Goal: Task Accomplishment & Management: Contribute content

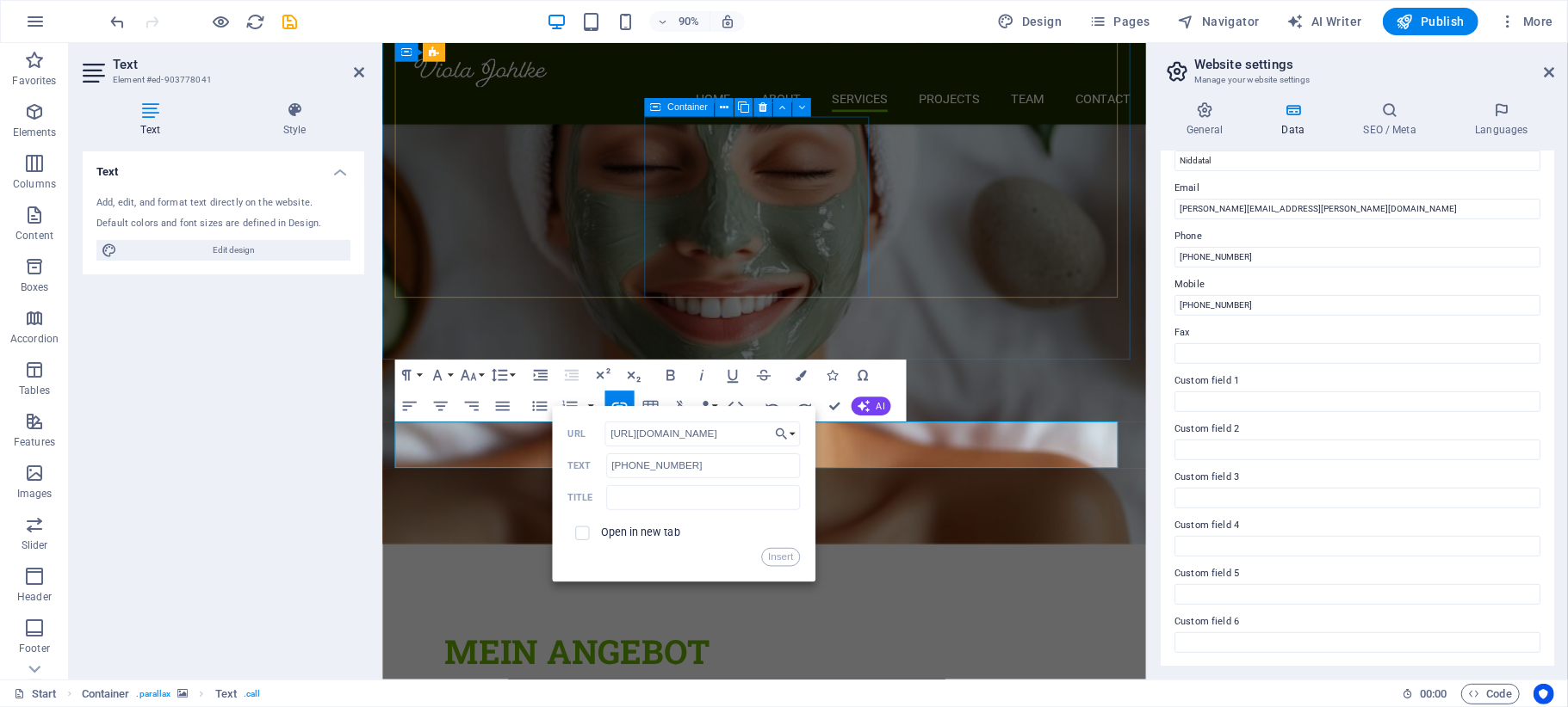
scroll to position [2408, 0]
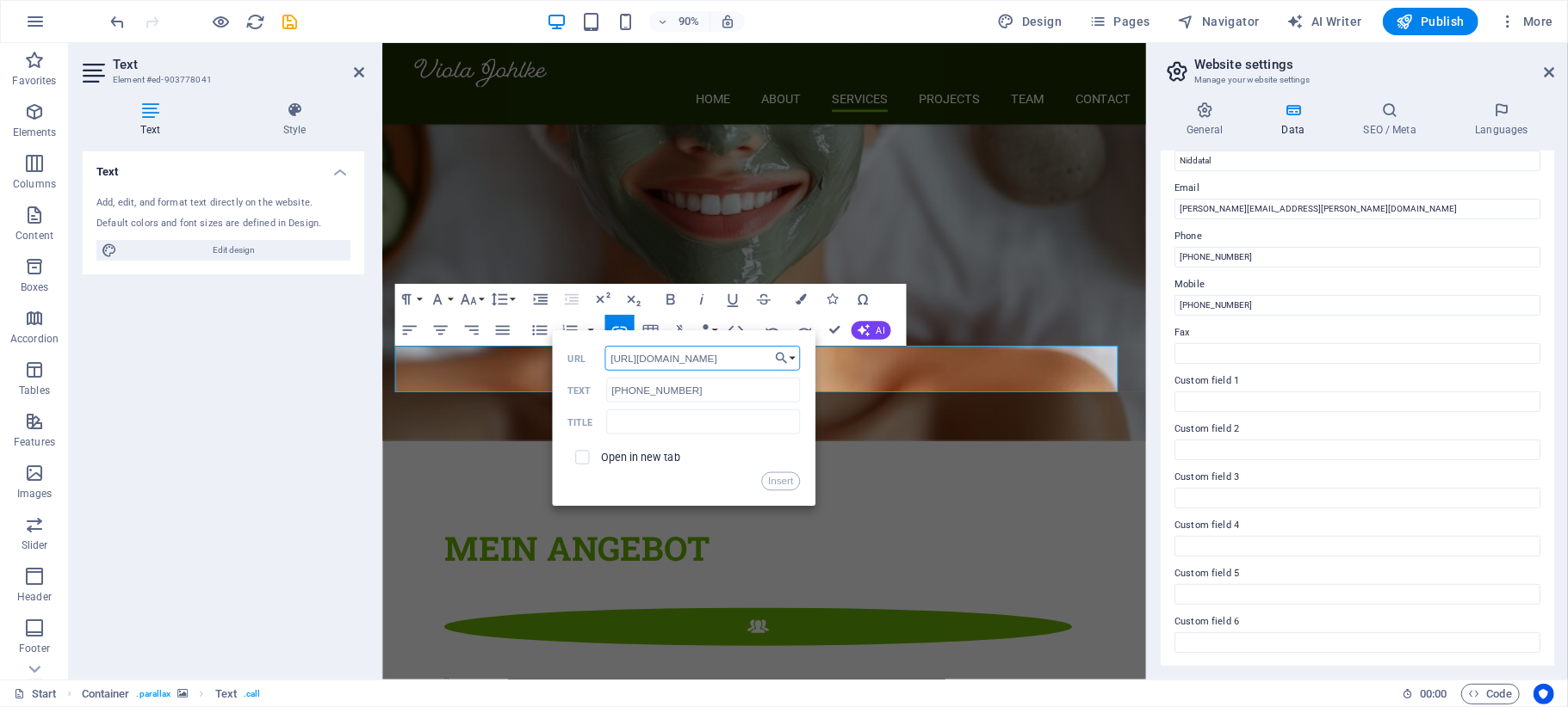
click at [697, 362] on input "https://wa.me/4915127053088/?text=Hallo%20Tag%2C%20können%20Sie%20mir%20helfen%…" at bounding box center [703, 358] width 195 height 25
click at [687, 356] on input "https://wa.me/4915127053088/?text=Hallo%20Tag%2C%20können%20Sie%20mir%20helfen%…" at bounding box center [703, 358] width 195 height 25
click at [673, 361] on input "https://wa.me/4915127053088/?text=Hallo%20Tag%2C%20können%20Sie%20mir%20helfen%…" at bounding box center [703, 358] width 195 height 25
paste input "Viola%2C%20ich%20interessiere%20mich%20f%C3%BCr%20die%20Ringana-Produkte%20und%…"
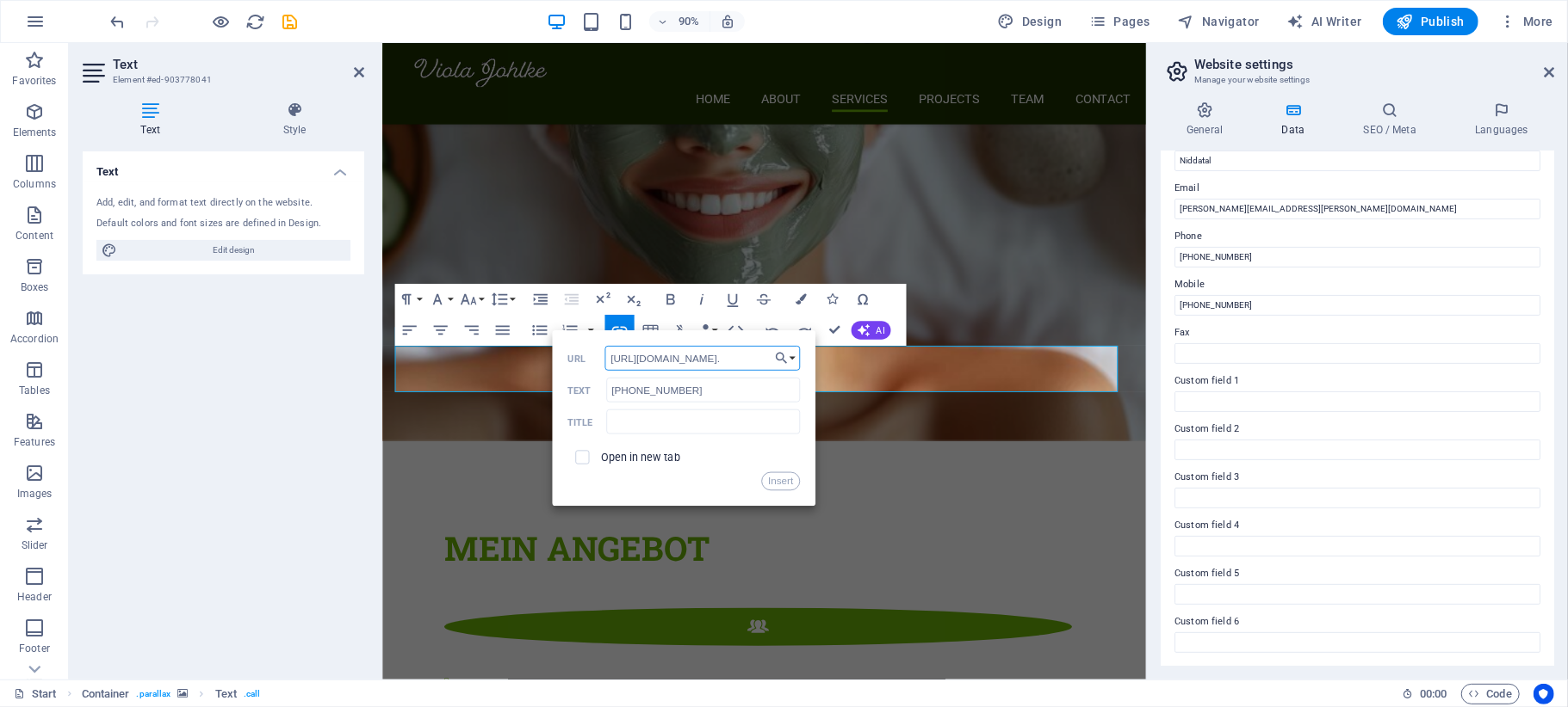
scroll to position [0, 778]
click at [672, 363] on input "https://wa.me/4915127053088/?text=Hallo%20Viola%2C%20ich%20interessiere%20mich%…" at bounding box center [703, 358] width 195 height 25
drag, startPoint x: 683, startPoint y: 362, endPoint x: 563, endPoint y: 359, distance: 120.0
click at [563, 359] on div "Back Choose Link Start Subpage Legal Notice Privacy Choose file ... https://wa.…" at bounding box center [683, 418] width 264 height 175
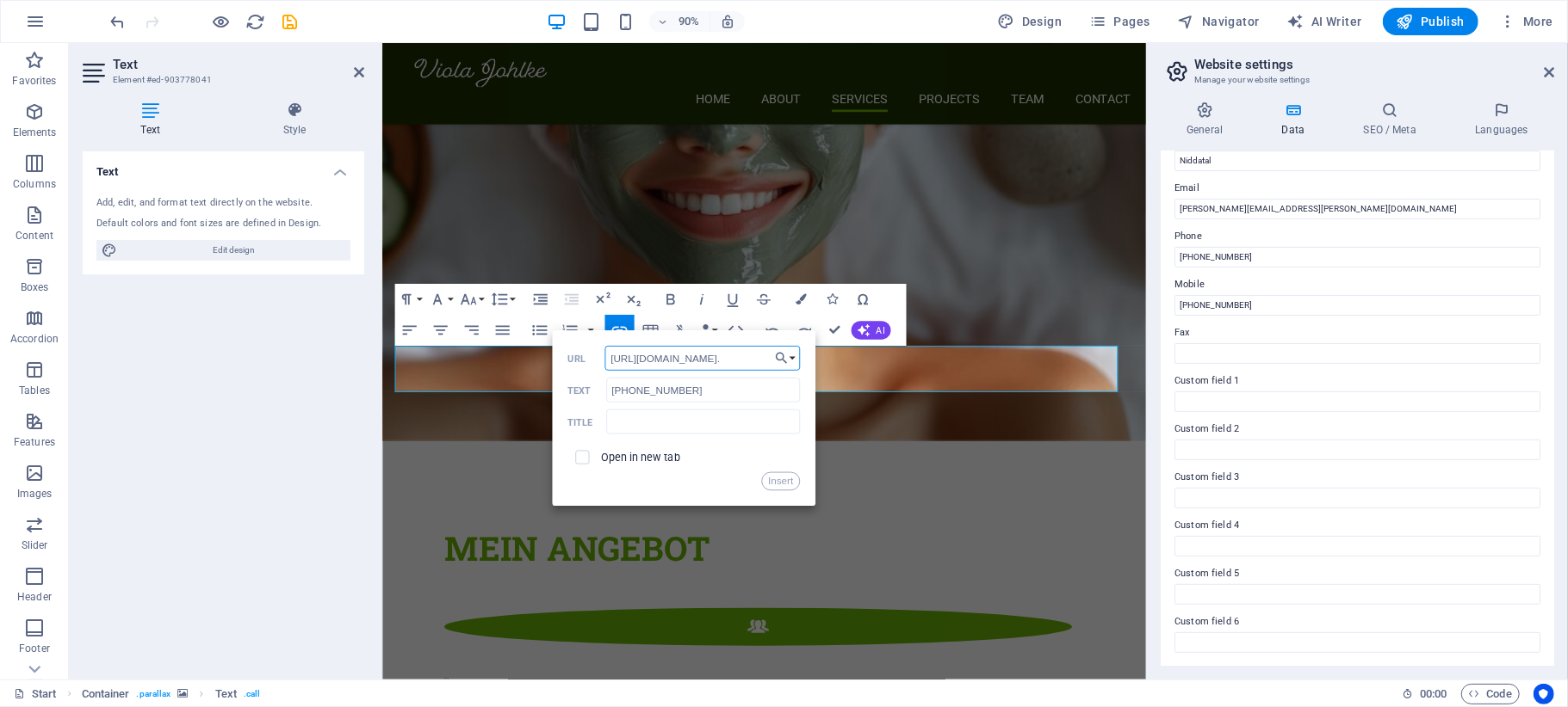
click at [667, 359] on input "https://wa.me/4915127053088/?text=Hallo%20Viola%2C%20ich%20interessiere%20mich%…" at bounding box center [703, 358] width 195 height 25
click at [686, 359] on input "https://wa.me/4915127053088/?text=Hallo%20Viola%2C%20ich%20interessiere%20mich%…" at bounding box center [703, 358] width 195 height 25
type input "https://wa.me/4917631425340/?text=Hallo%20Viola%2C%20ich%20interessiere%20mich%…"
click at [727, 391] on input "+49-176-31425340" at bounding box center [703, 390] width 194 height 25
click at [675, 420] on input "text" at bounding box center [703, 421] width 194 height 25
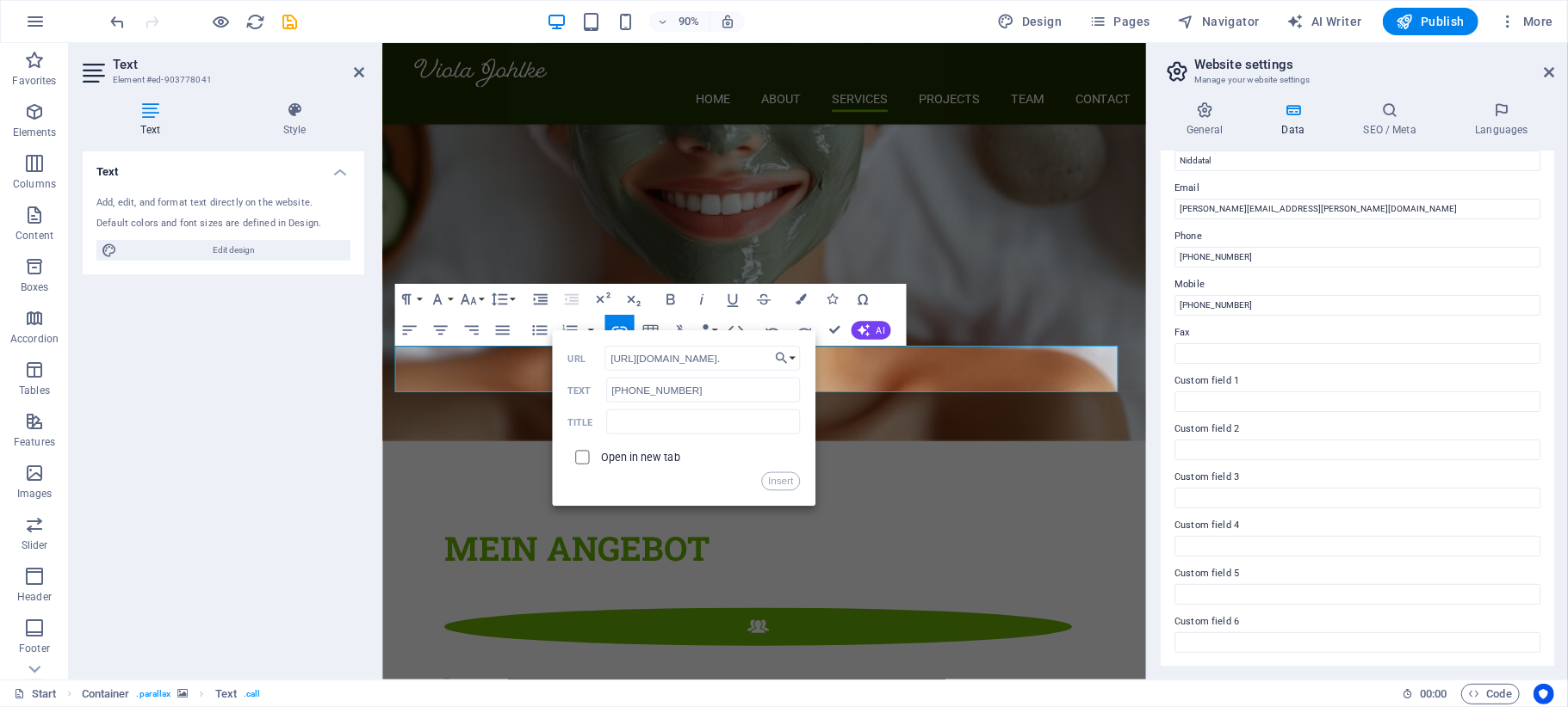
click at [586, 455] on input "checkbox" at bounding box center [579, 455] width 14 height 14
checkbox input "true"
click at [773, 479] on button "Insert" at bounding box center [781, 482] width 39 height 19
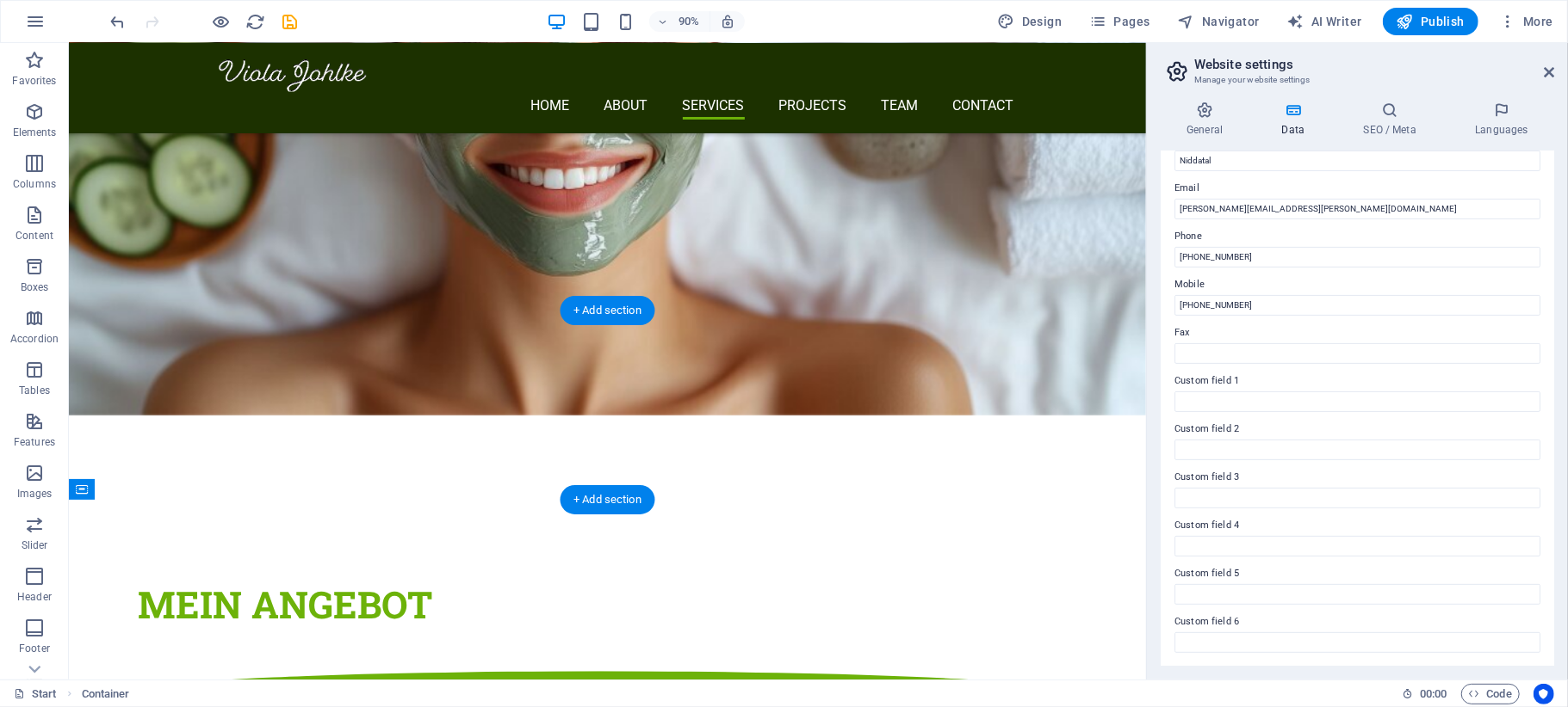
scroll to position [2163, 0]
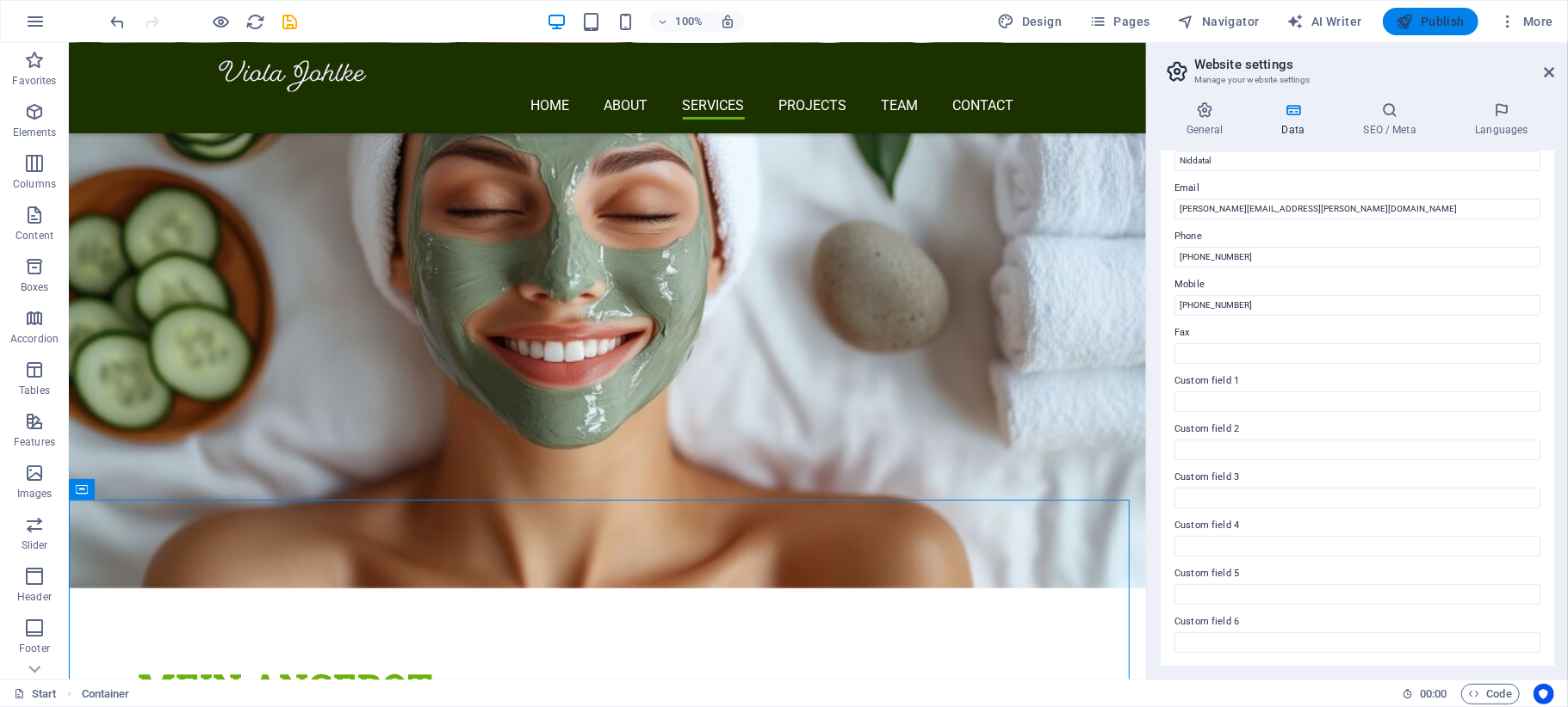
click at [1446, 19] on span "Publish" at bounding box center [1430, 21] width 68 height 18
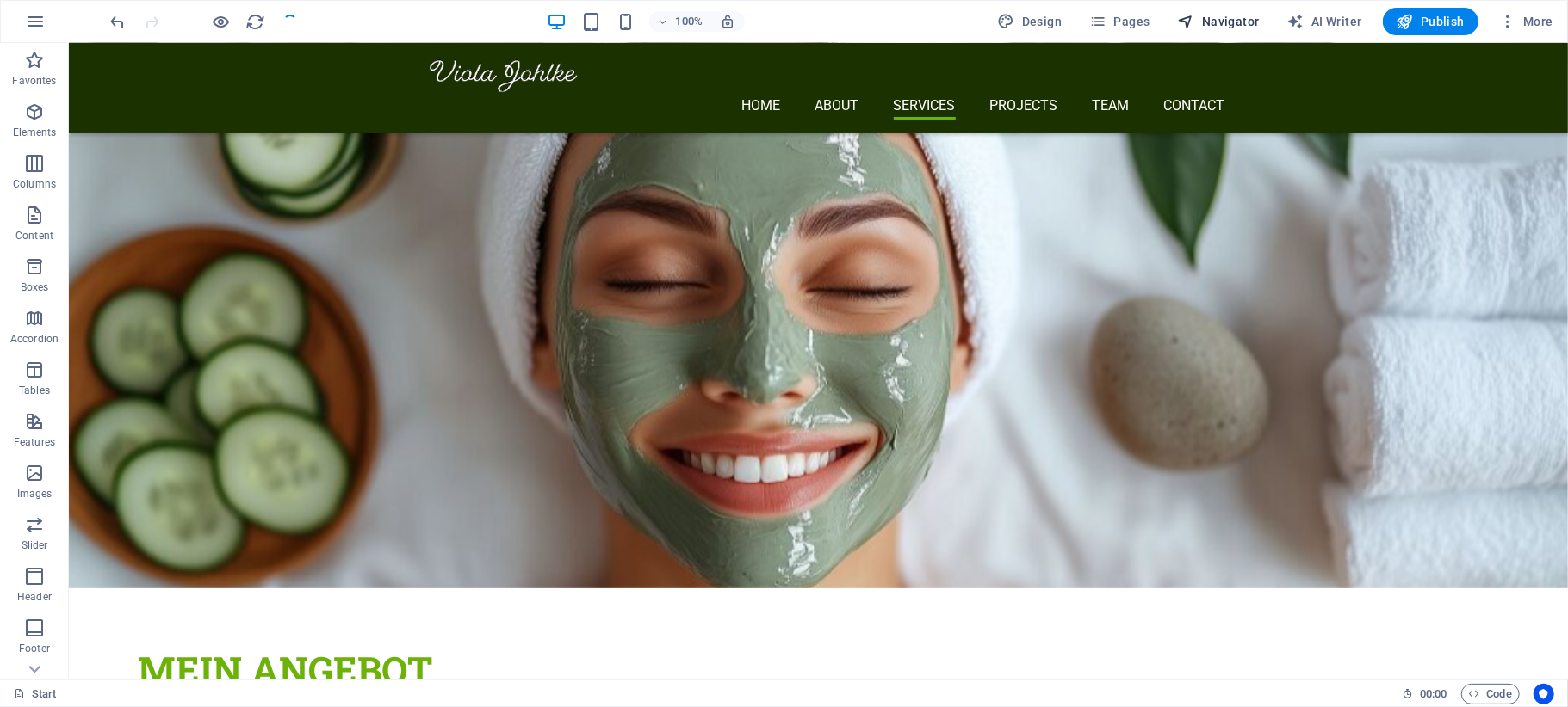
scroll to position [2098, 0]
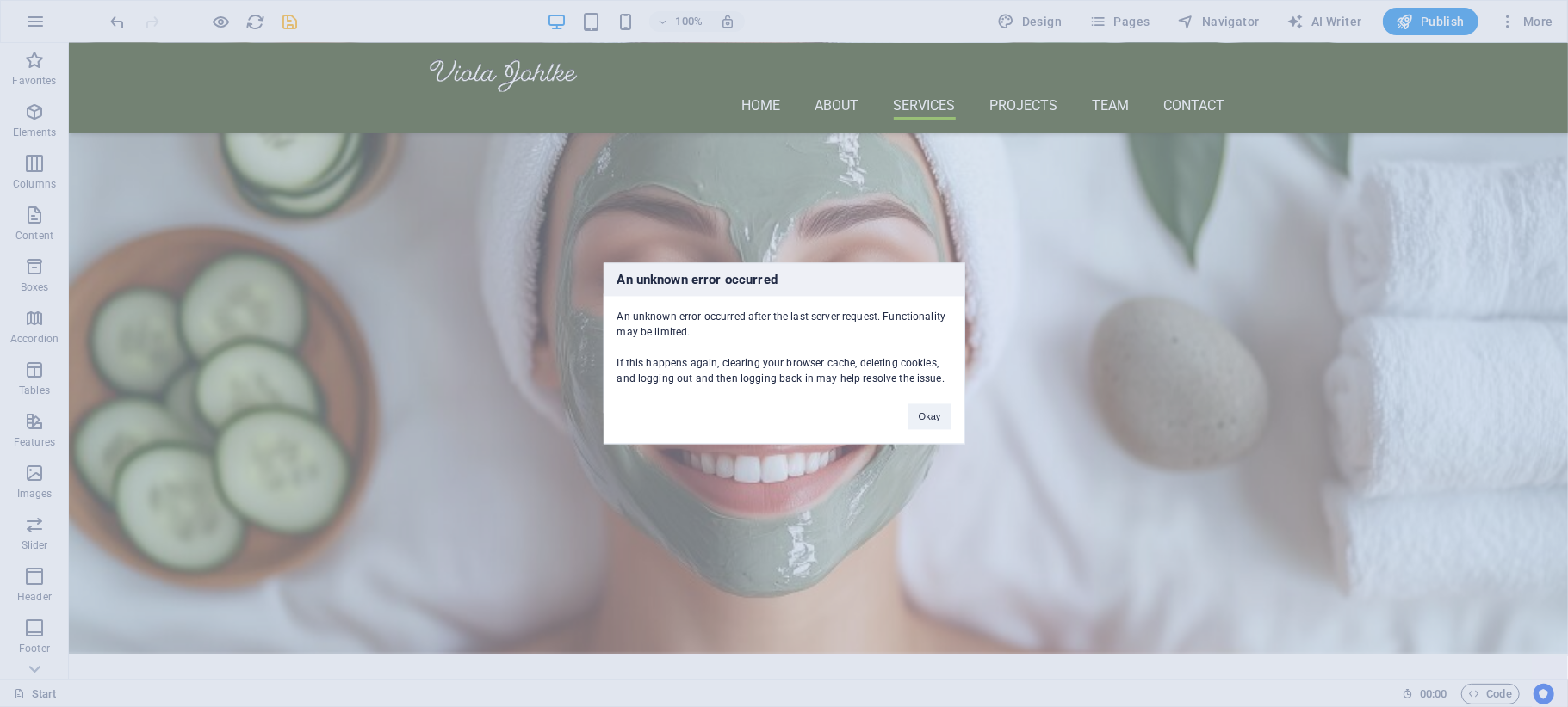
click at [934, 384] on div "An unknown error occurred after the last server request. Functionality may be l…" at bounding box center [784, 341] width 360 height 90
click at [931, 411] on button "Okay" at bounding box center [929, 418] width 43 height 26
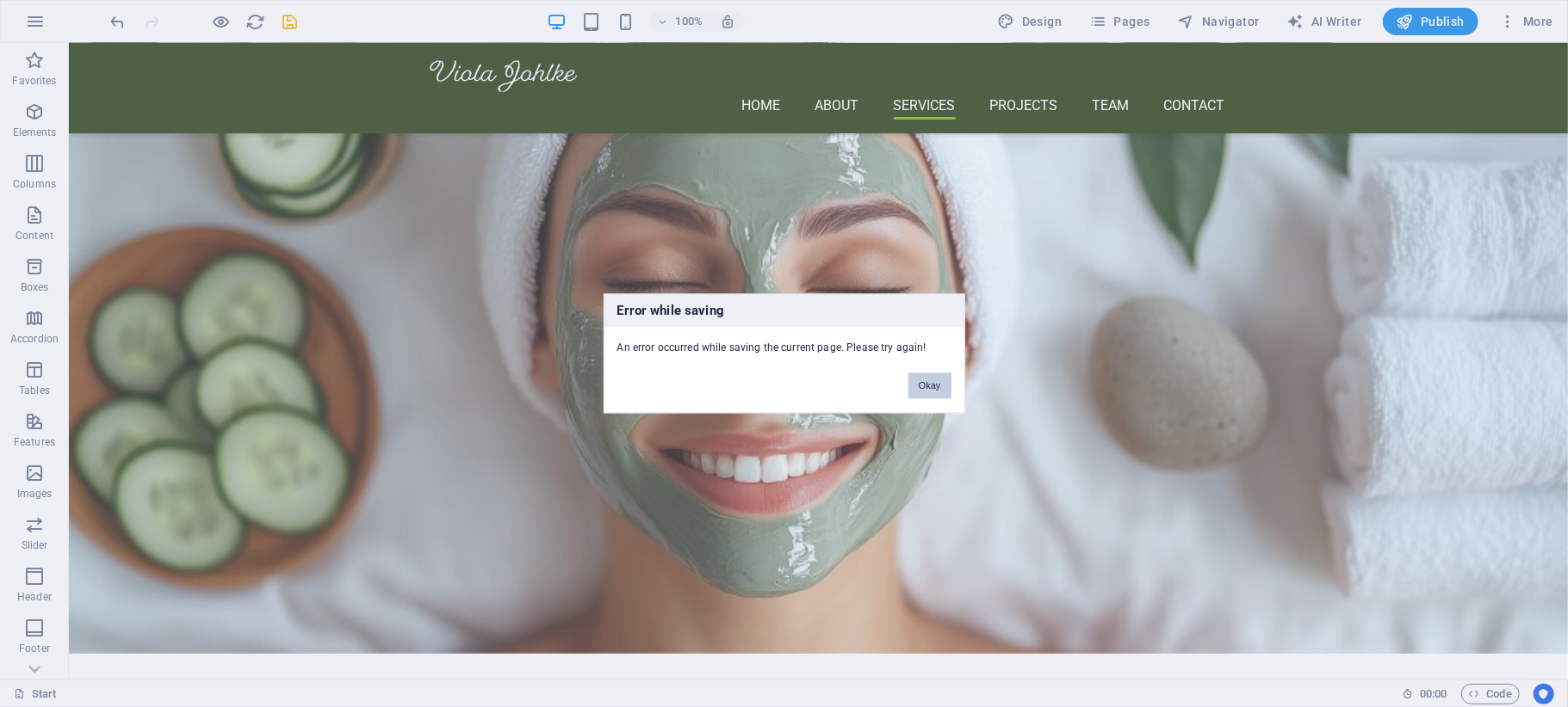
click at [924, 384] on button "Okay" at bounding box center [929, 386] width 43 height 26
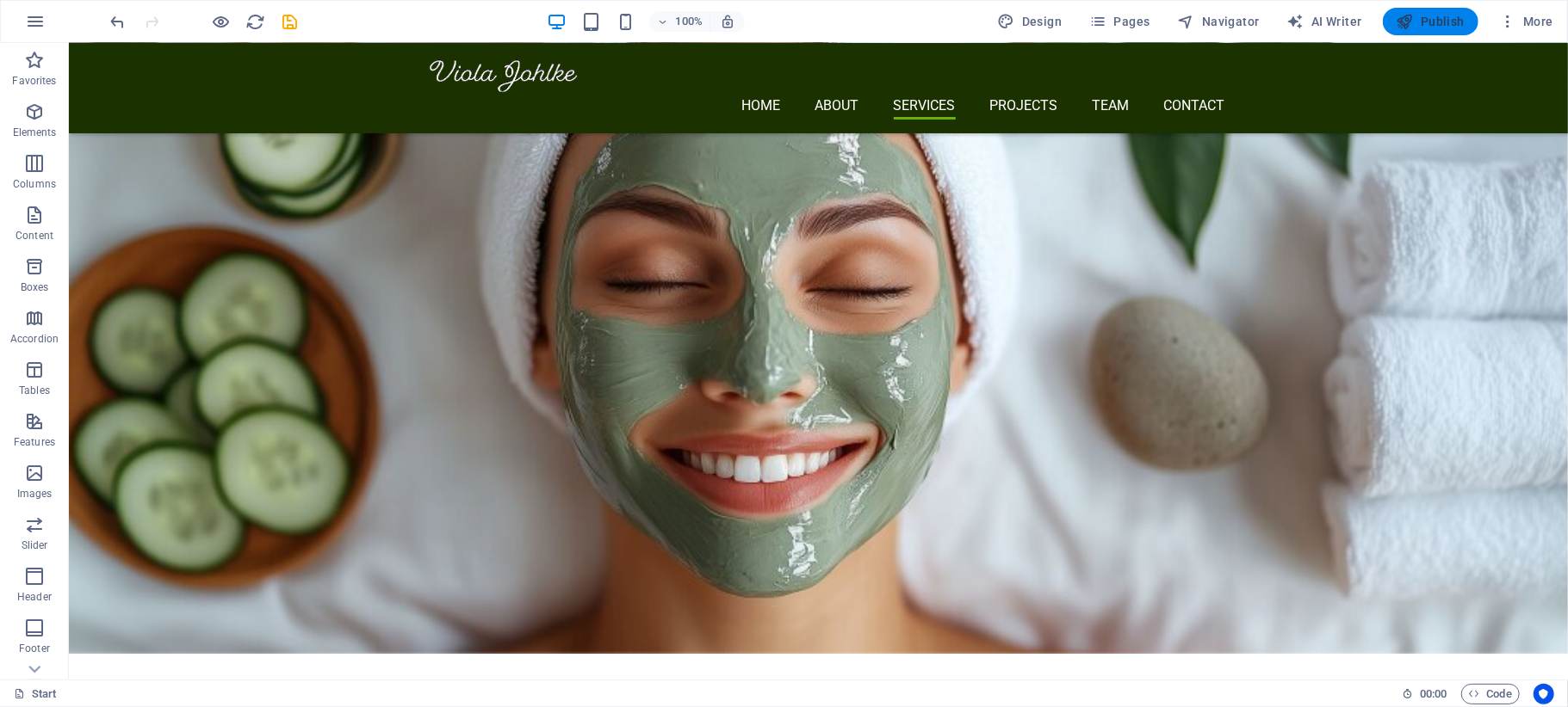
click at [1429, 18] on span "Publish" at bounding box center [1430, 21] width 68 height 18
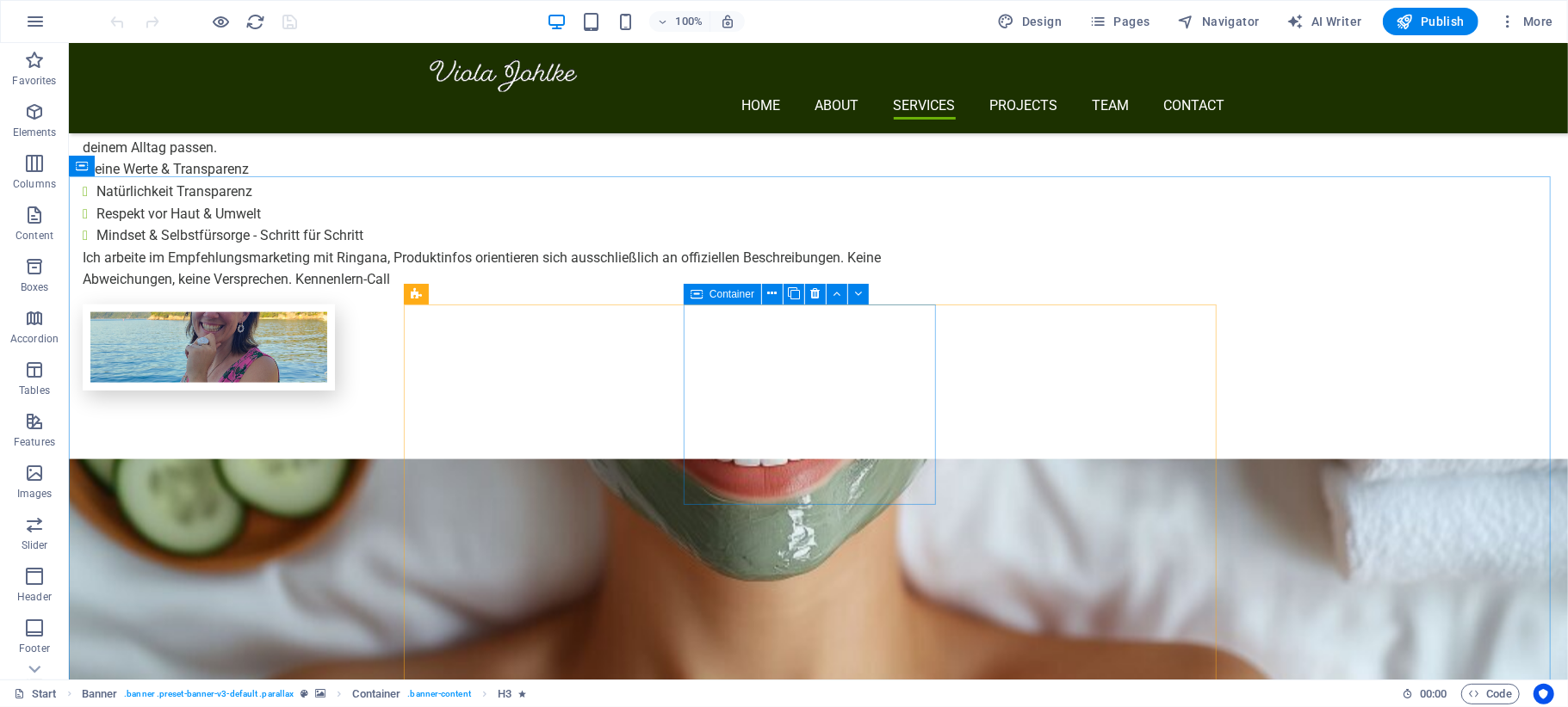
scroll to position [1605, 0]
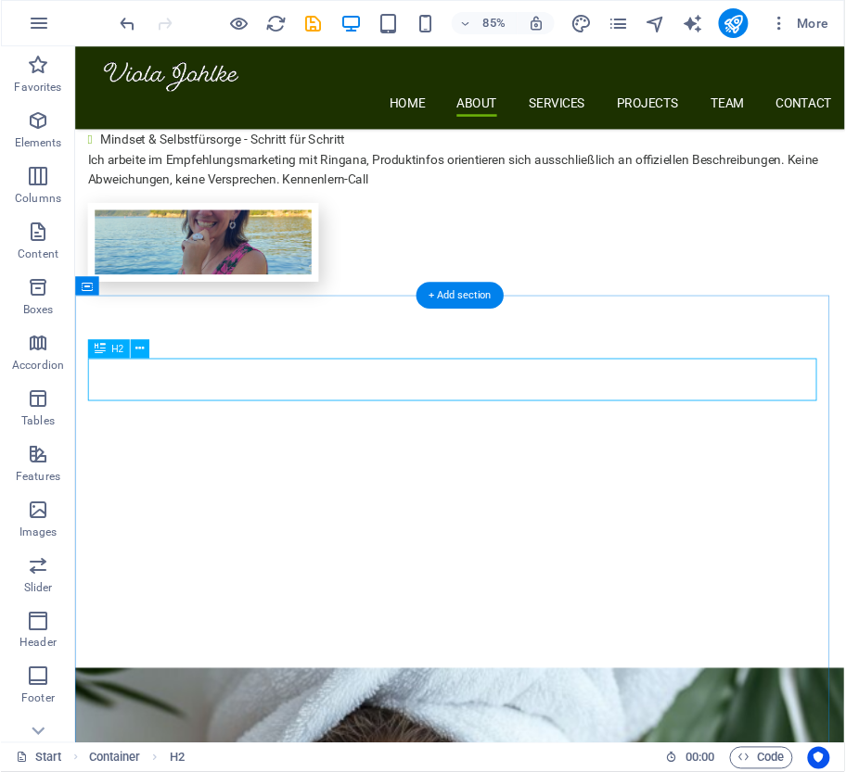
scroll to position [2125, 0]
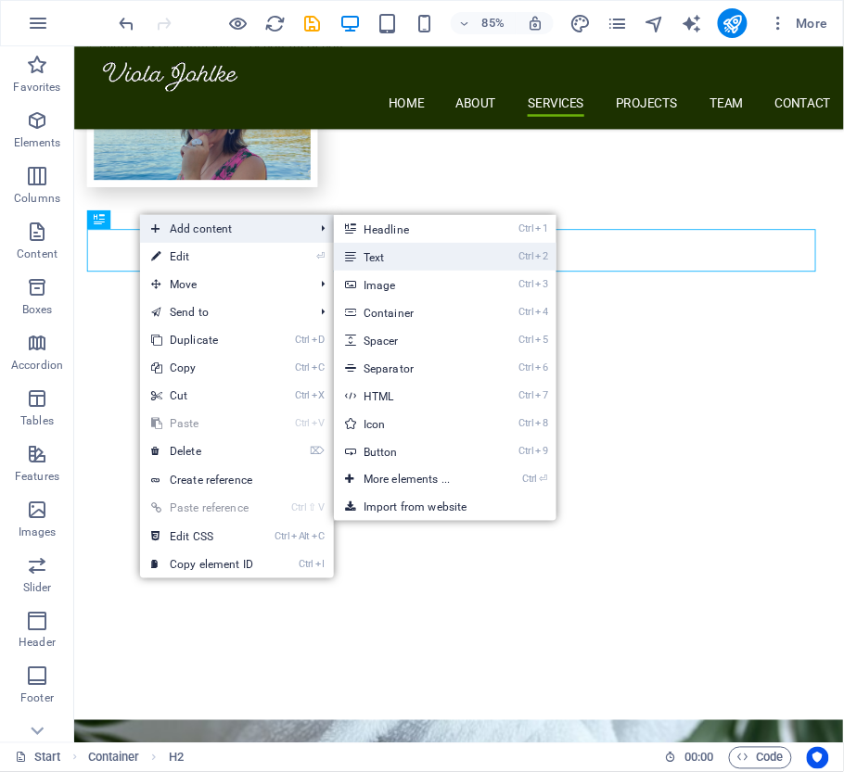
click at [380, 253] on link "Ctrl 2 Text" at bounding box center [410, 257] width 153 height 28
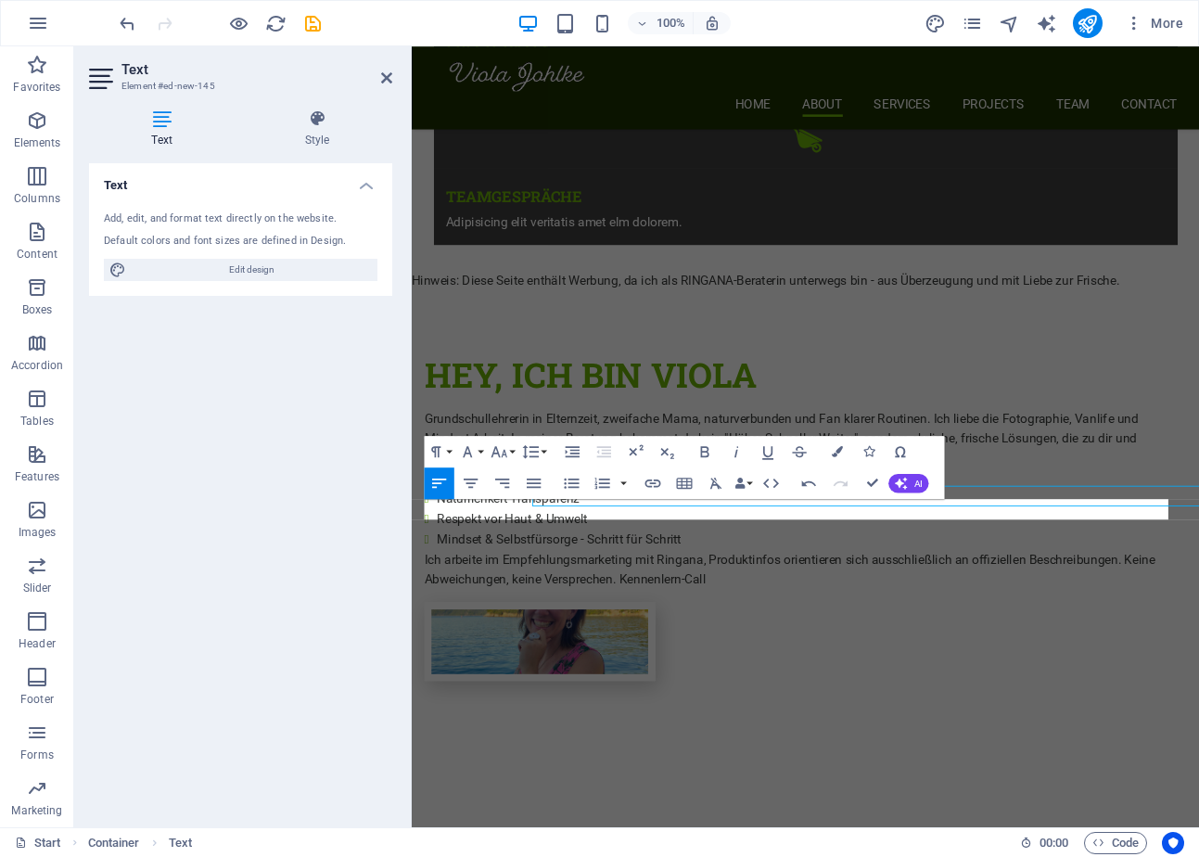
scroll to position [1932, 0]
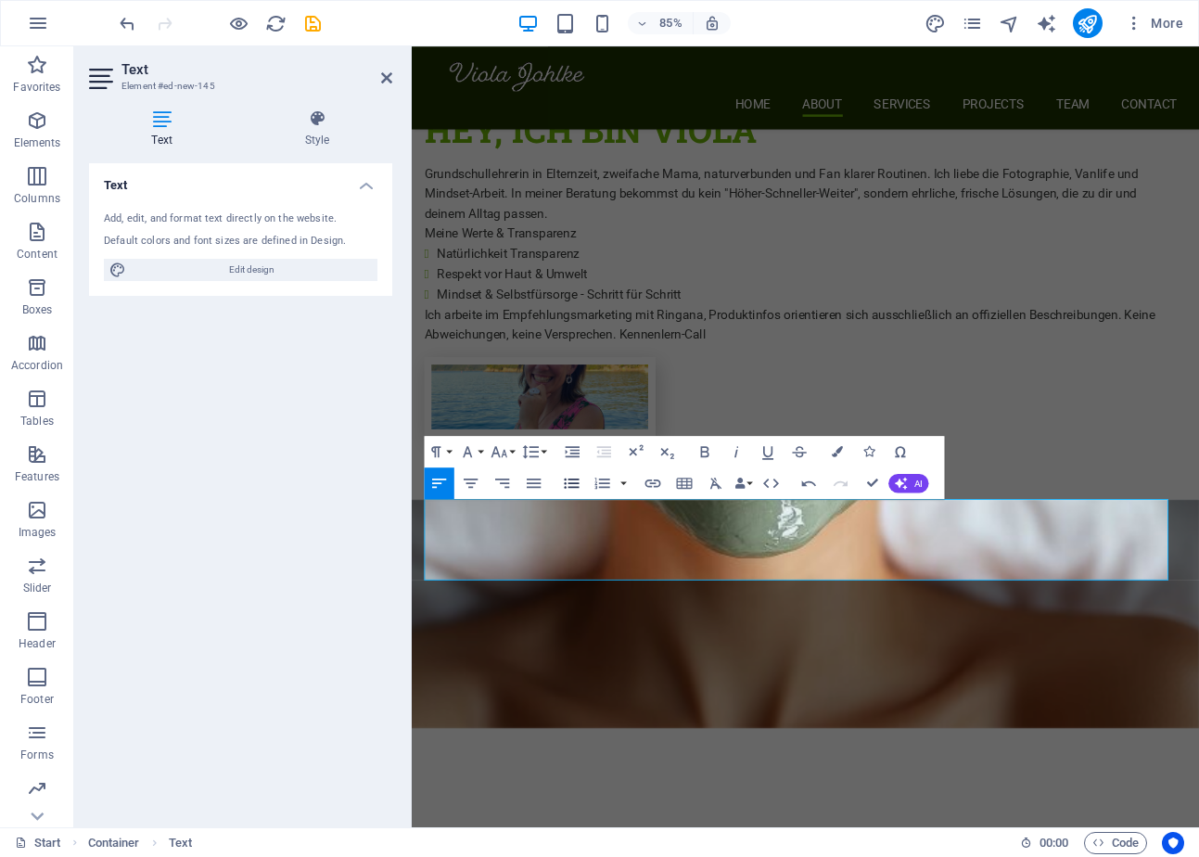
click at [571, 482] on icon "button" at bounding box center [572, 483] width 19 height 19
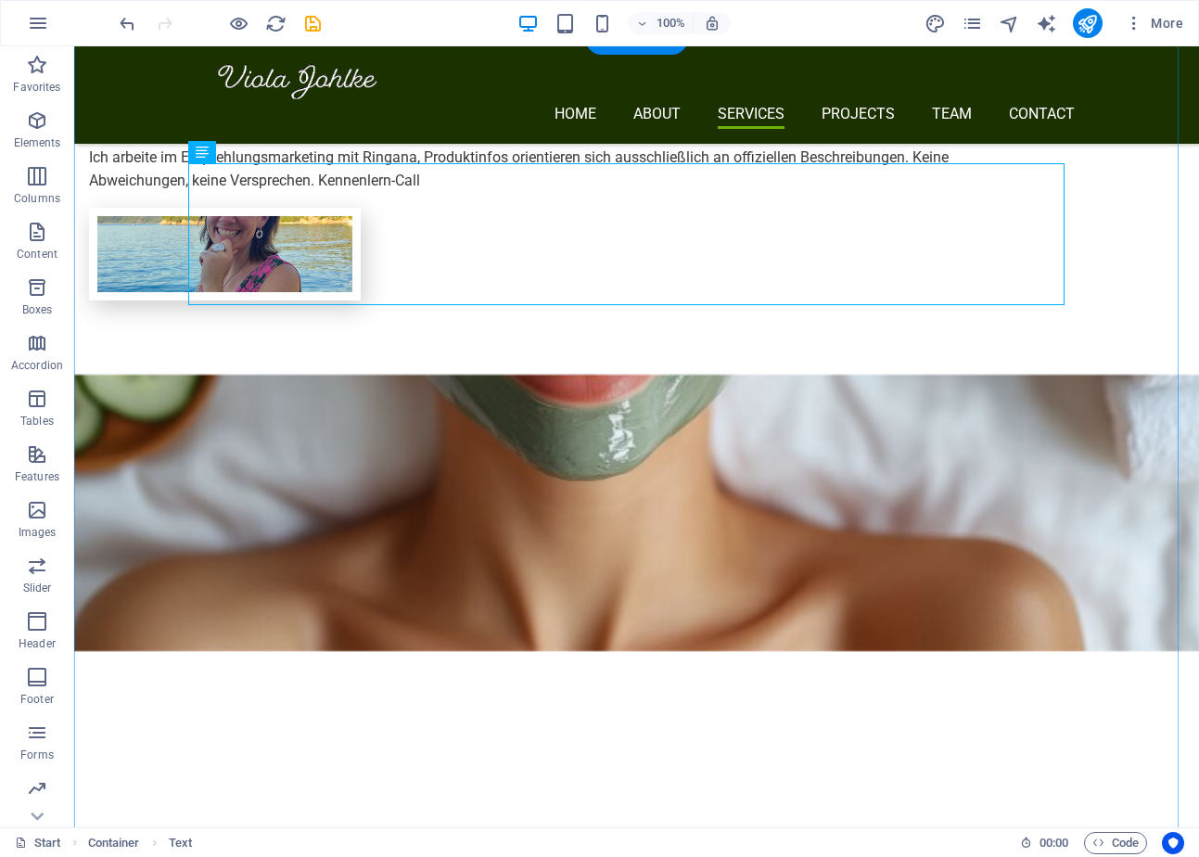
scroll to position [2048, 0]
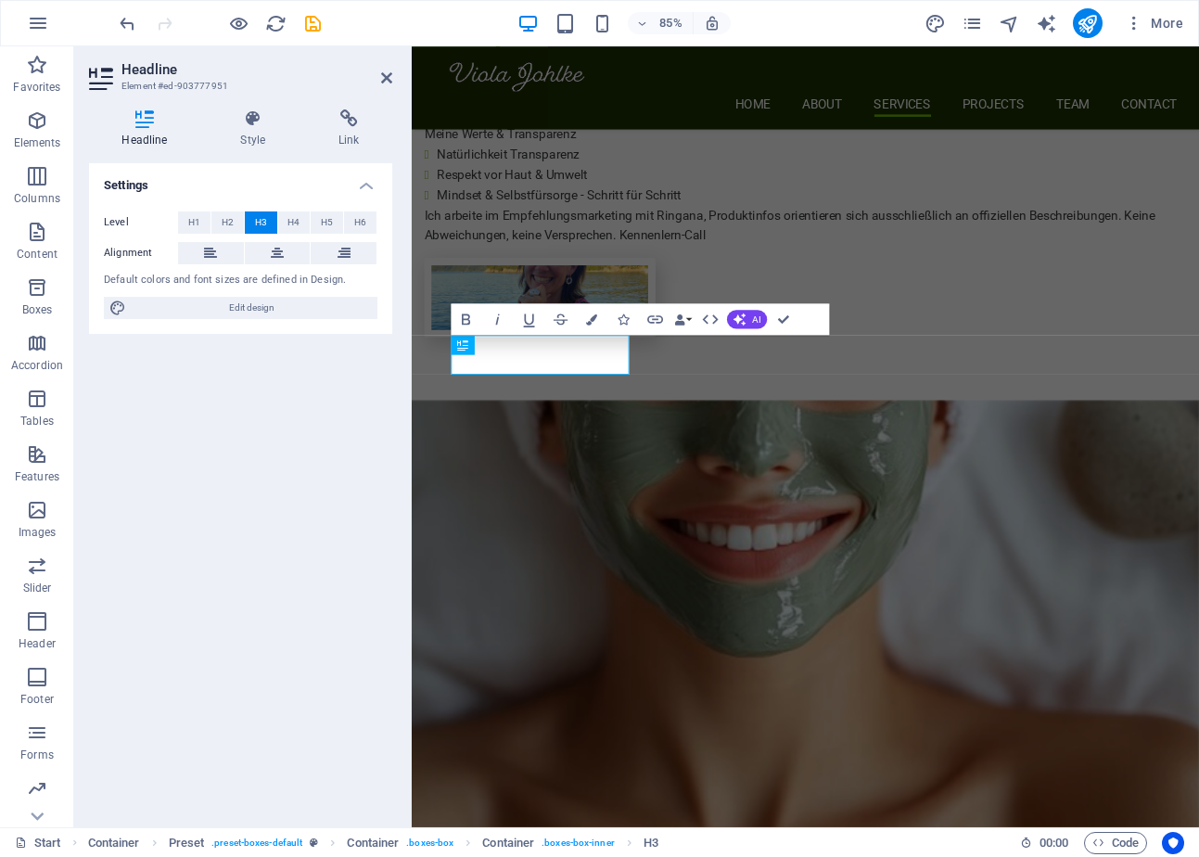
scroll to position [2349, 0]
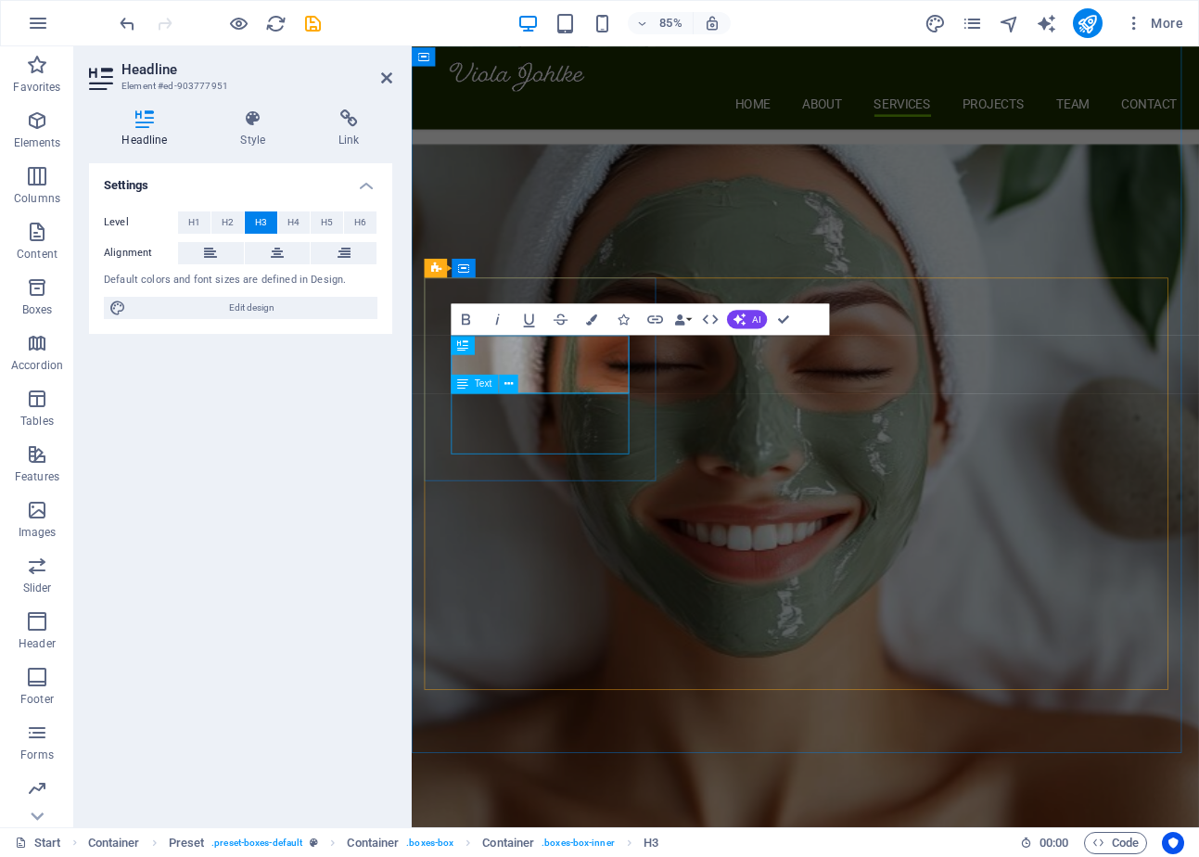
click at [823, 491] on div "Lorem ipsum dolor sit amet, consectetur adipisicing elit. Veritatis, dolorem!" at bounding box center [1216, 483] width 787 height 781
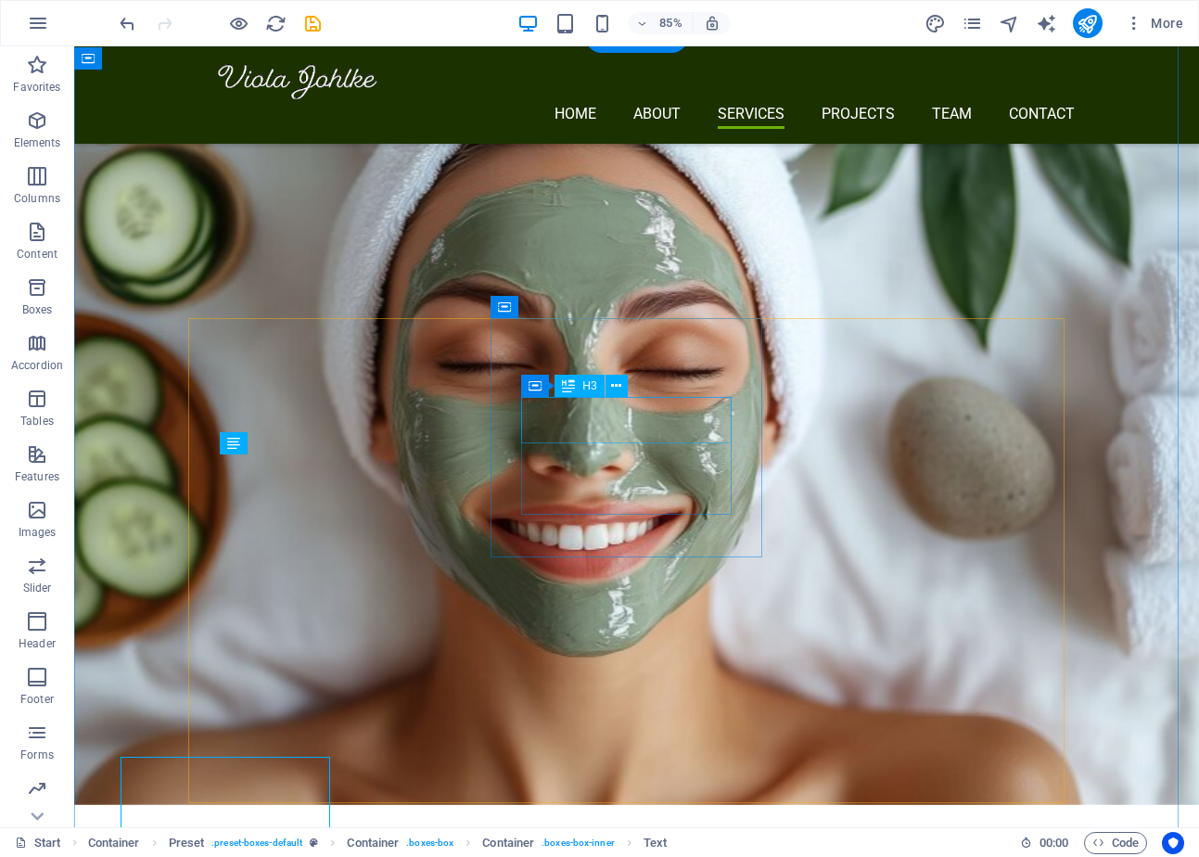
scroll to position [2048, 0]
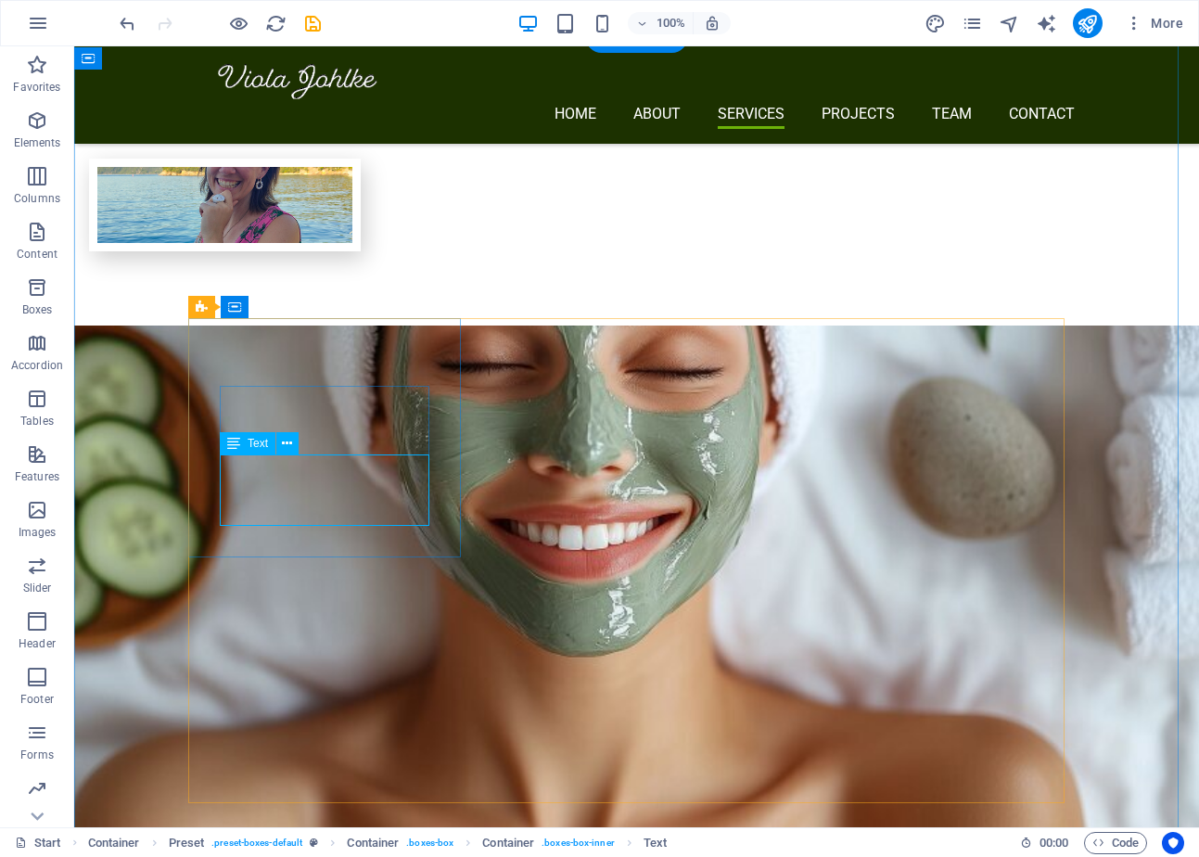
click at [296, 509] on div "Lorem ipsum dolor sit amet, consectetur adipisicing elit. Veritatis, dolorem!" at bounding box center [710, 483] width 1125 height 781
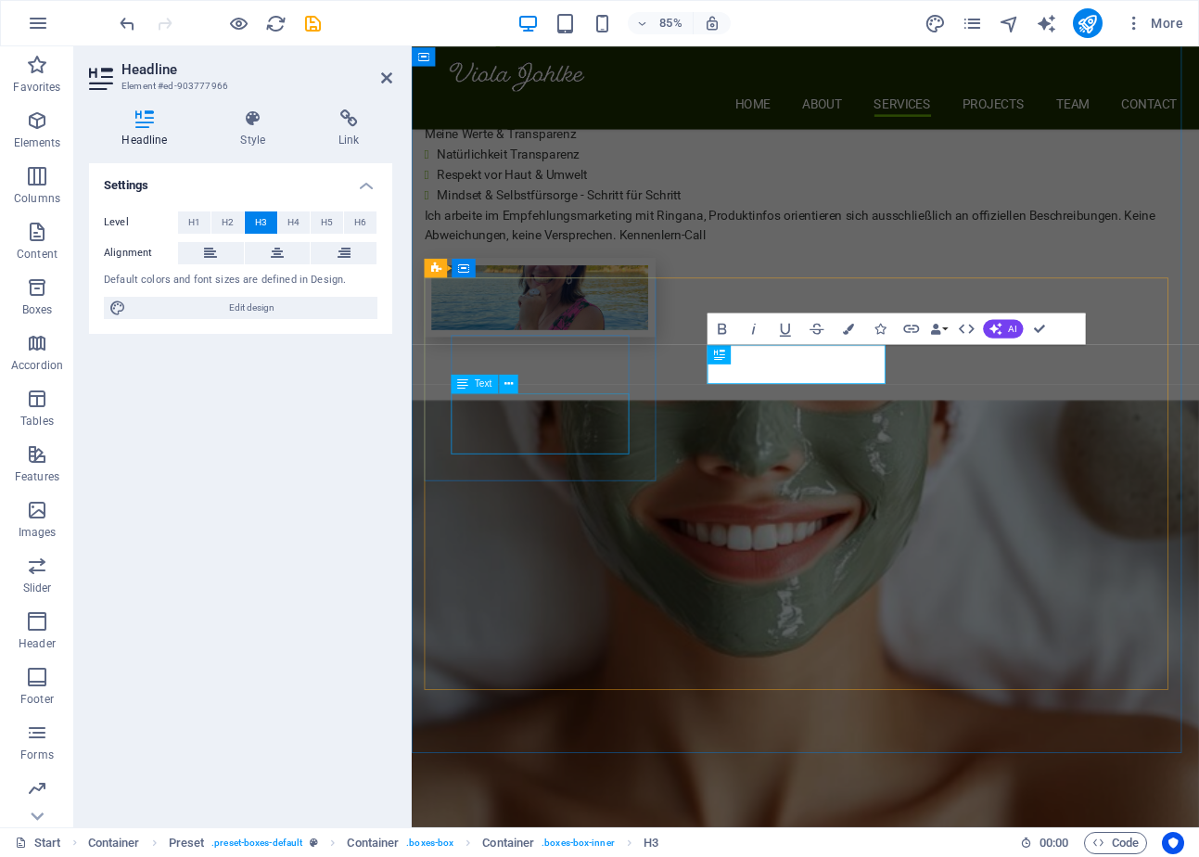
scroll to position [2349, 0]
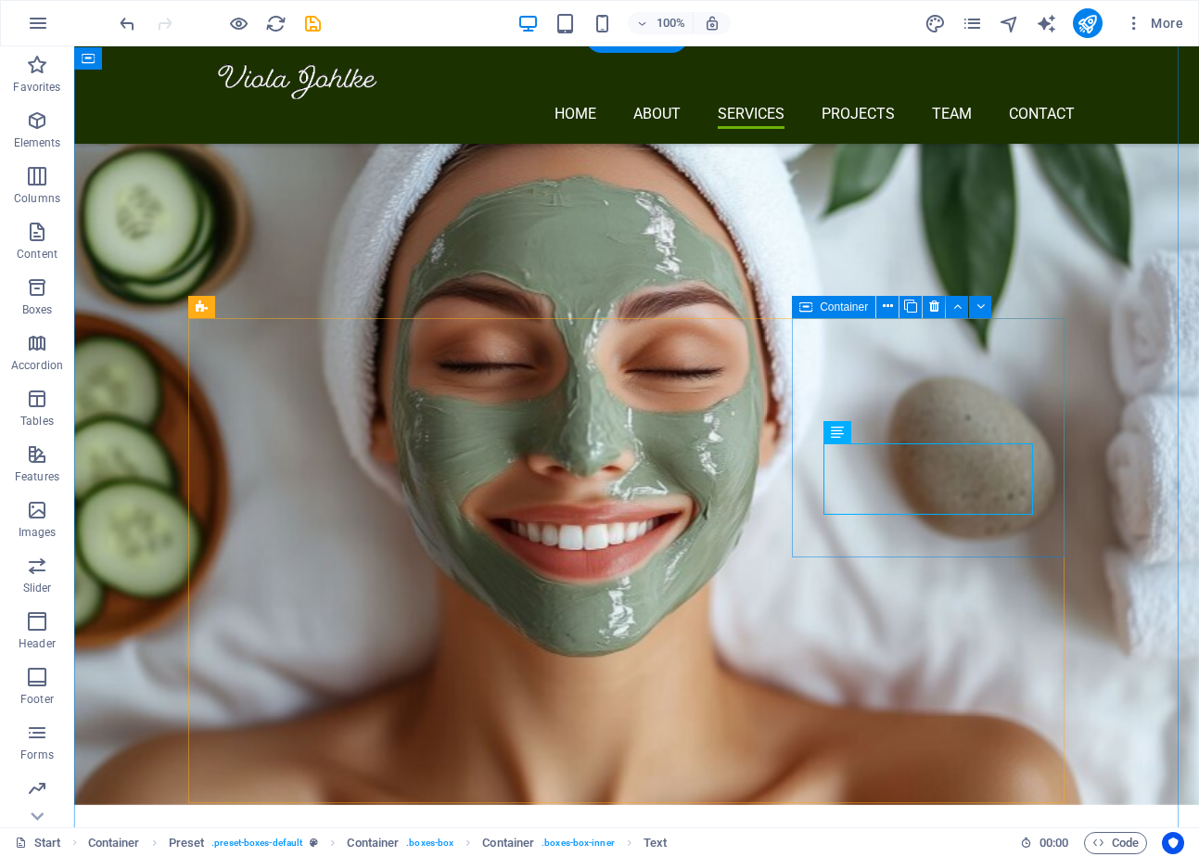
scroll to position [2048, 0]
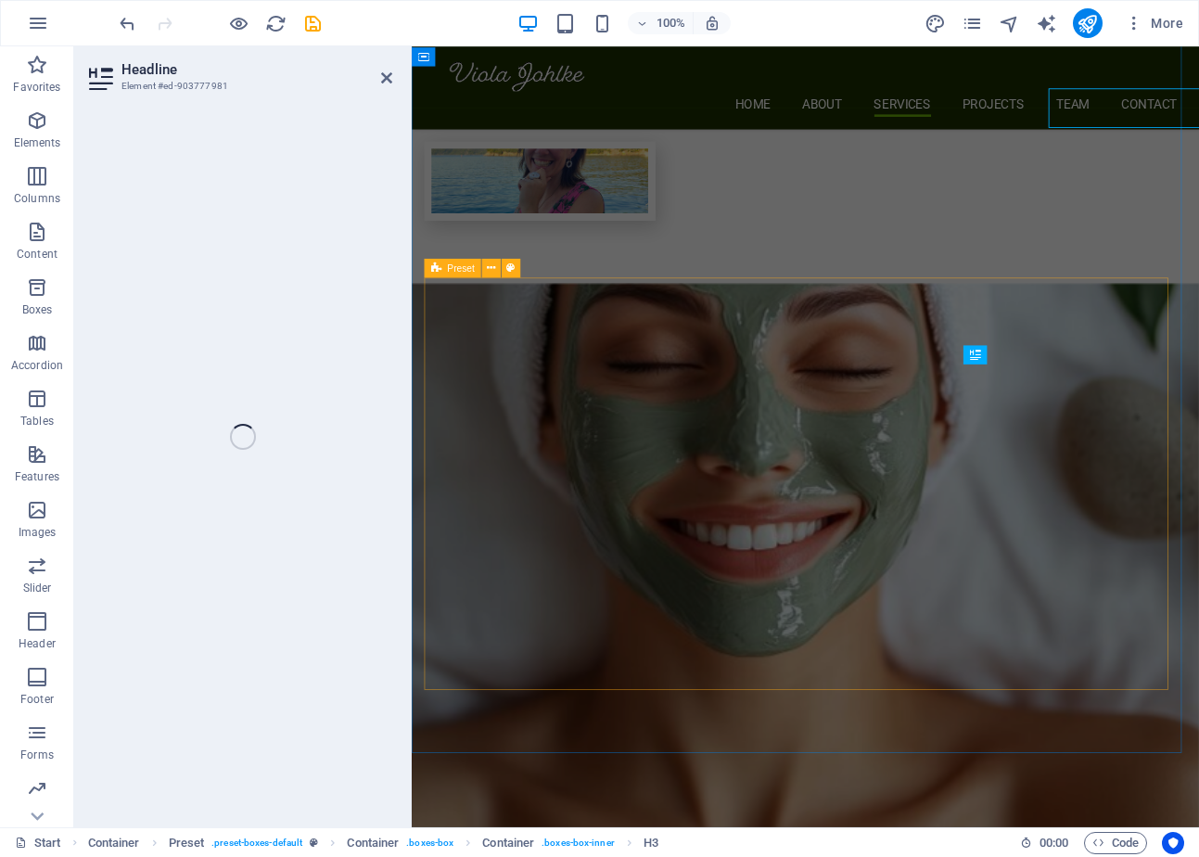
scroll to position [2349, 0]
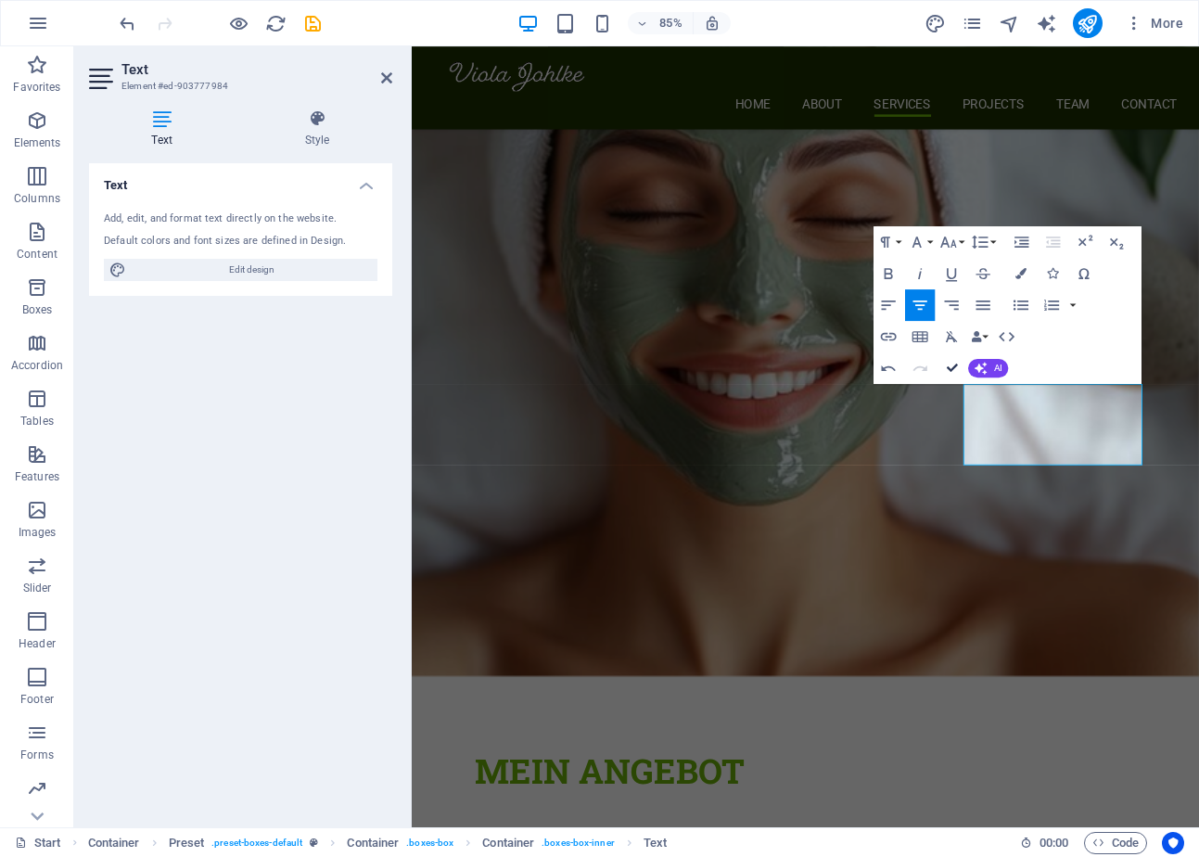
scroll to position [2036, 0]
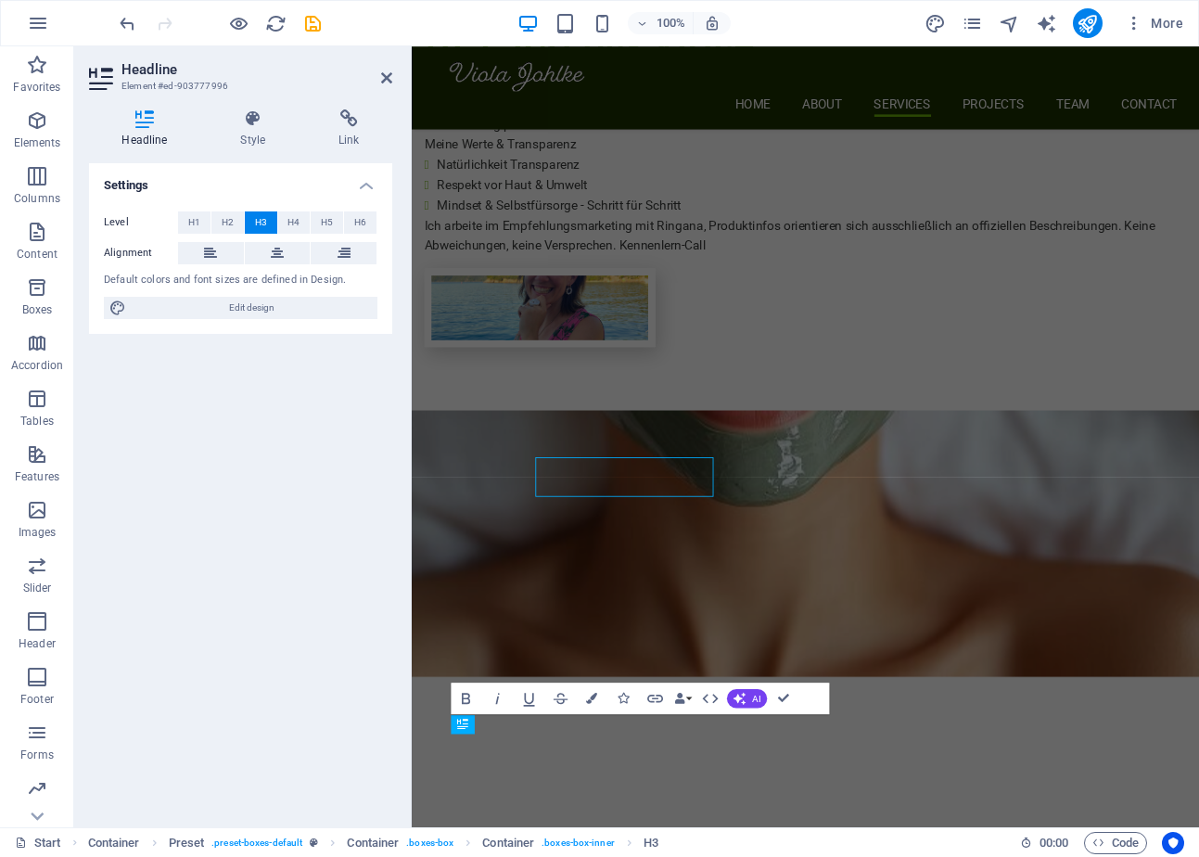
scroll to position [2174, 0]
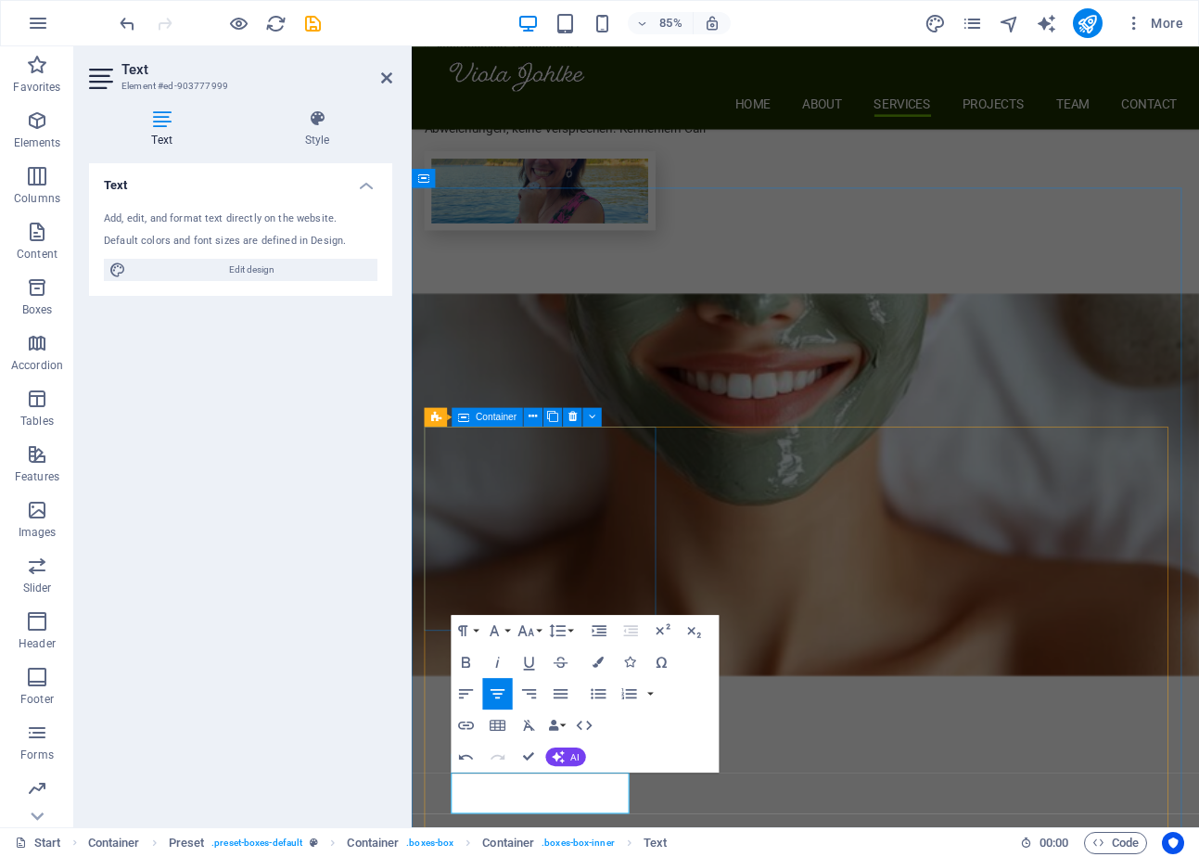
scroll to position [2178, 0]
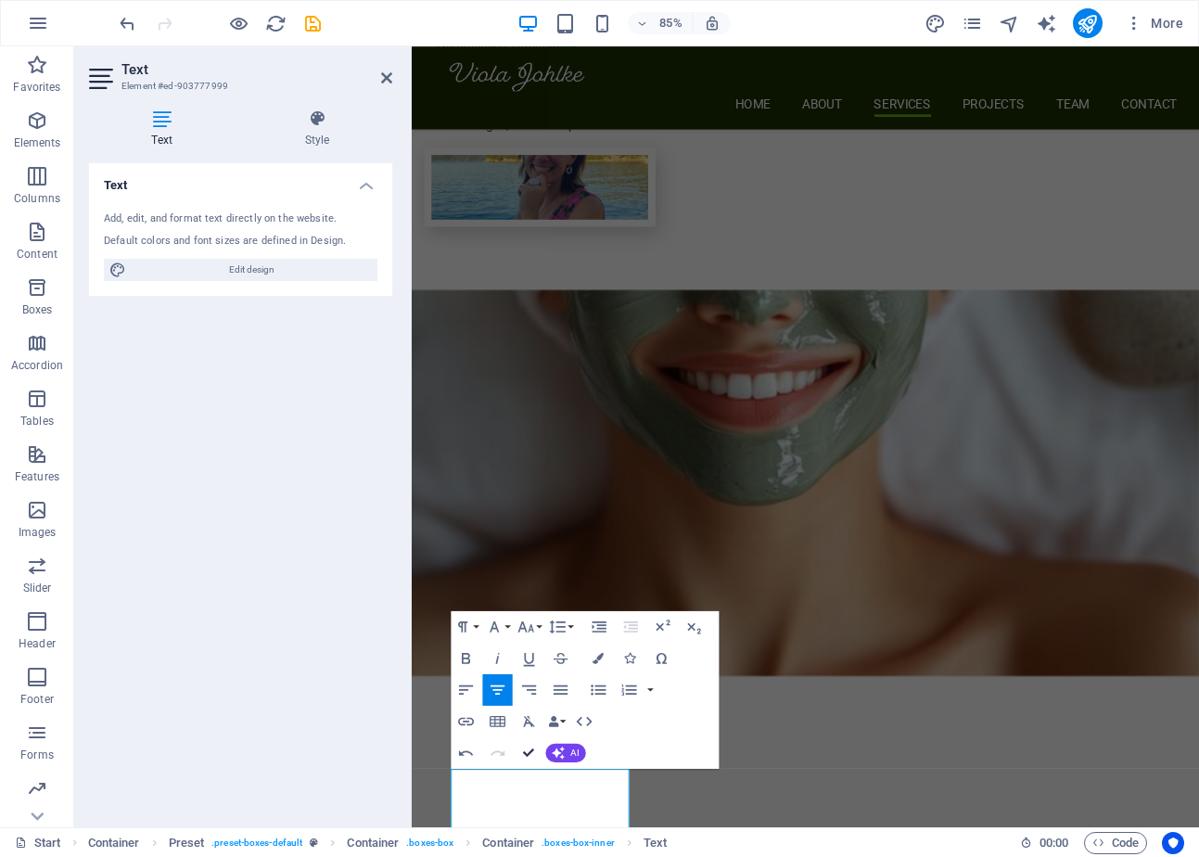
drag, startPoint x: 531, startPoint y: 748, endPoint x: 457, endPoint y: 696, distance: 90.6
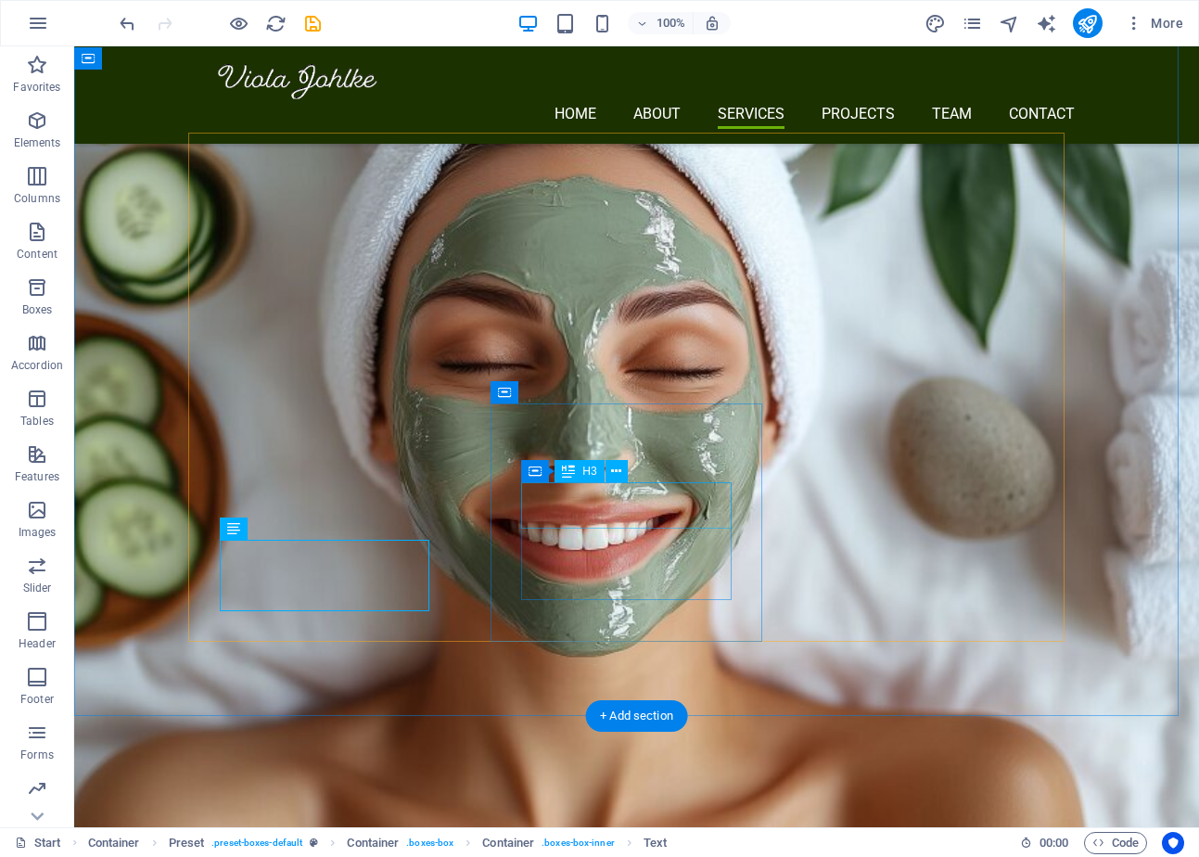
scroll to position [2232, 0]
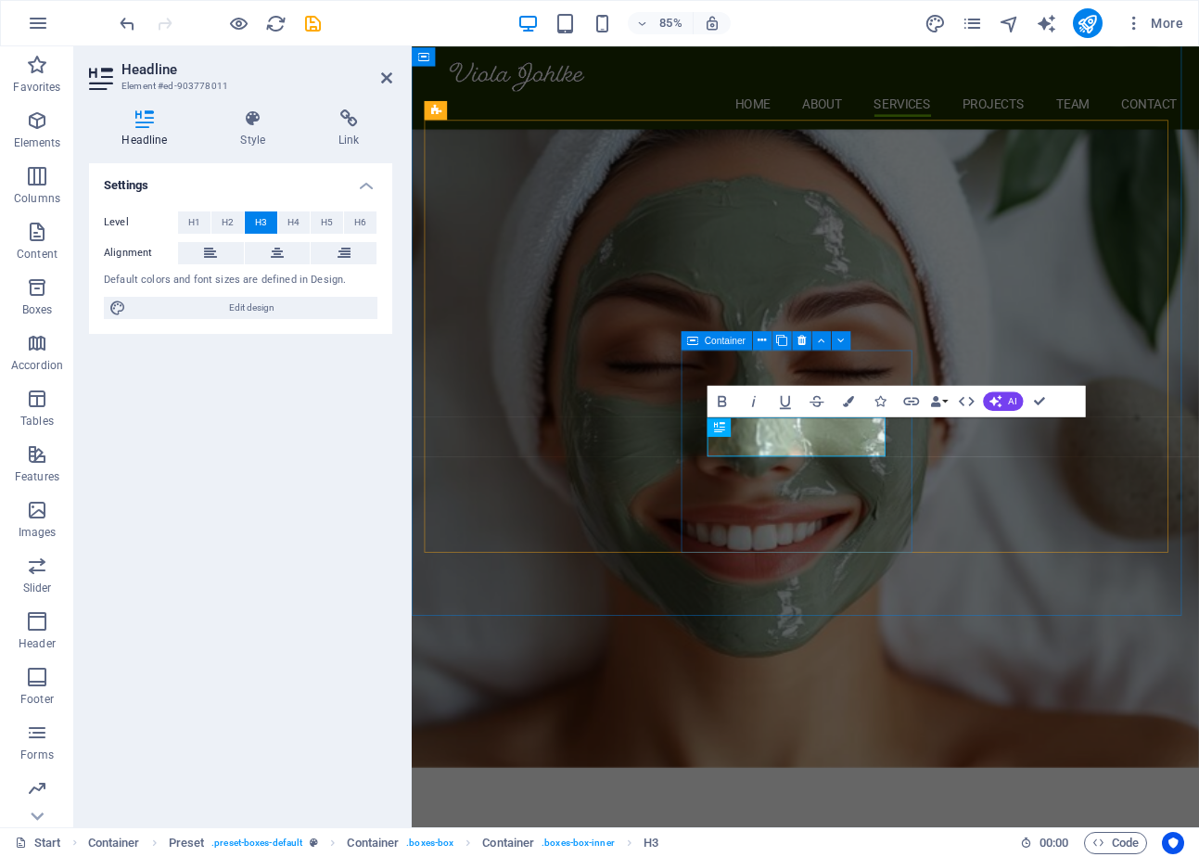
scroll to position [2523, 0]
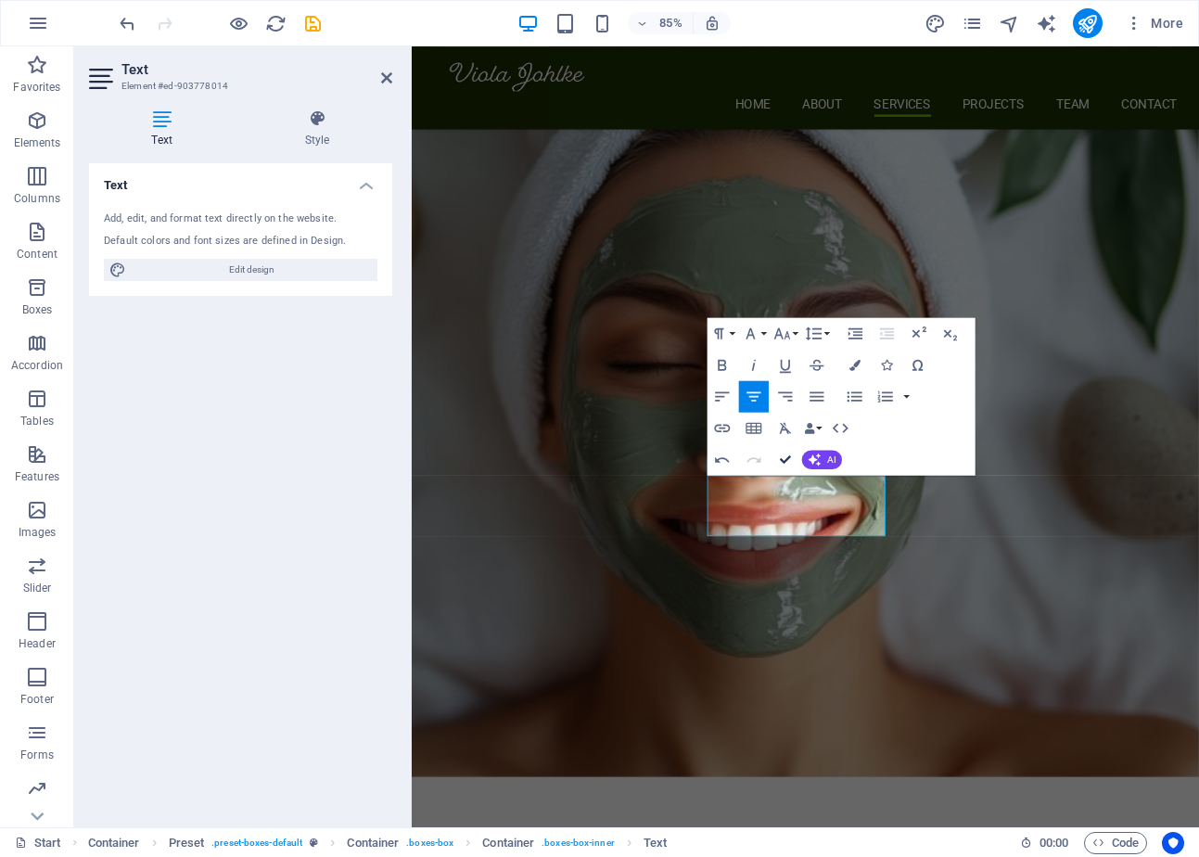
drag, startPoint x: 780, startPoint y: 457, endPoint x: 833, endPoint y: 411, distance: 70.3
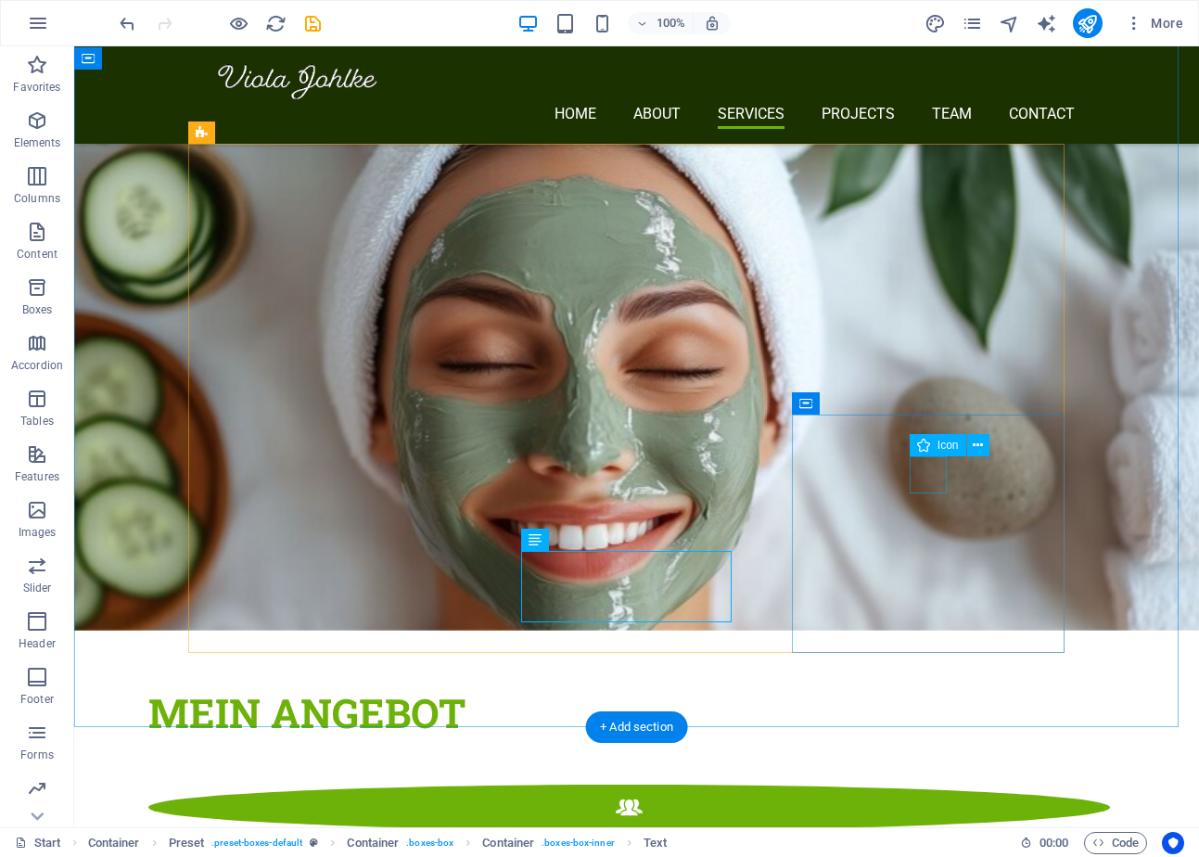
scroll to position [2221, 0]
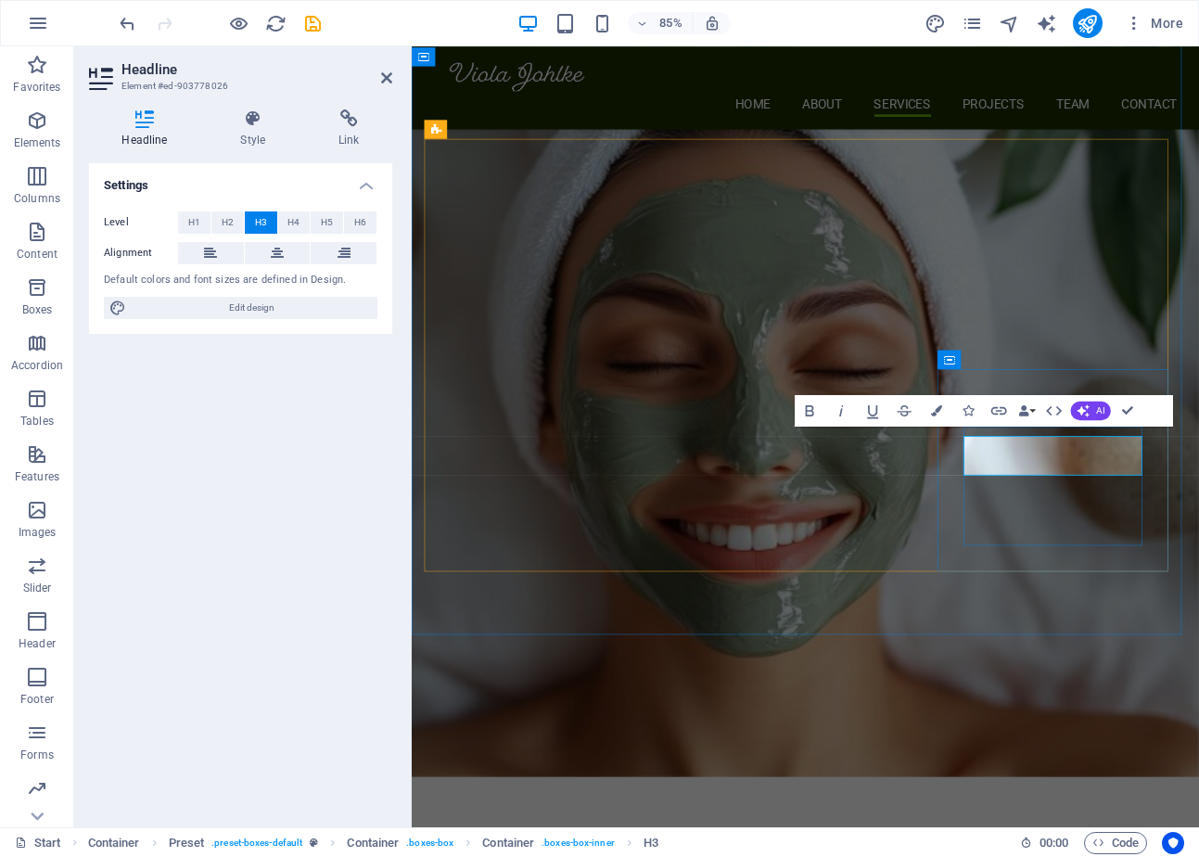
scroll to position [2512, 0]
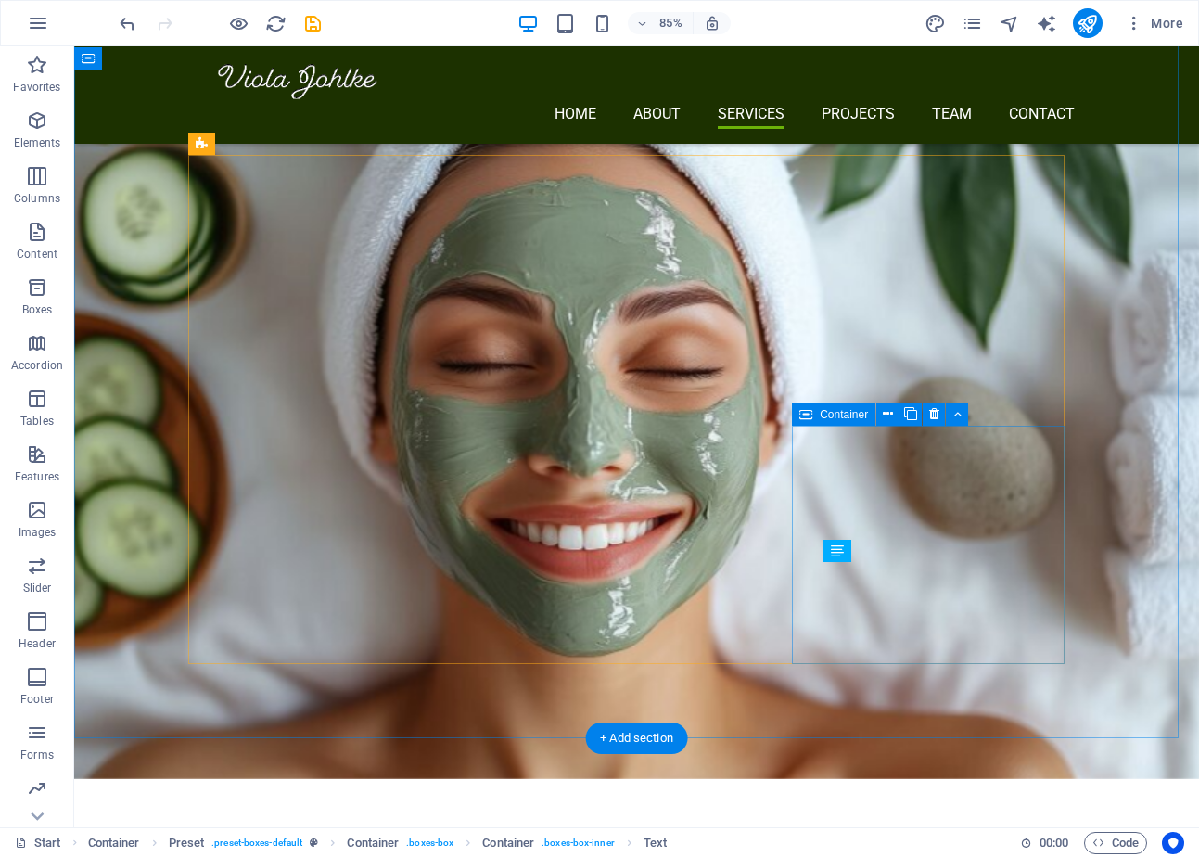
scroll to position [2210, 0]
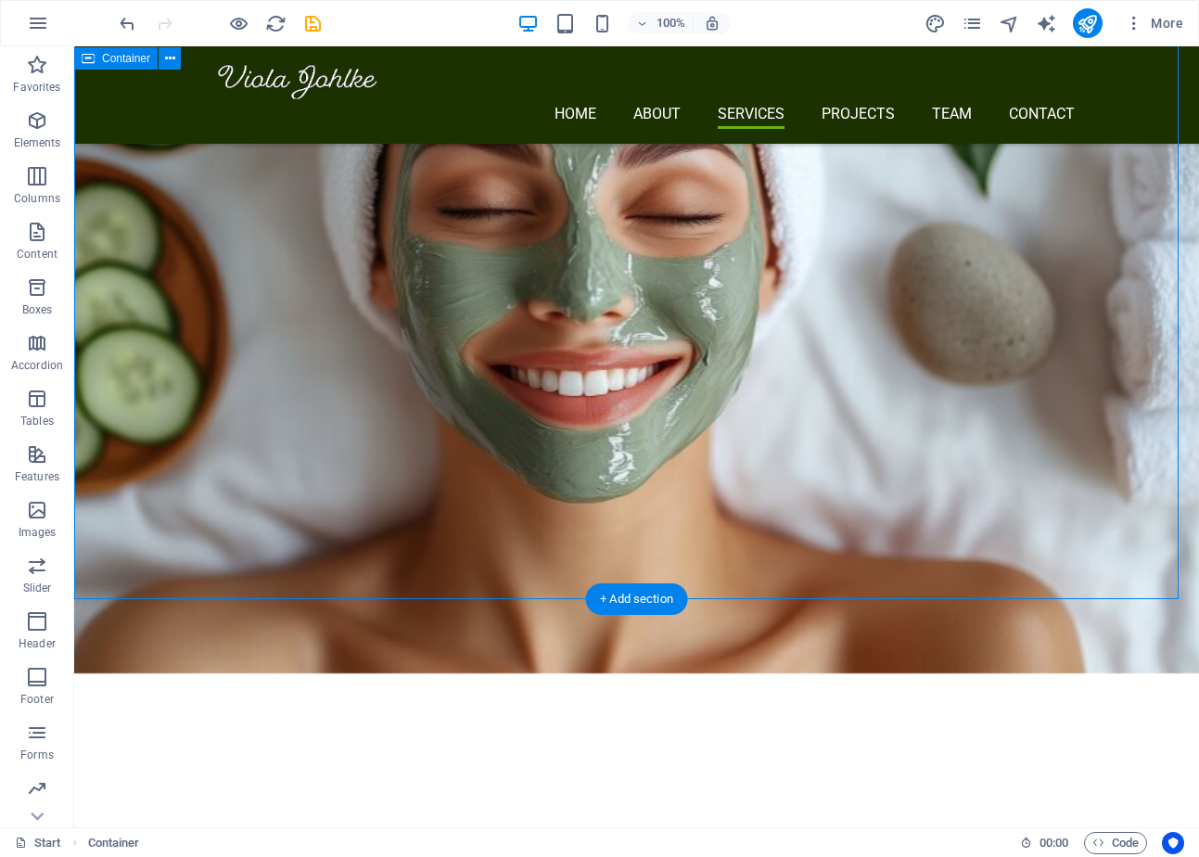
scroll to position [2349, 0]
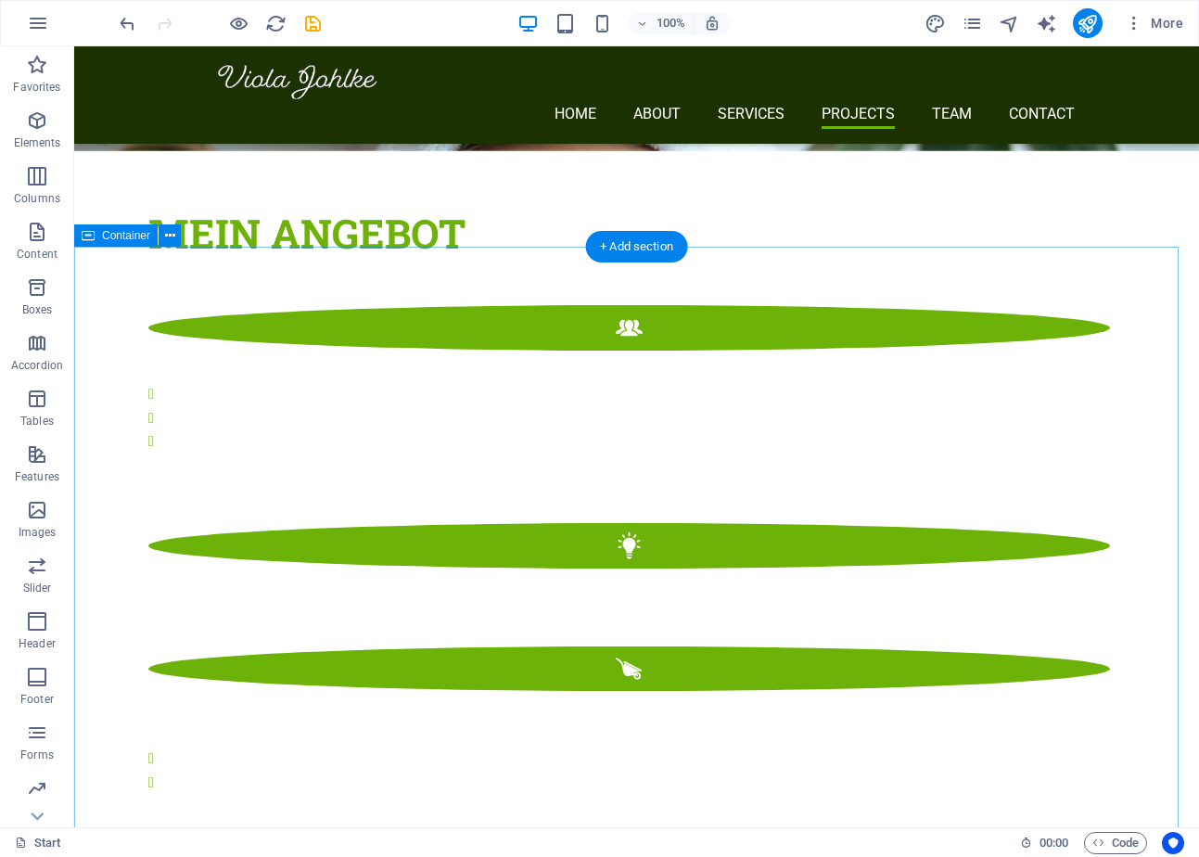
scroll to position [2905, 0]
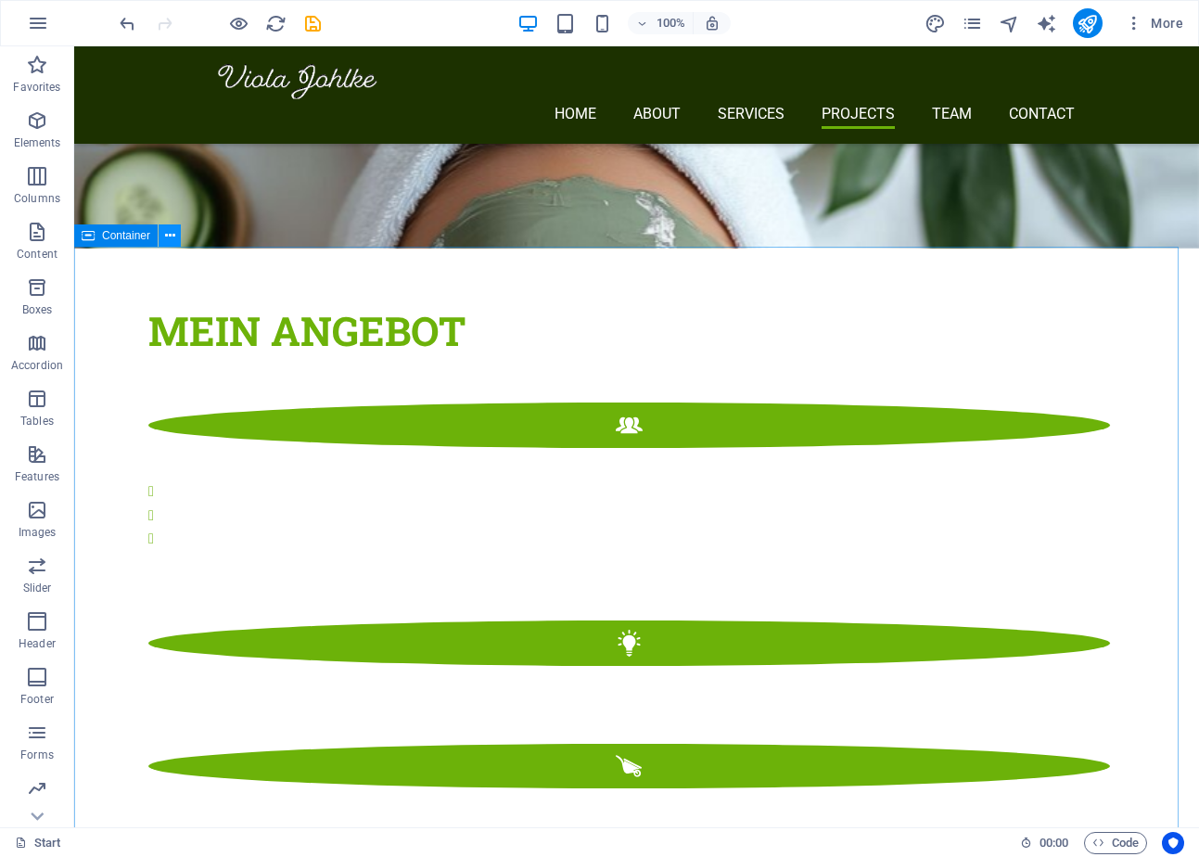
click at [168, 235] on icon at bounding box center [170, 235] width 10 height 19
click at [168, 242] on icon at bounding box center [170, 235] width 10 height 19
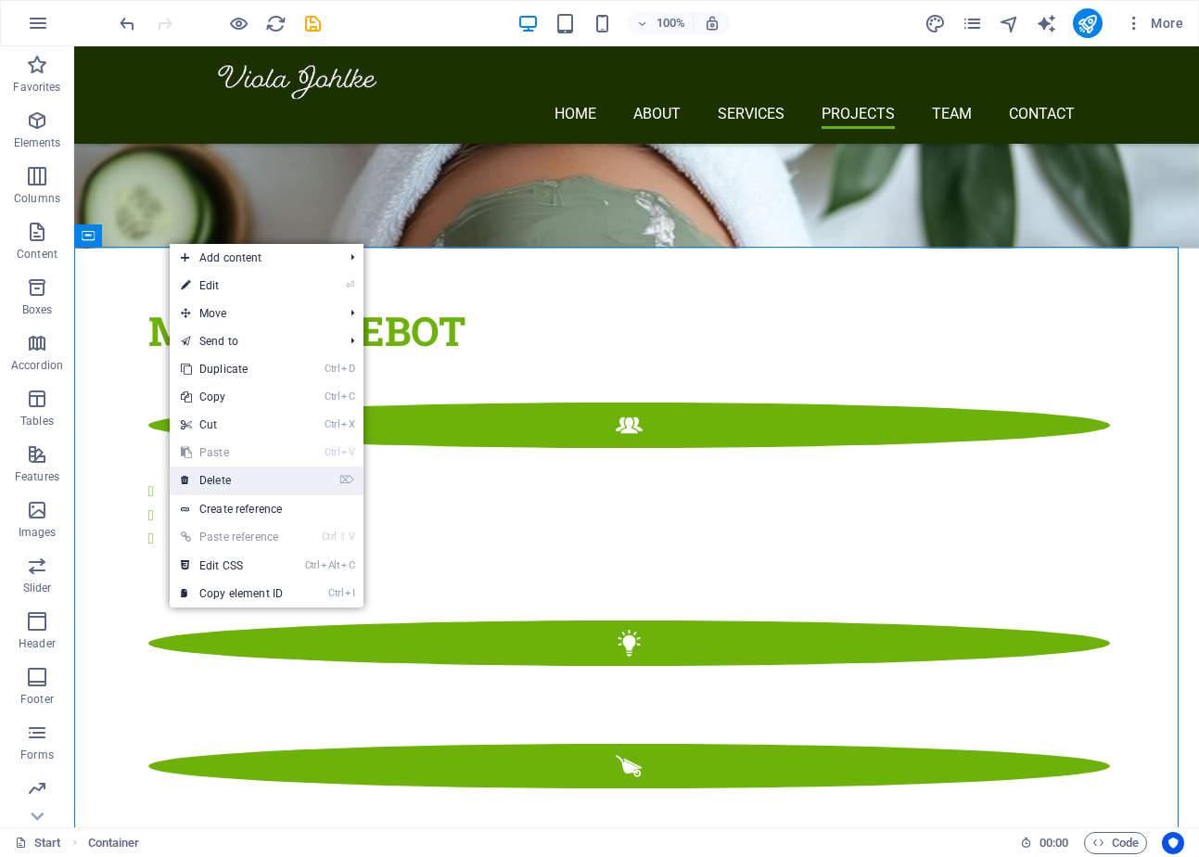
click at [246, 468] on link "⌦ Delete" at bounding box center [232, 480] width 124 height 28
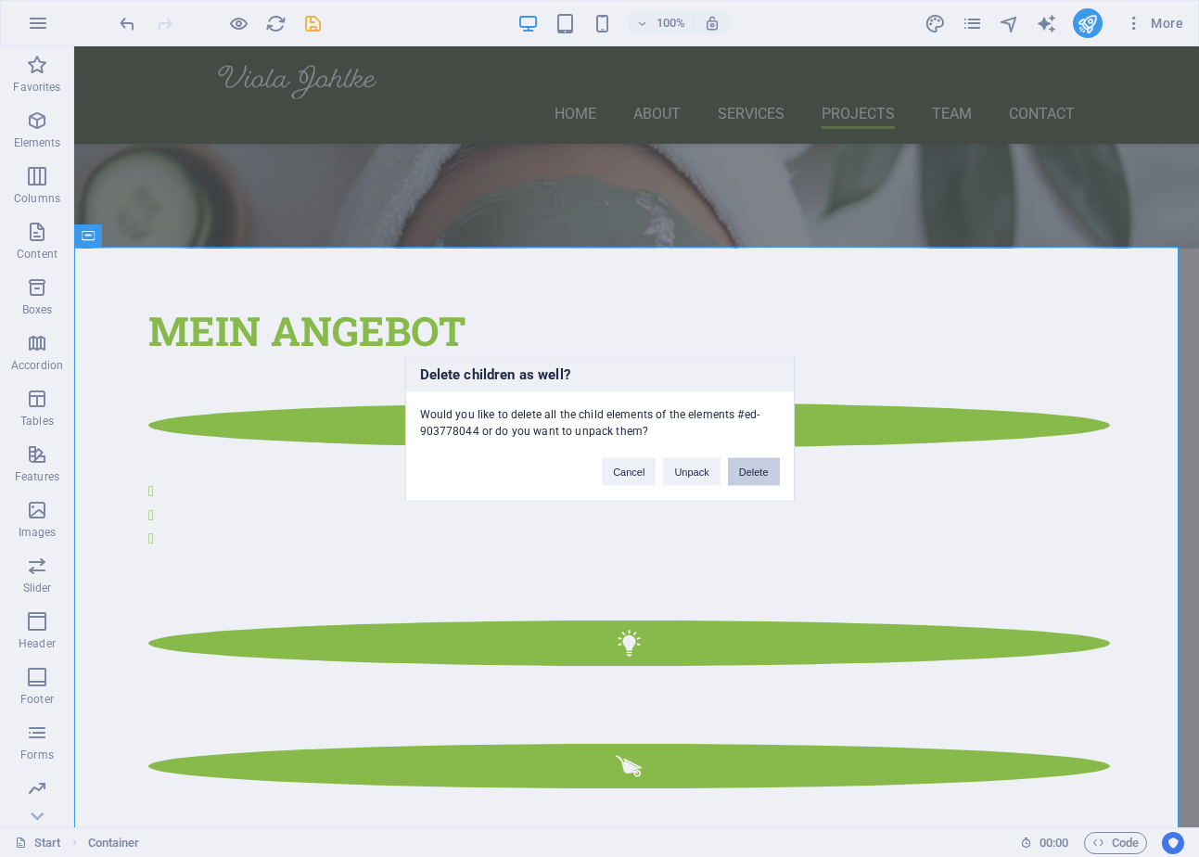
drag, startPoint x: 759, startPoint y: 470, endPoint x: 666, endPoint y: 428, distance: 102.9
click at [759, 470] on button "Delete" at bounding box center [754, 472] width 52 height 28
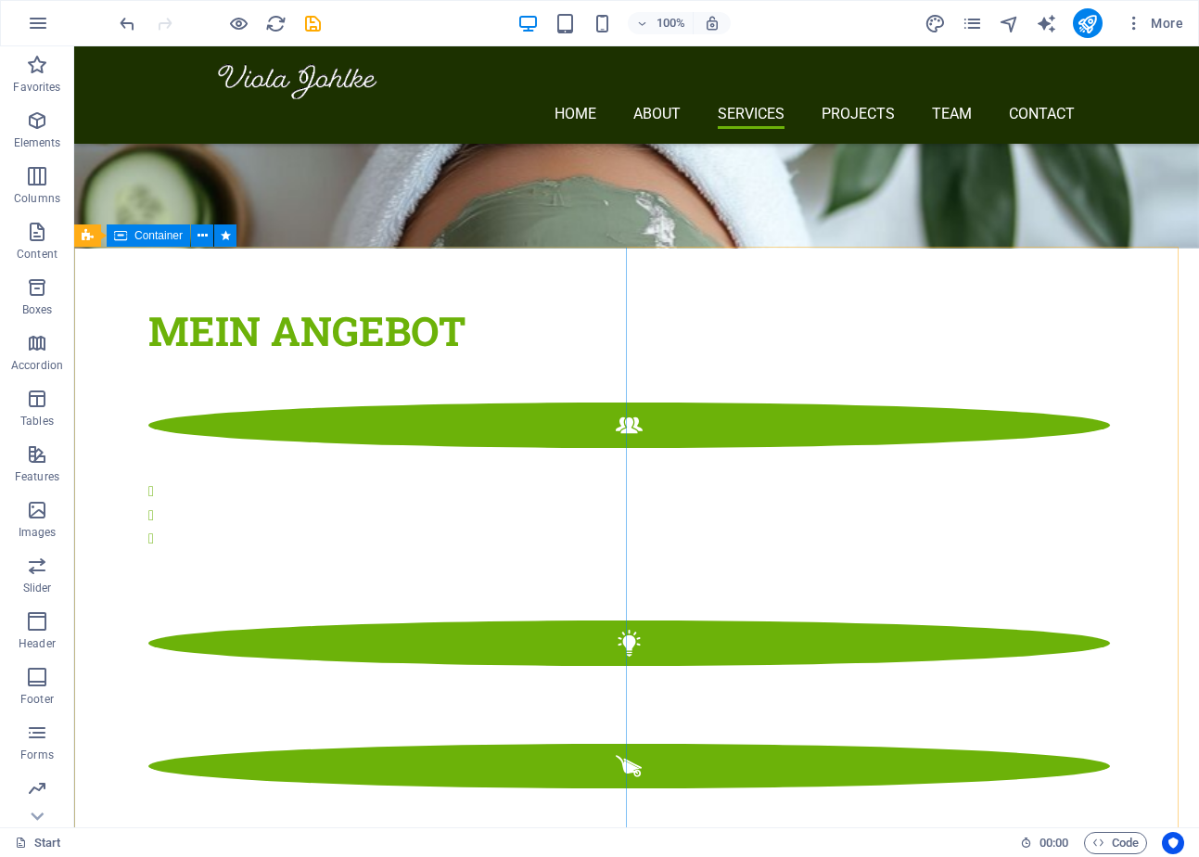
click at [168, 240] on span "Container" at bounding box center [158, 235] width 48 height 11
click at [206, 234] on icon at bounding box center [203, 235] width 10 height 19
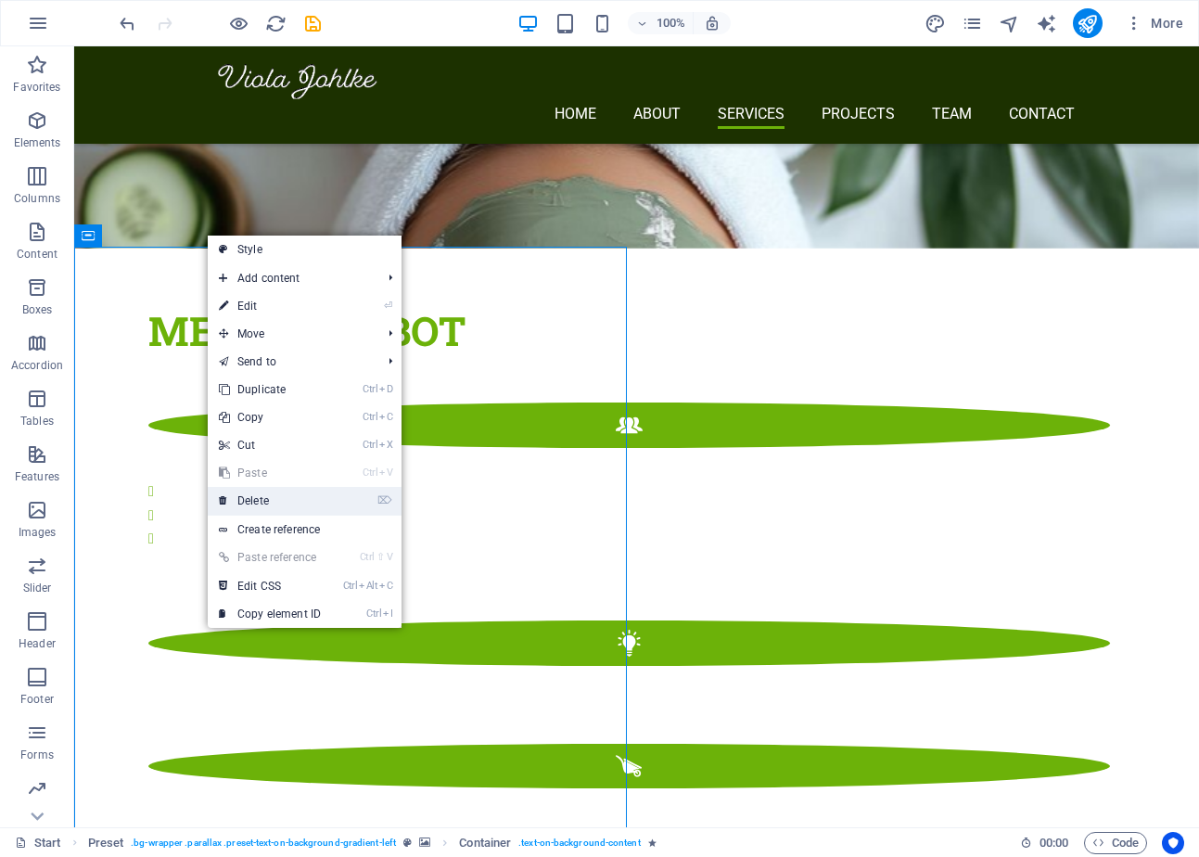
click at [285, 499] on link "⌦ Delete" at bounding box center [270, 501] width 124 height 28
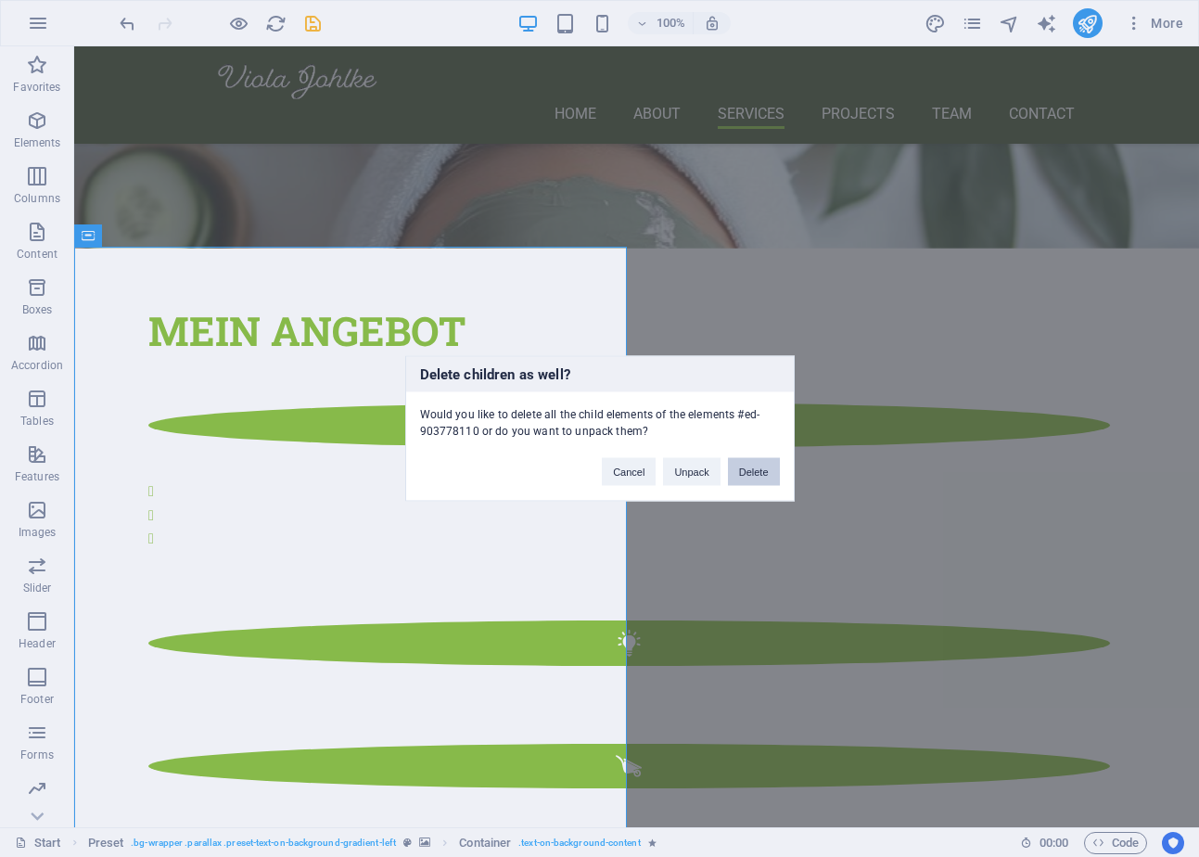
click at [738, 465] on button "Delete" at bounding box center [754, 472] width 52 height 28
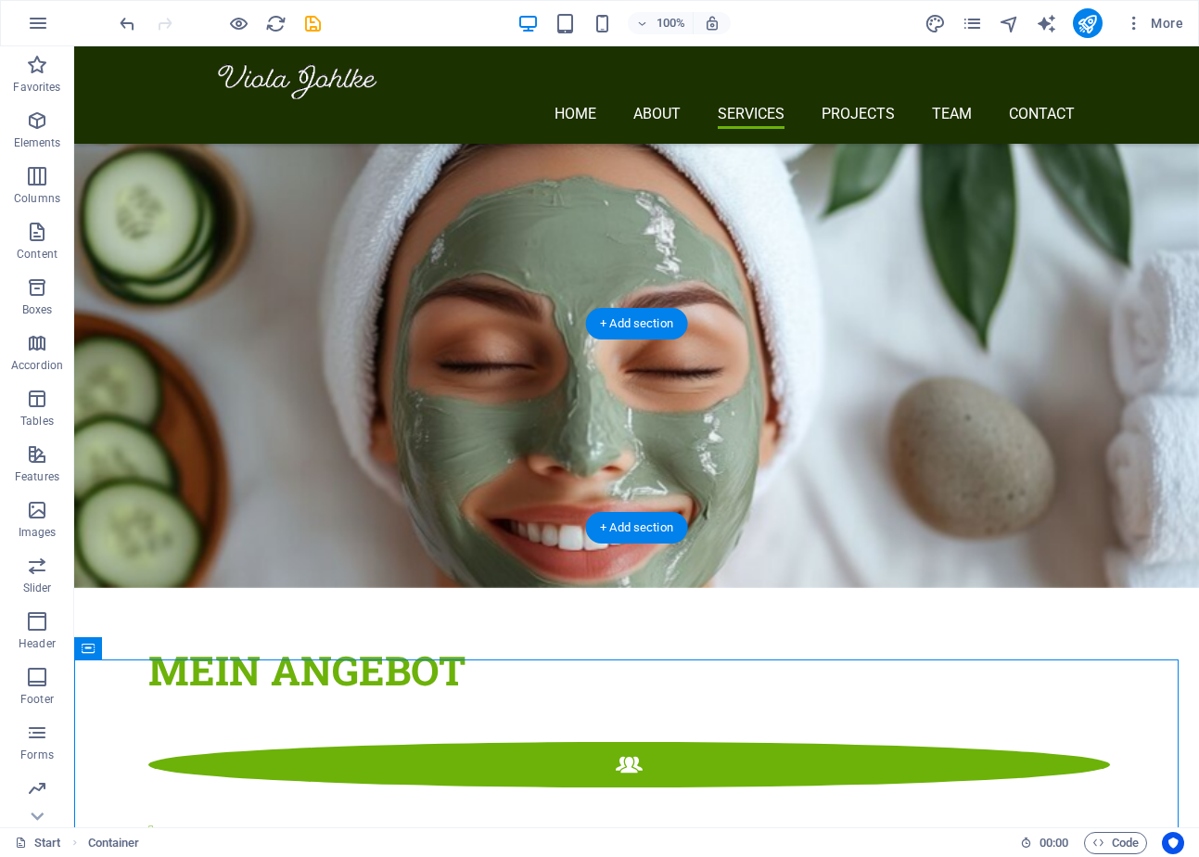
scroll to position [2627, 0]
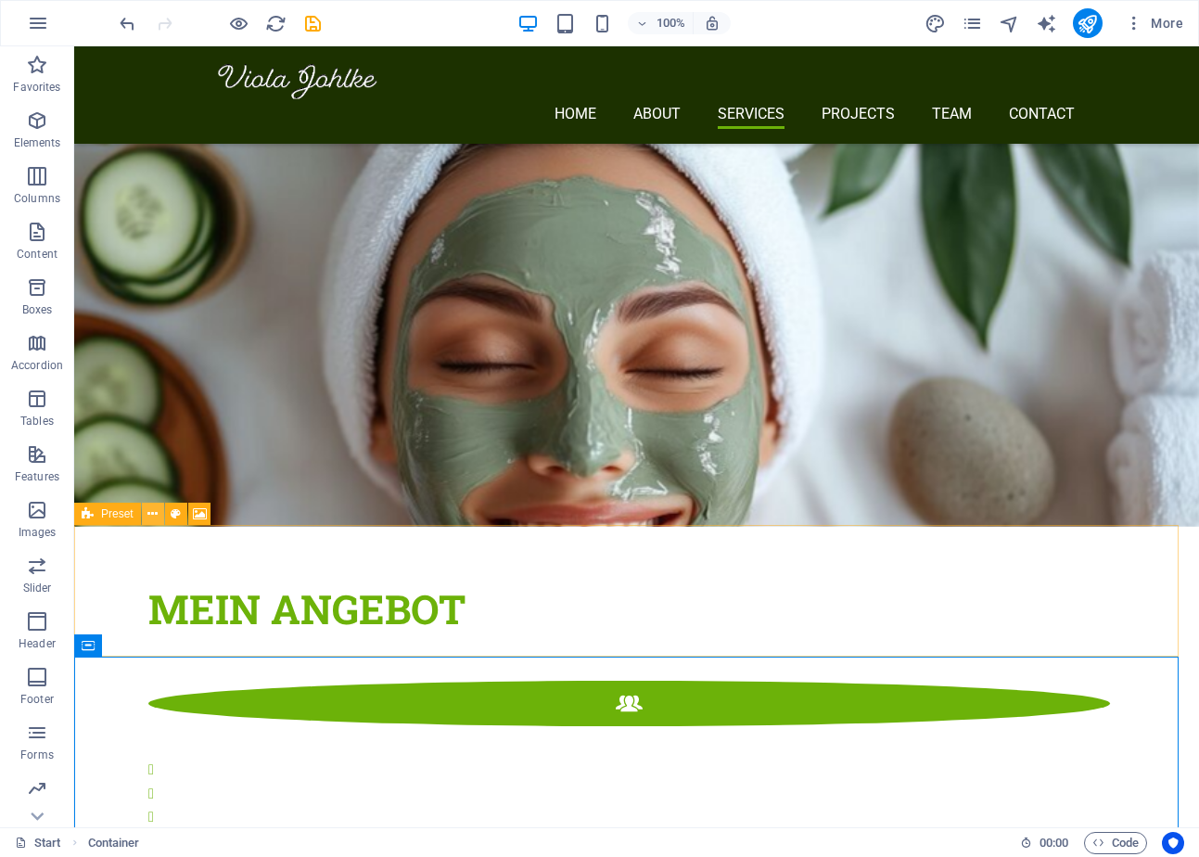
click at [153, 516] on icon at bounding box center [152, 513] width 10 height 19
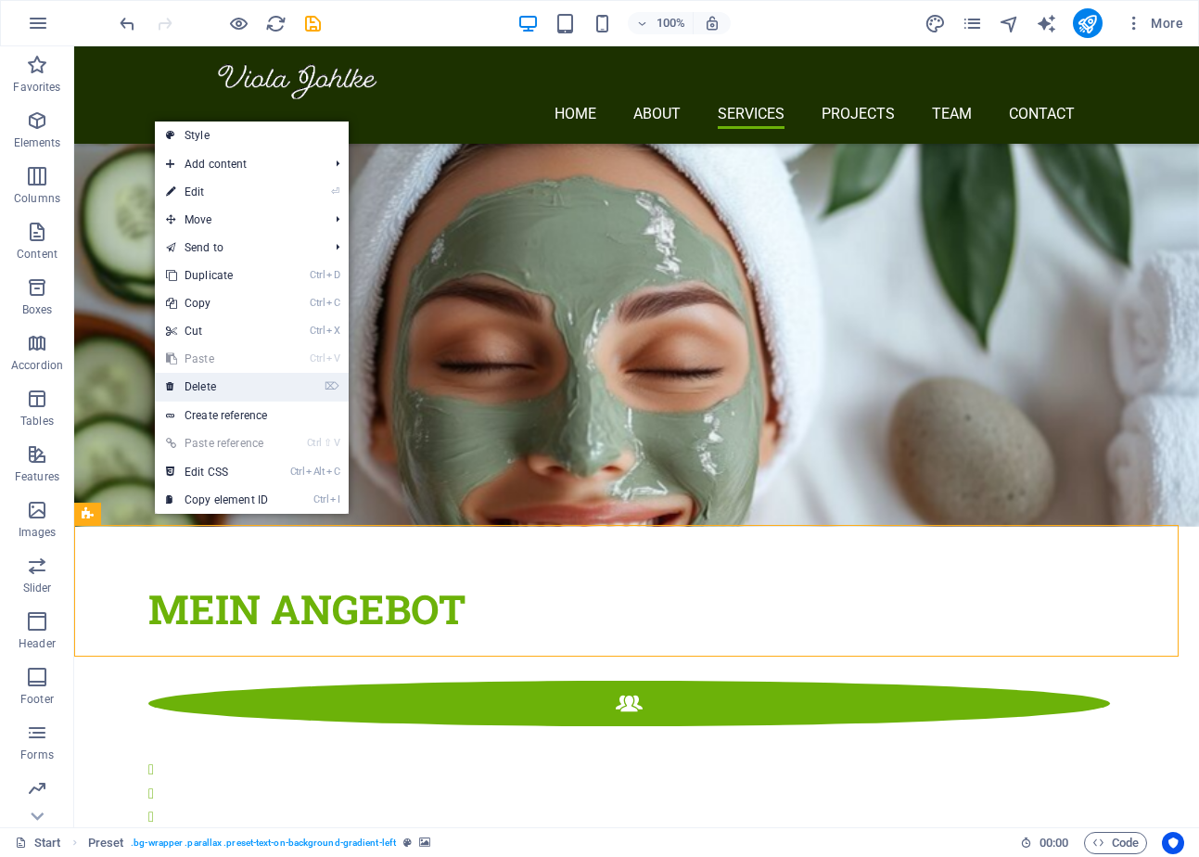
click at [246, 387] on link "⌦ Delete" at bounding box center [217, 387] width 124 height 28
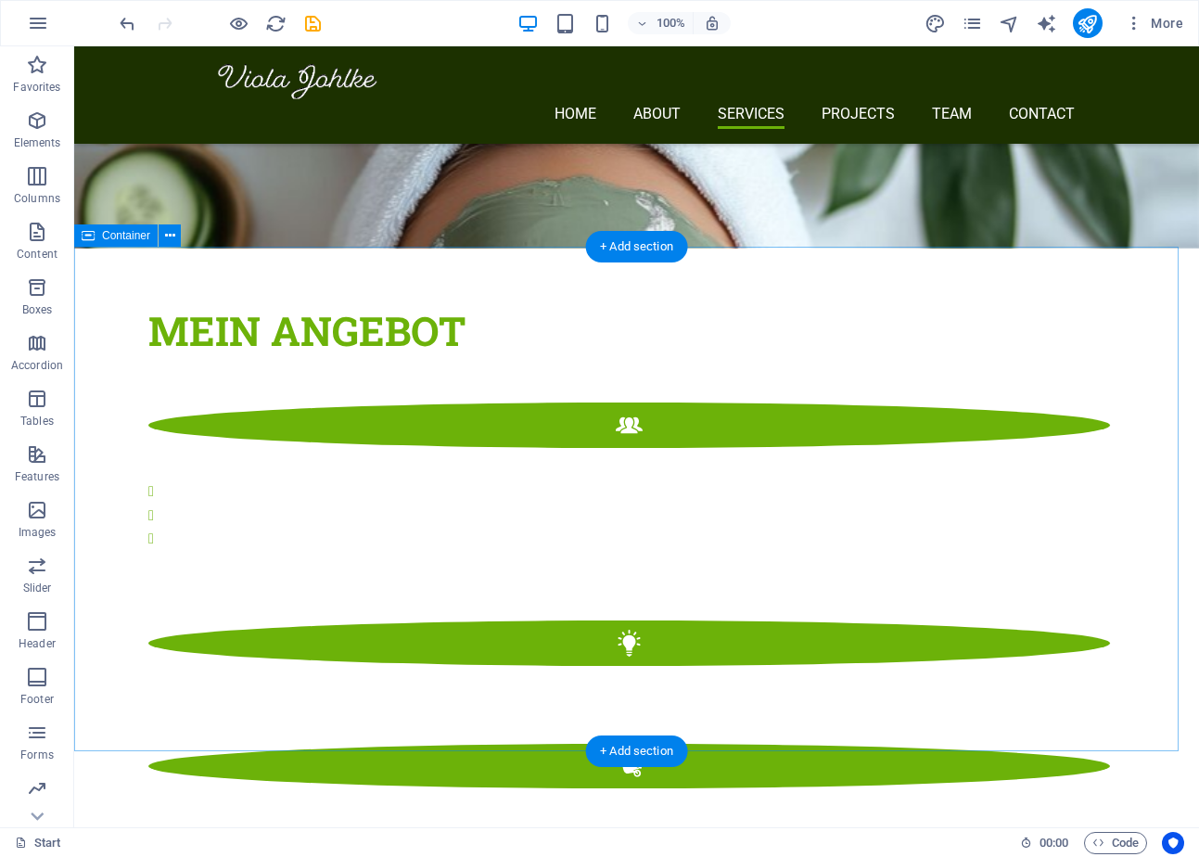
scroll to position [3044, 0]
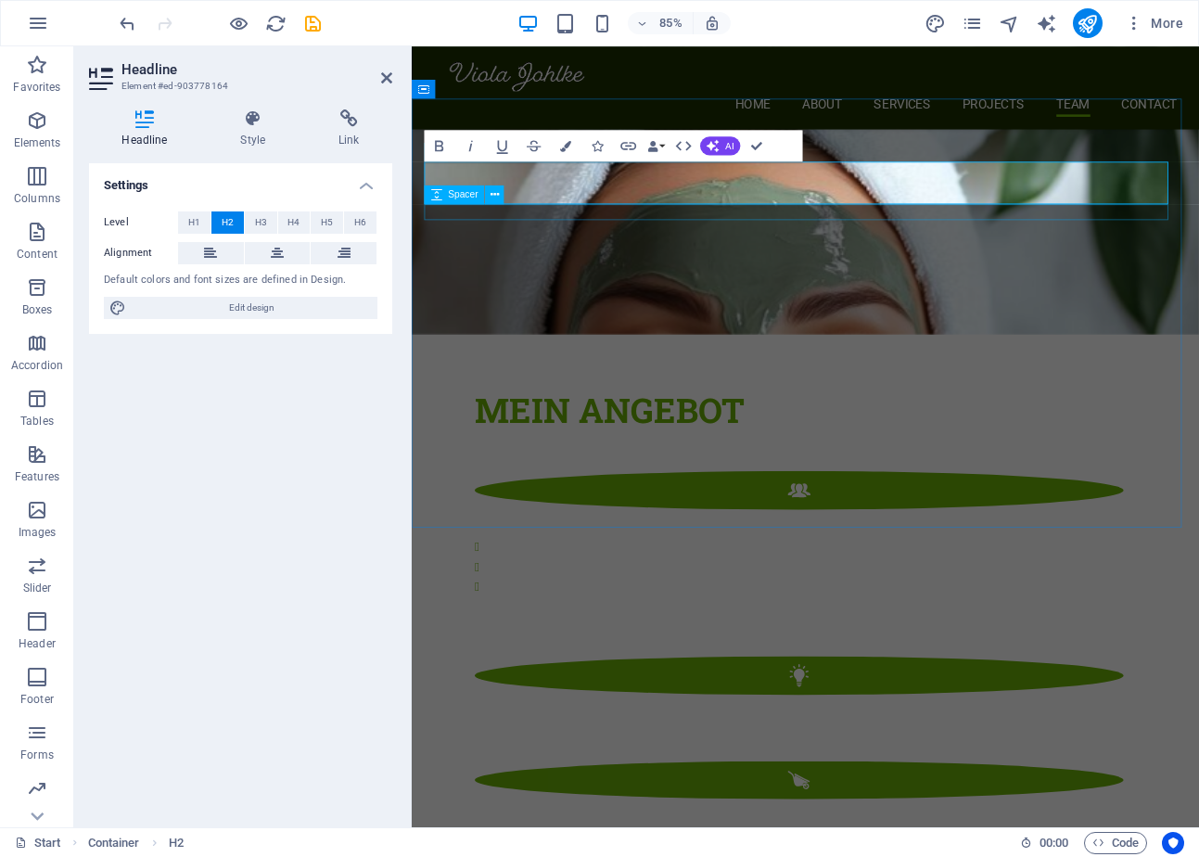
scroll to position [3347, 0]
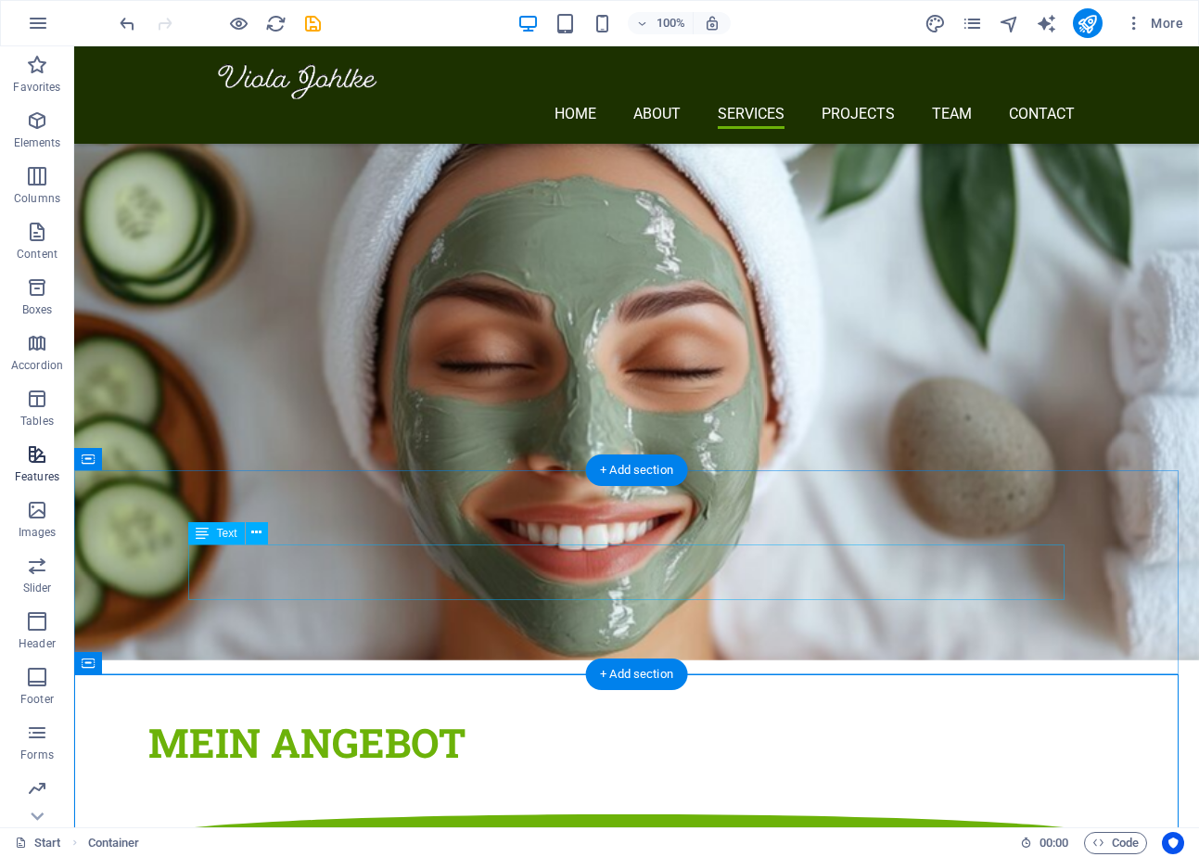
scroll to position [2349, 0]
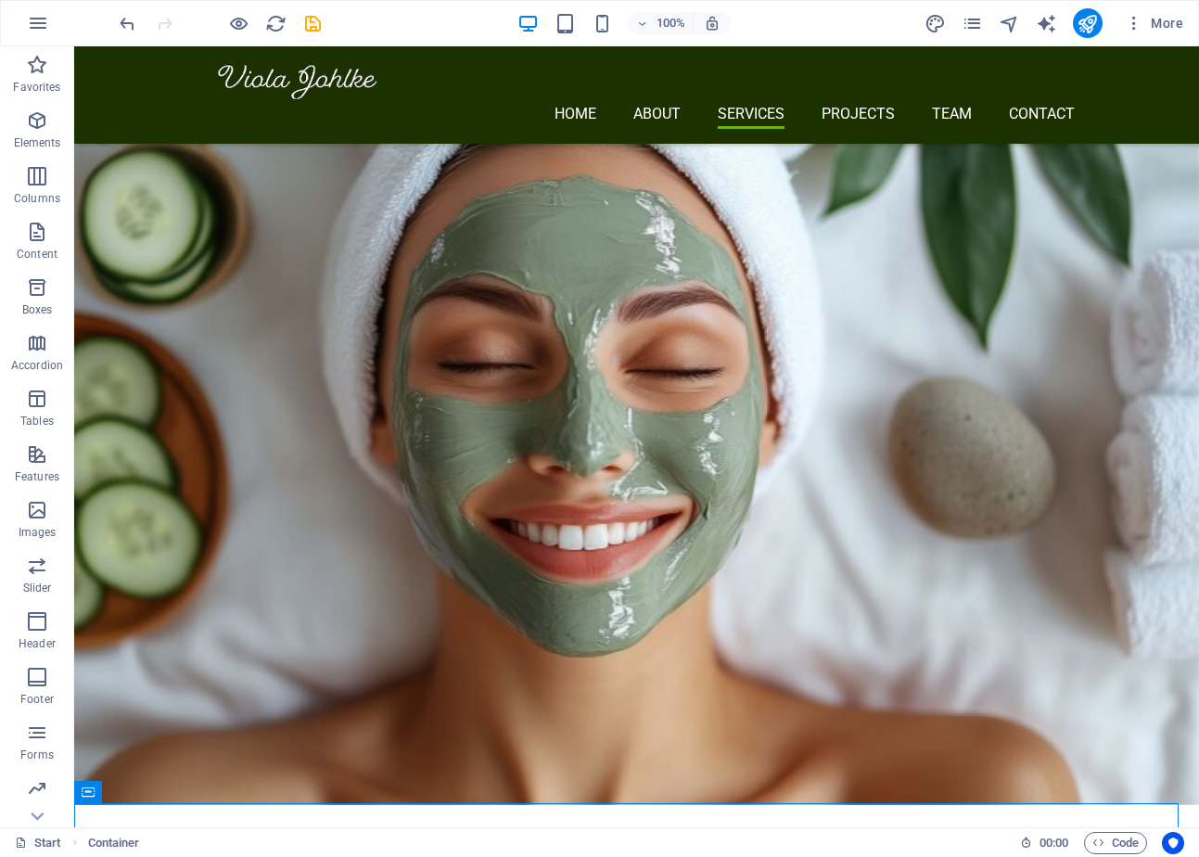
drag, startPoint x: 145, startPoint y: 512, endPoint x: 137, endPoint y: 321, distance: 191.2
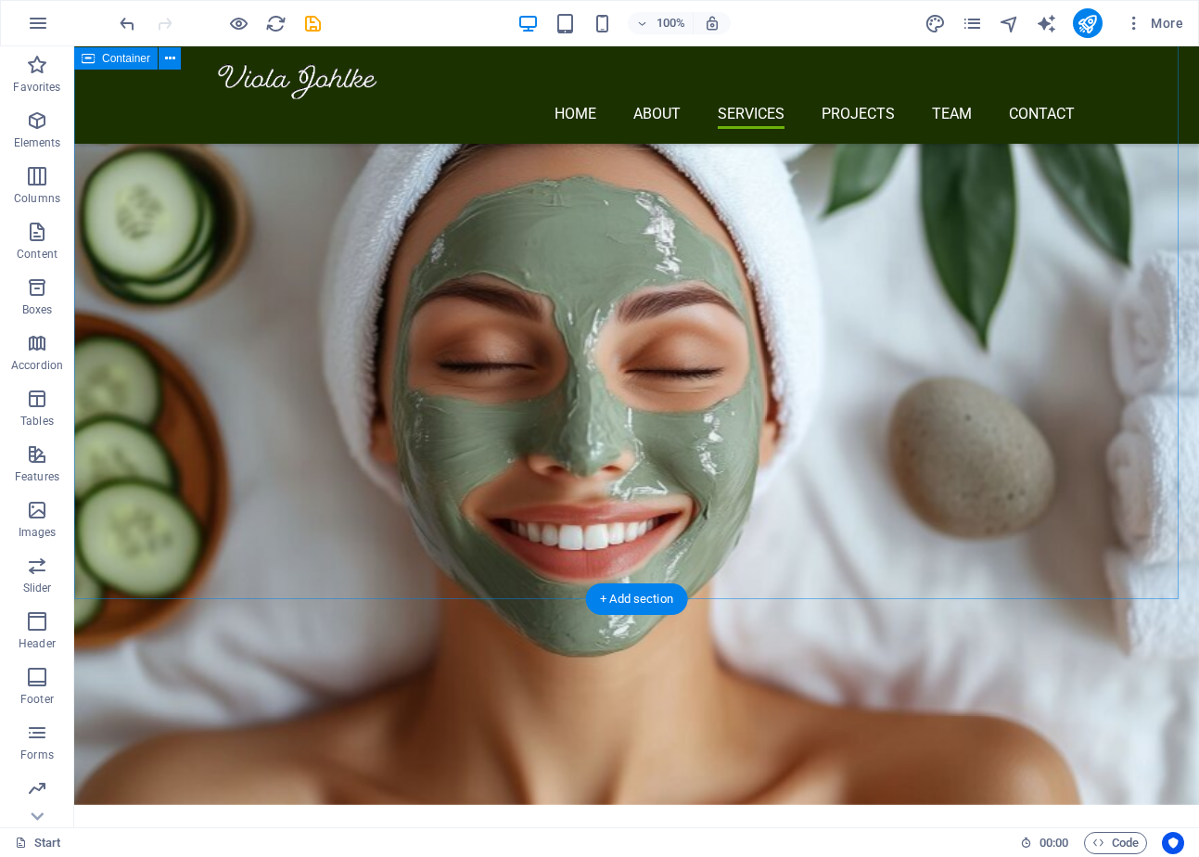
scroll to position [2210, 0]
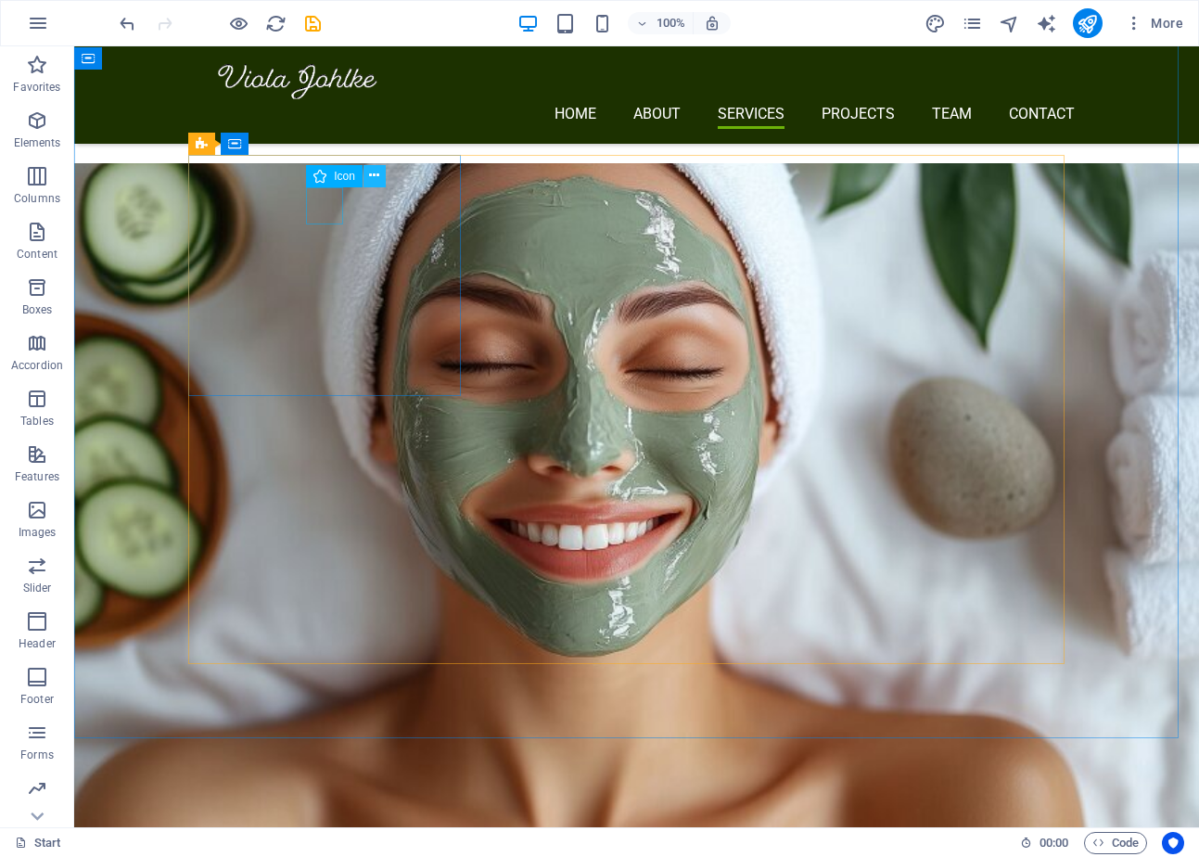
click at [370, 172] on icon at bounding box center [374, 175] width 10 height 19
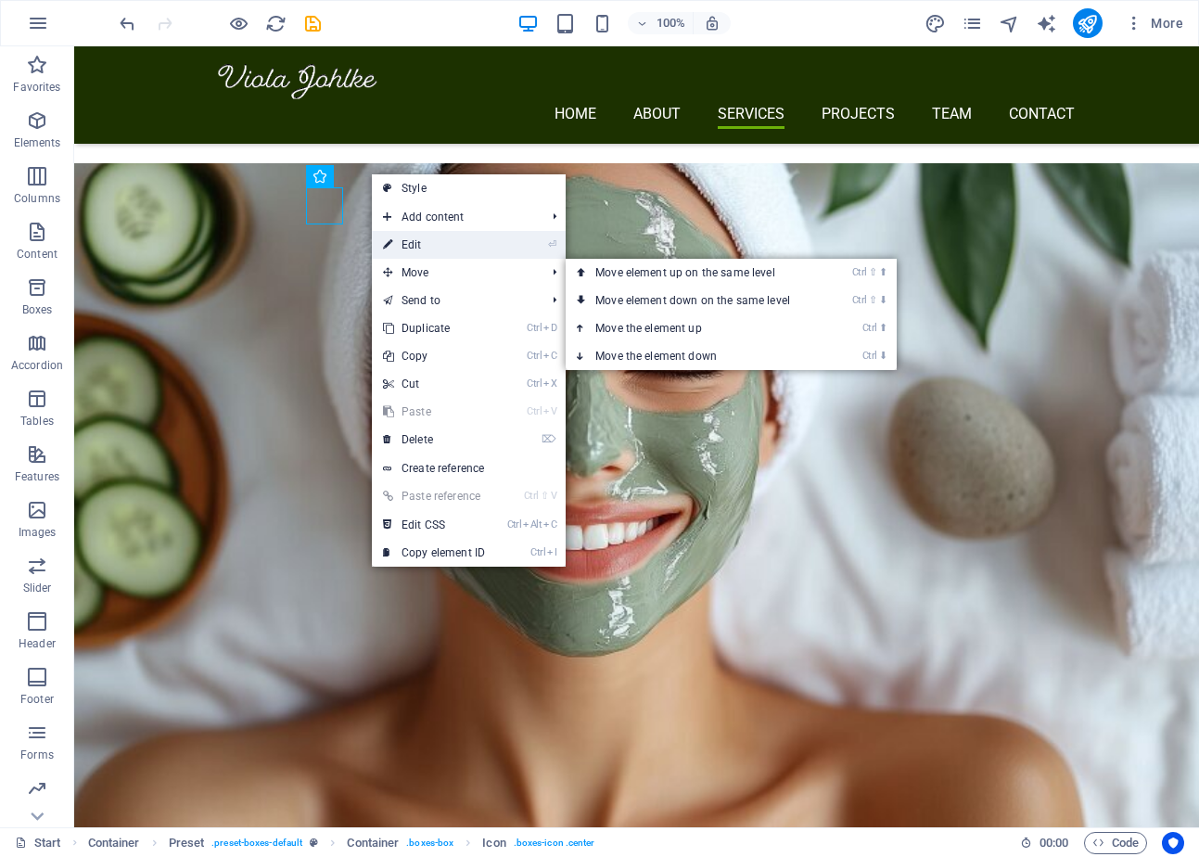
click at [445, 251] on link "⏎ Edit" at bounding box center [434, 245] width 124 height 28
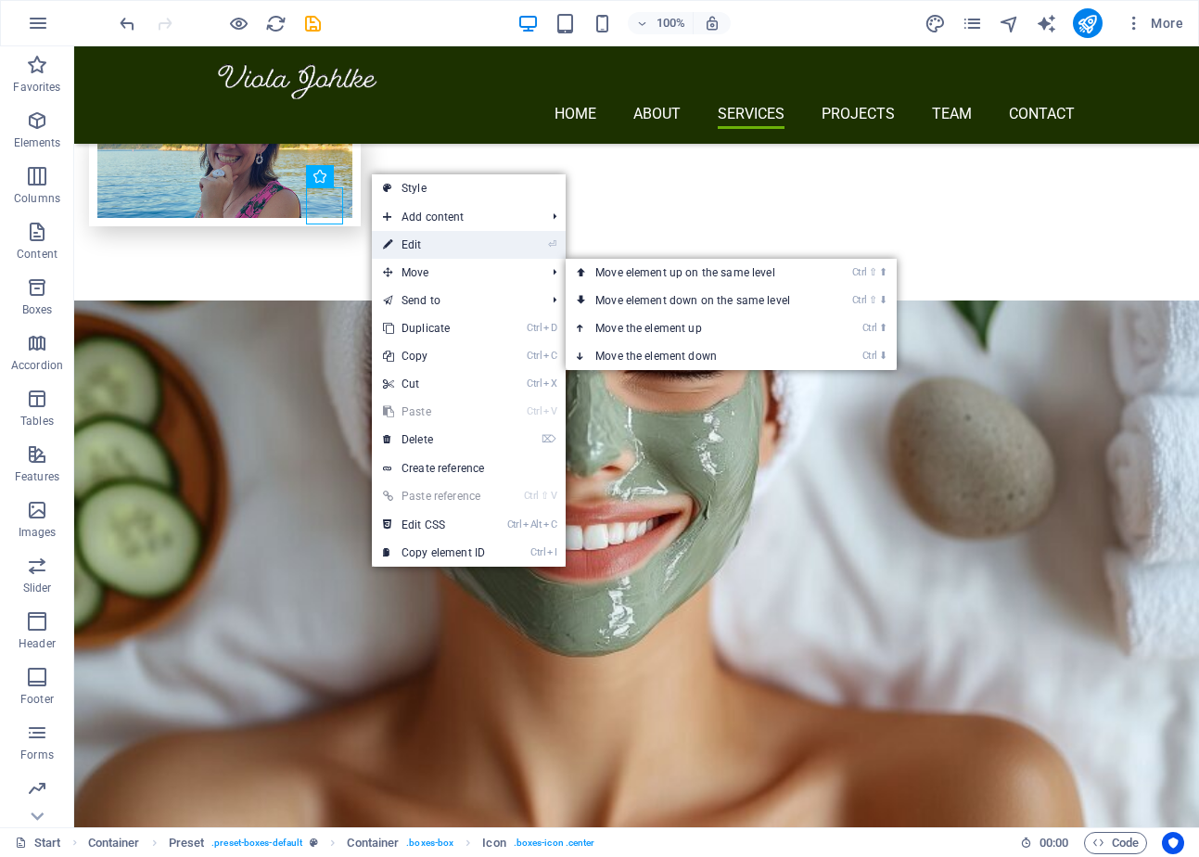
select select "xMidYMid"
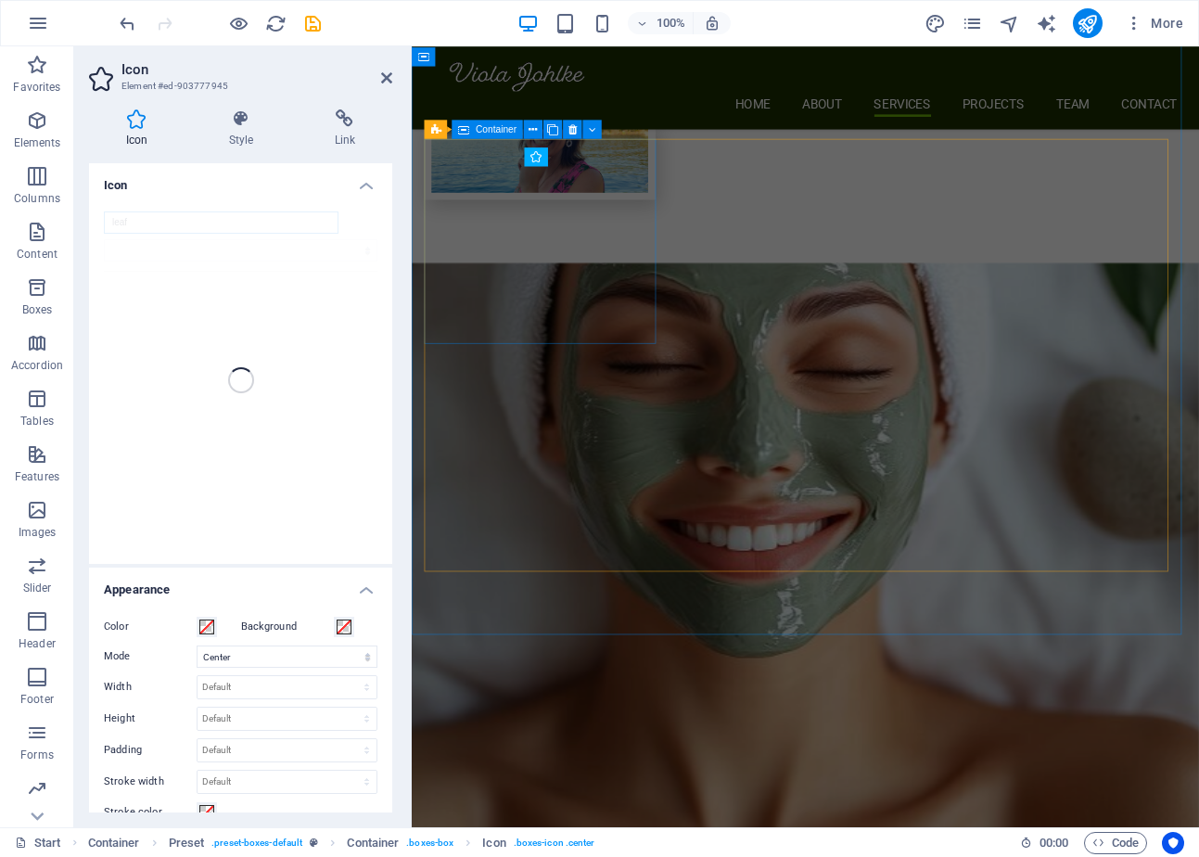
scroll to position [2512, 0]
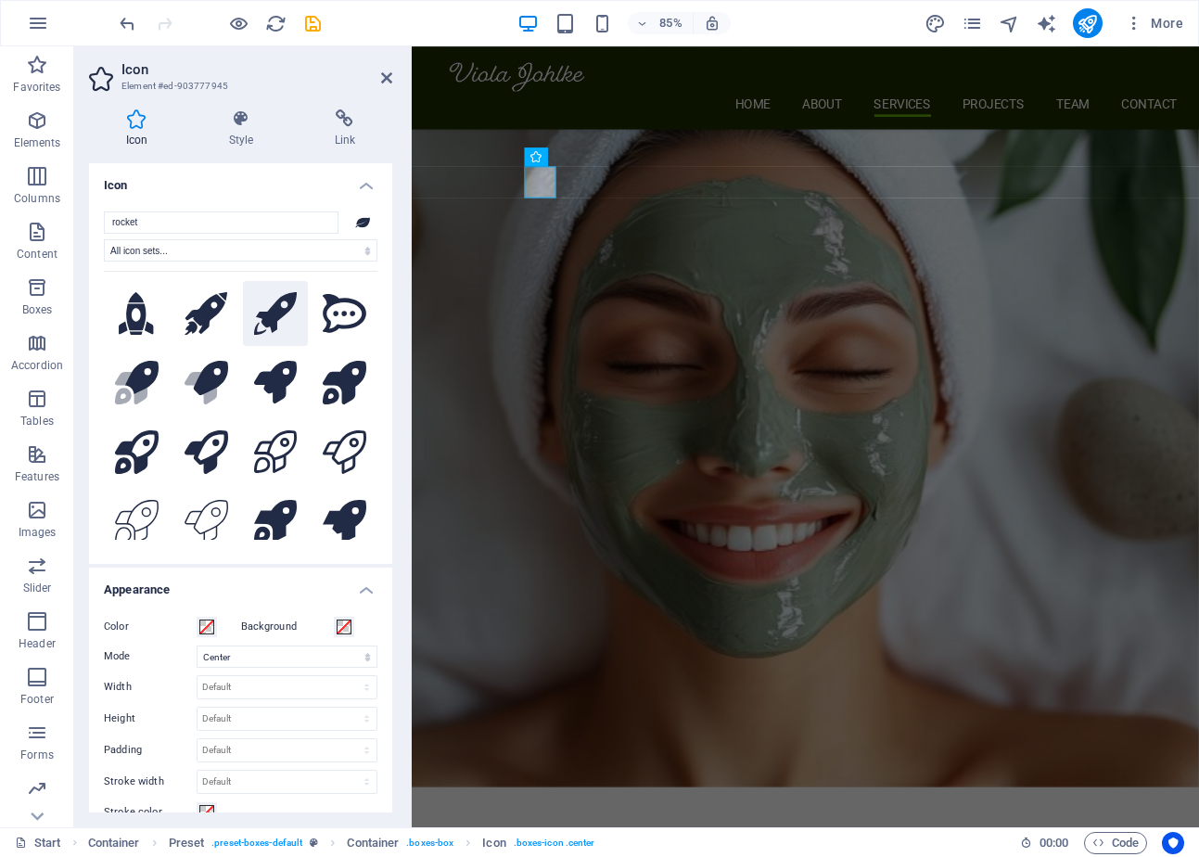
click at [273, 312] on icon at bounding box center [276, 314] width 44 height 44
drag, startPoint x: 182, startPoint y: 220, endPoint x: 79, endPoint y: 212, distance: 103.2
click at [79, 212] on div "Icon Style Link Icon rocket All icon sets... IcoFont Ionicons FontAwesome Brand…" at bounding box center [240, 461] width 333 height 733
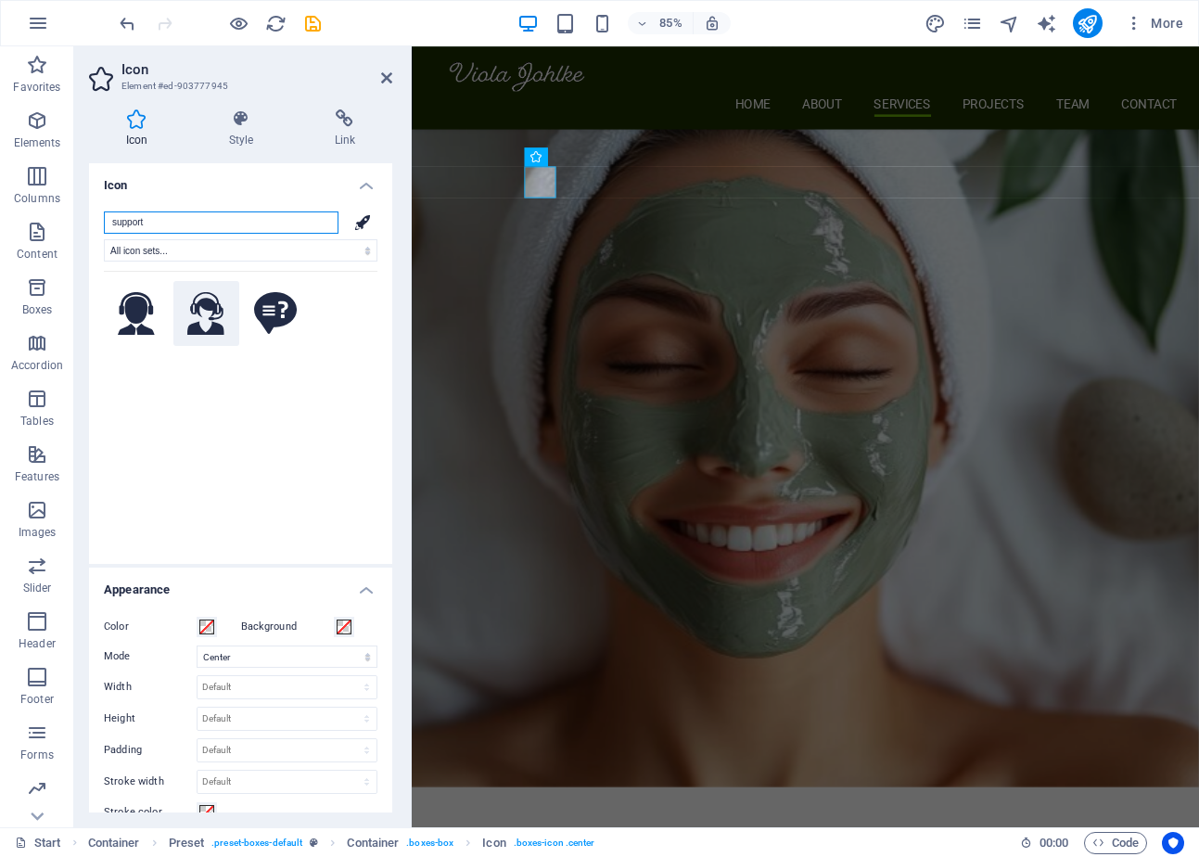
type input "support"
click at [198, 318] on icon at bounding box center [205, 314] width 37 height 44
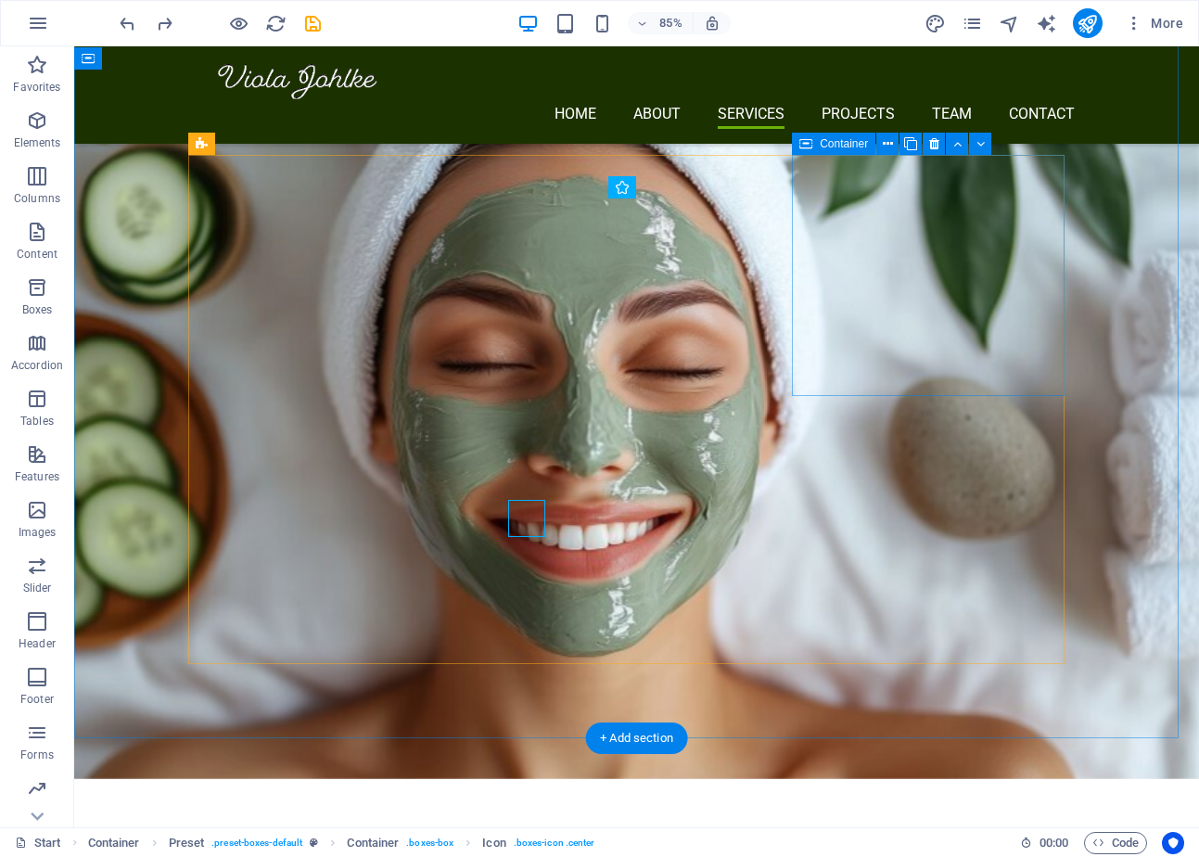
scroll to position [2210, 0]
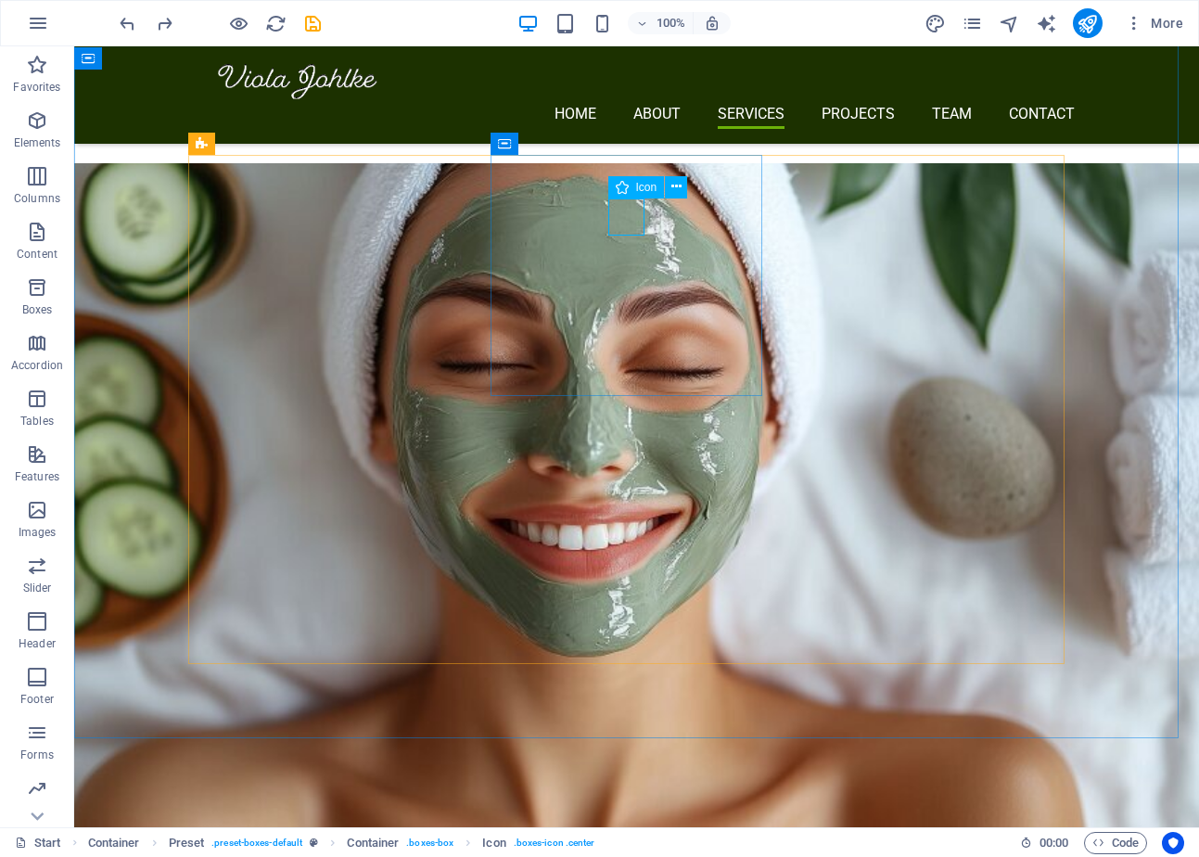
click at [649, 184] on span "Icon" at bounding box center [646, 187] width 21 height 11
click at [673, 185] on icon at bounding box center [676, 186] width 10 height 19
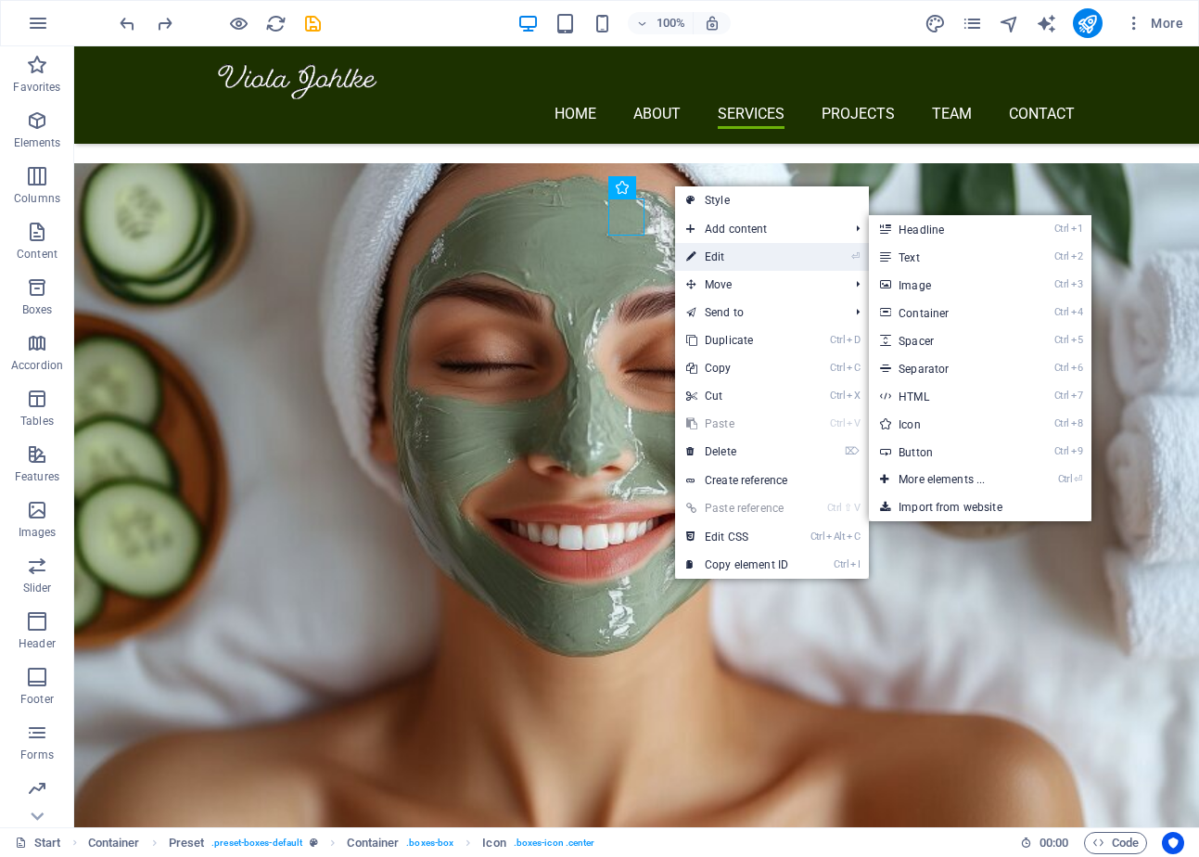
drag, startPoint x: 709, startPoint y: 248, endPoint x: 266, endPoint y: 236, distance: 443.4
click at [709, 248] on link "⏎ Edit" at bounding box center [737, 257] width 124 height 28
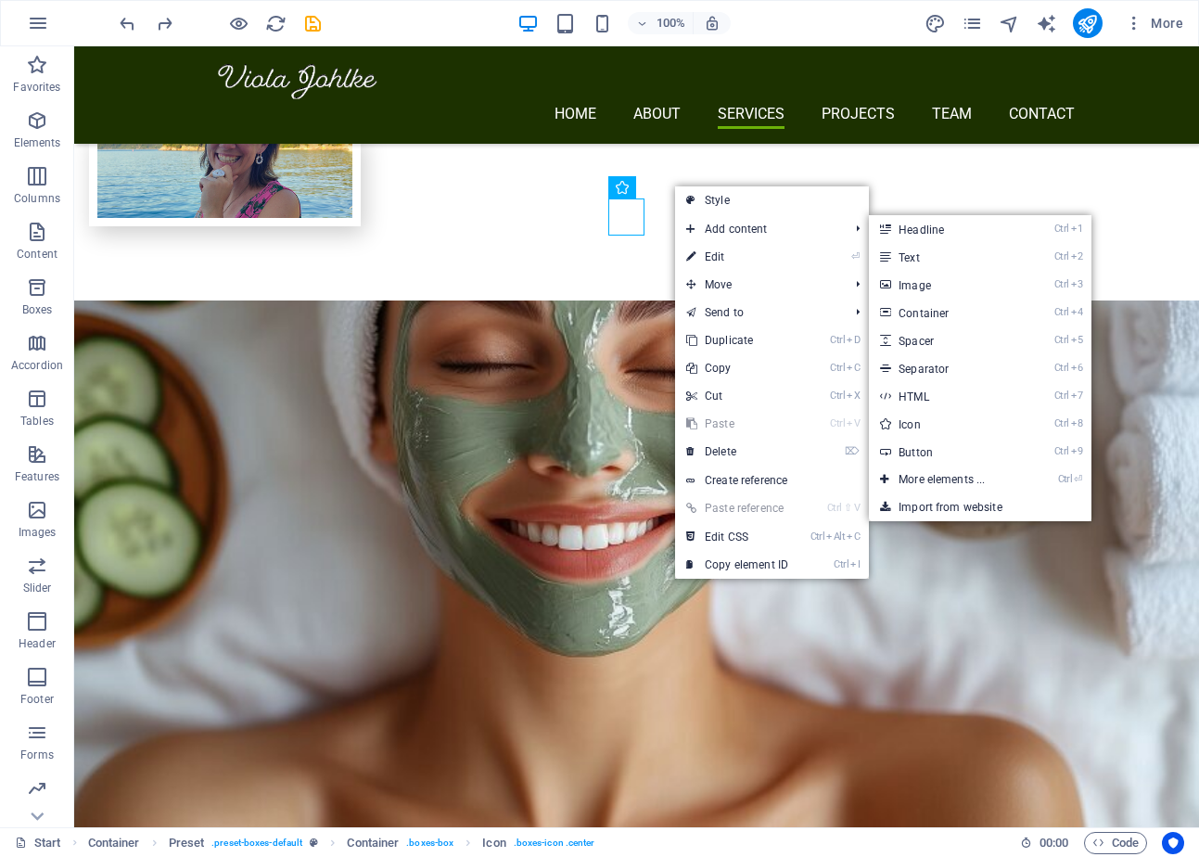
select select "xMidYMid"
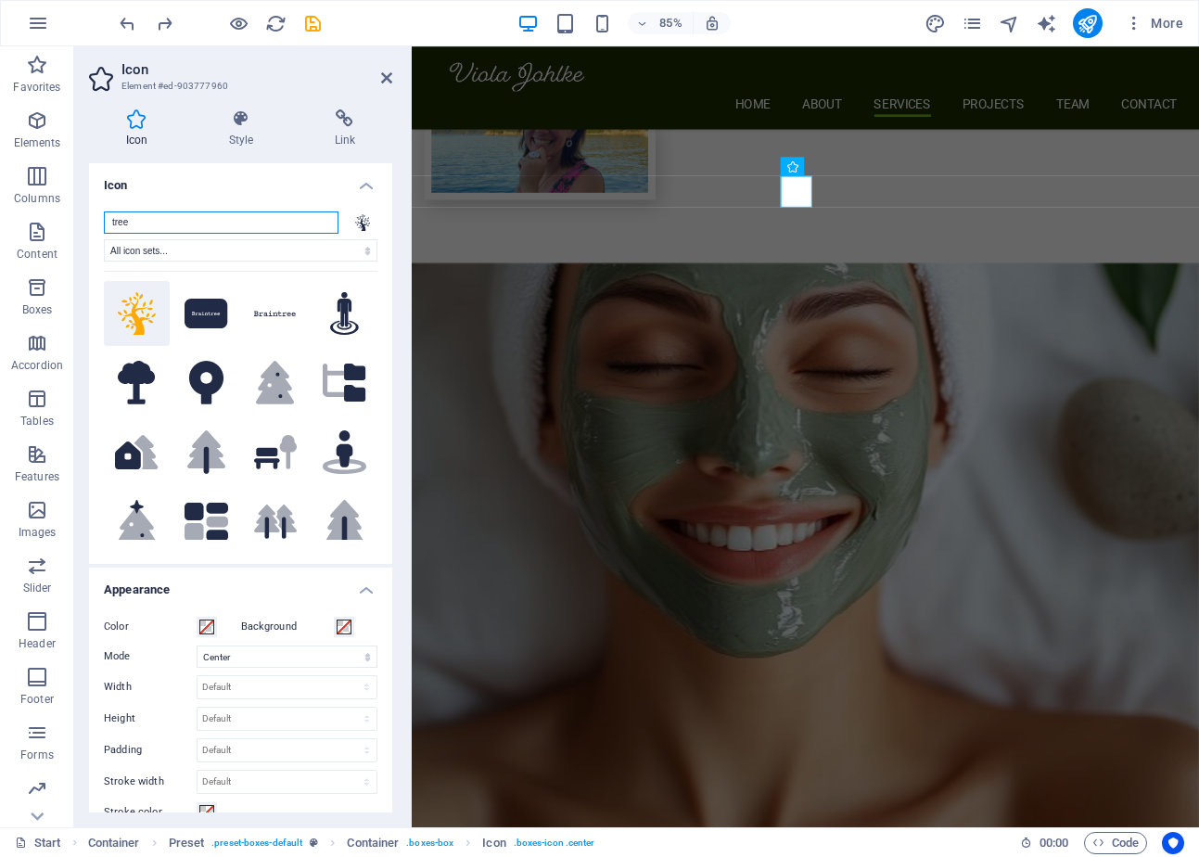
scroll to position [2512, 0]
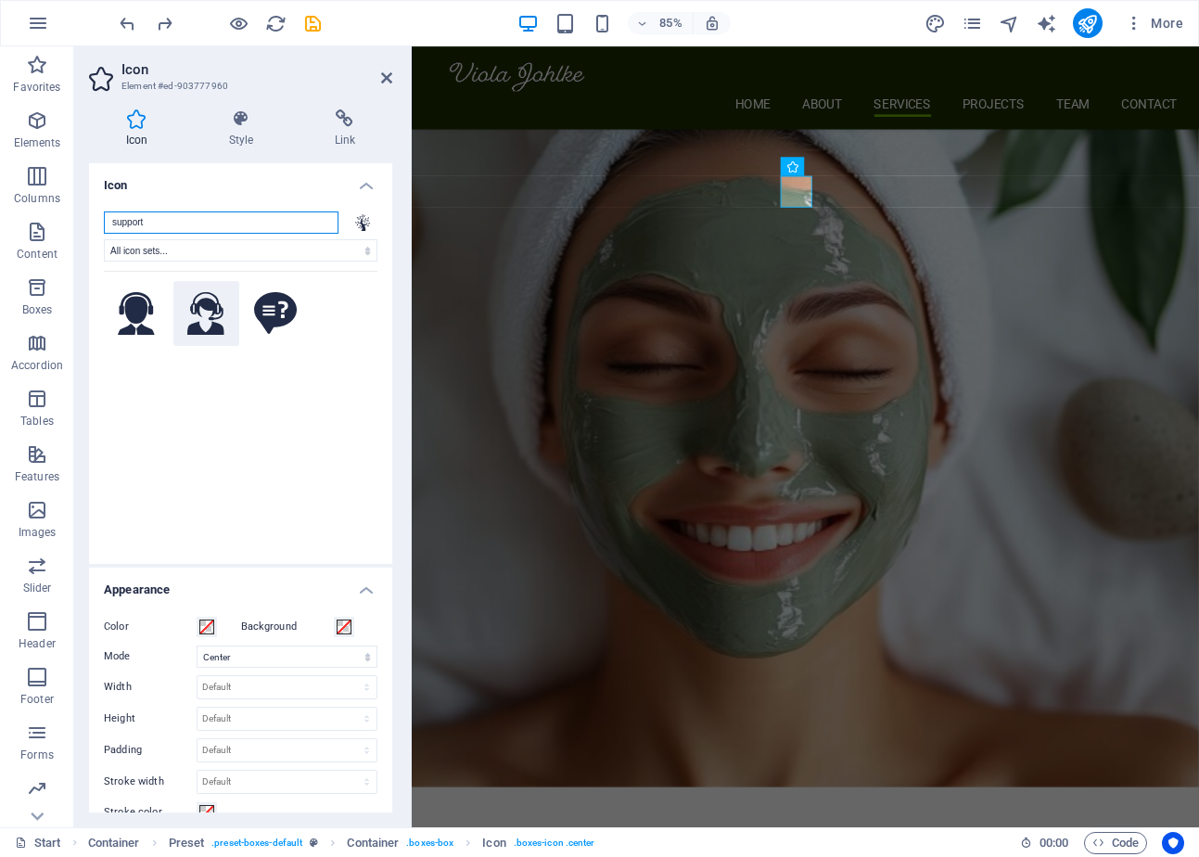
type input "support"
click at [209, 307] on icon at bounding box center [205, 314] width 37 height 44
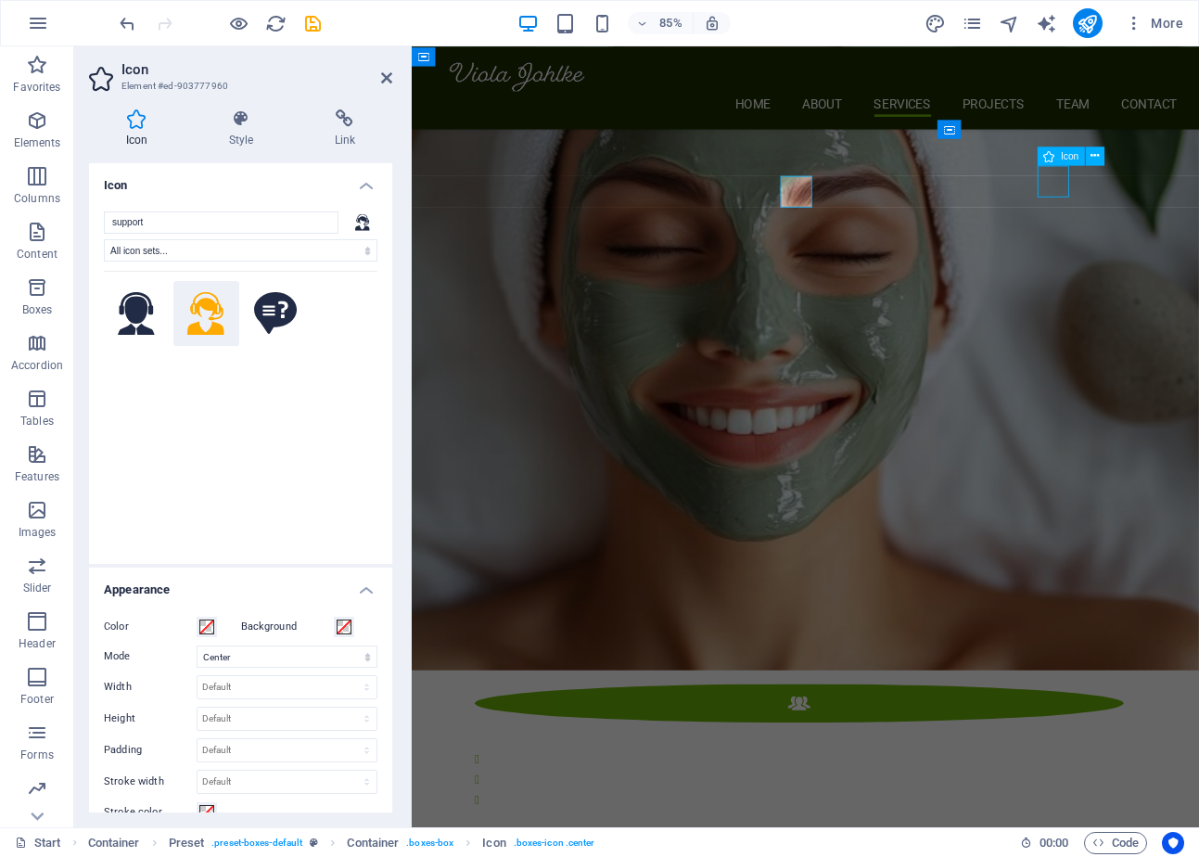
scroll to position [2210, 0]
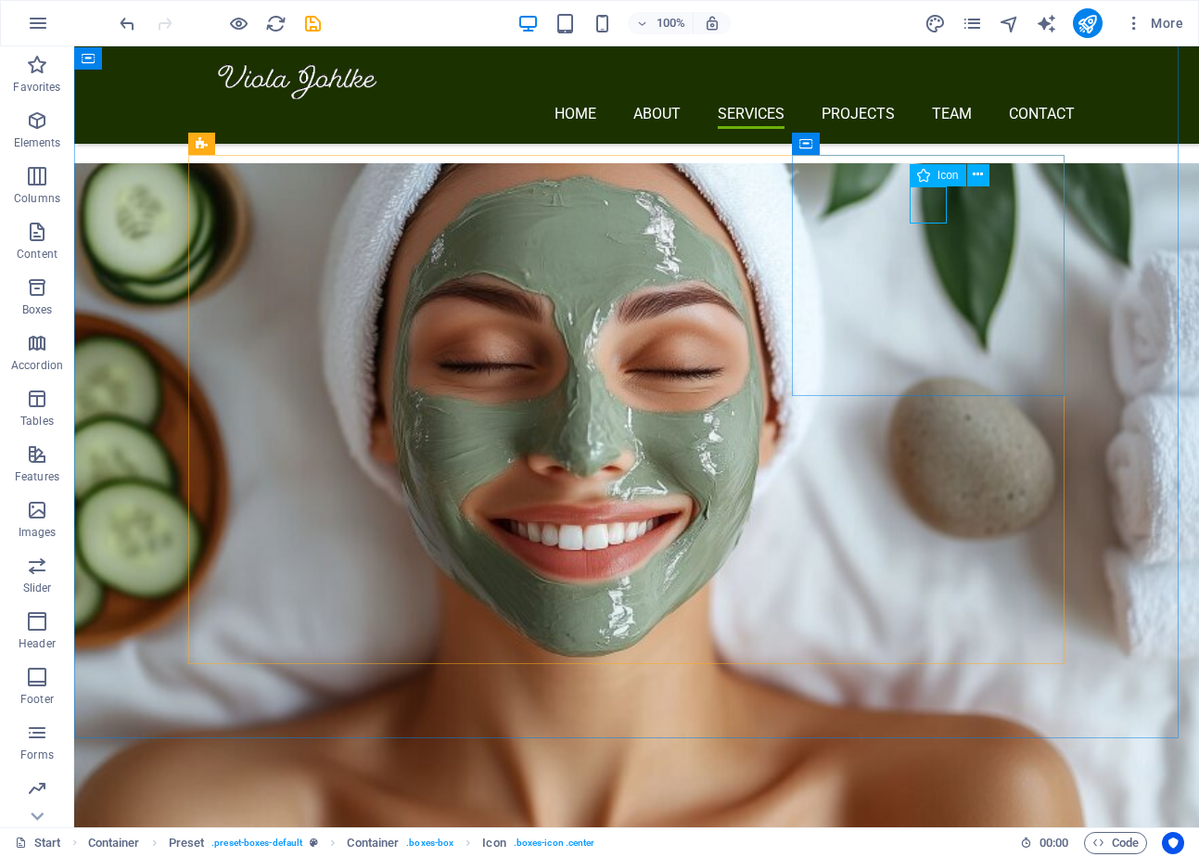
click at [944, 172] on span "Icon" at bounding box center [948, 175] width 21 height 11
click at [982, 176] on icon at bounding box center [978, 174] width 10 height 19
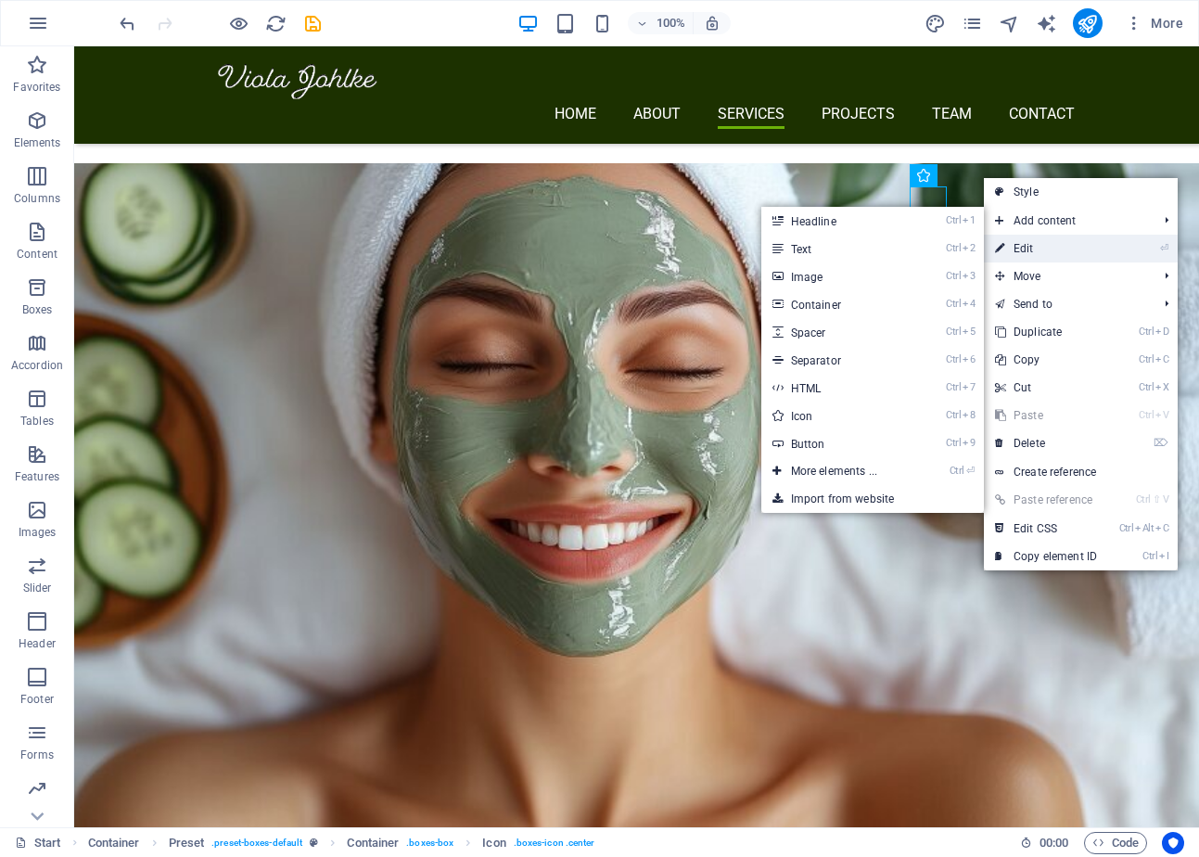
drag, startPoint x: 1021, startPoint y: 240, endPoint x: 326, endPoint y: 299, distance: 697.0
click at [1021, 240] on link "⏎ Edit" at bounding box center [1046, 249] width 124 height 28
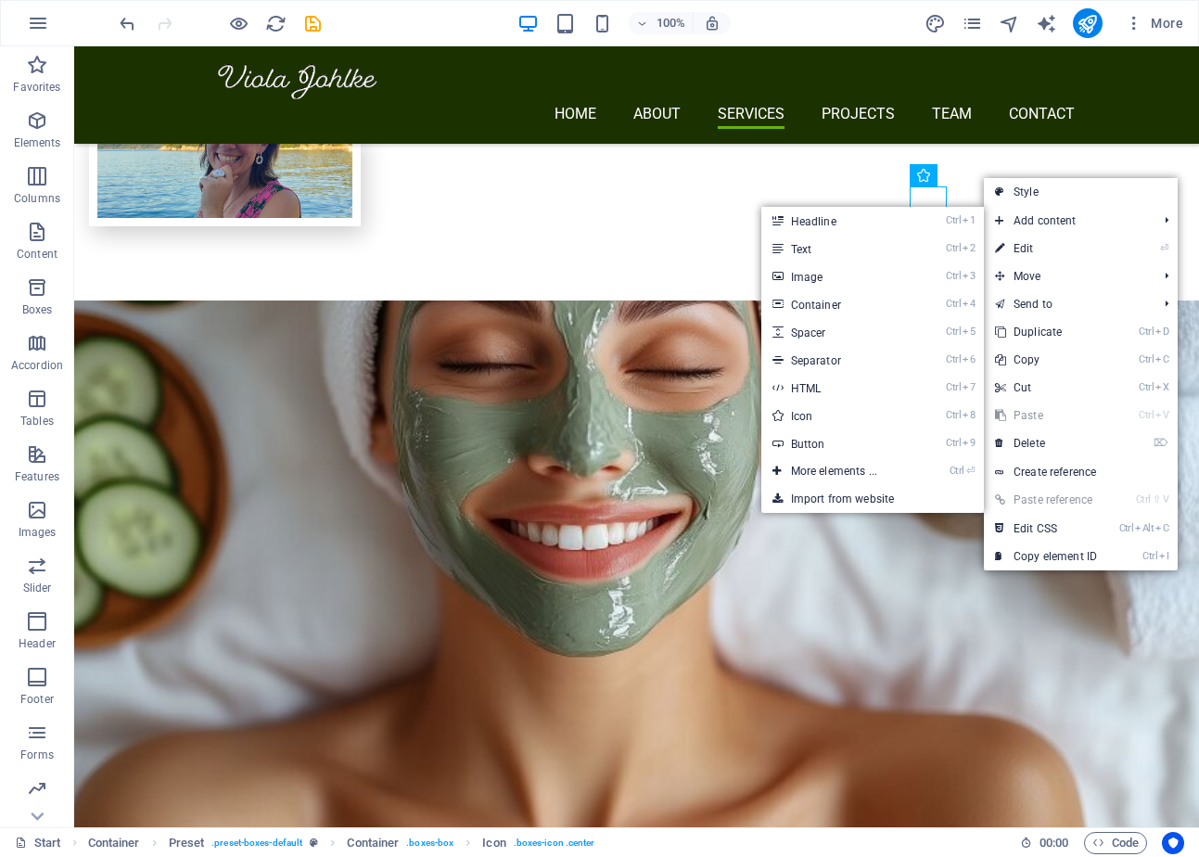
select select "xMidYMid"
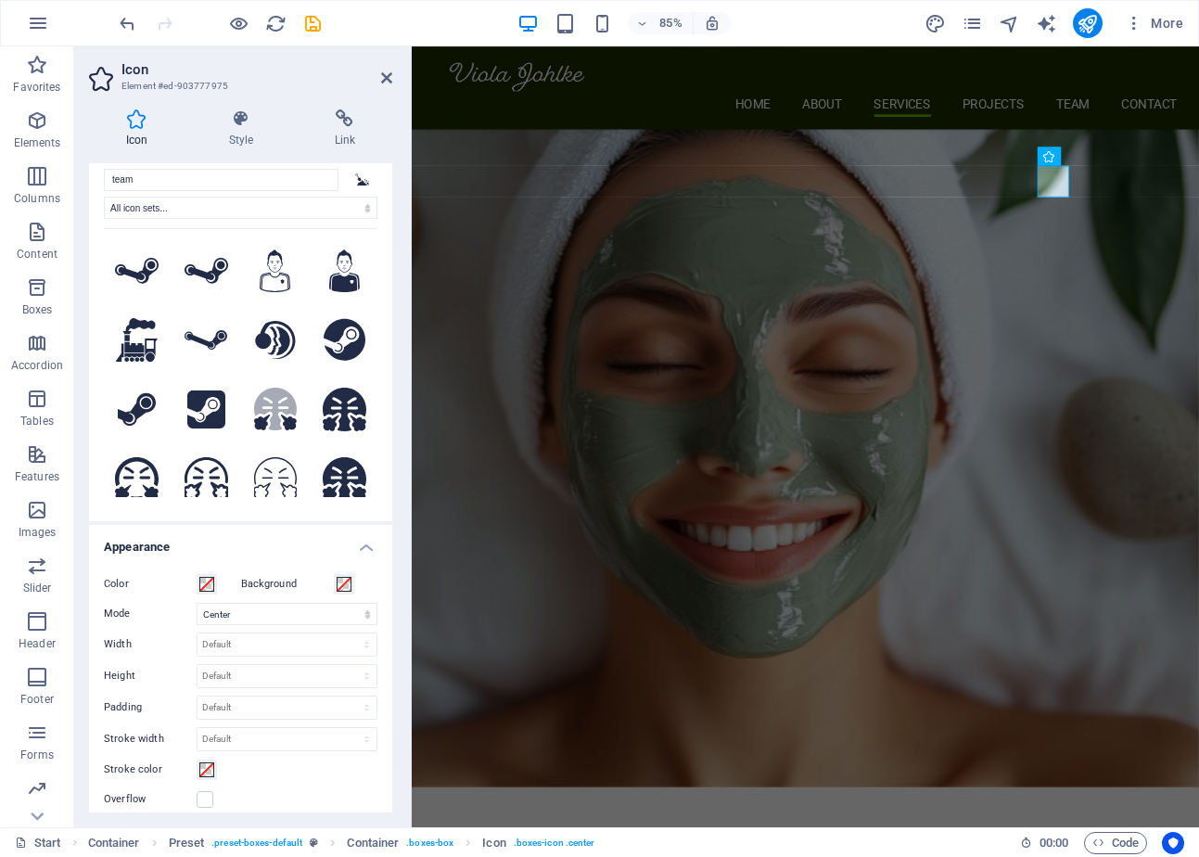
scroll to position [0, 0]
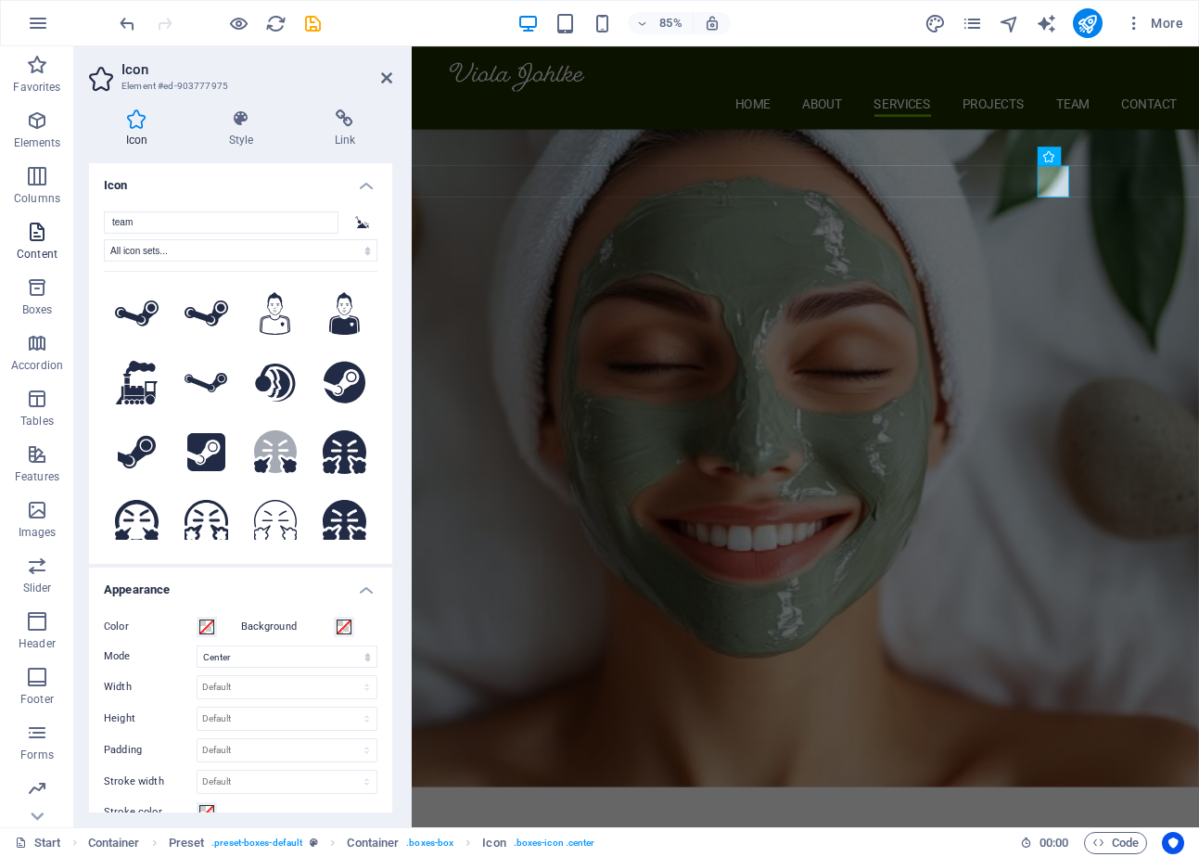
drag, startPoint x: 167, startPoint y: 214, endPoint x: 67, endPoint y: 217, distance: 100.2
click at [67, 217] on section "Favorites Elements Columns Content Boxes Accordion Tables Features Images Slide…" at bounding box center [599, 436] width 1199 height 781
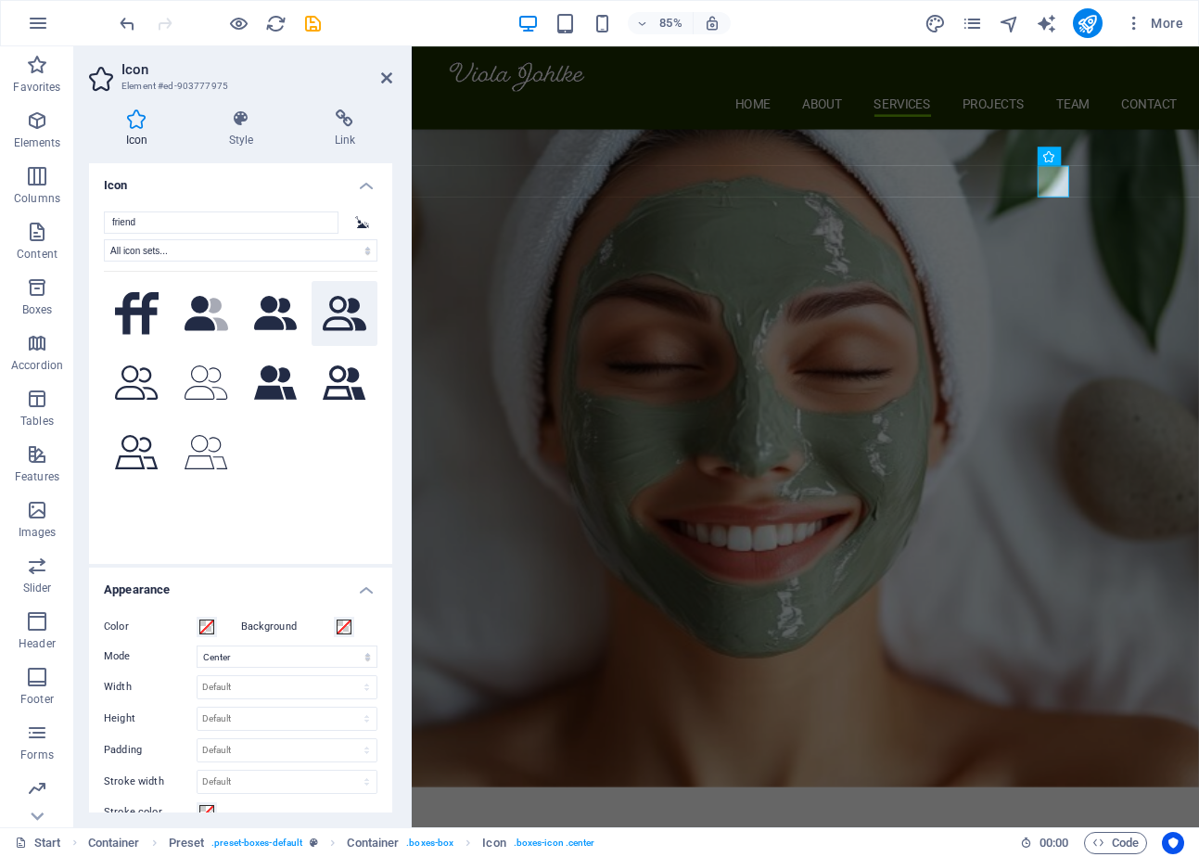
type input "friend"
click at [332, 315] on icon at bounding box center [345, 313] width 44 height 34
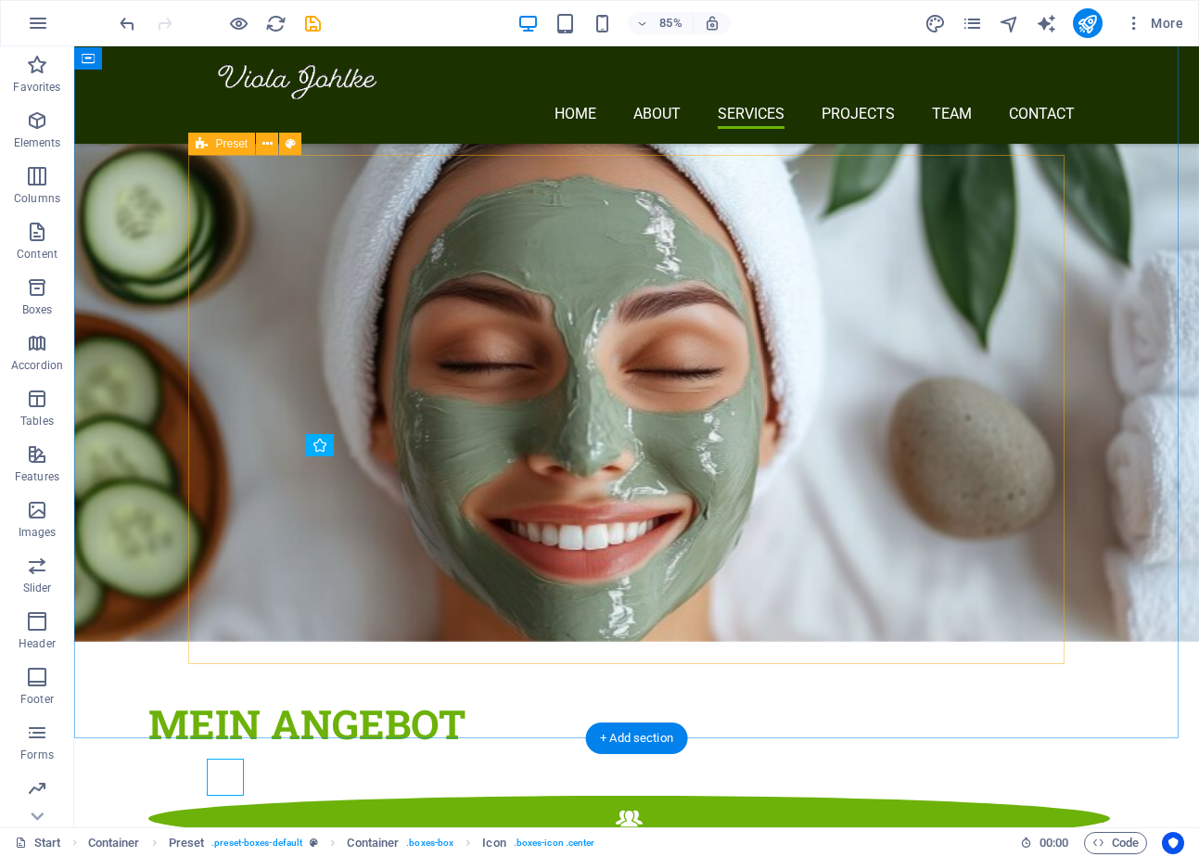
scroll to position [2210, 0]
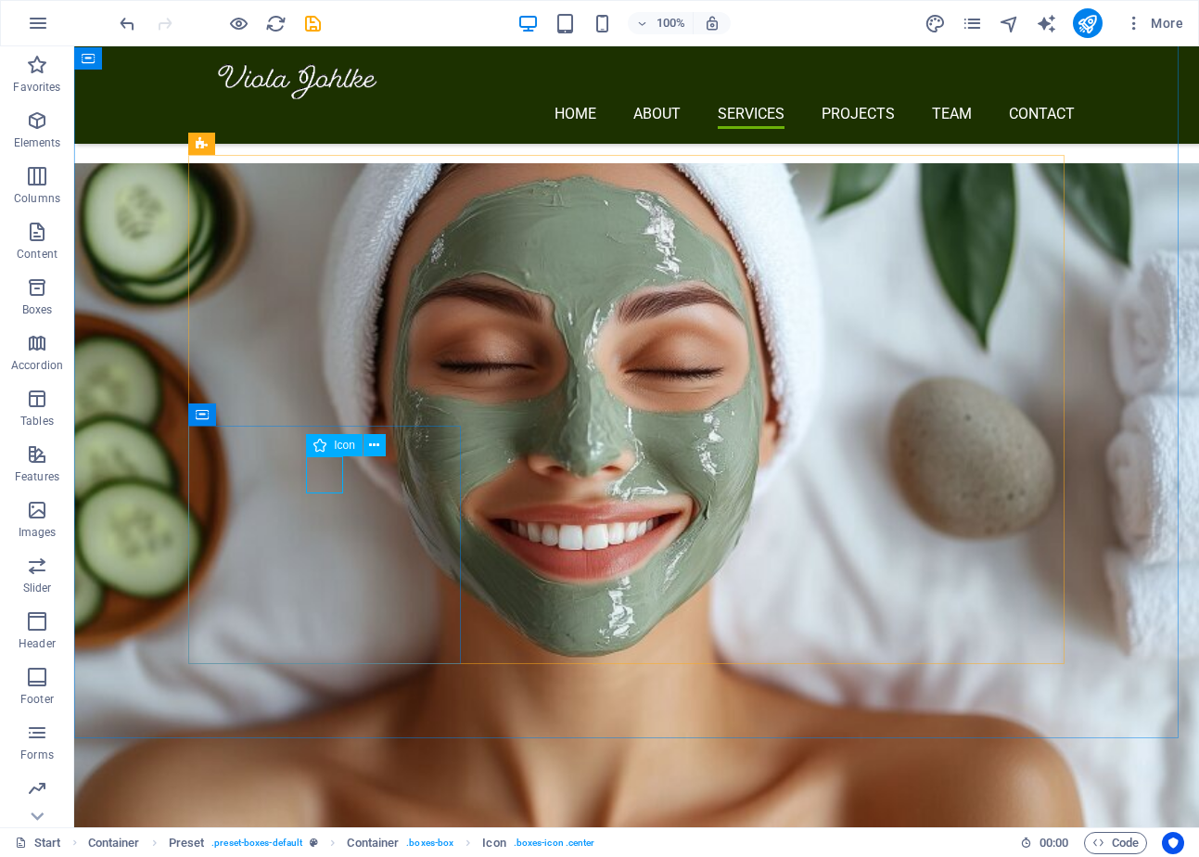
click at [349, 440] on span "Icon" at bounding box center [344, 445] width 21 height 11
click at [374, 443] on icon at bounding box center [374, 445] width 10 height 19
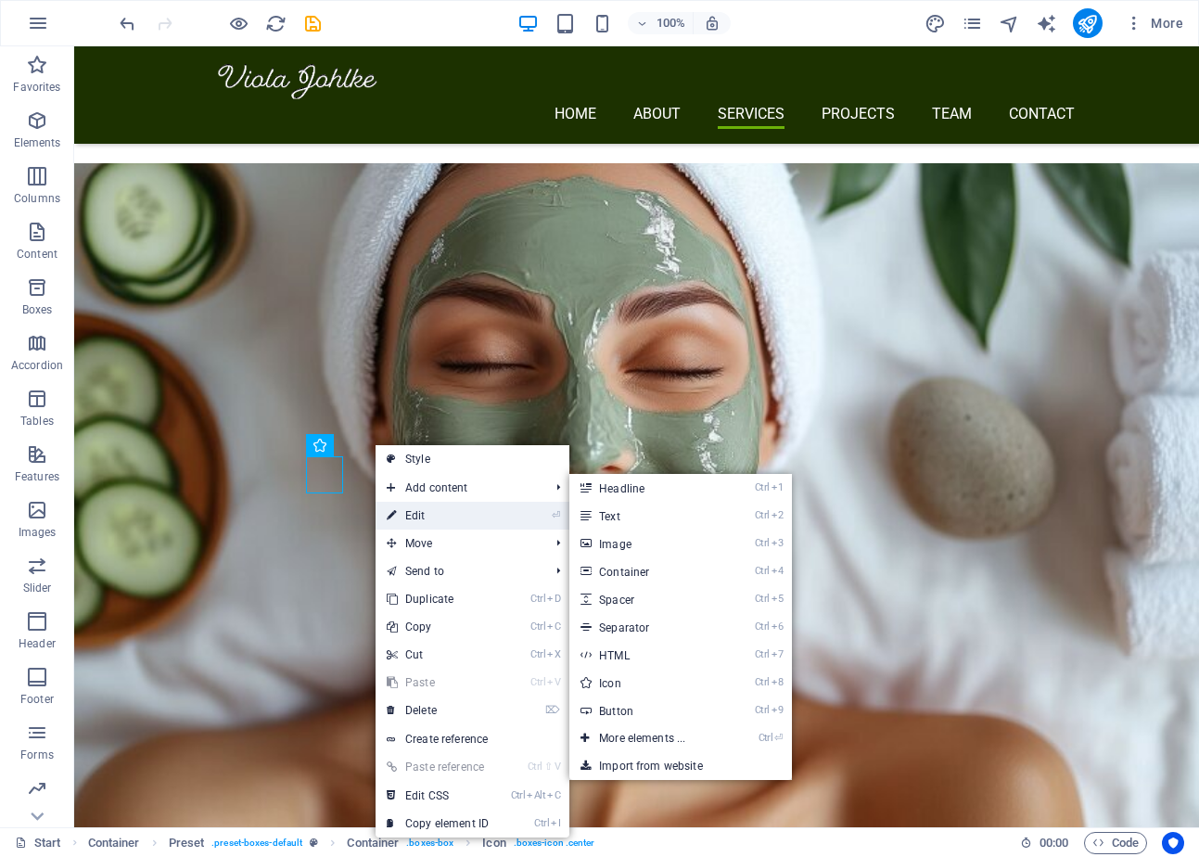
click at [457, 516] on link "⏎ Edit" at bounding box center [438, 516] width 124 height 28
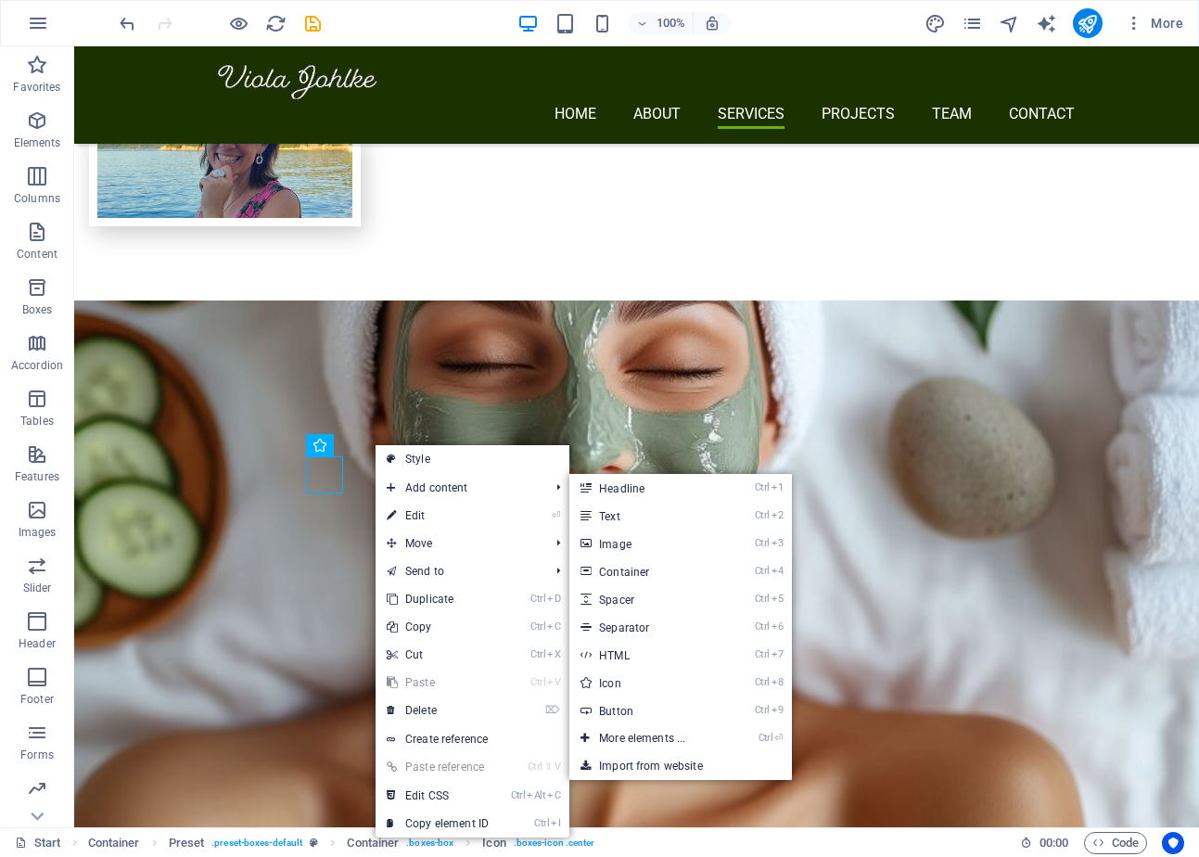
select select "xMidYMid"
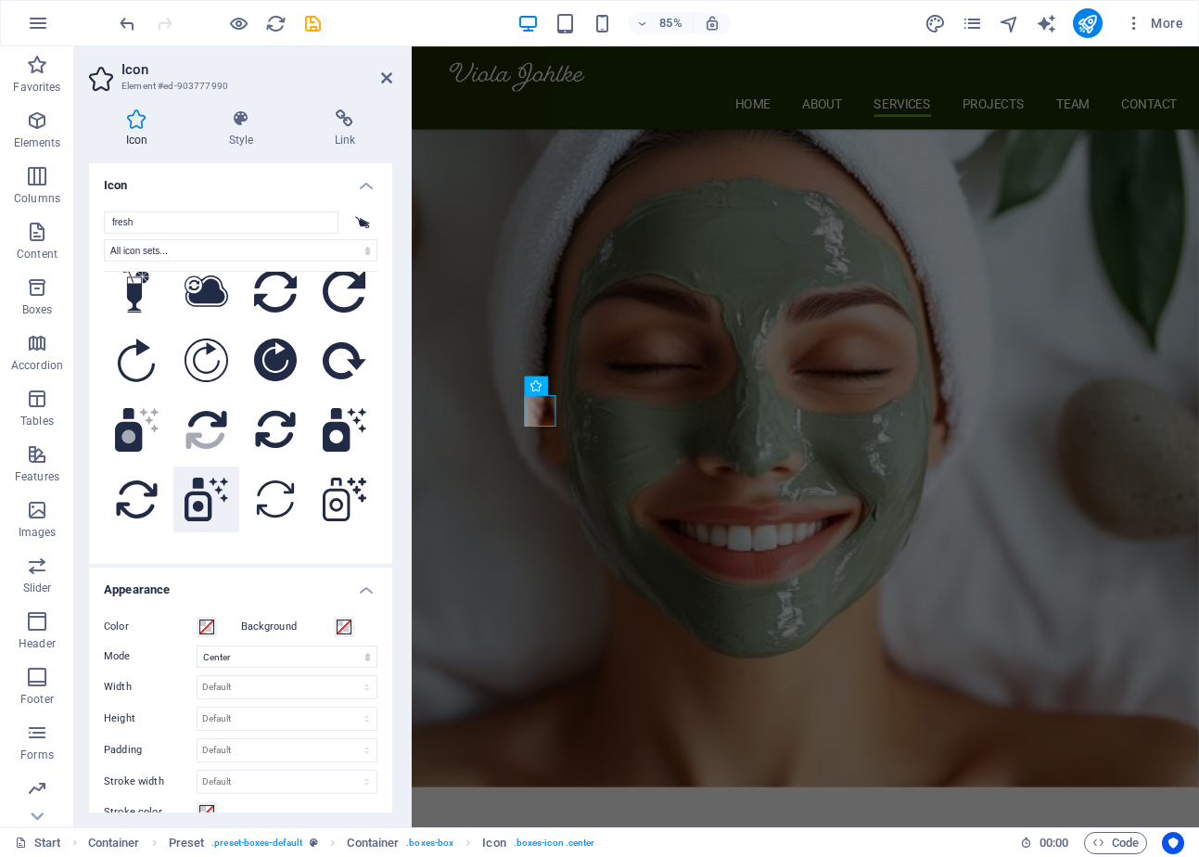
scroll to position [0, 0]
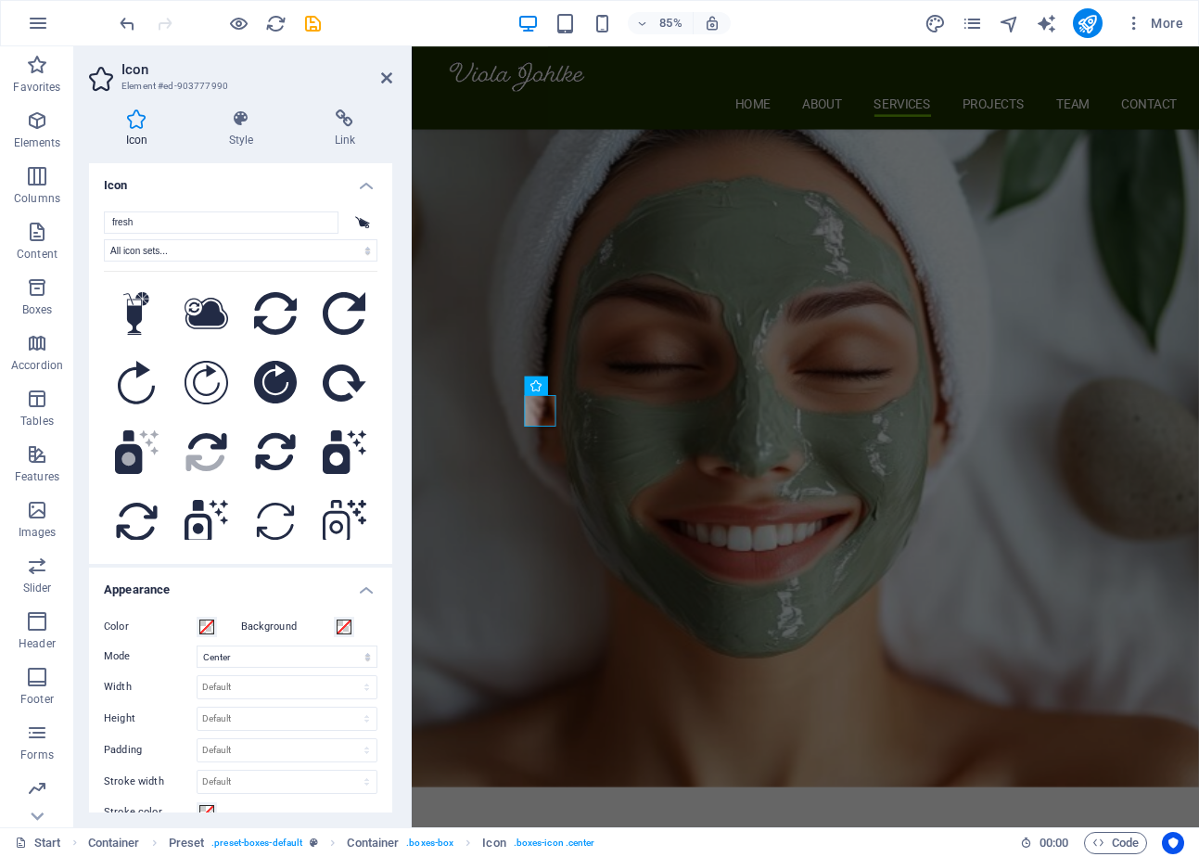
drag, startPoint x: 156, startPoint y: 223, endPoint x: 82, endPoint y: 220, distance: 74.3
click at [82, 220] on div "Icon Style Link Icon fresh All icon sets... IcoFont Ionicons FontAwesome Brands…" at bounding box center [240, 461] width 333 height 733
type input "dat"
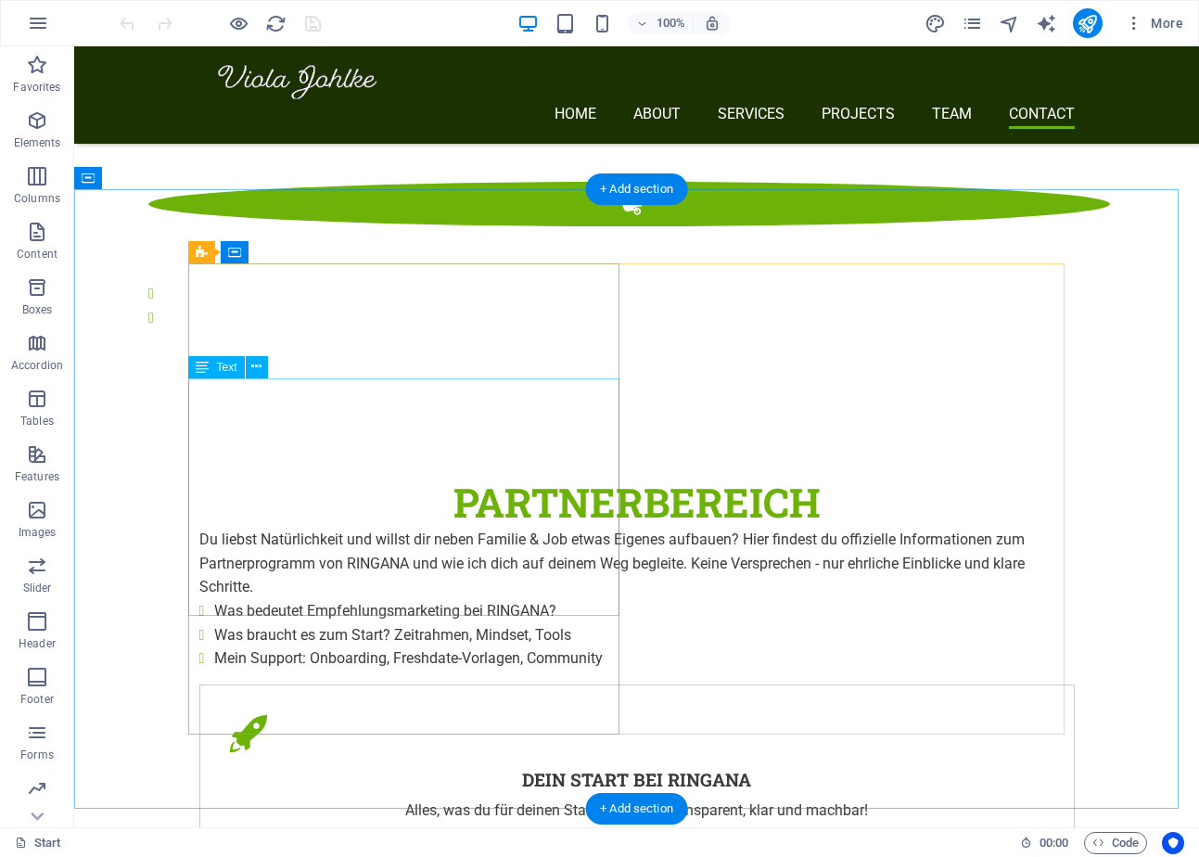
scroll to position [3477, 0]
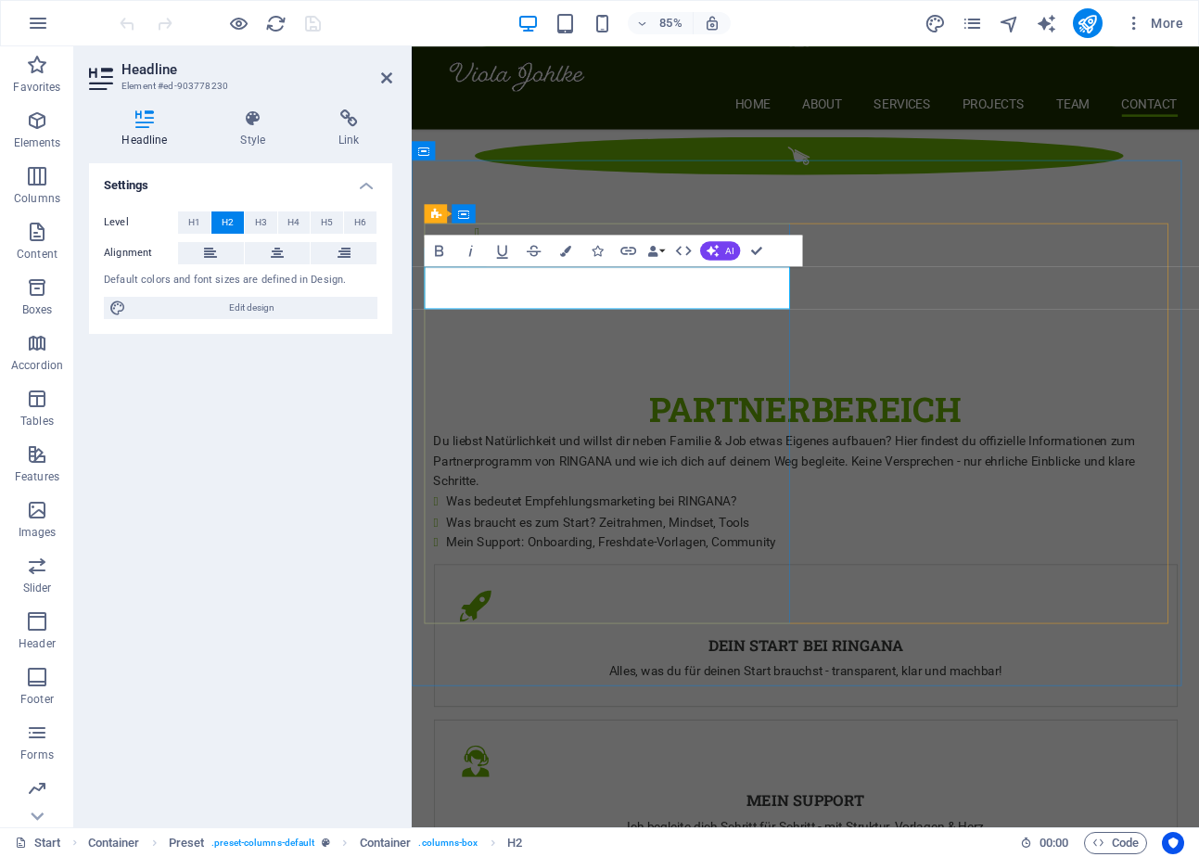
drag, startPoint x: 735, startPoint y: 333, endPoint x: 342, endPoint y: 326, distance: 393.2
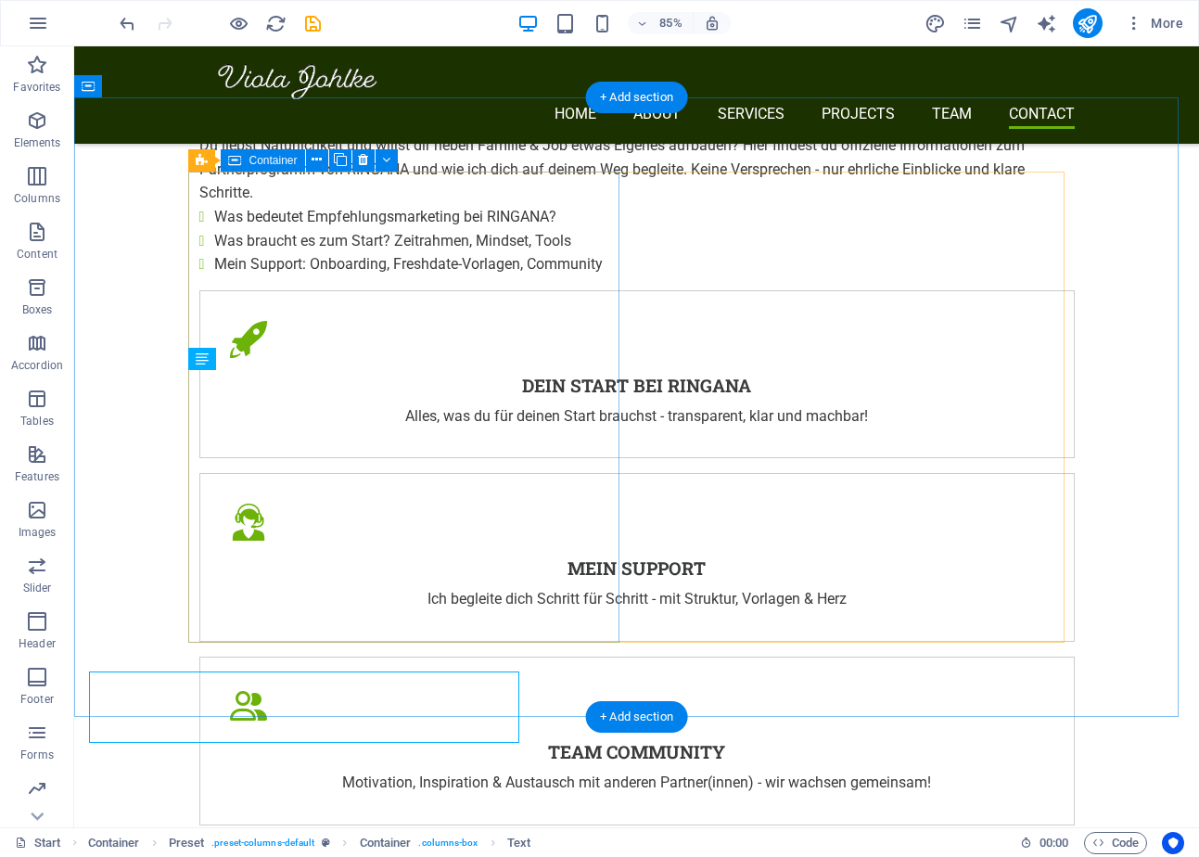
scroll to position [3559, 0]
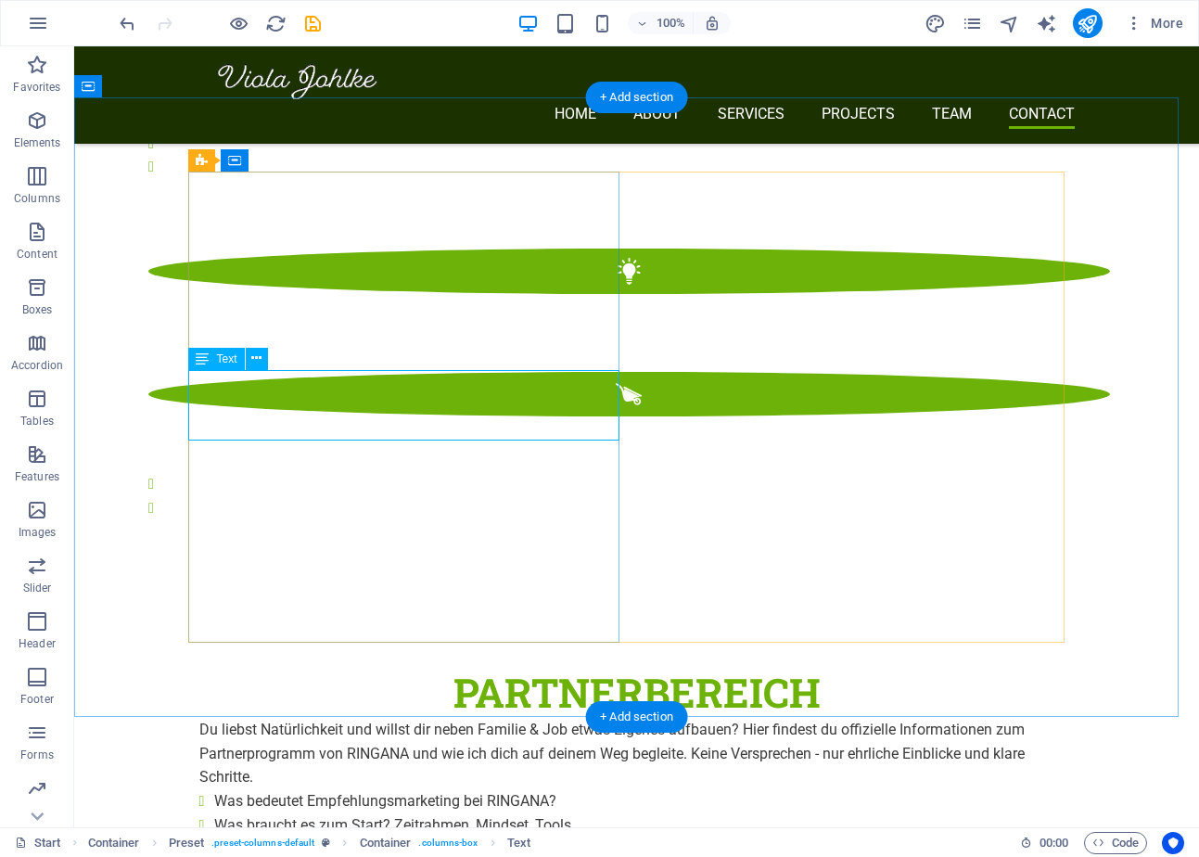
scroll to position [3861, 0]
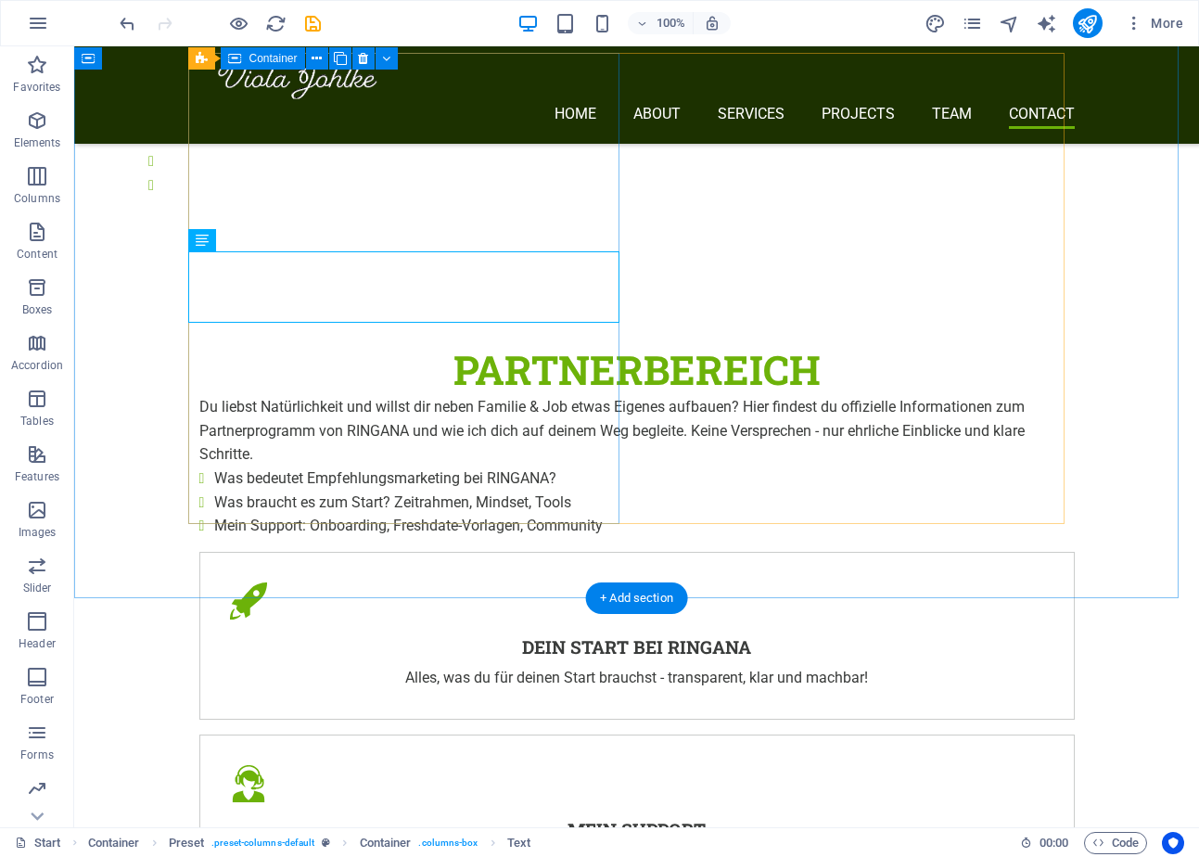
scroll to position [3559, 0]
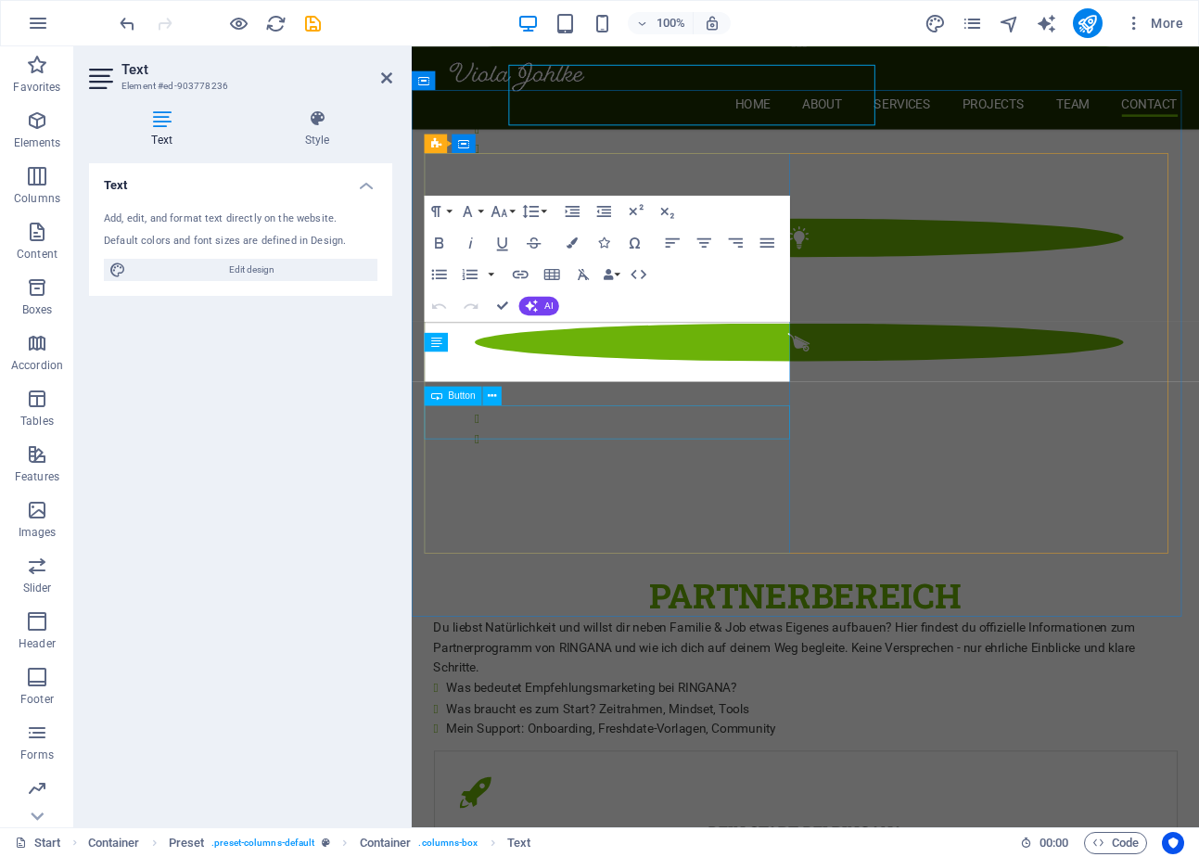
scroll to position [3861, 0]
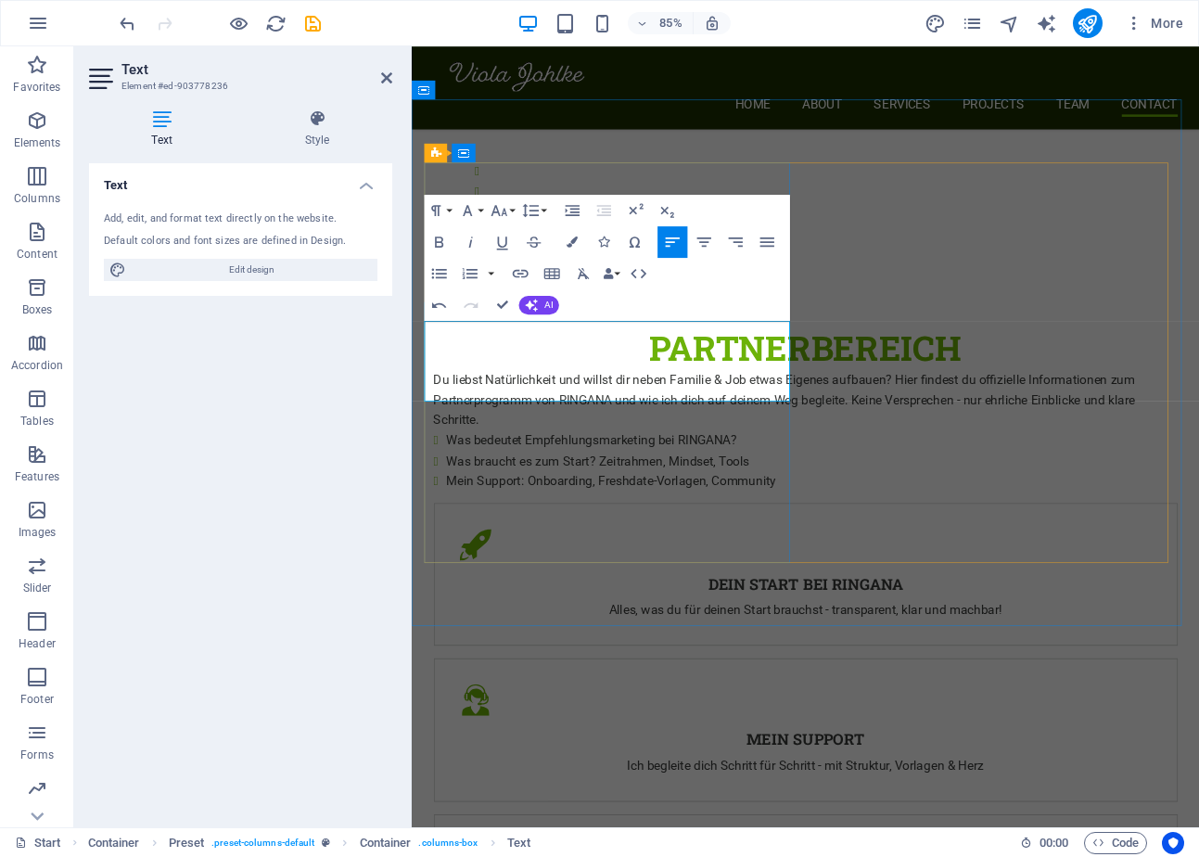
scroll to position [3837, 0]
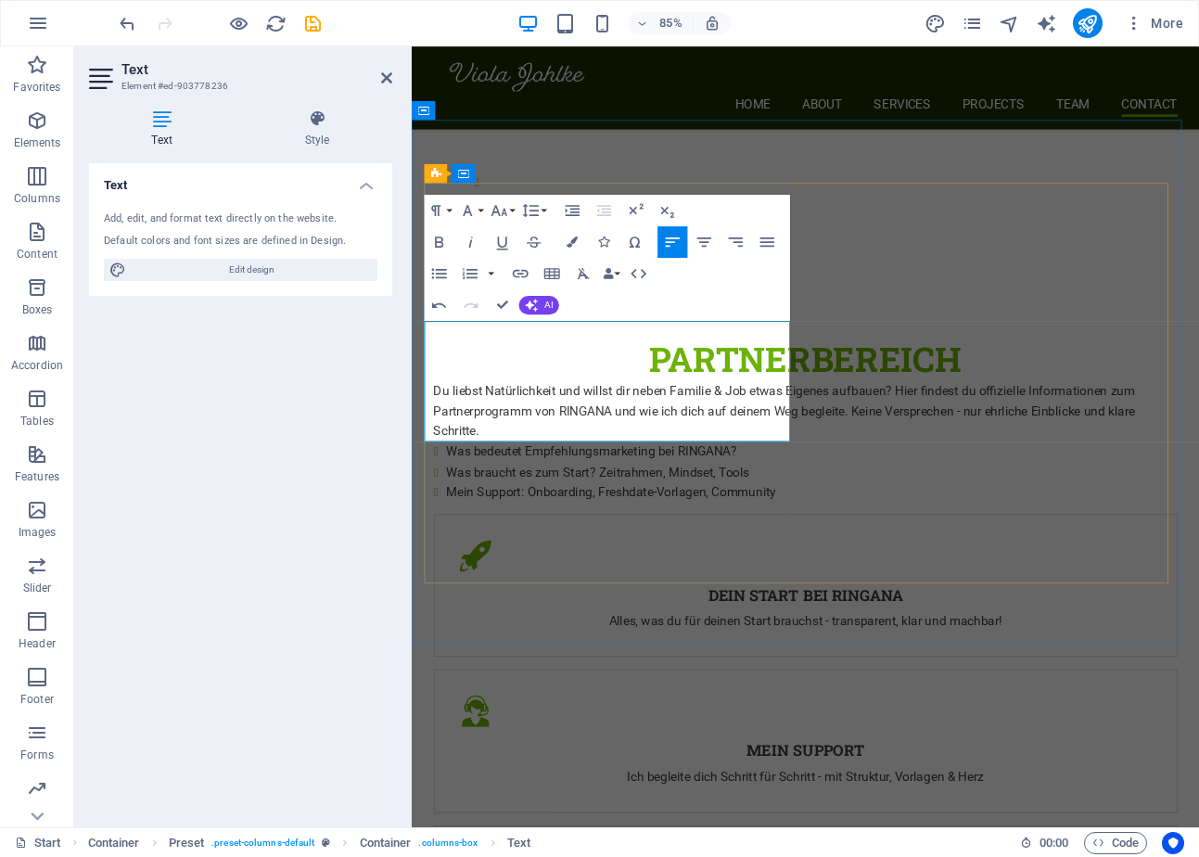
scroll to position [3826, 0]
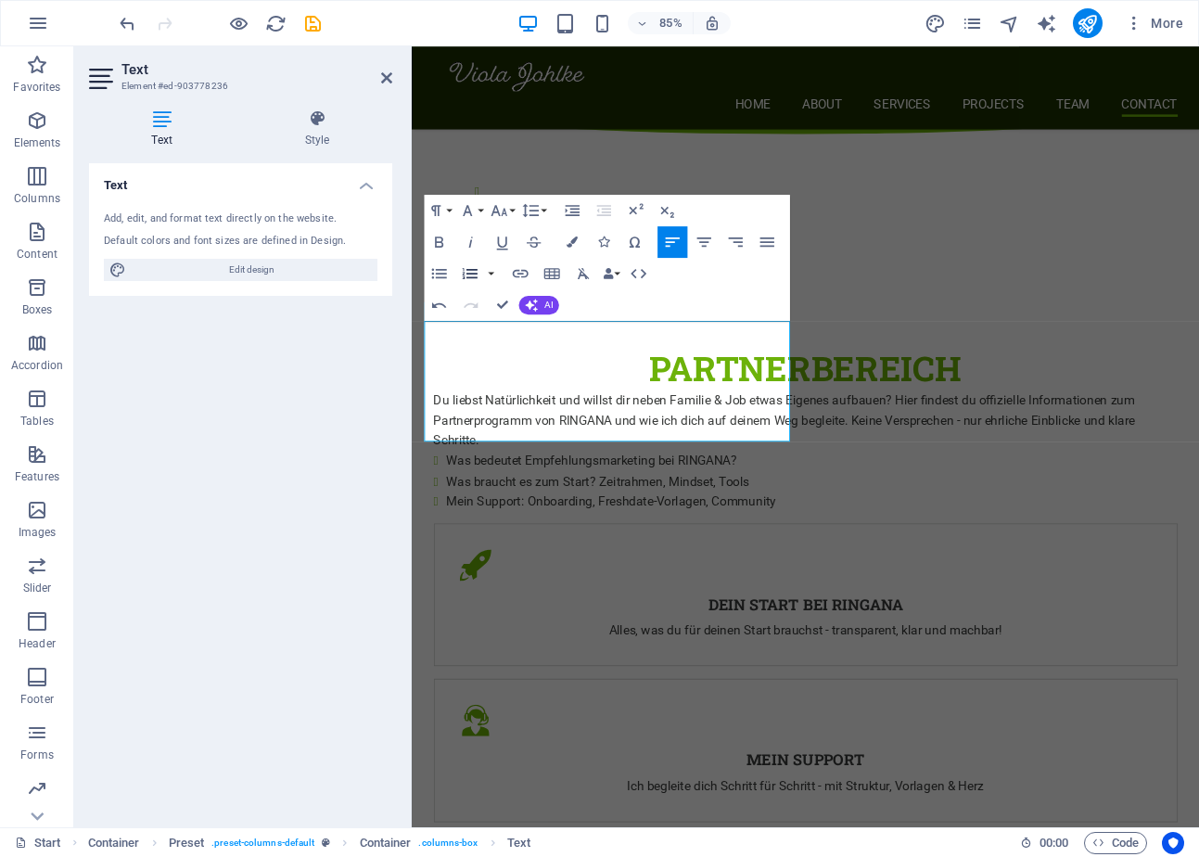
click at [471, 268] on icon "button" at bounding box center [470, 272] width 19 height 19
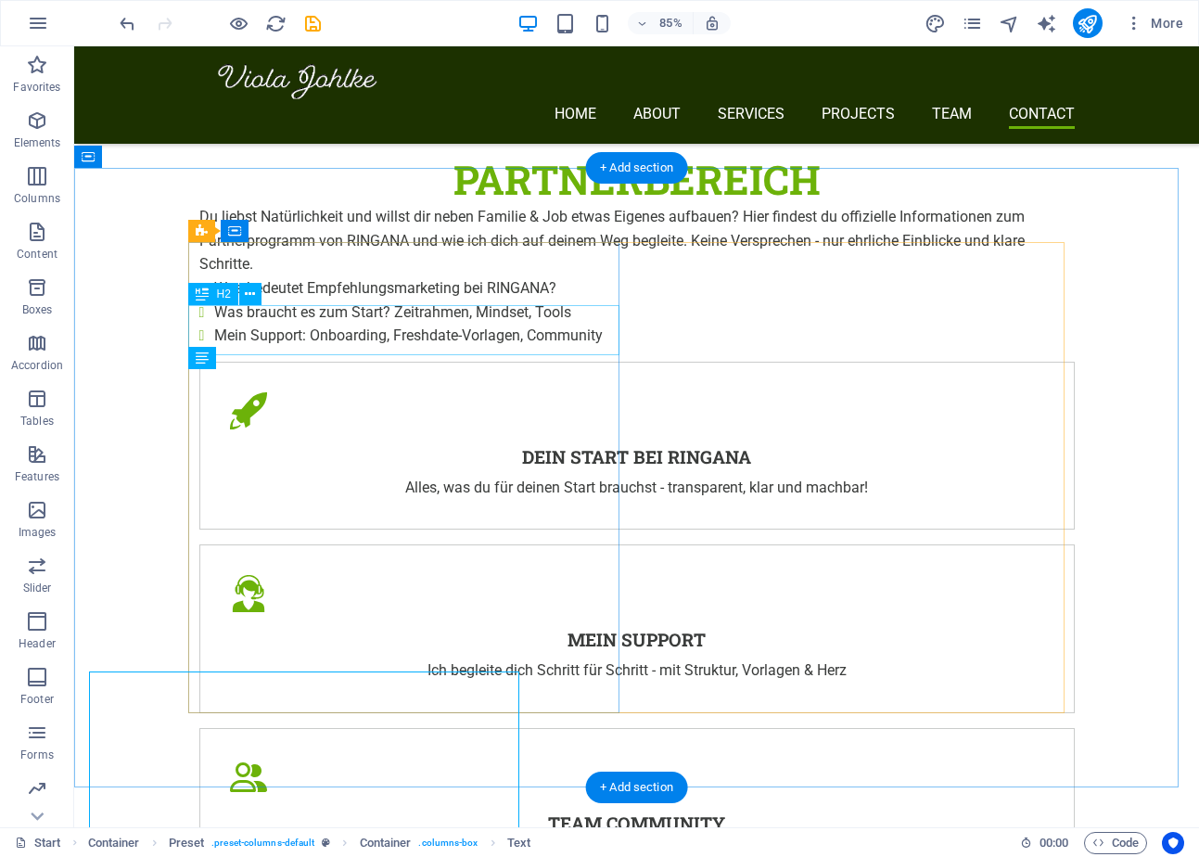
scroll to position [3489, 0]
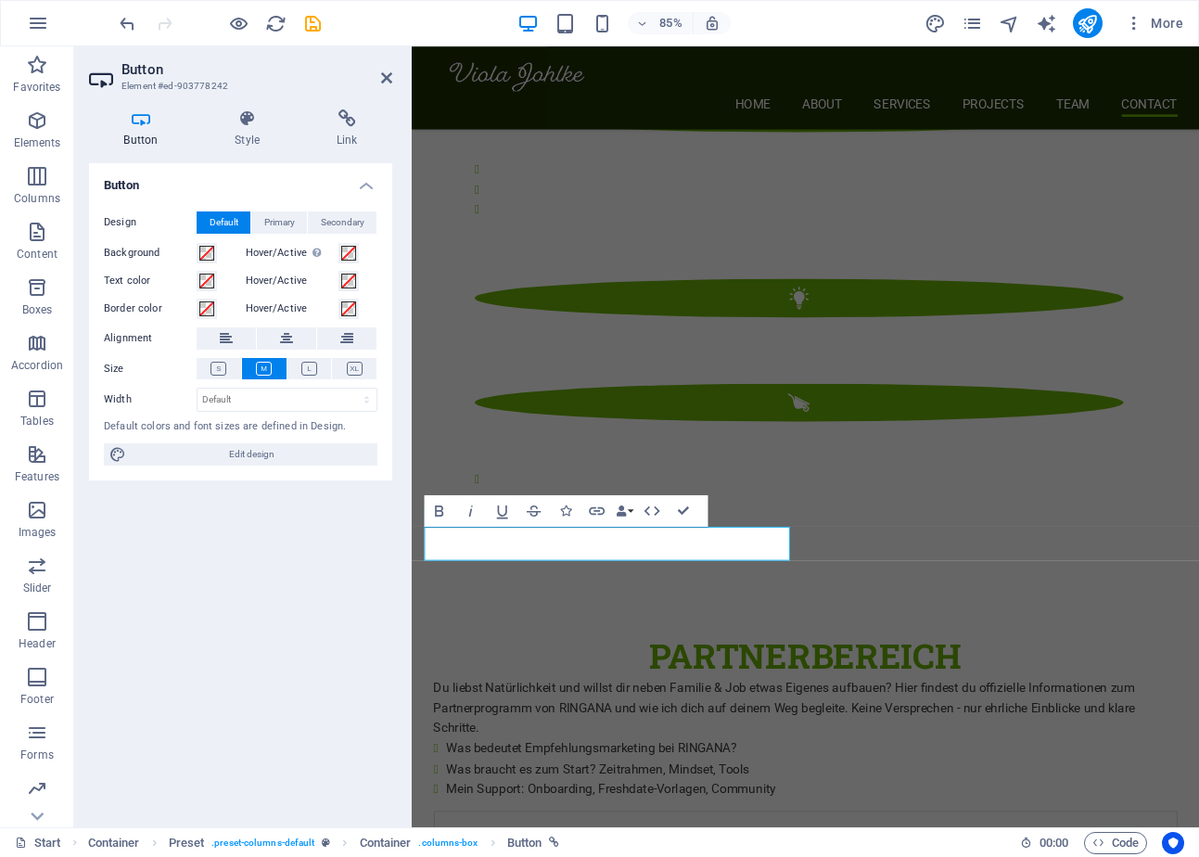
scroll to position [3790, 0]
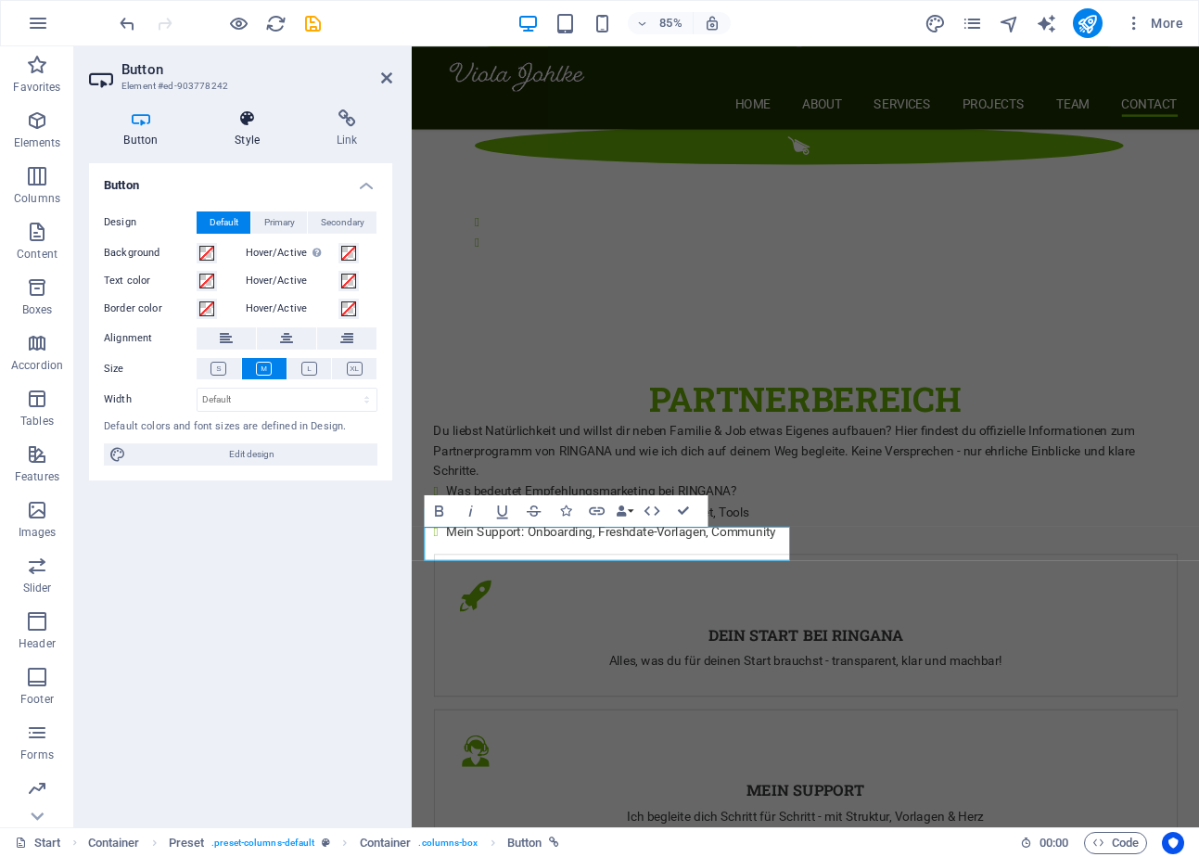
click at [229, 118] on icon at bounding box center [247, 118] width 95 height 19
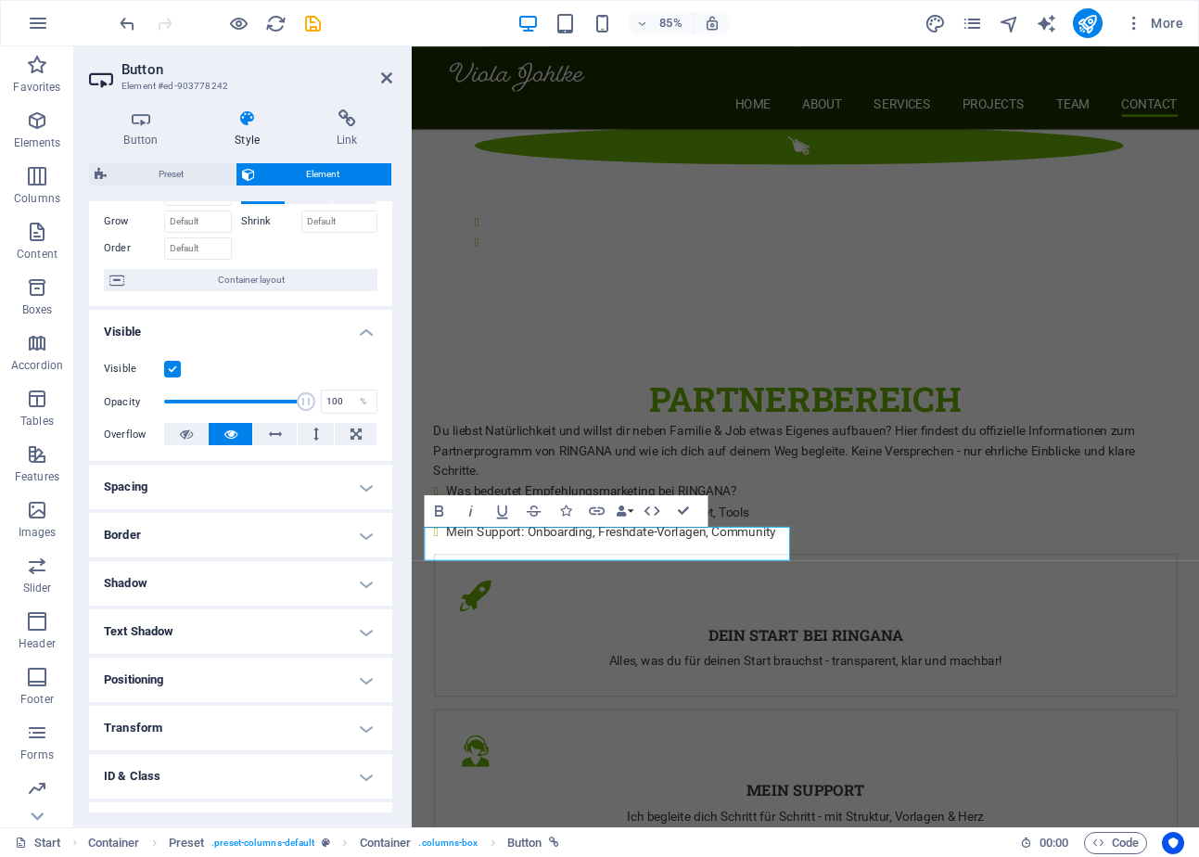
scroll to position [0, 0]
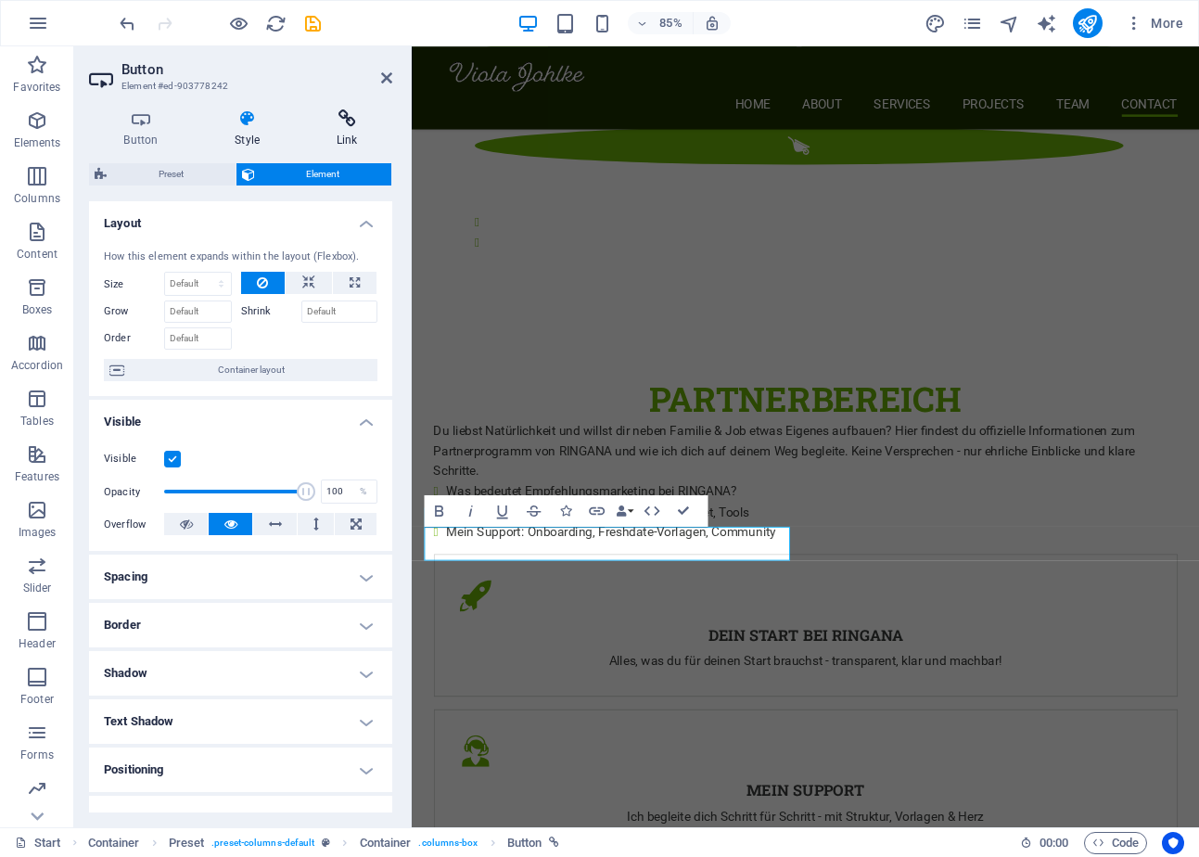
click at [338, 134] on h4 "Link" at bounding box center [346, 128] width 91 height 39
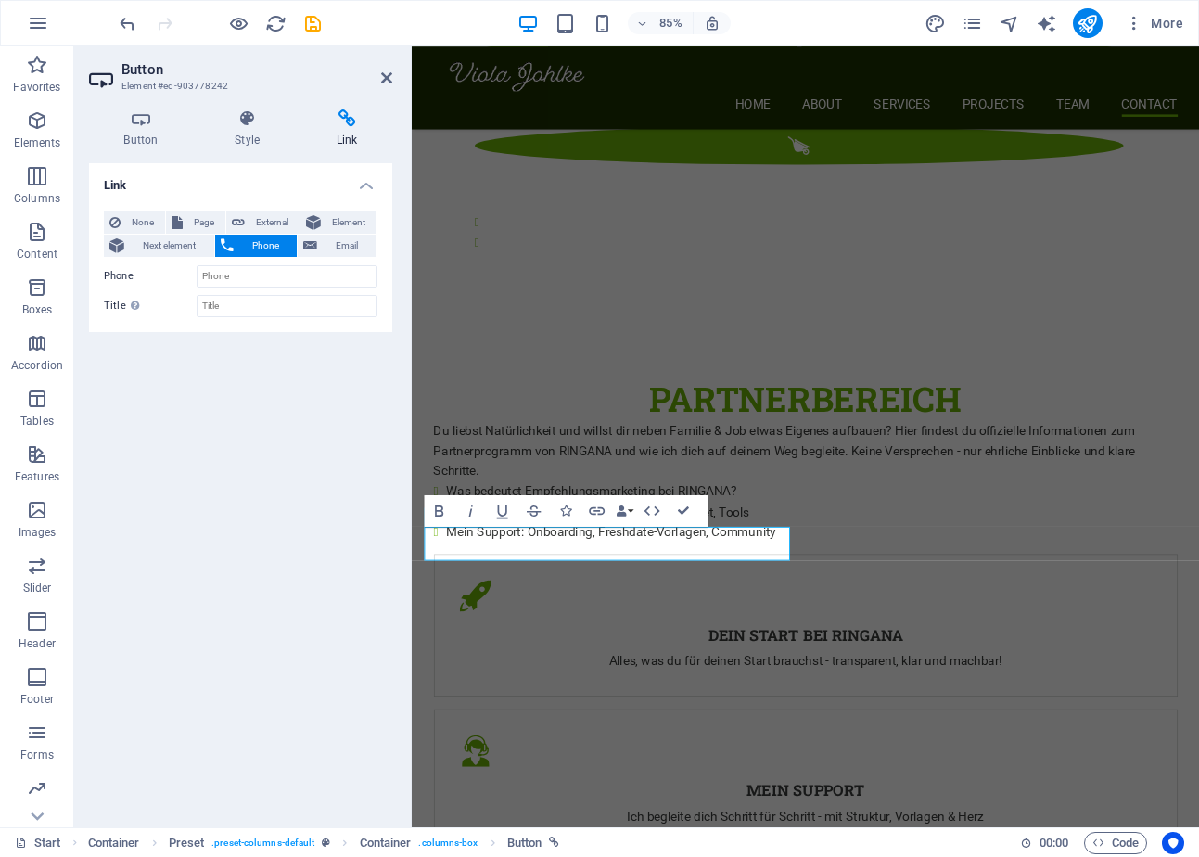
click at [378, 78] on header "Button Element #ed-903778242" at bounding box center [240, 70] width 303 height 48
click at [389, 78] on icon at bounding box center [386, 77] width 11 height 15
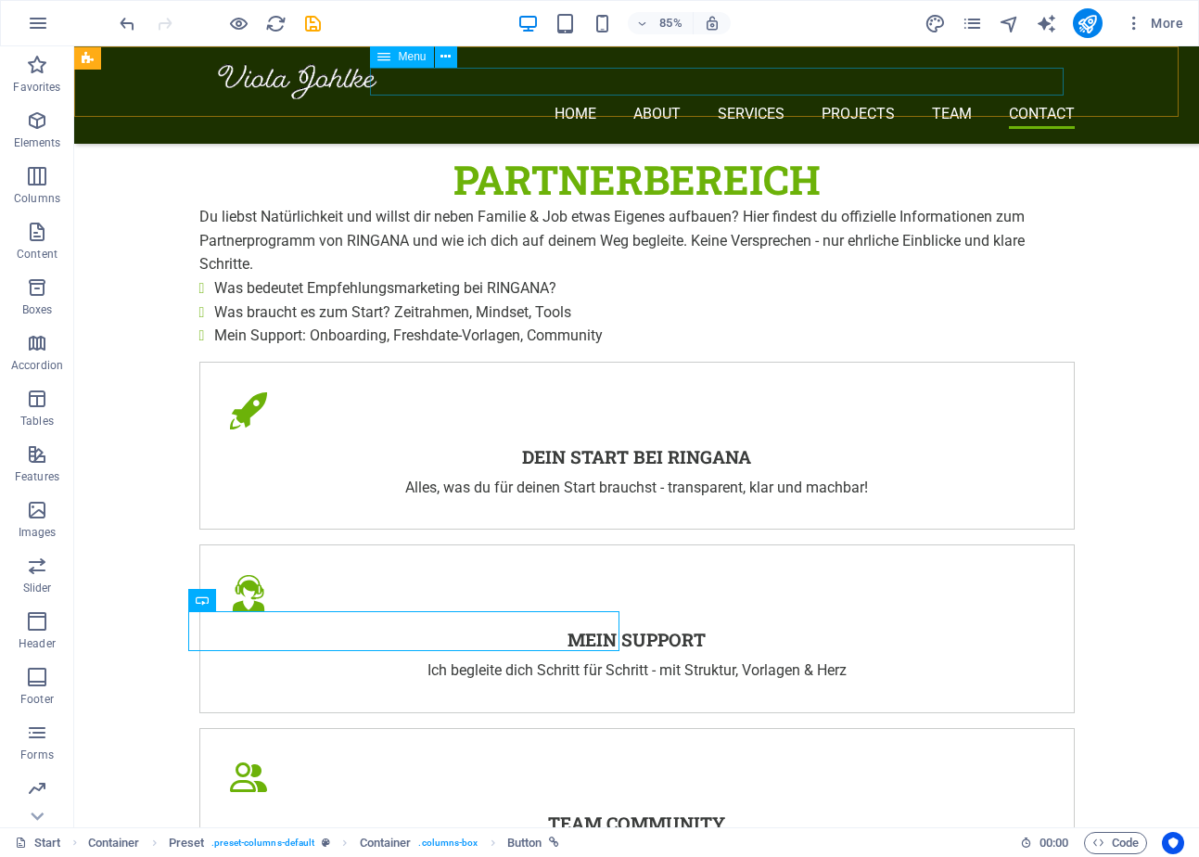
scroll to position [3489, 0]
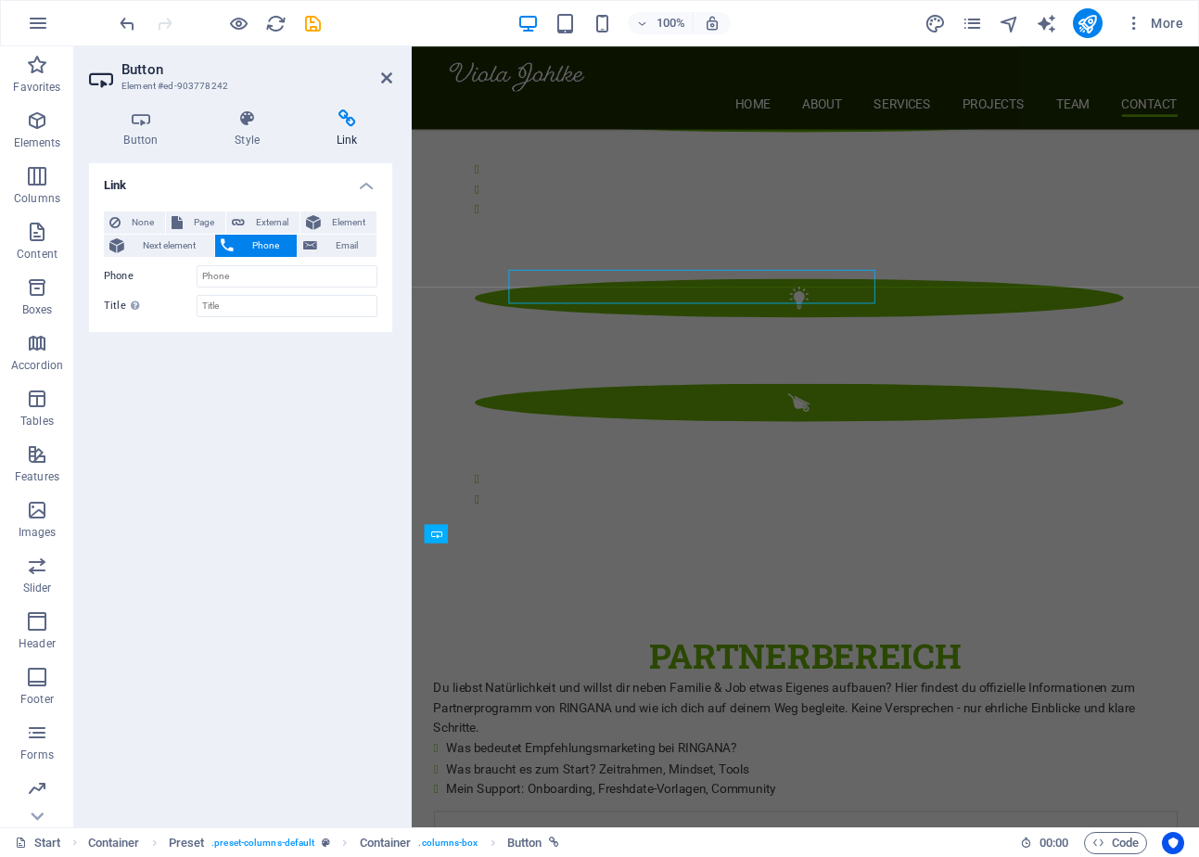
scroll to position [3790, 0]
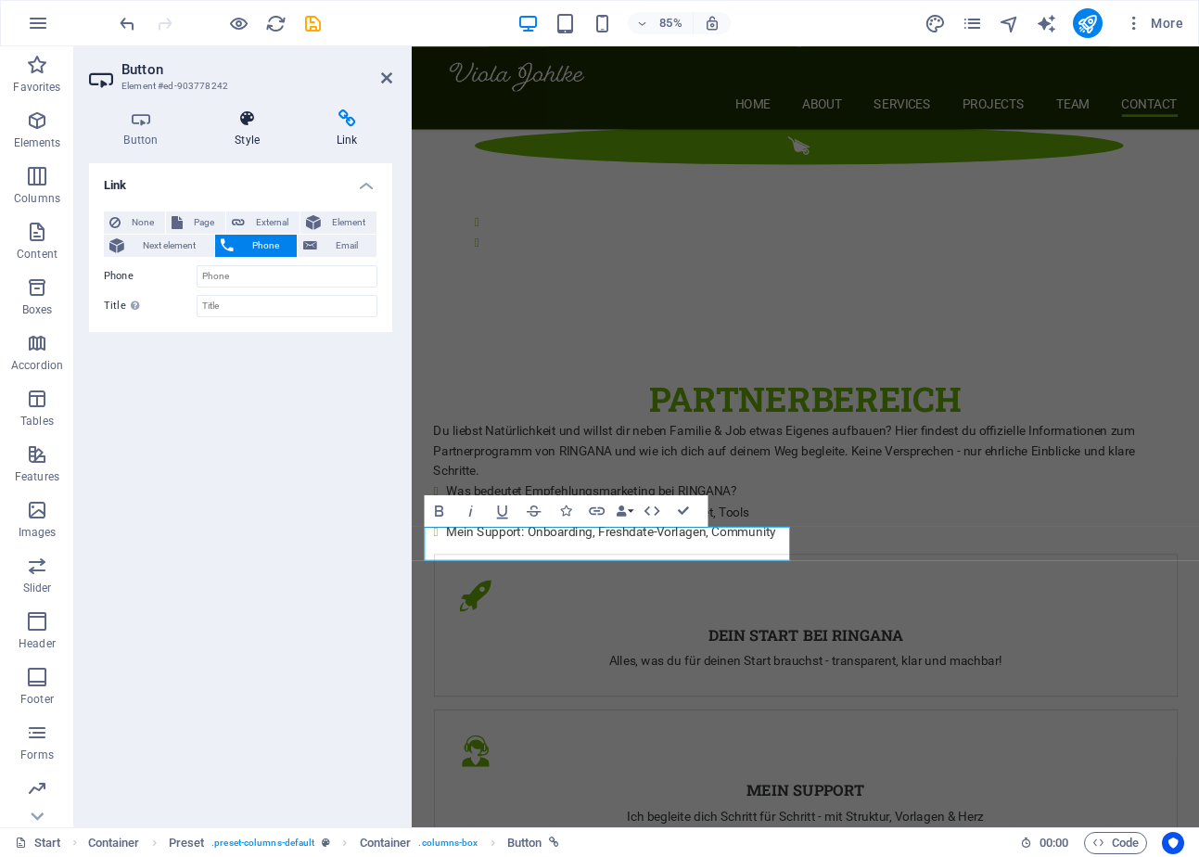
click at [249, 132] on h4 "Style" at bounding box center [251, 128] width 102 height 39
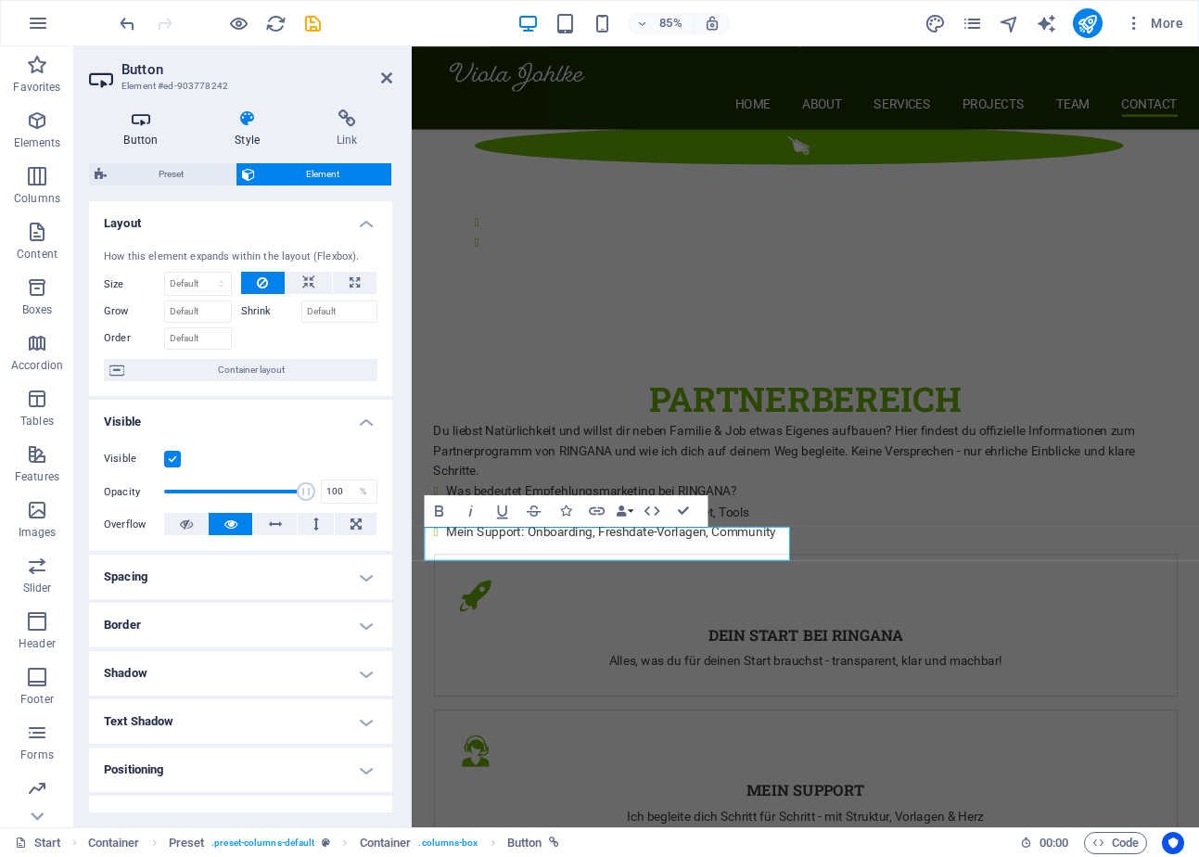
click at [134, 111] on icon at bounding box center [141, 118] width 104 height 19
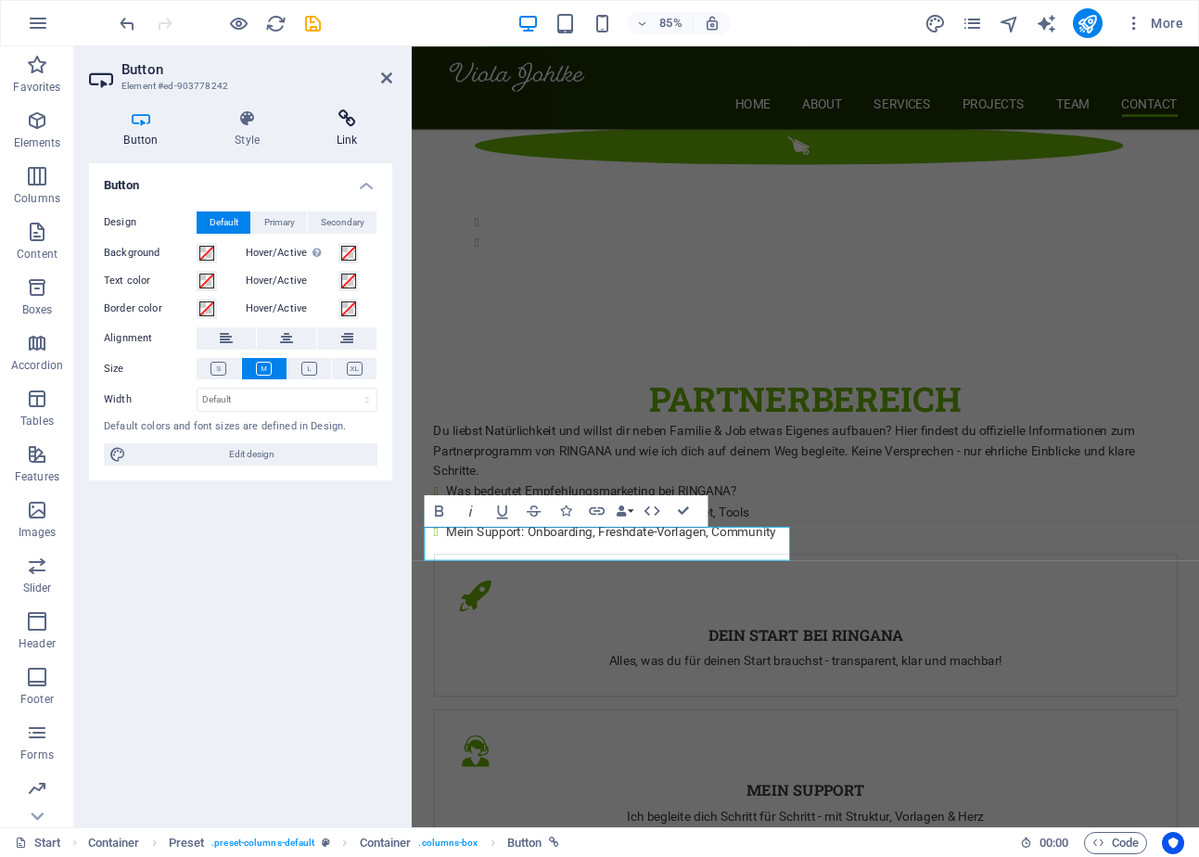
click at [345, 125] on icon at bounding box center [346, 118] width 91 height 19
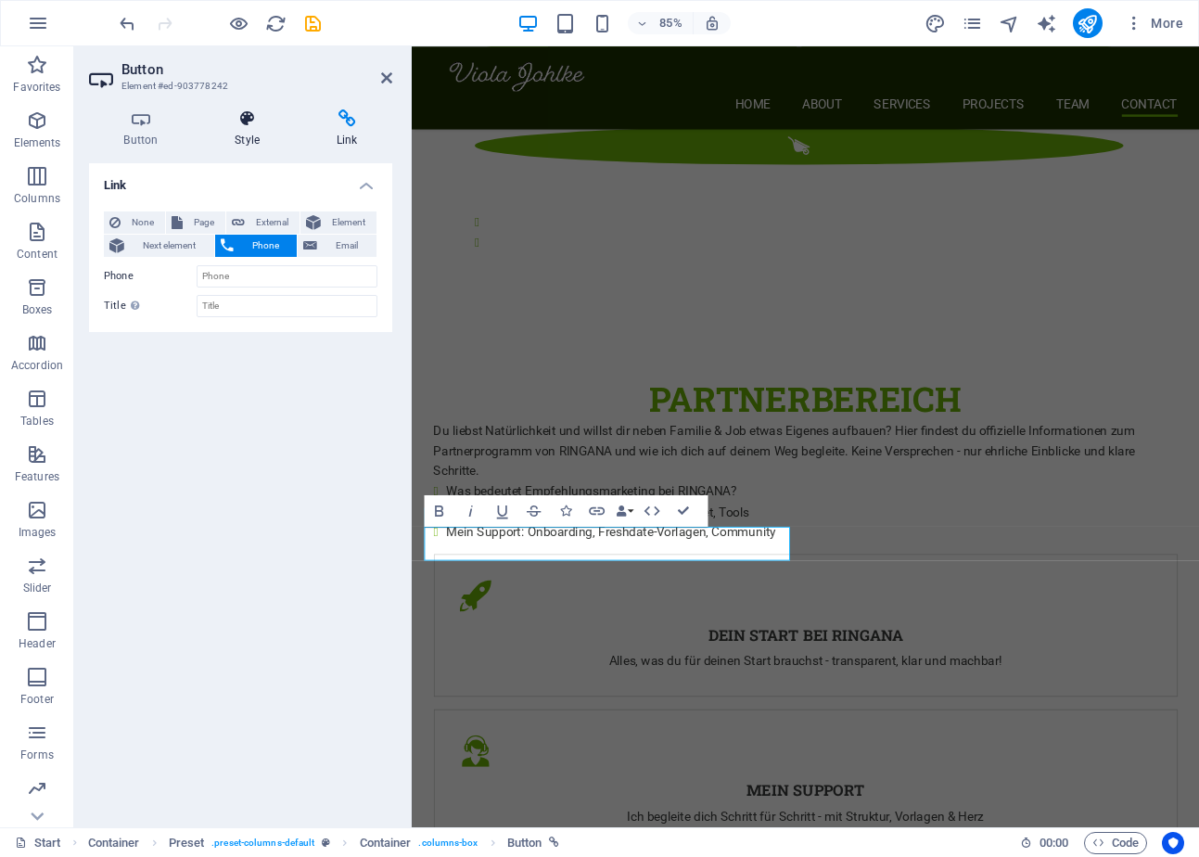
click at [236, 118] on icon at bounding box center [247, 118] width 95 height 19
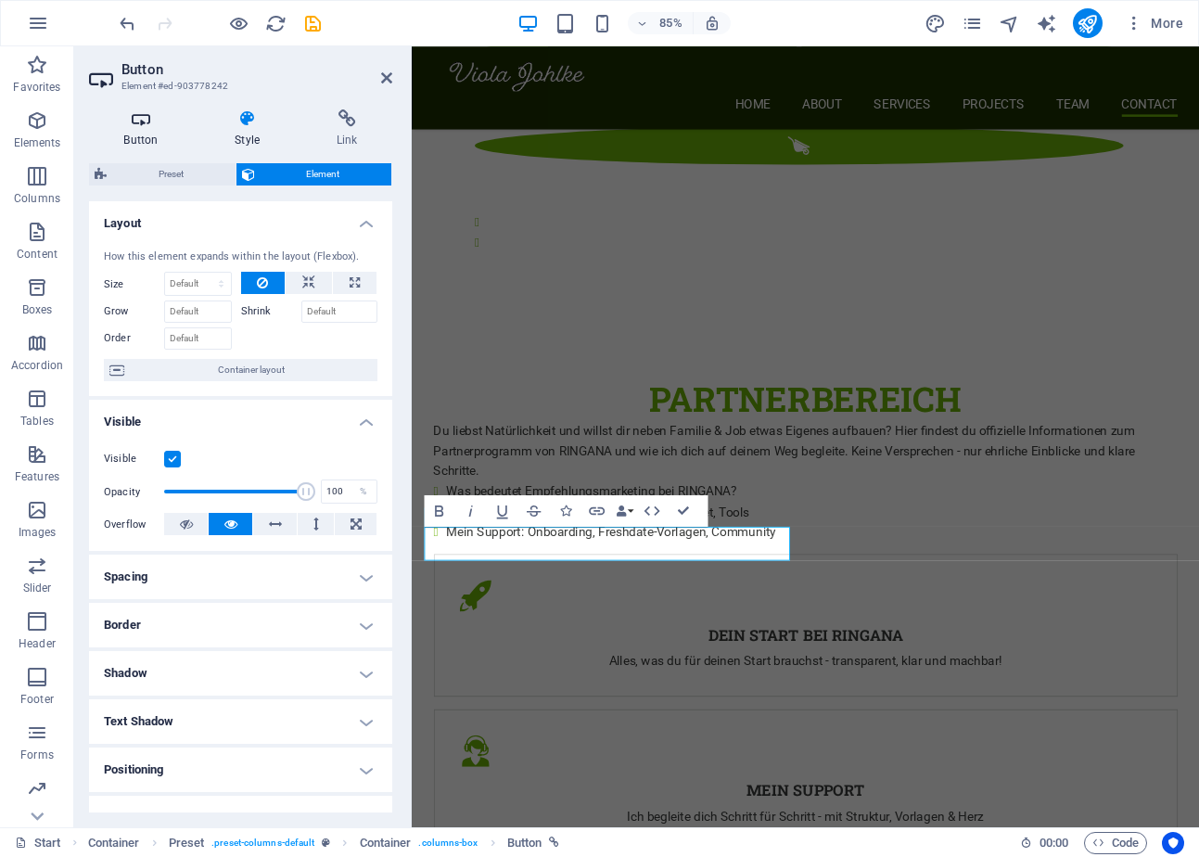
click at [136, 123] on icon at bounding box center [141, 118] width 104 height 19
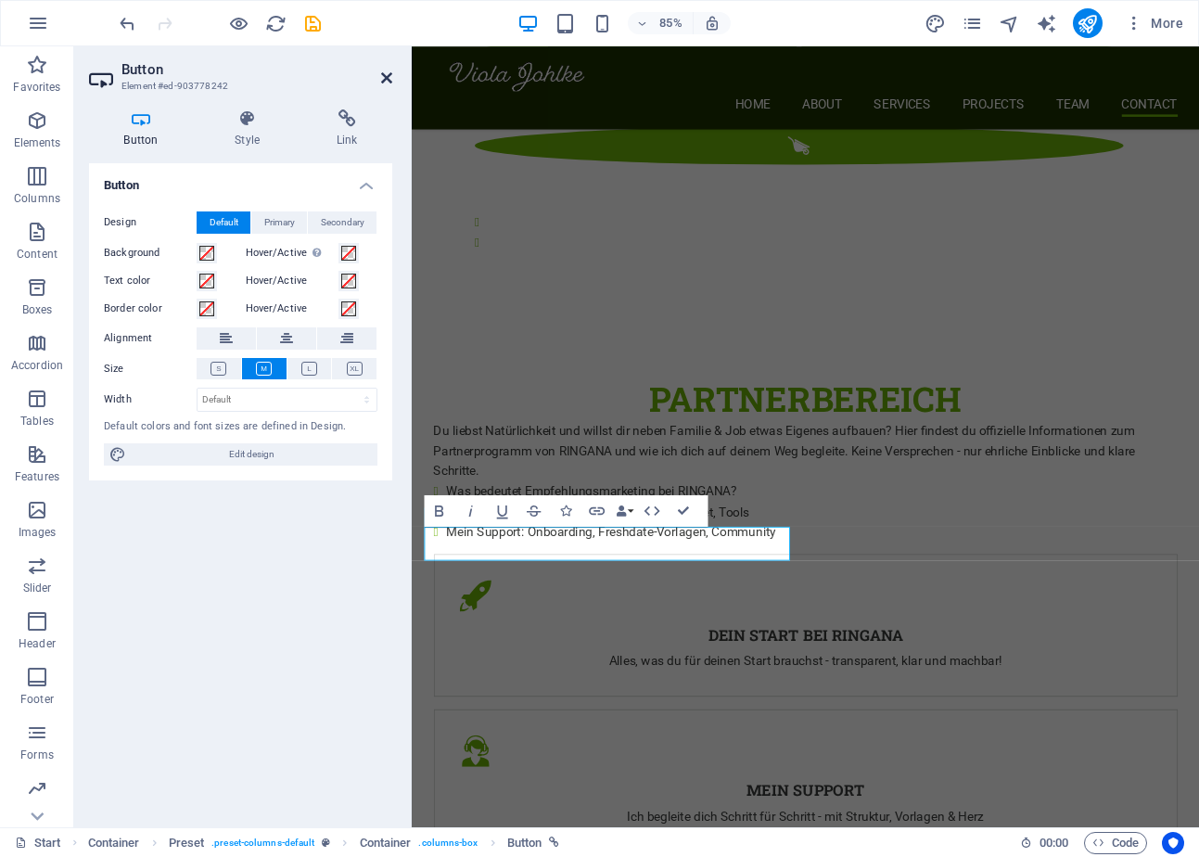
click at [381, 81] on icon at bounding box center [386, 77] width 11 height 15
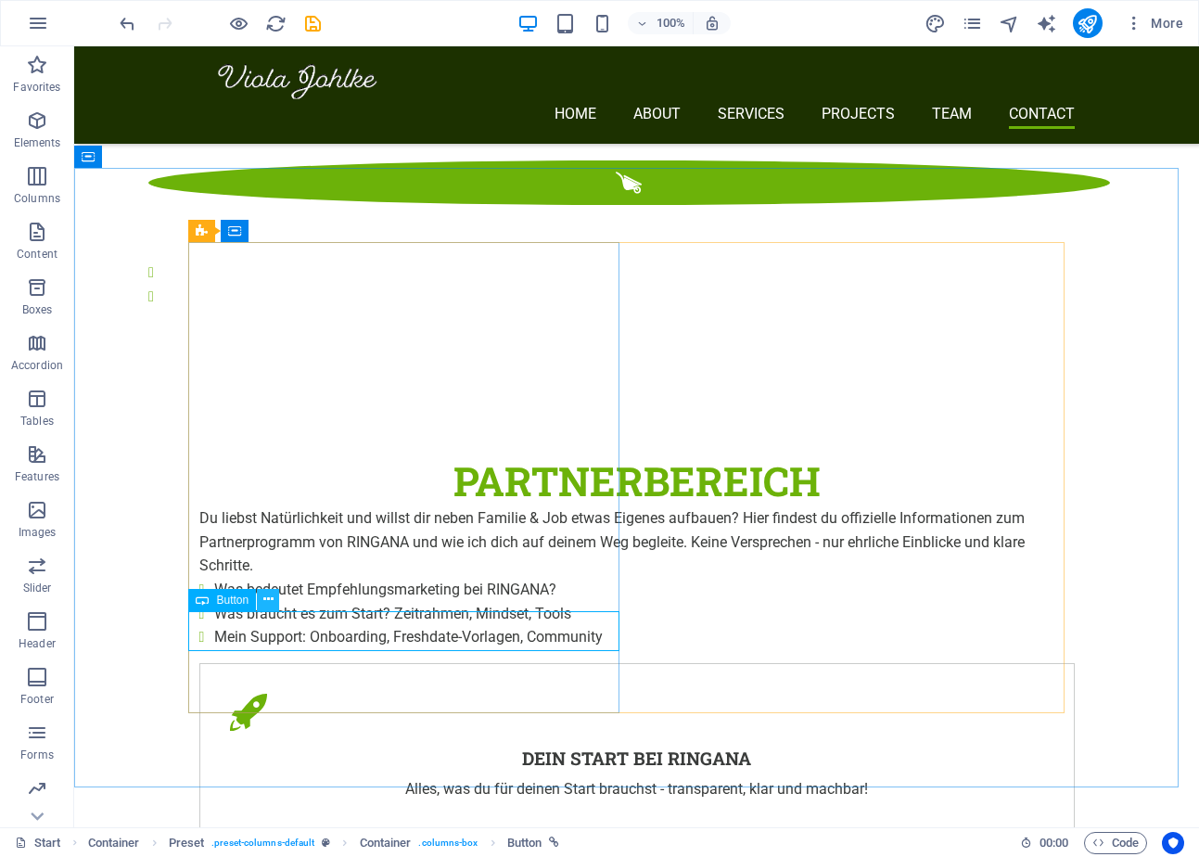
click at [274, 601] on button at bounding box center [268, 600] width 22 height 22
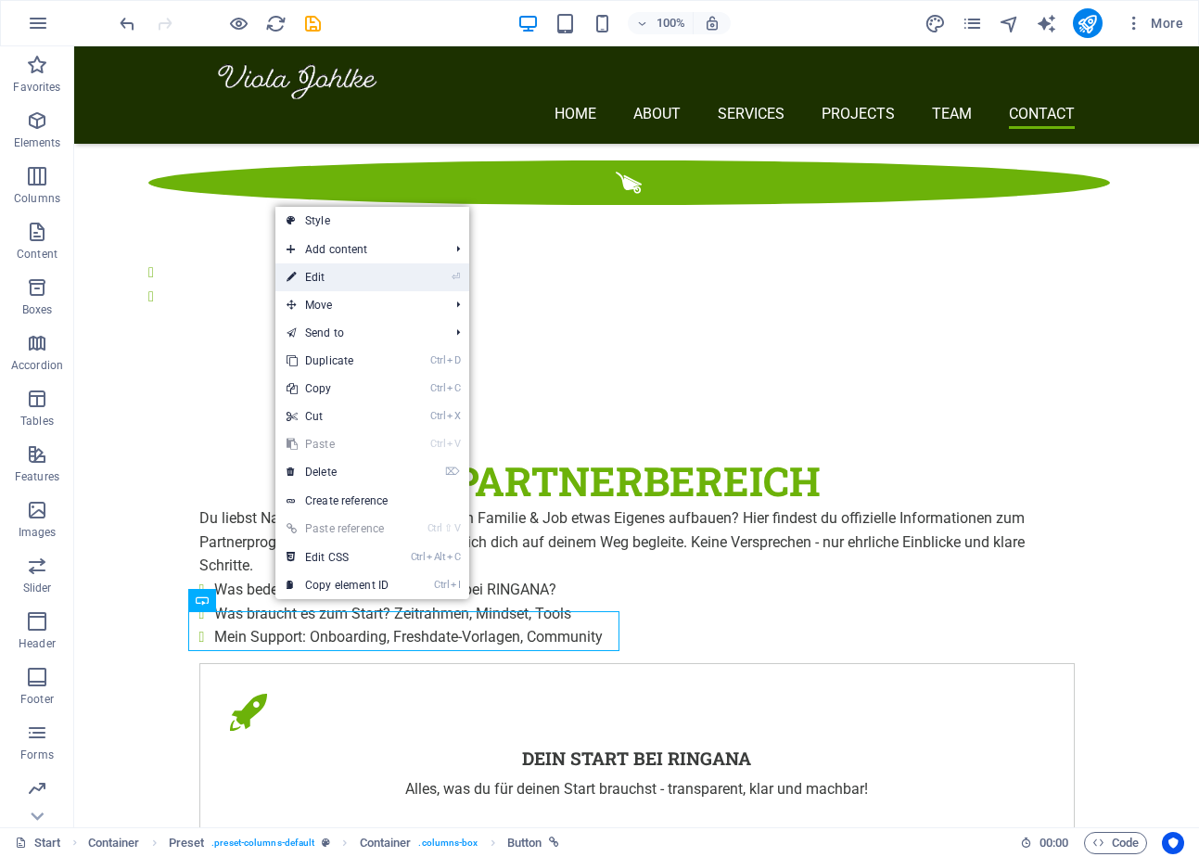
click at [395, 274] on link "⏎ Edit" at bounding box center [337, 277] width 124 height 28
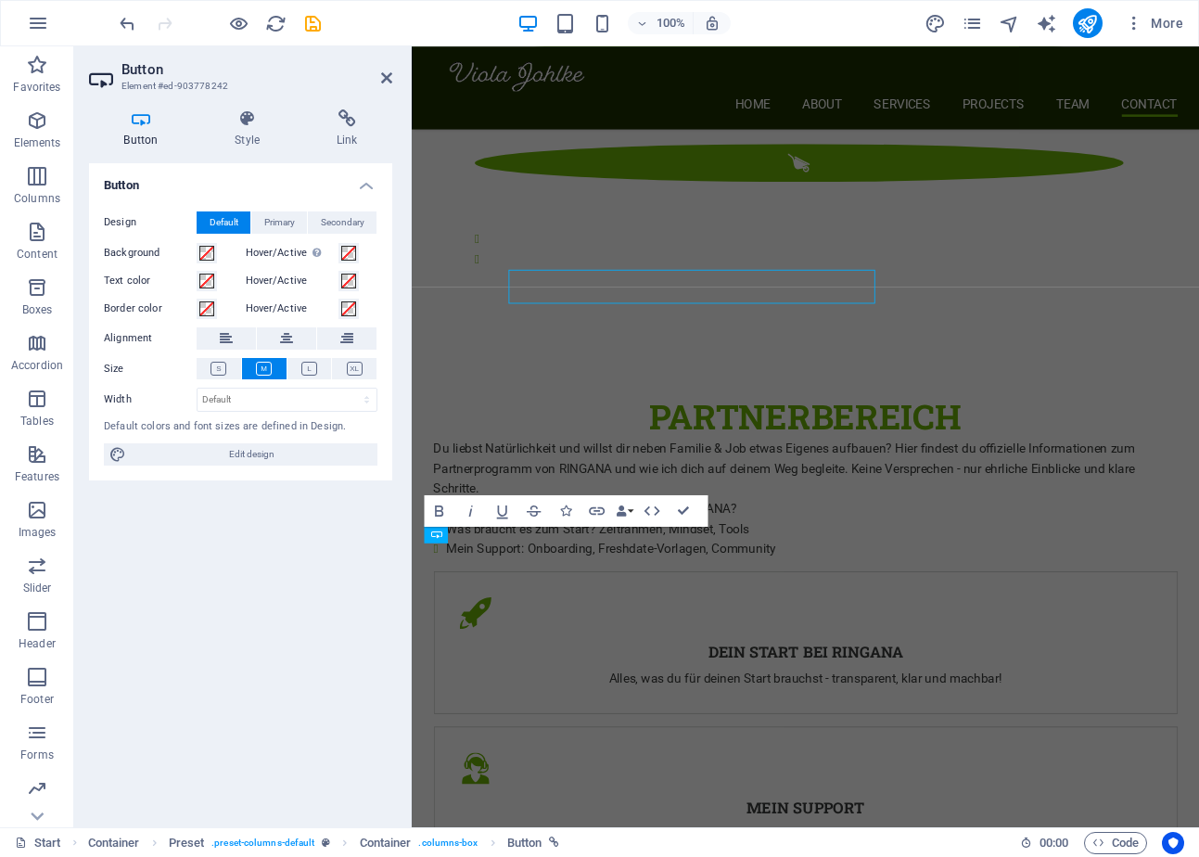
scroll to position [3790, 0]
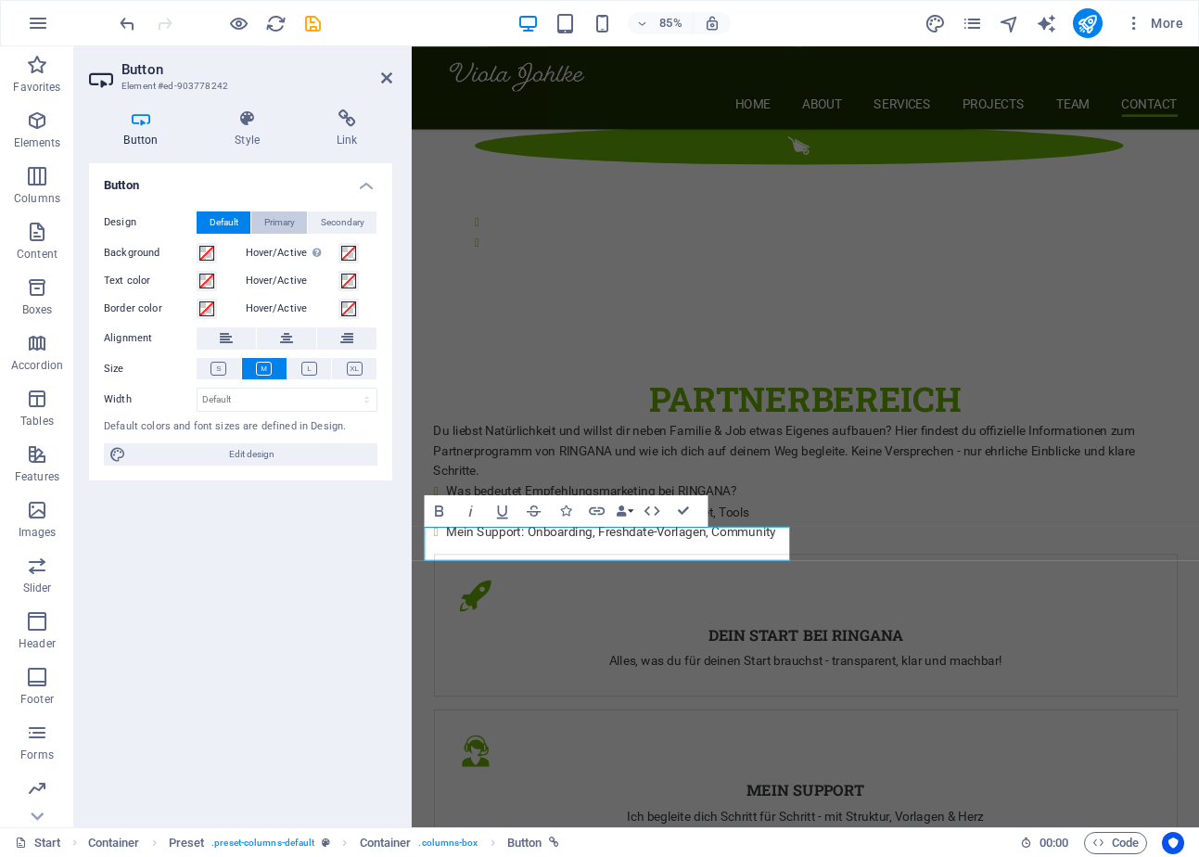
click at [274, 214] on span "Primary" at bounding box center [279, 222] width 31 height 22
drag, startPoint x: 274, startPoint y: 214, endPoint x: 182, endPoint y: 577, distance: 374.0
click at [182, 577] on div "Button Design Default Primary Secondary Background Hover/Active Switch to previ…" at bounding box center [240, 487] width 303 height 649
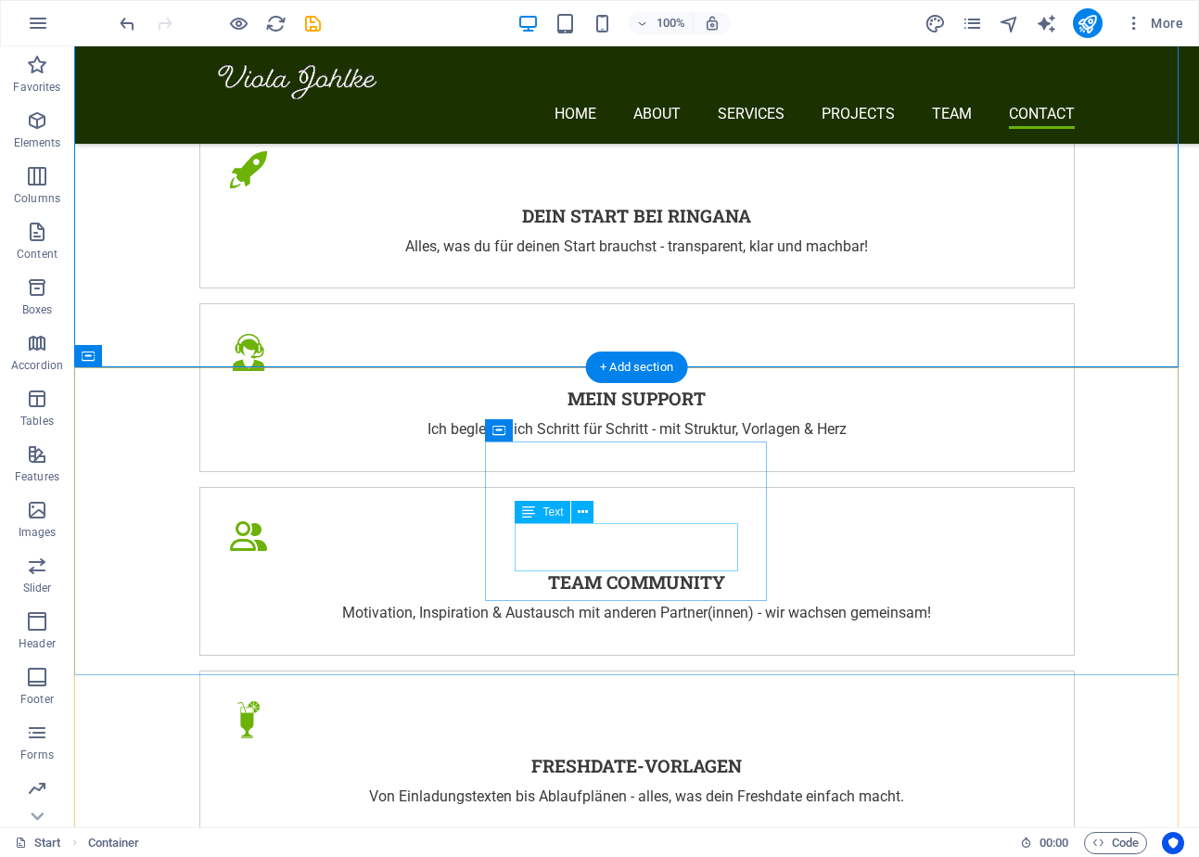
scroll to position [4035, 0]
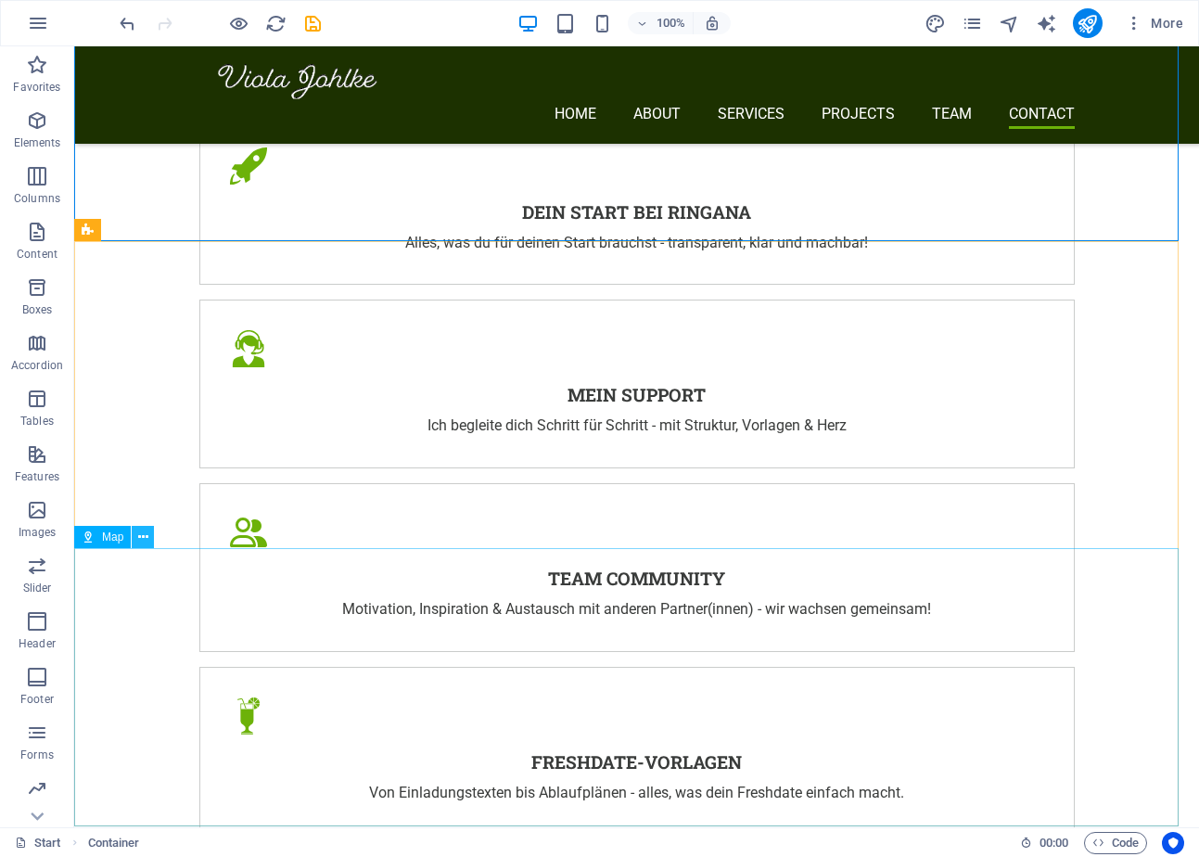
click at [142, 535] on icon at bounding box center [143, 537] width 10 height 19
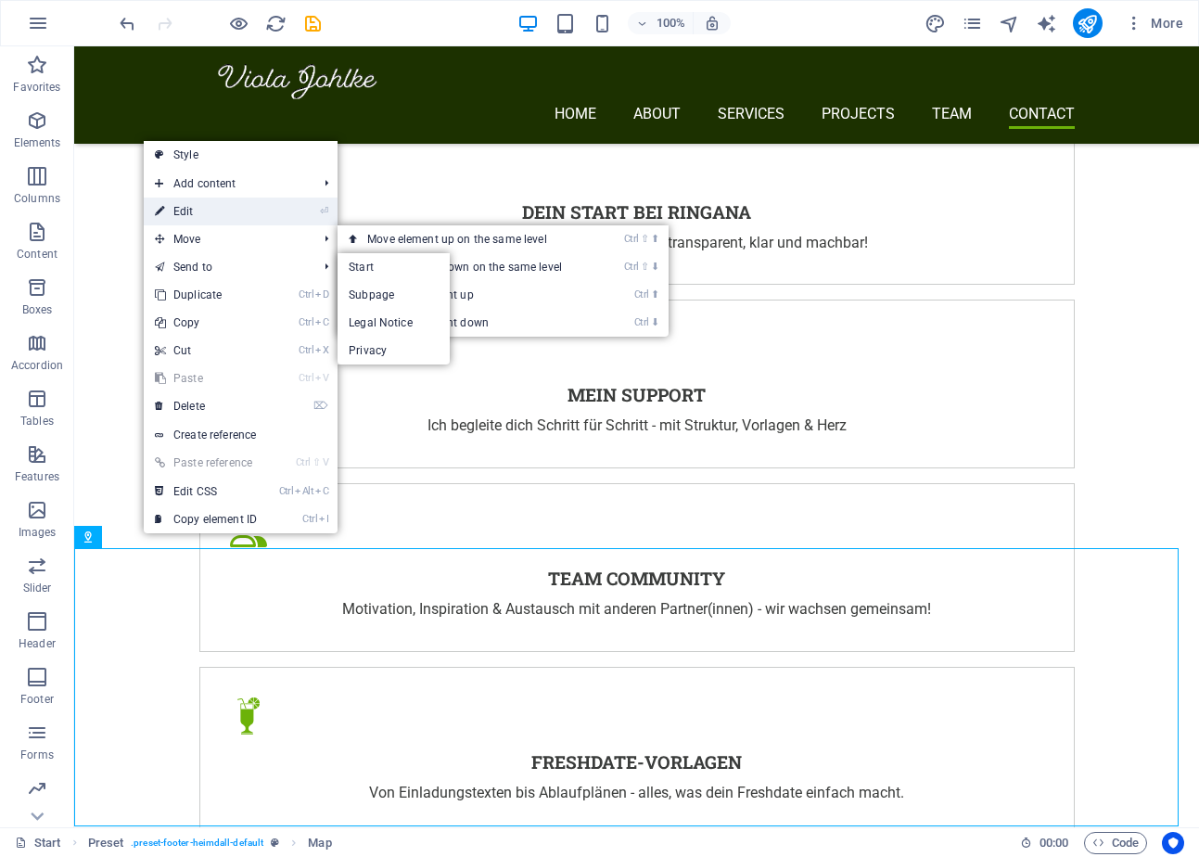
click at [248, 214] on link "⏎ Edit" at bounding box center [206, 212] width 124 height 28
select select "1"
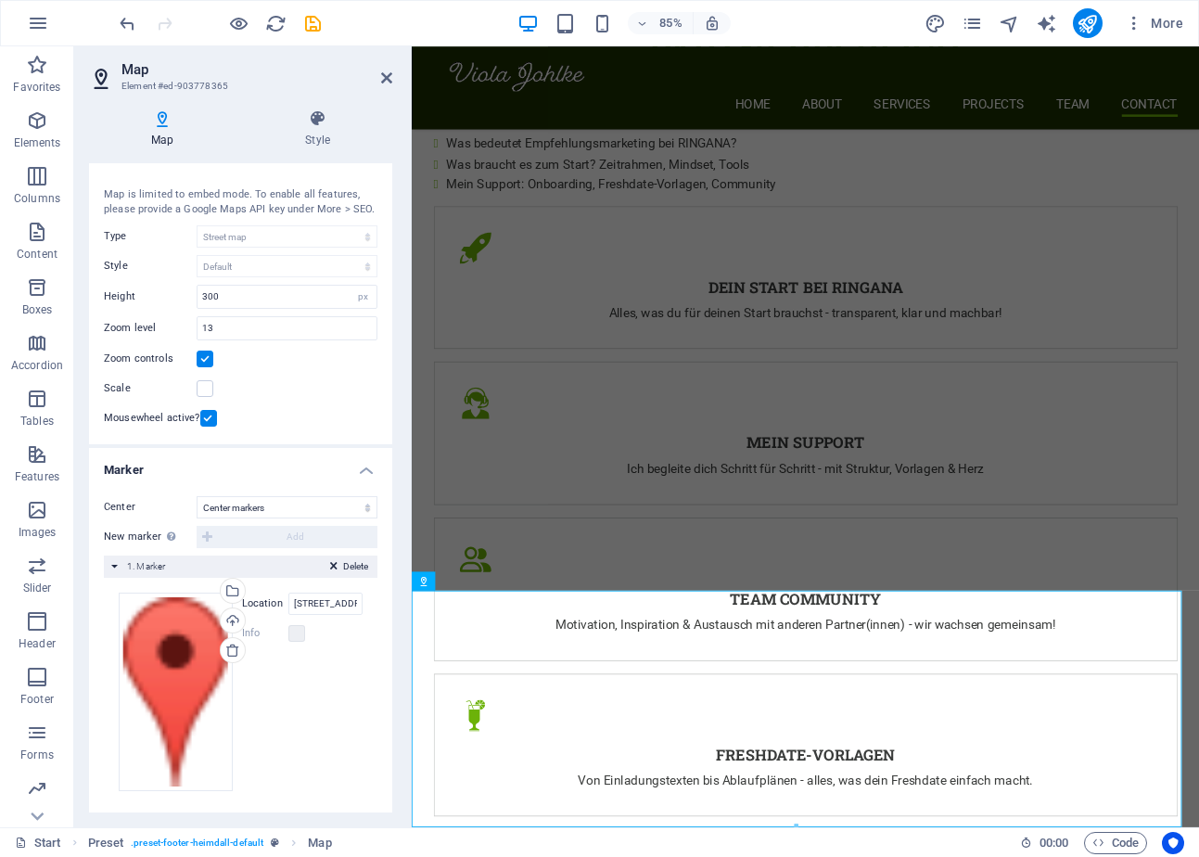
scroll to position [39, 0]
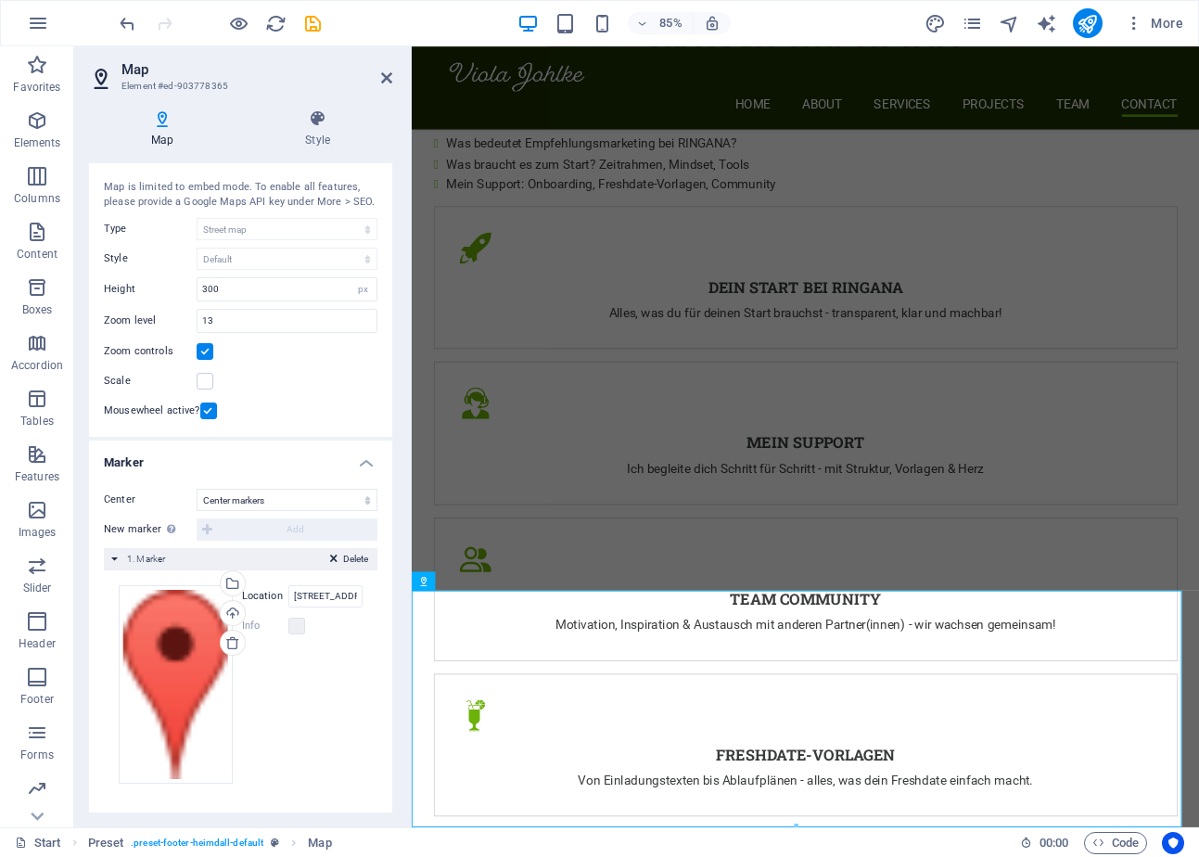
click at [127, 562] on span "1. Marker" at bounding box center [146, 559] width 38 height 10
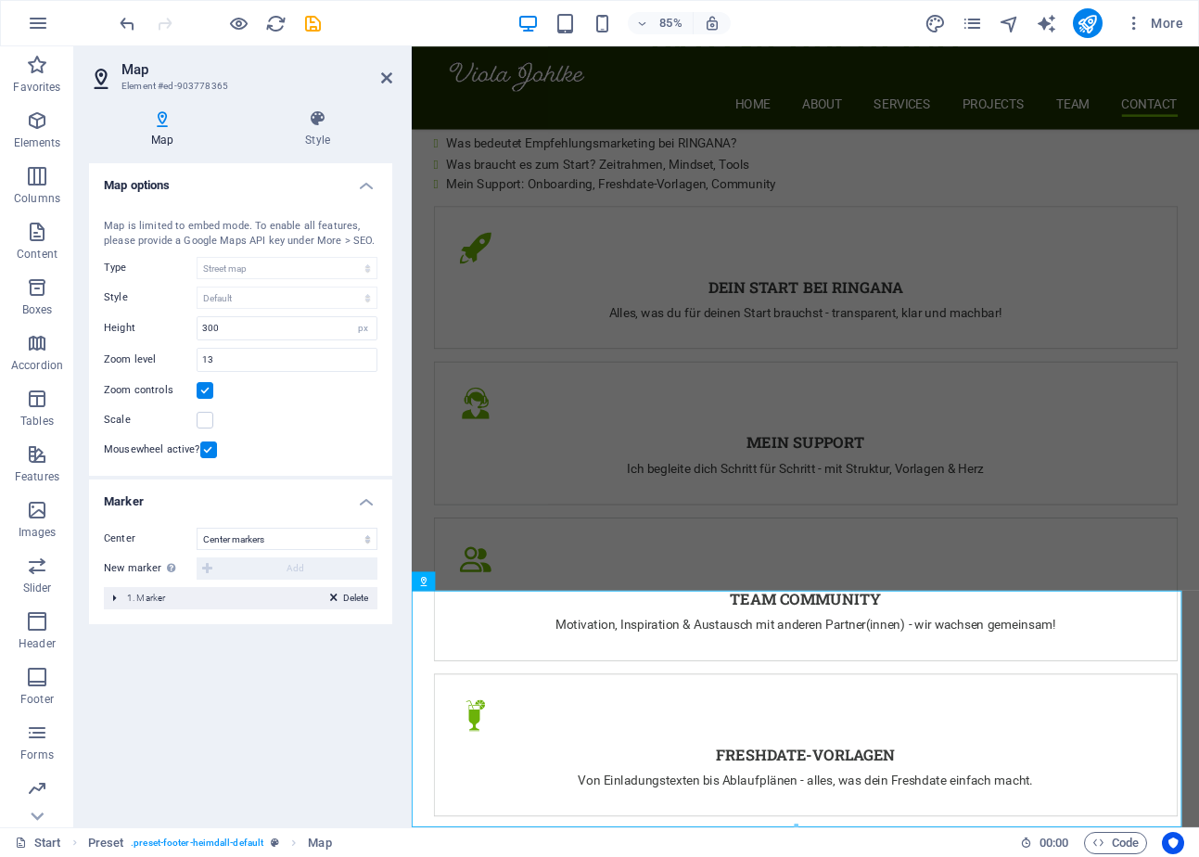
click at [145, 591] on div "Delete 1. Marker" at bounding box center [241, 598] width 274 height 22
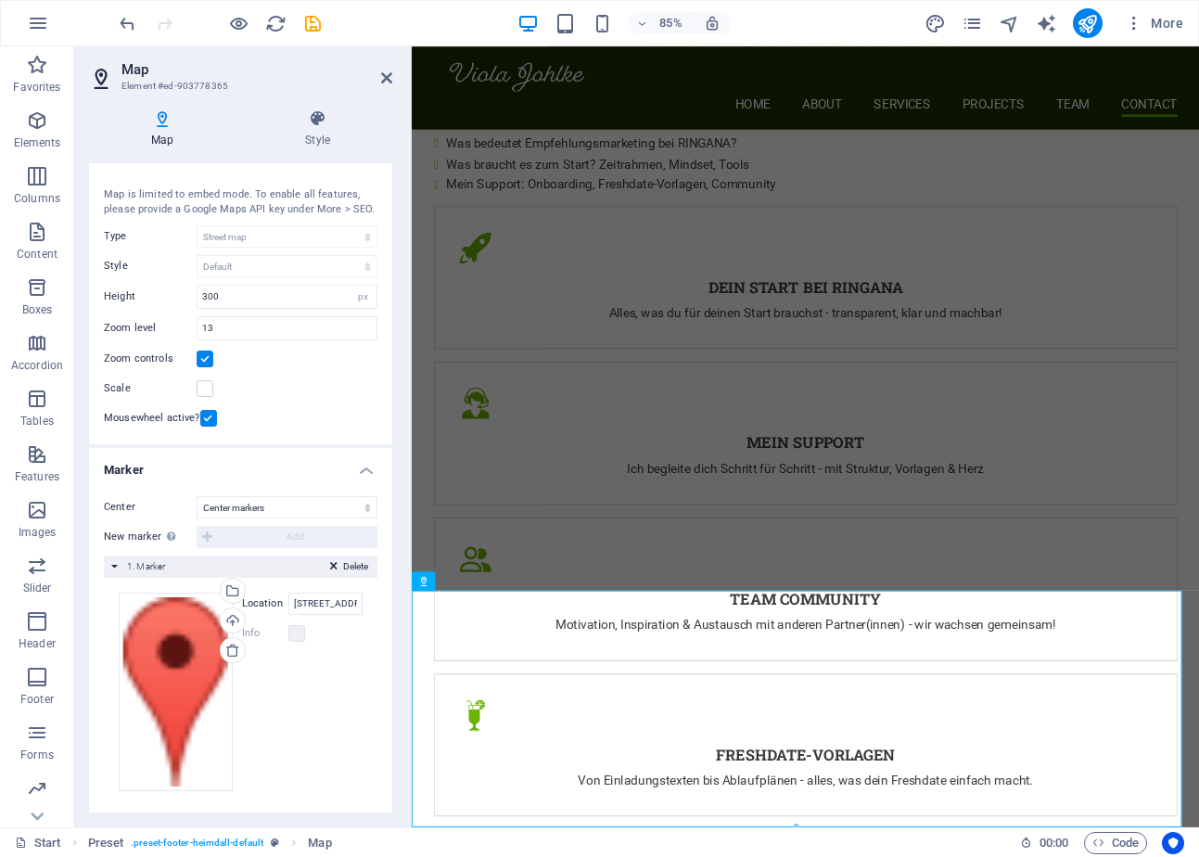
scroll to position [39, 0]
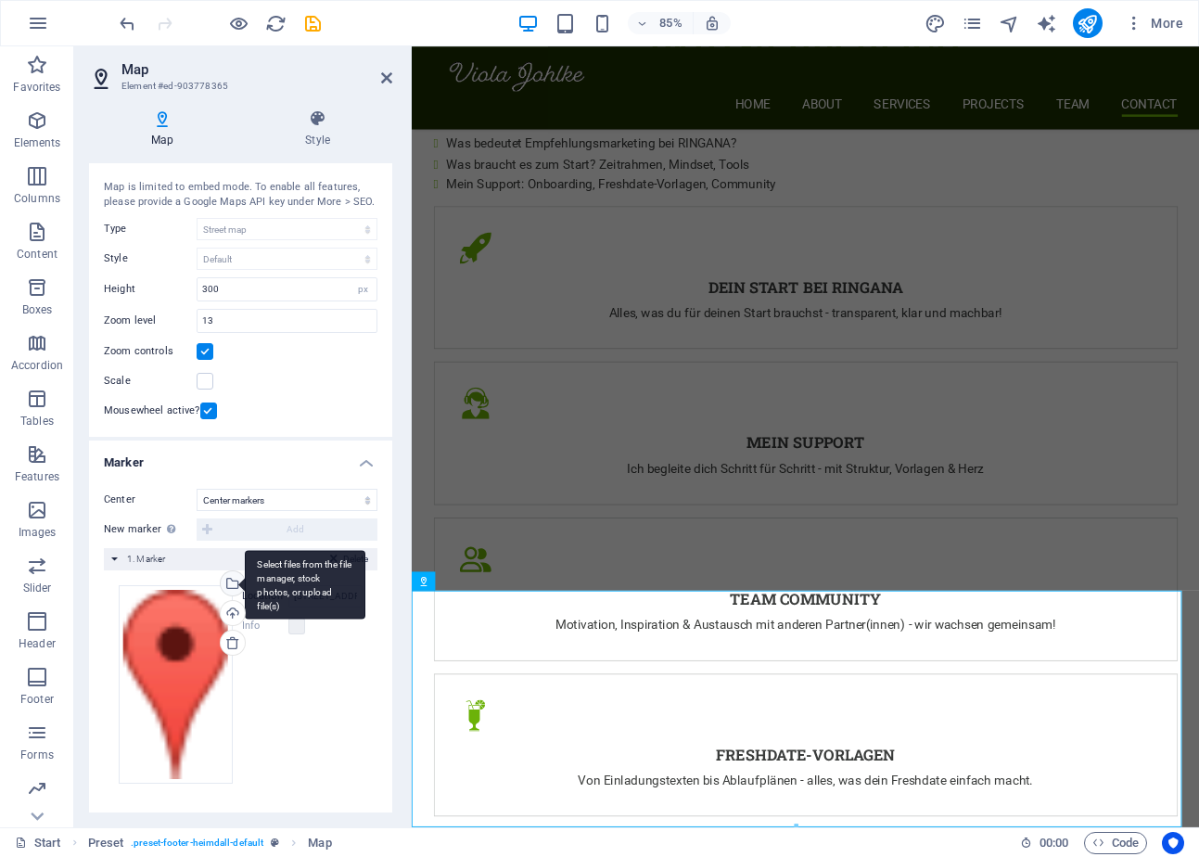
click at [226, 587] on div "Select files from the file manager, stock photos, or upload file(s)" at bounding box center [231, 585] width 28 height 28
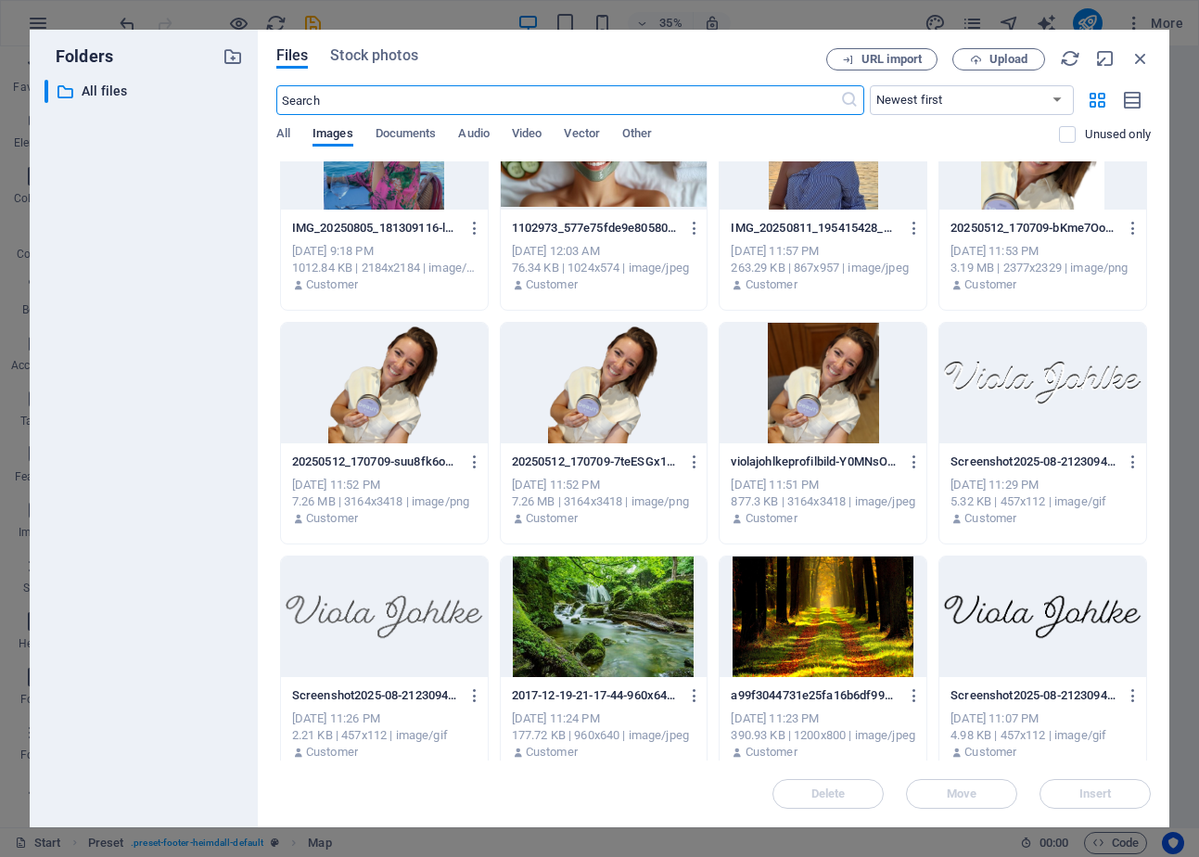
scroll to position [90, 0]
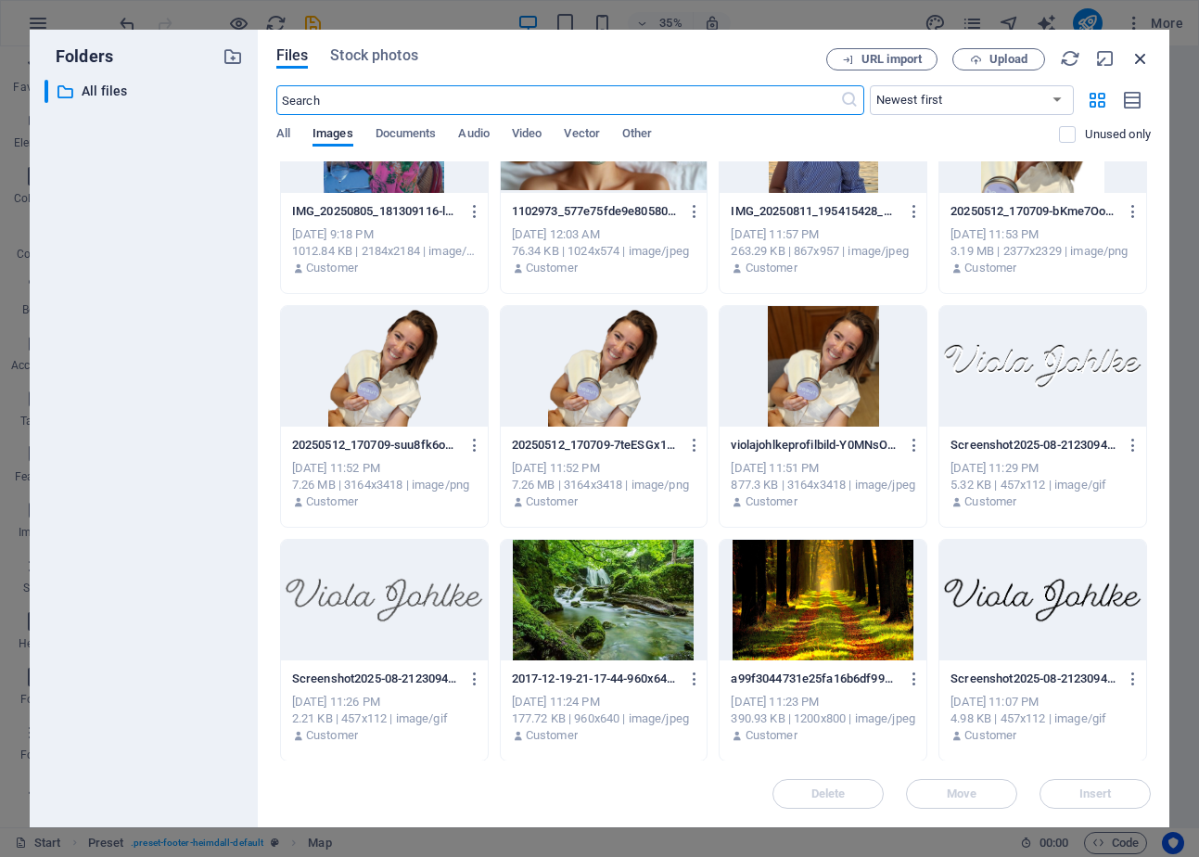
click at [1142, 59] on icon "button" at bounding box center [1140, 58] width 20 height 20
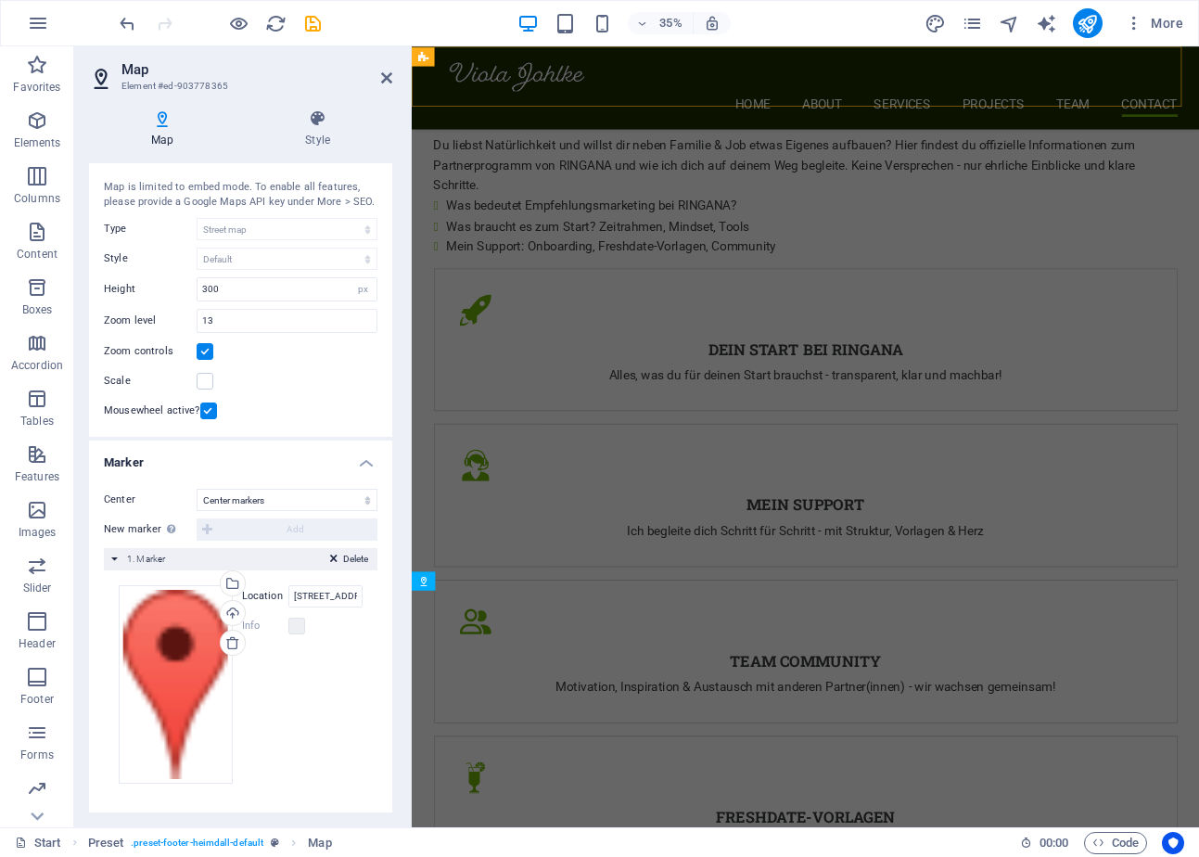
scroll to position [4199, 0]
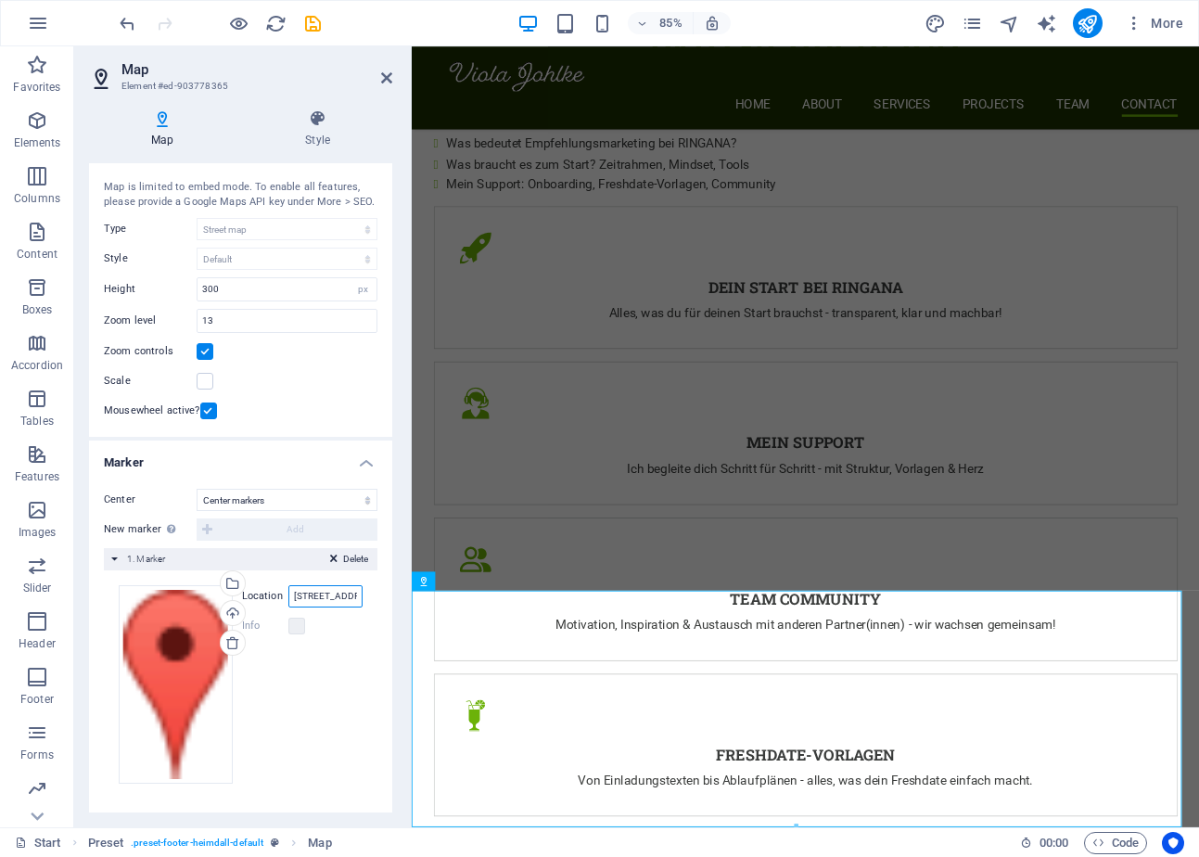
click at [325, 606] on input "300 Alamo Plaza, 78205 San Antonio, TX" at bounding box center [325, 596] width 74 height 22
type input "Spielplatz niddatal assenheim"
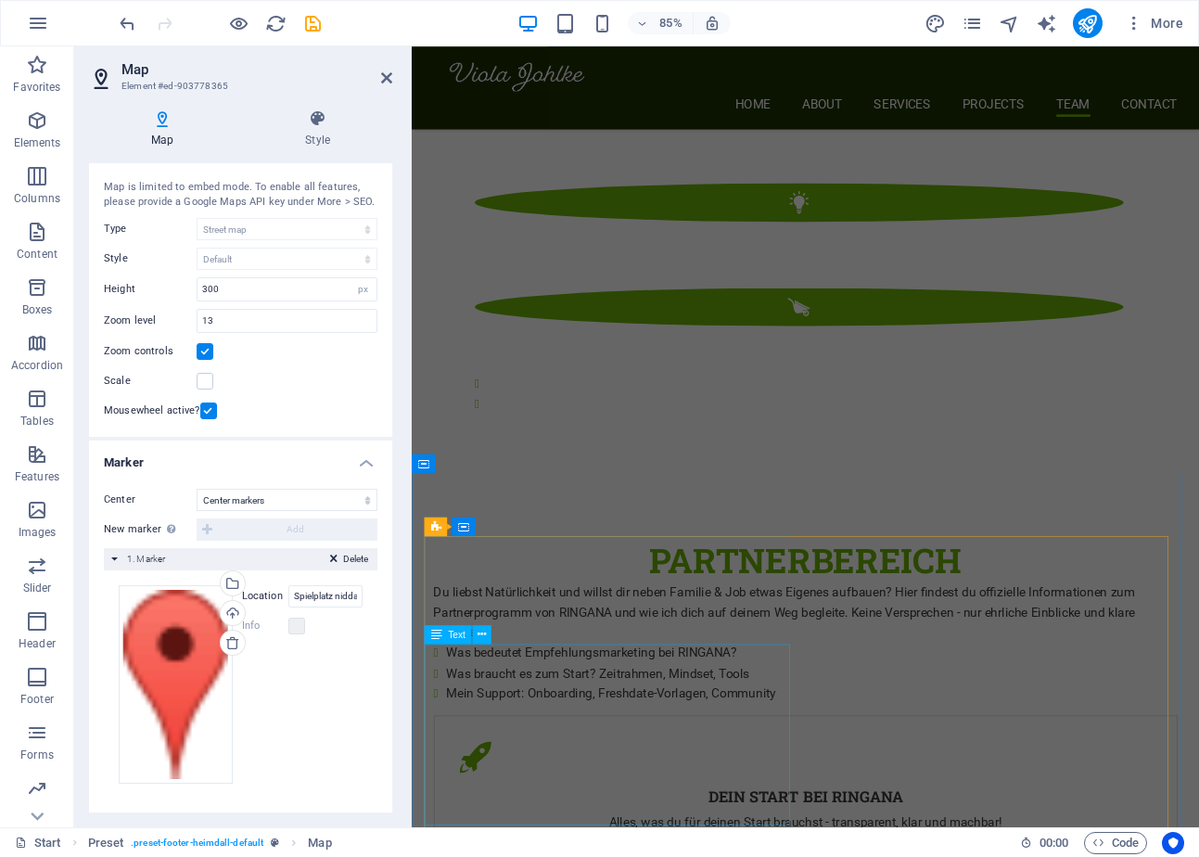
scroll to position [4199, 0]
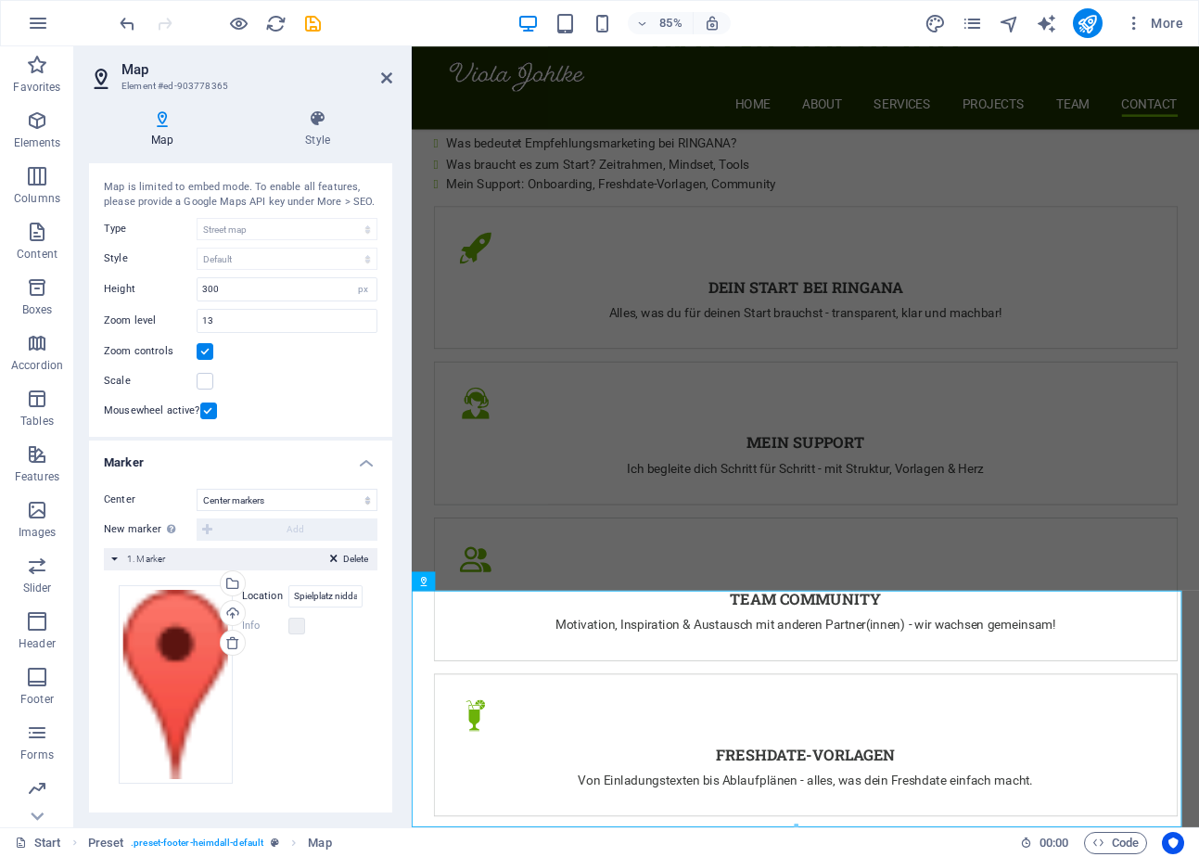
click at [323, 660] on div "Drag files here, click to choose files or select files from Files or our free s…" at bounding box center [241, 684] width 244 height 199
click at [390, 68] on h2 "Map" at bounding box center [256, 69] width 271 height 17
click at [382, 72] on icon at bounding box center [386, 77] width 11 height 15
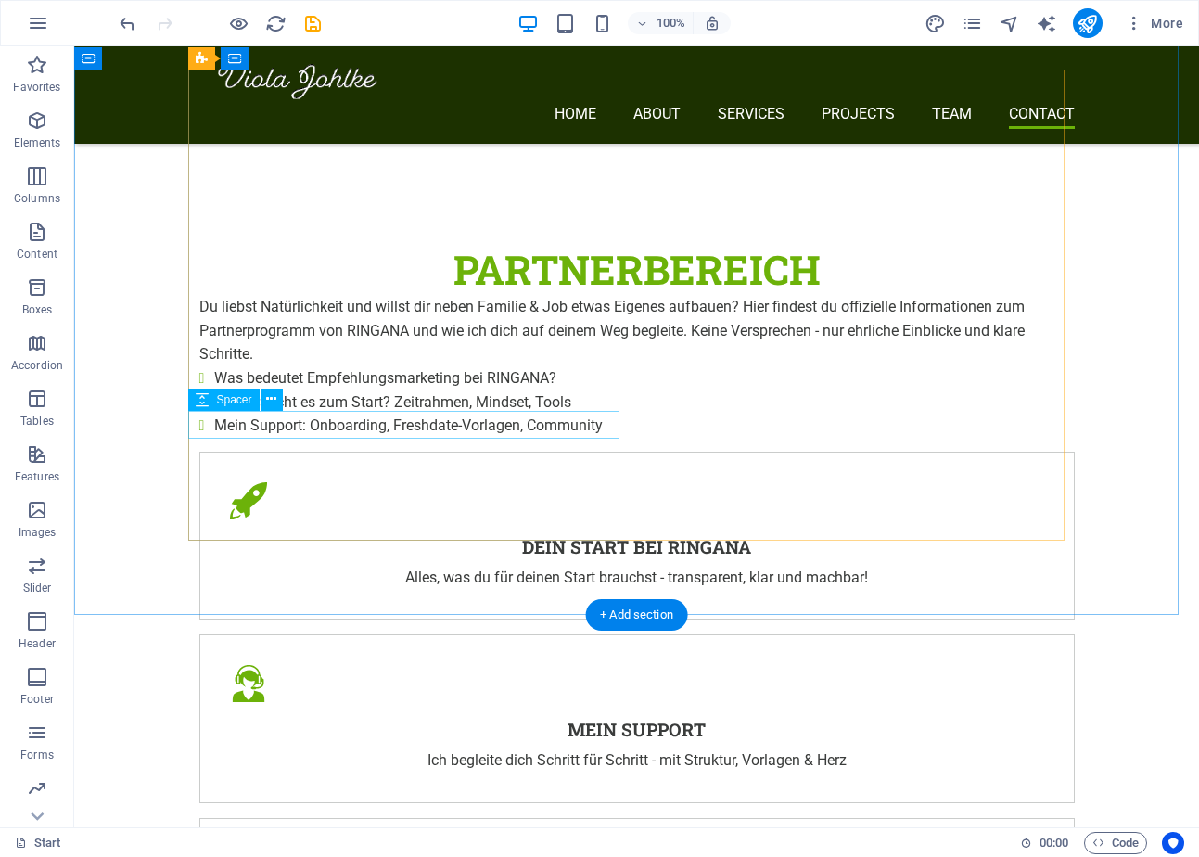
scroll to position [3758, 0]
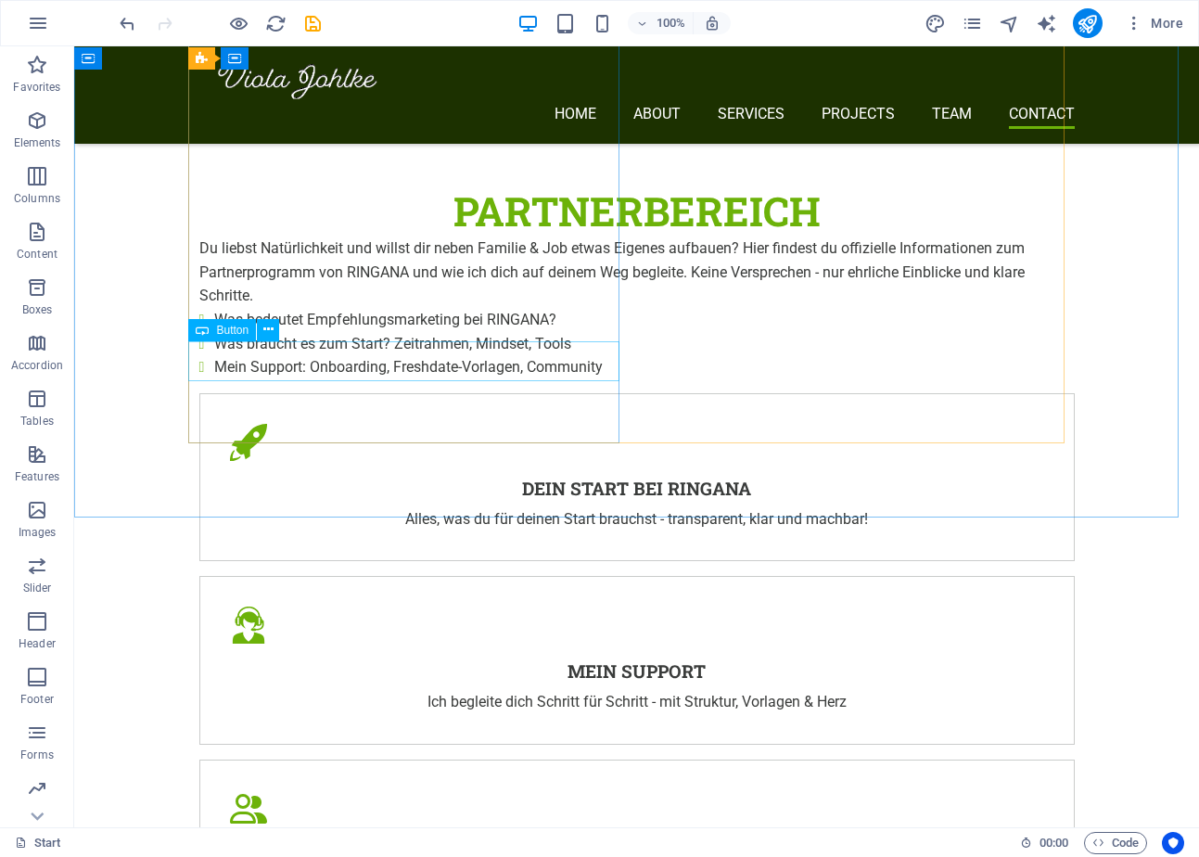
click at [228, 325] on span "Button" at bounding box center [232, 330] width 32 height 11
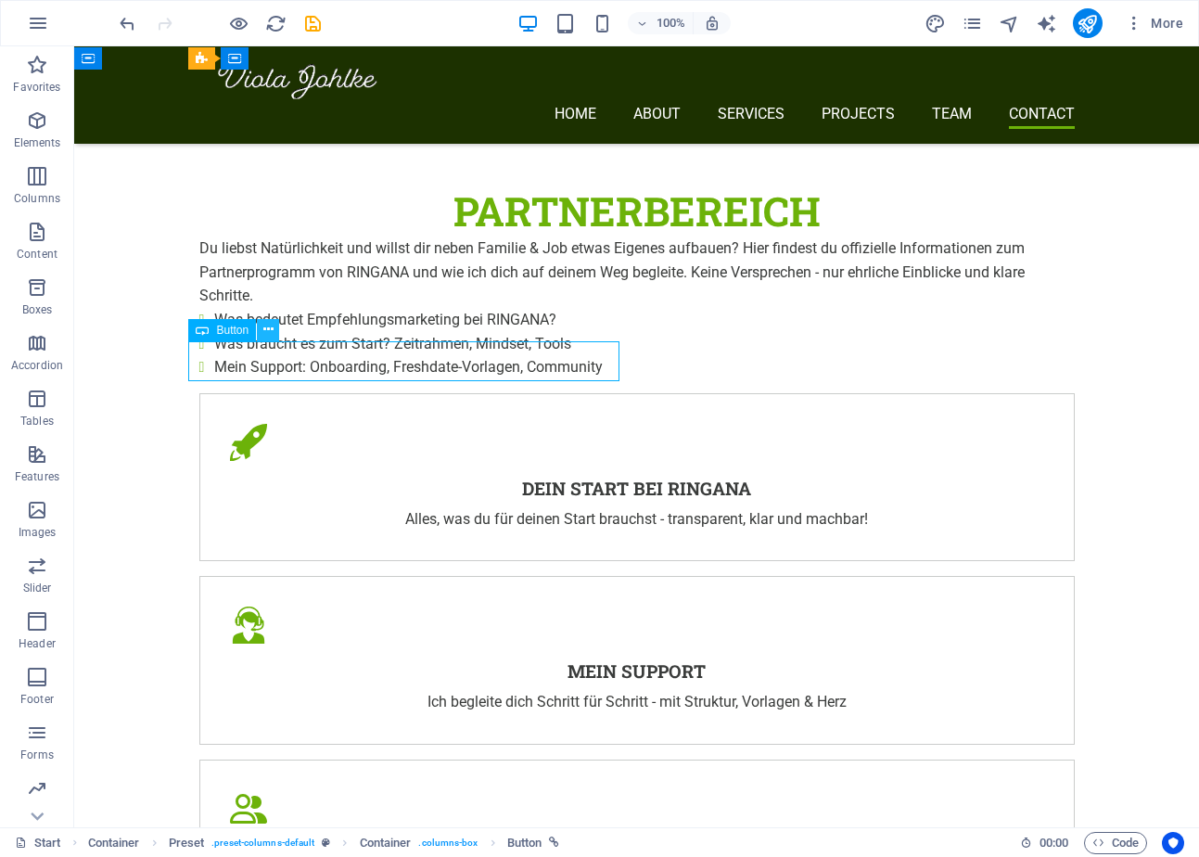
click at [264, 326] on icon at bounding box center [268, 329] width 10 height 19
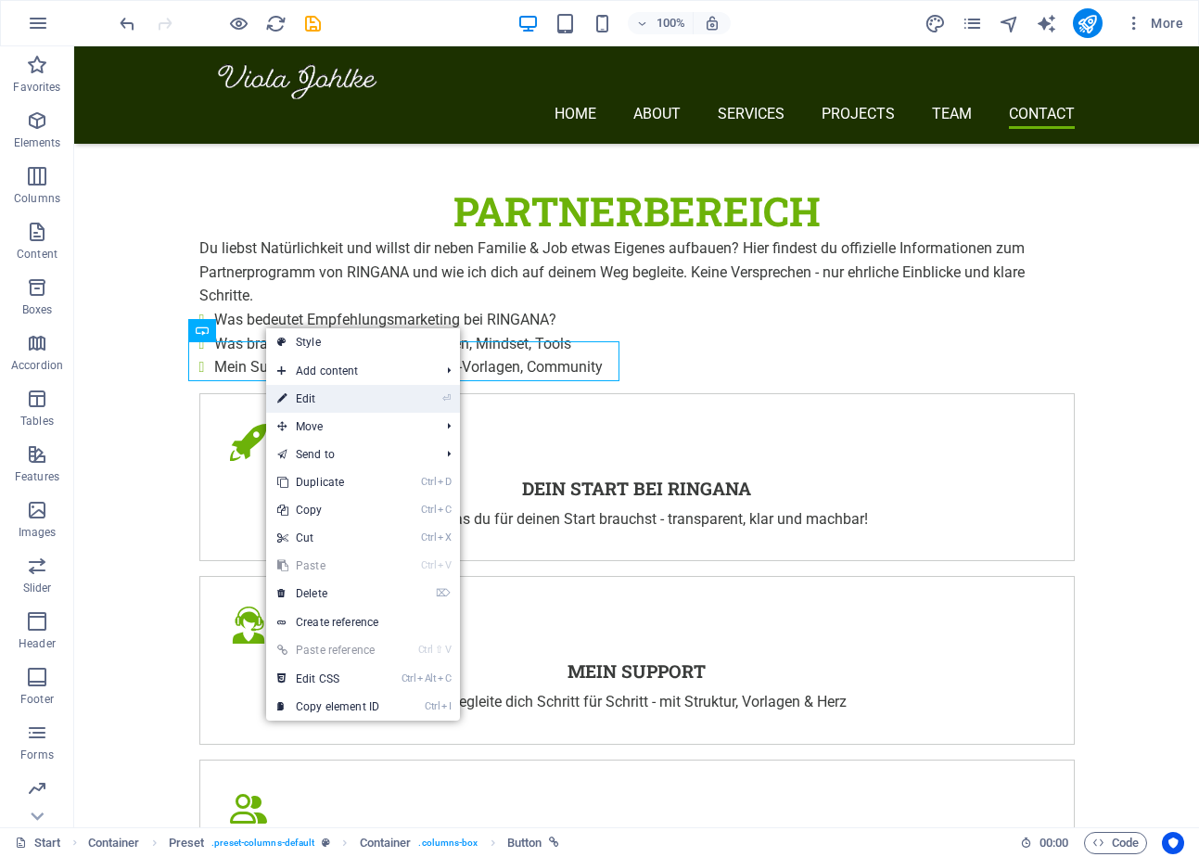
click at [328, 390] on link "⏎ Edit" at bounding box center [328, 399] width 124 height 28
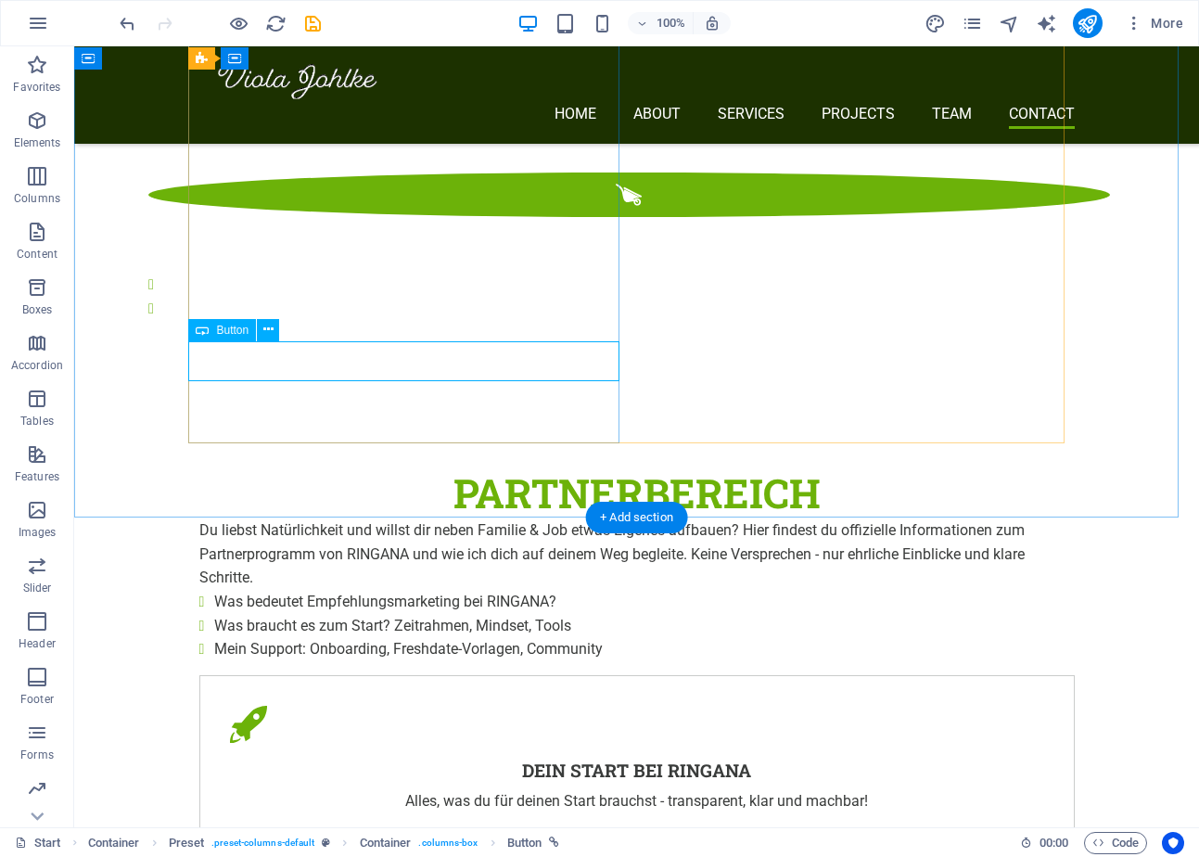
scroll to position [4060, 0]
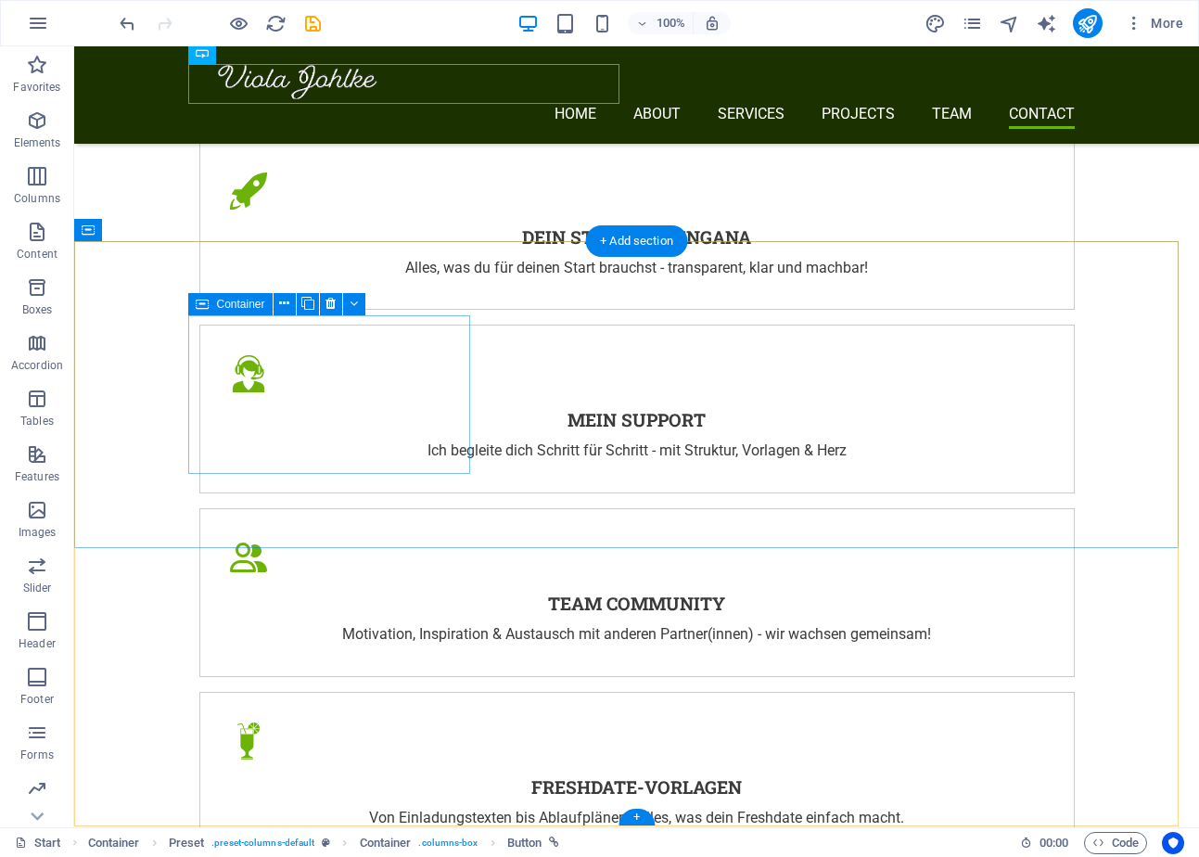
scroll to position [4035, 0]
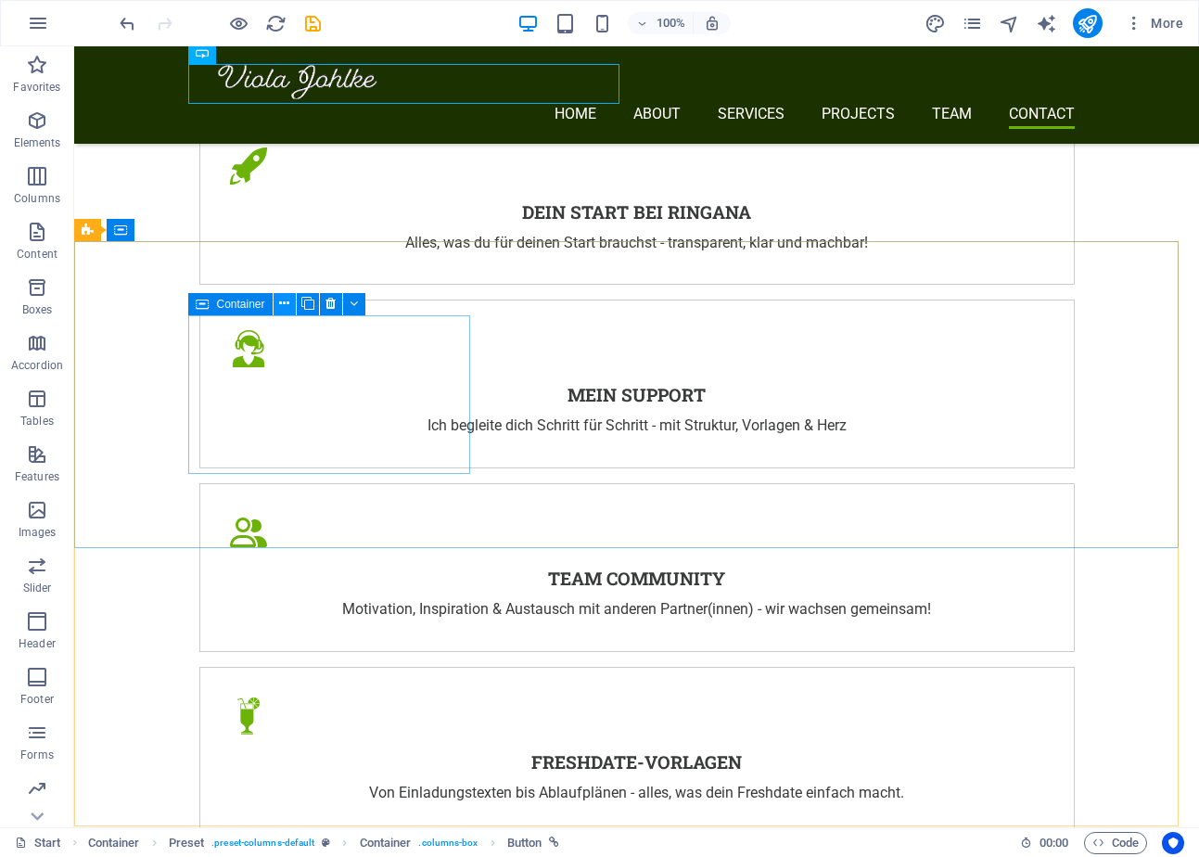
click at [282, 303] on icon at bounding box center [284, 303] width 10 height 19
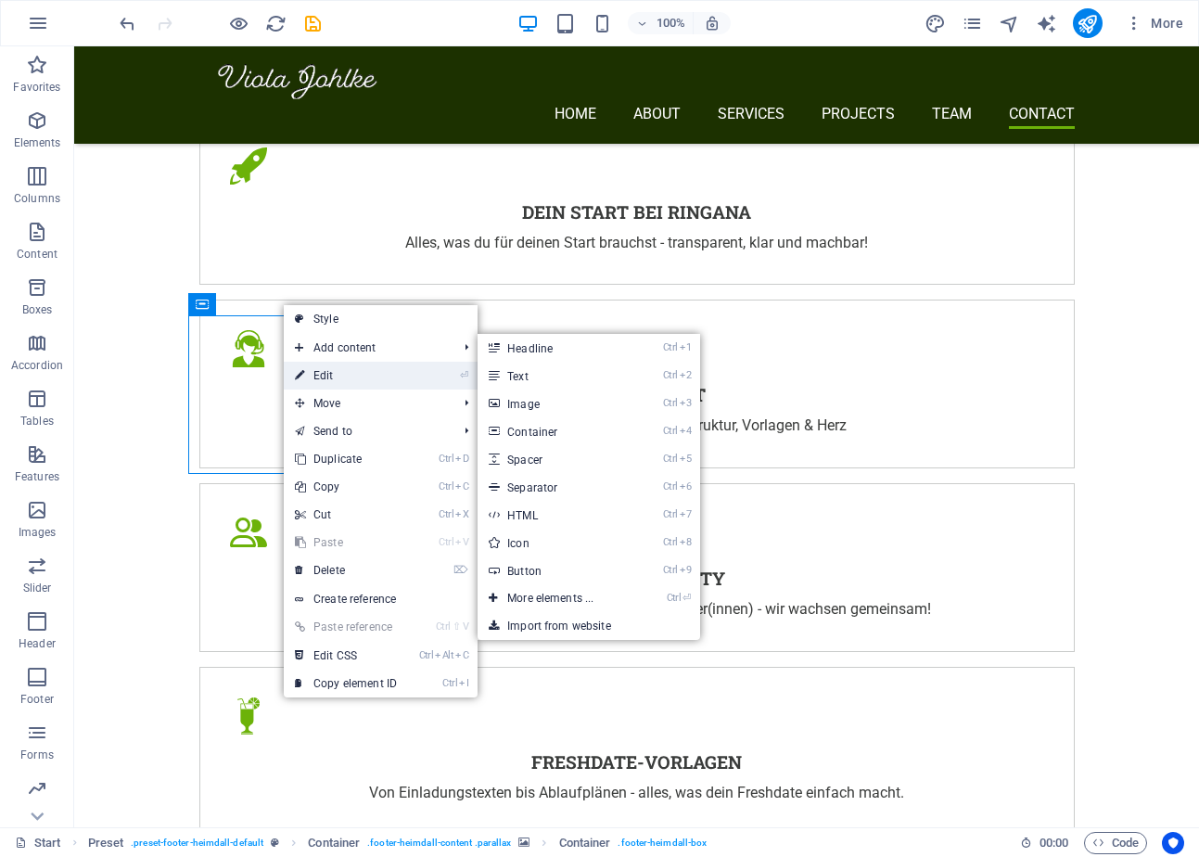
click at [337, 376] on link "⏎ Edit" at bounding box center [346, 376] width 124 height 28
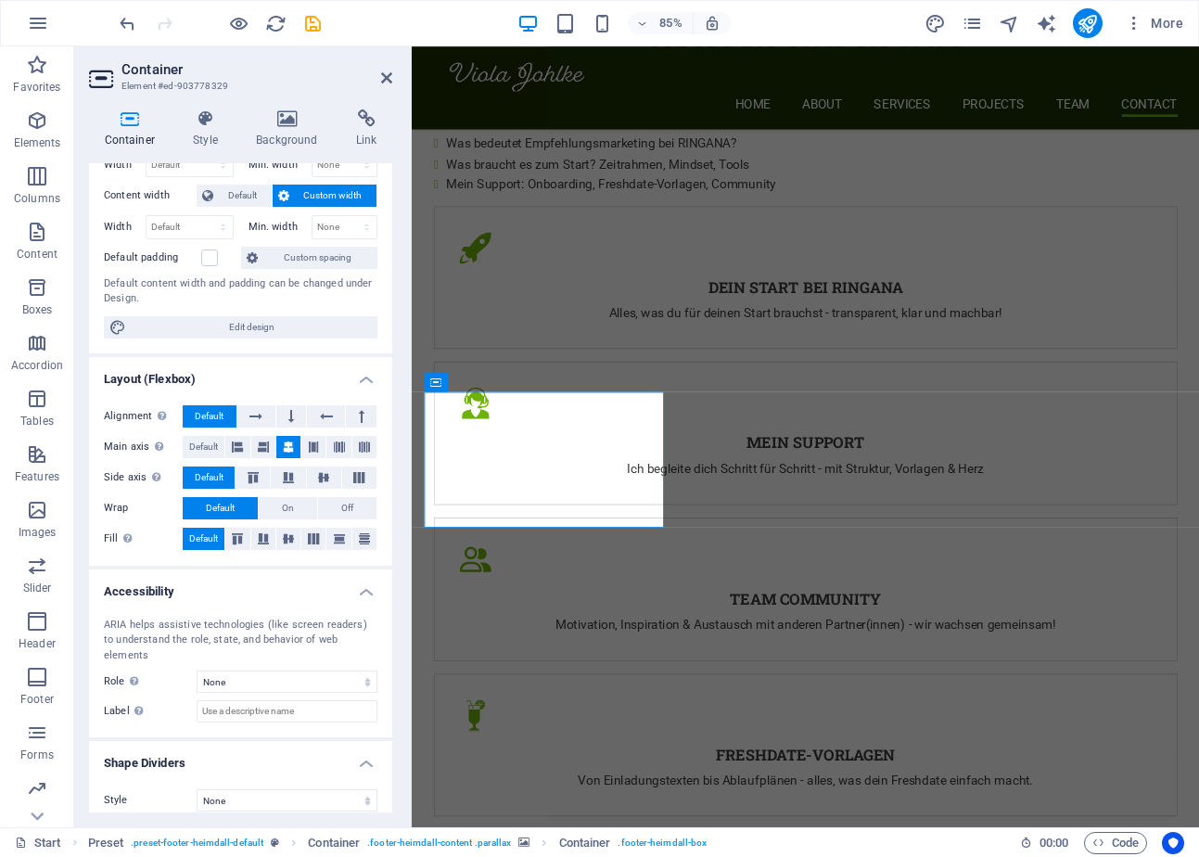
scroll to position [0, 0]
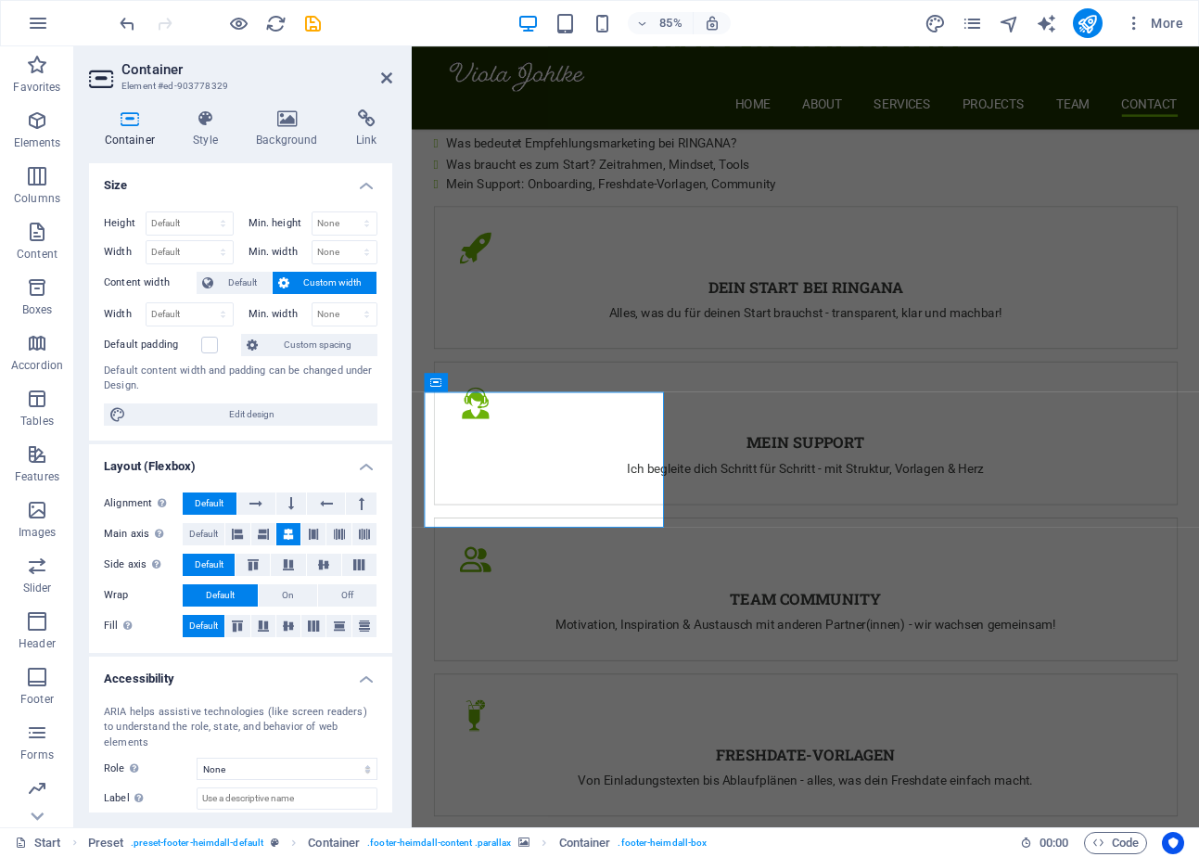
drag, startPoint x: 154, startPoint y: 376, endPoint x: 160, endPoint y: 388, distance: 13.3
drag, startPoint x: 160, startPoint y: 388, endPoint x: 181, endPoint y: 168, distance: 220.8
click at [181, 168] on h4 "Size" at bounding box center [240, 179] width 303 height 33
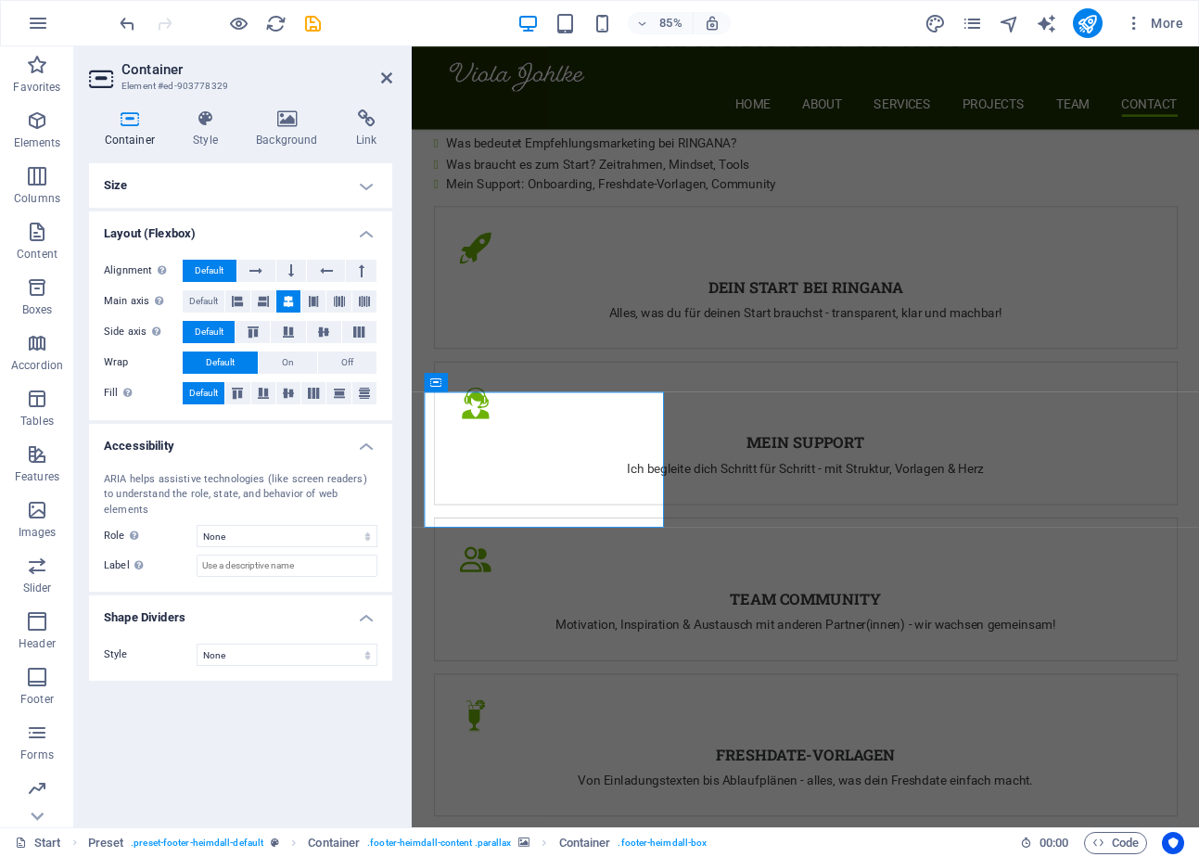
click at [185, 173] on h4 "Size" at bounding box center [240, 185] width 303 height 45
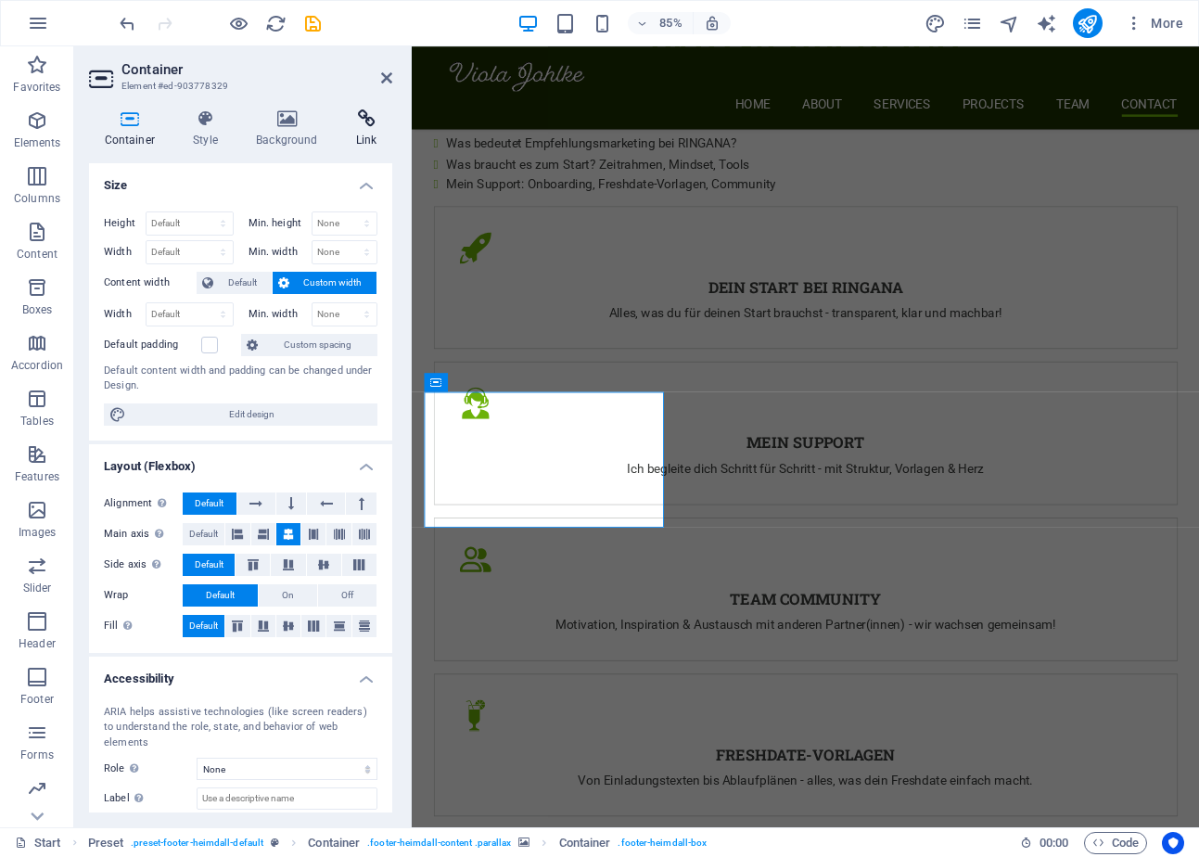
click at [360, 129] on h4 "Link" at bounding box center [366, 128] width 52 height 39
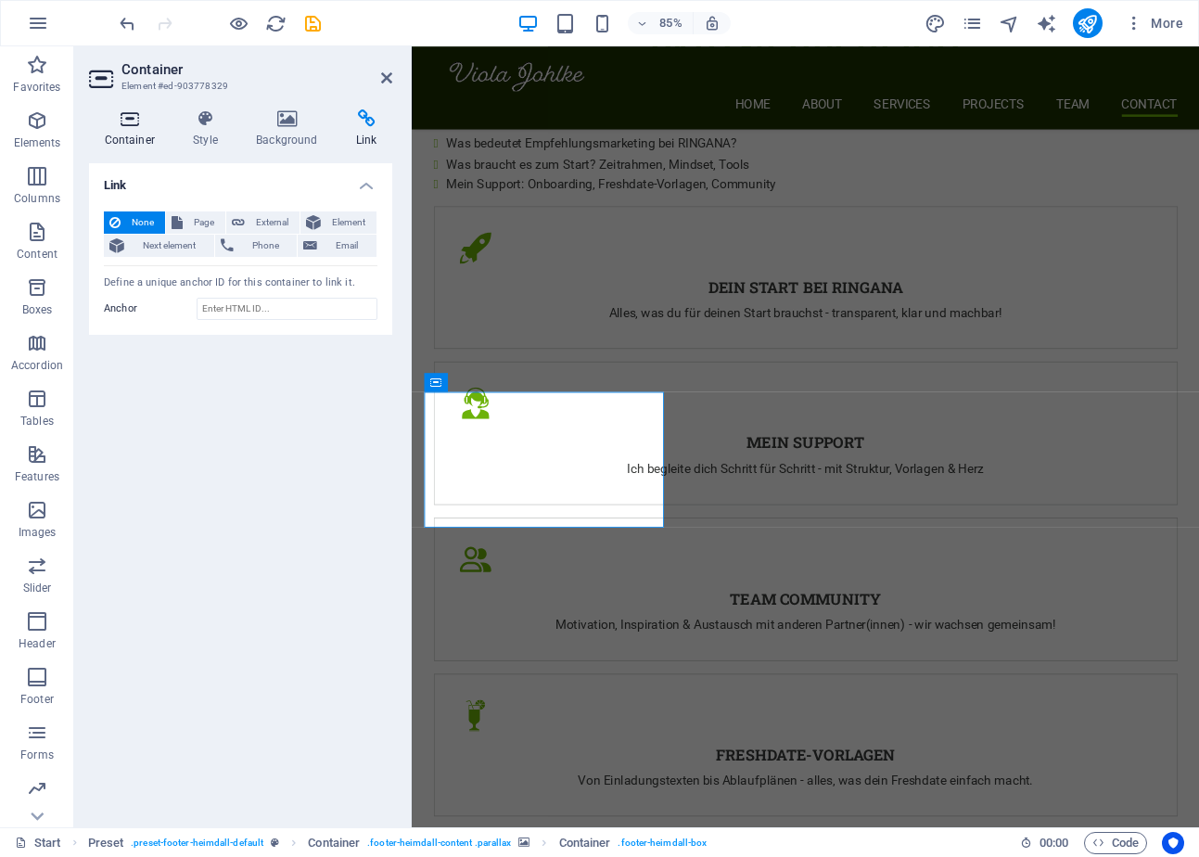
click at [131, 134] on h4 "Container" at bounding box center [133, 128] width 89 height 39
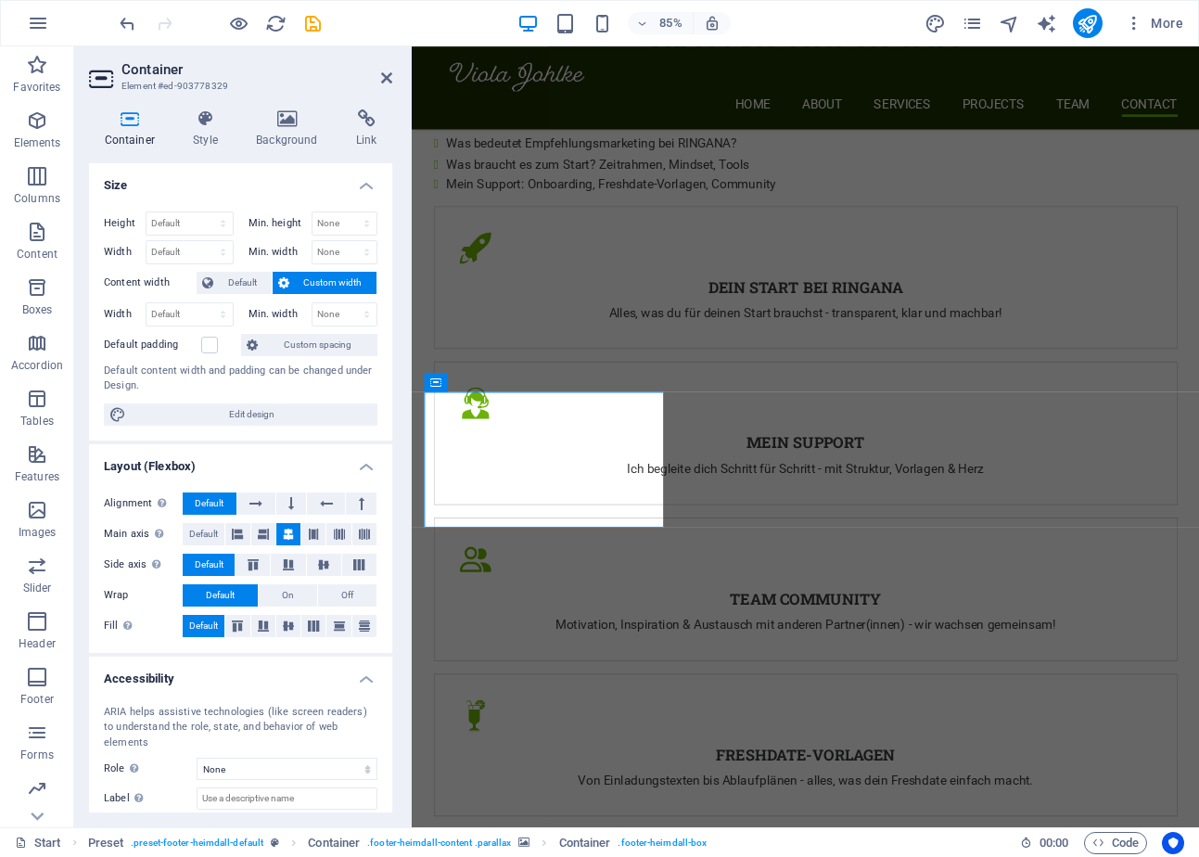
scroll to position [87, 0]
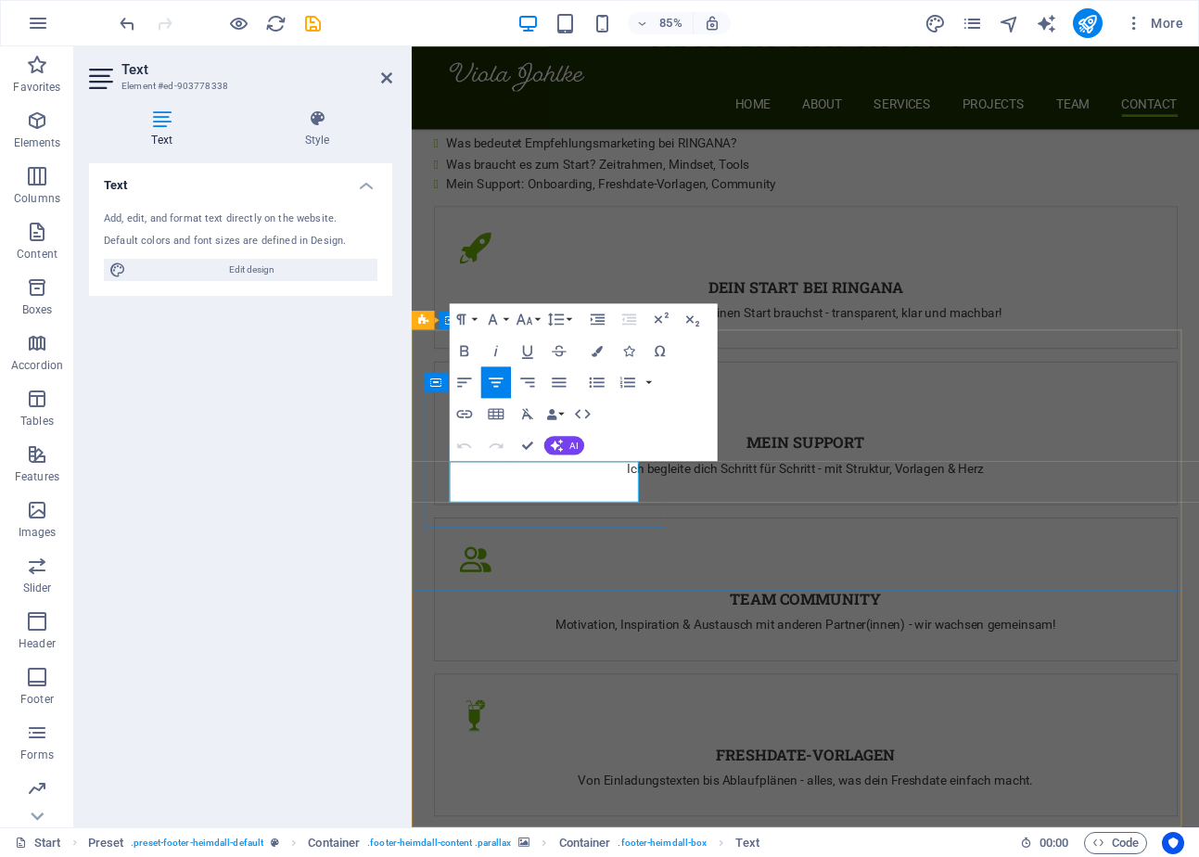
drag, startPoint x: 570, startPoint y: 563, endPoint x: 701, endPoint y: 1296, distance: 745.1
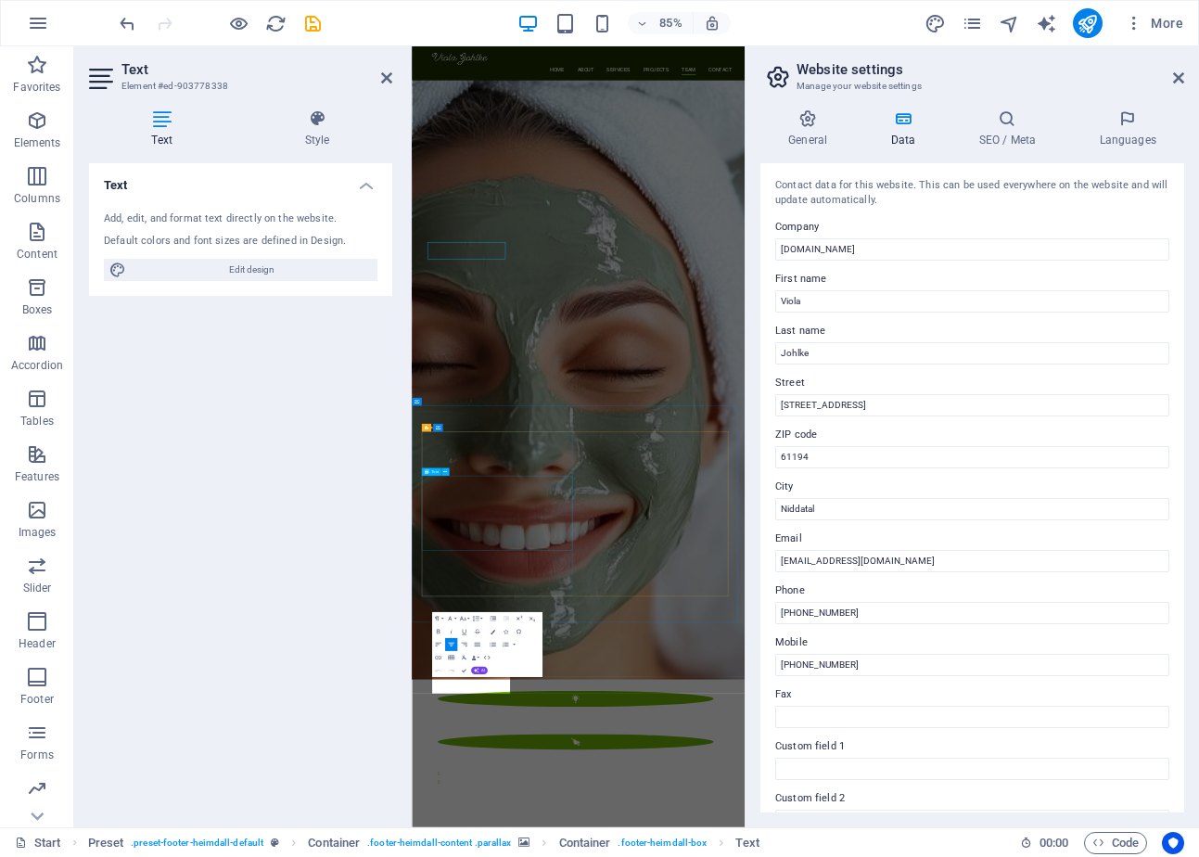
scroll to position [4127, 0]
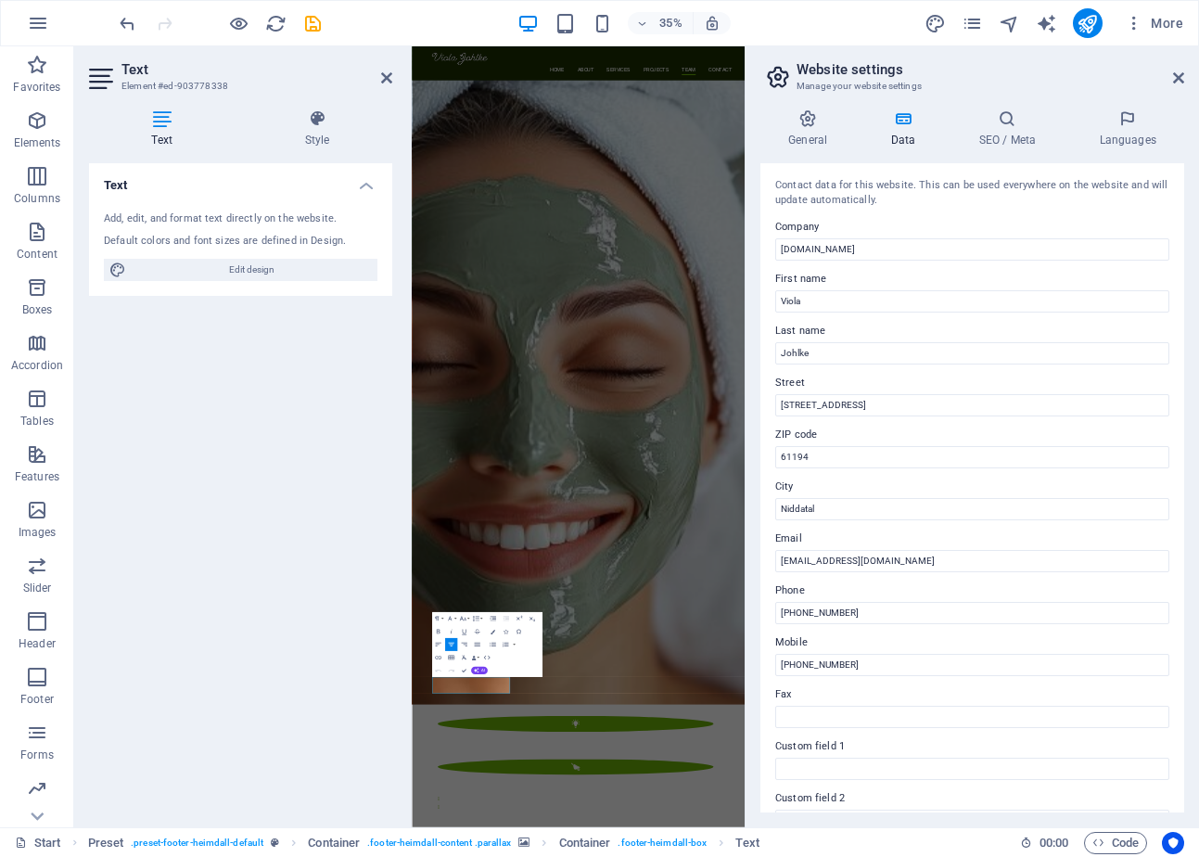
click at [1183, 62] on h2 "Website settings" at bounding box center [991, 69] width 388 height 17
click at [1177, 76] on icon at bounding box center [1178, 77] width 11 height 15
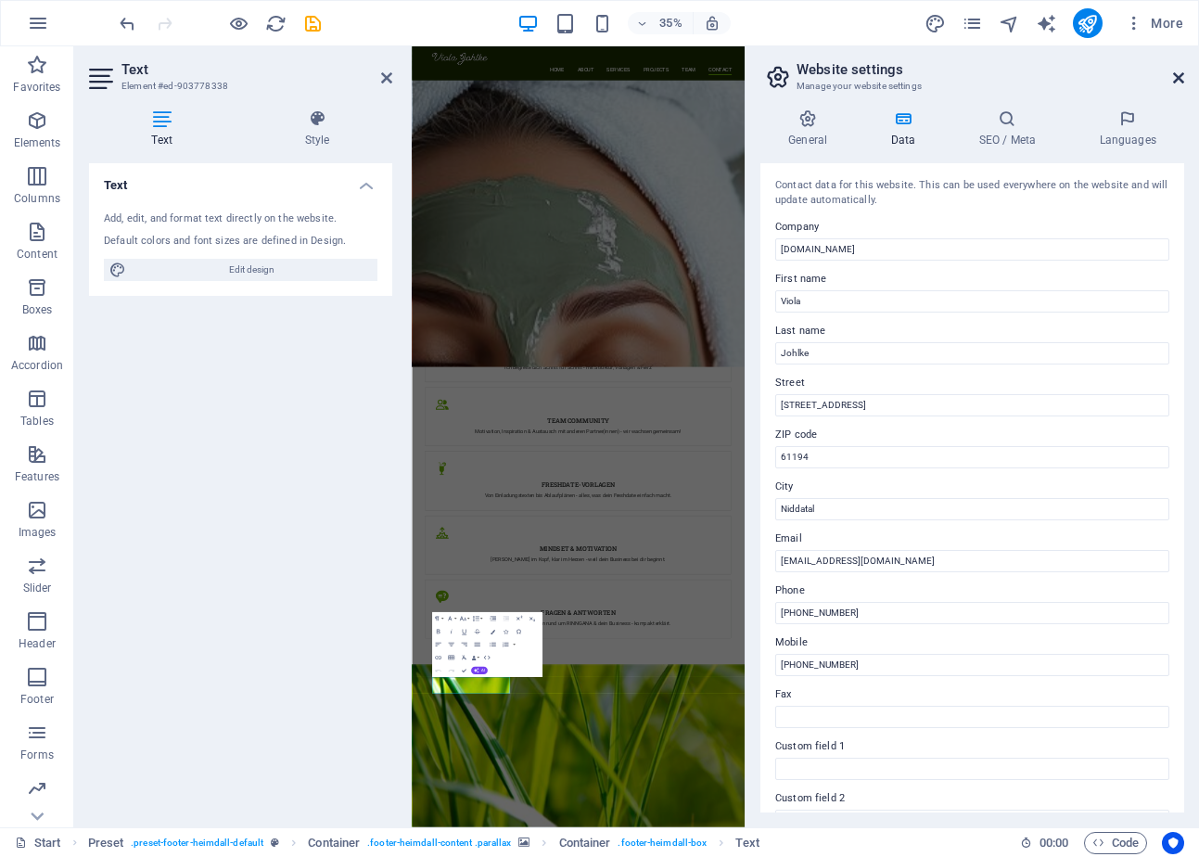
scroll to position [4199, 0]
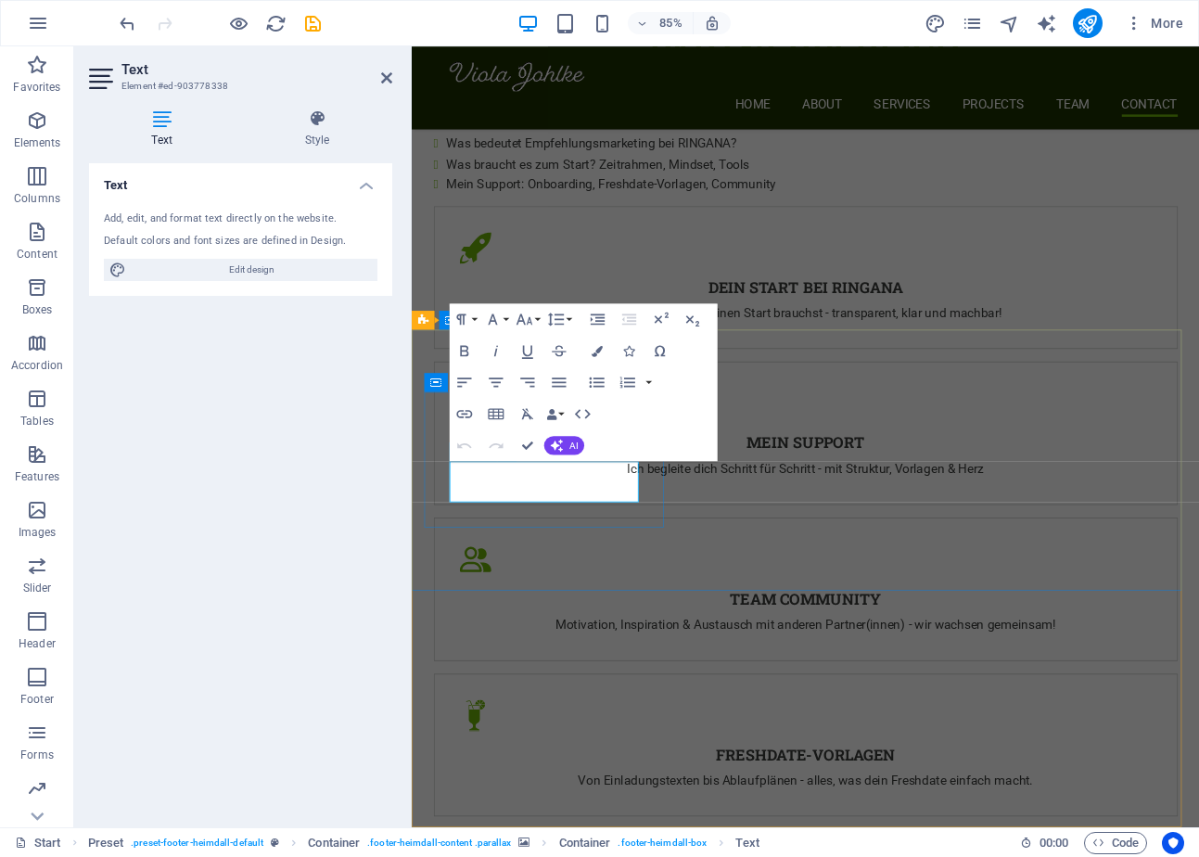
drag, startPoint x: 663, startPoint y: 540, endPoint x: 564, endPoint y: 549, distance: 99.7
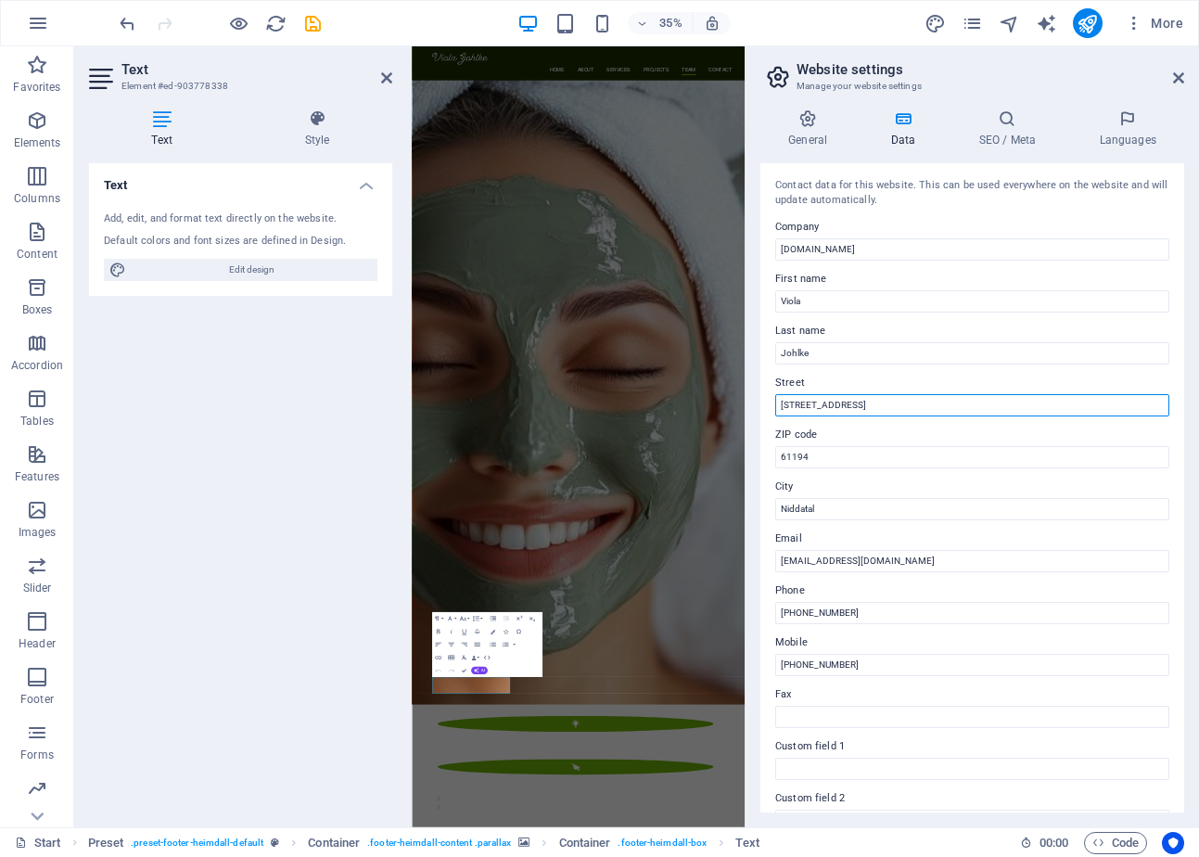
drag, startPoint x: 1302, startPoint y: 456, endPoint x: 1302, endPoint y: 1054, distance: 598.1
drag, startPoint x: 874, startPoint y: 407, endPoint x: 765, endPoint y: 406, distance: 109.4
click at [765, 406] on div "Contact data for this website. This can be used everywhere on the website and w…" at bounding box center [972, 487] width 424 height 649
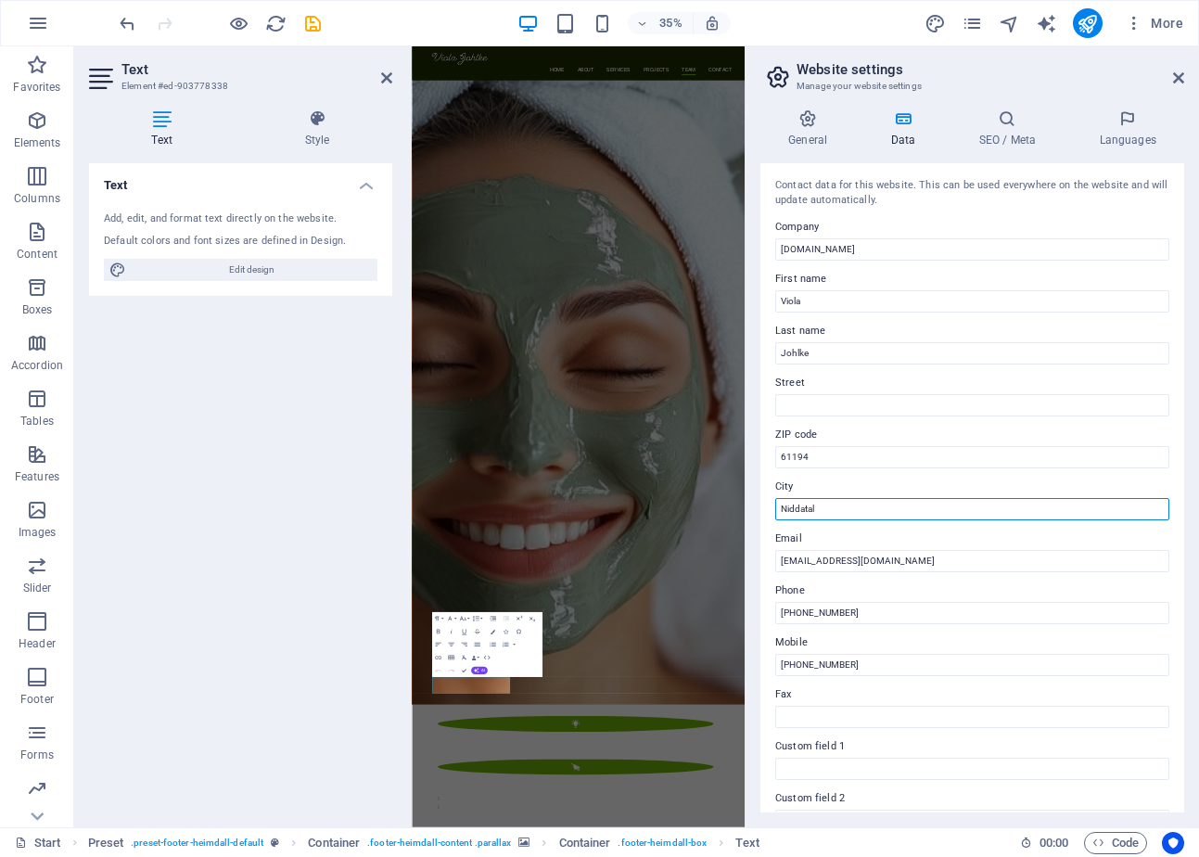
click at [852, 501] on input "Niddatal" at bounding box center [972, 509] width 394 height 22
click at [1177, 72] on icon at bounding box center [1178, 77] width 11 height 15
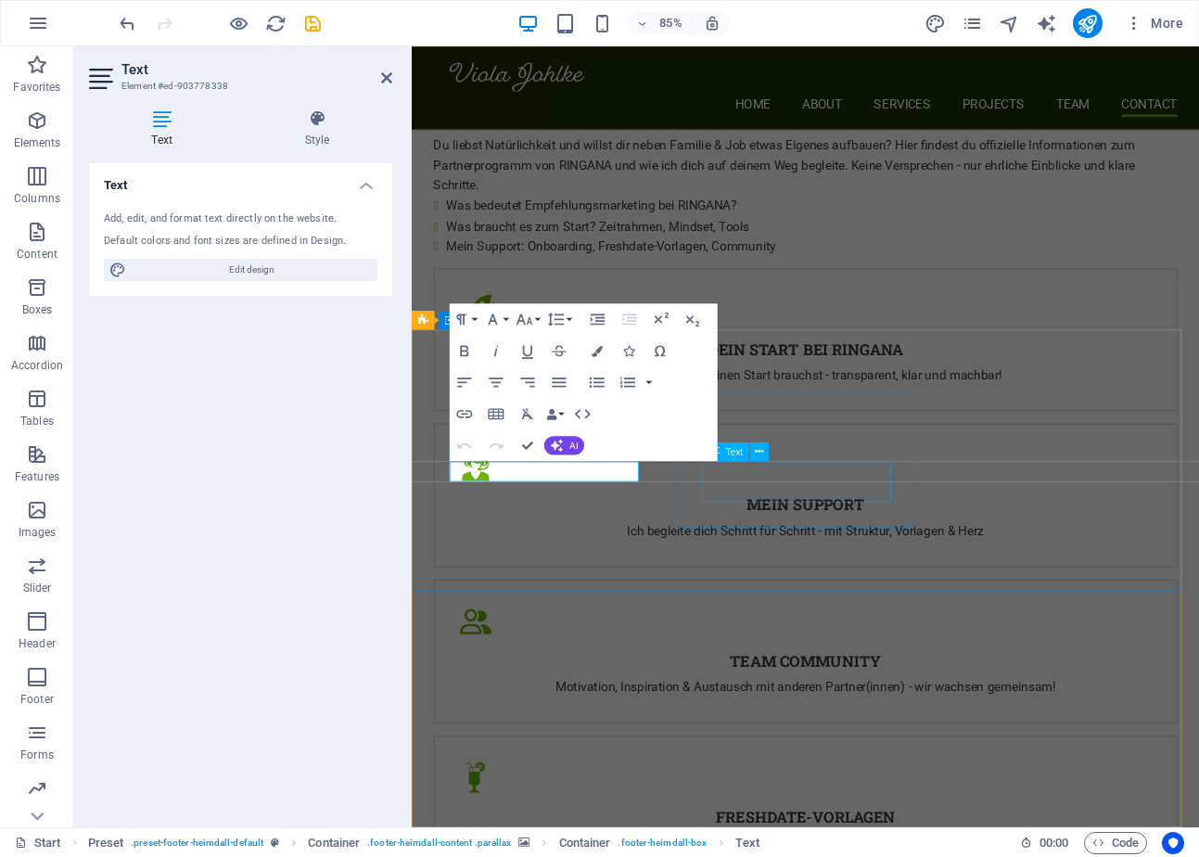
scroll to position [4199, 0]
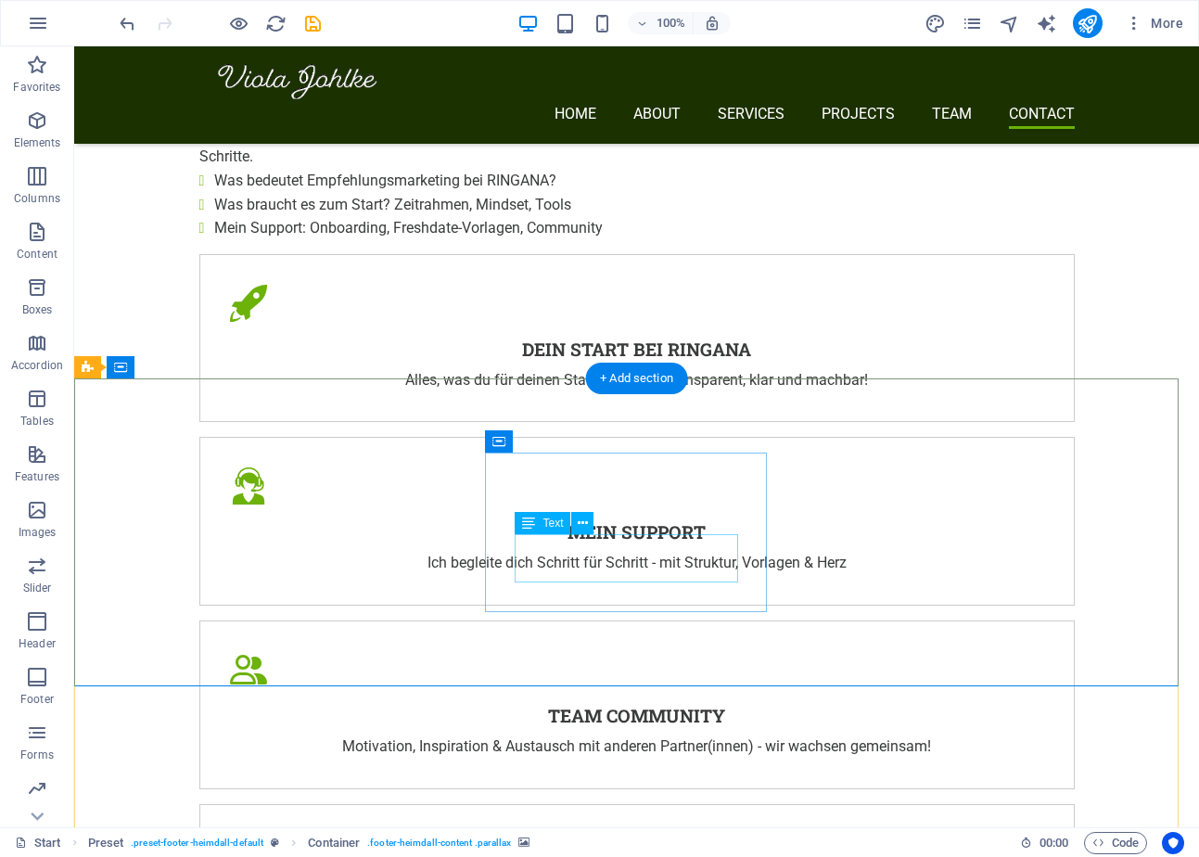
click at [574, 520] on button at bounding box center [582, 523] width 22 height 22
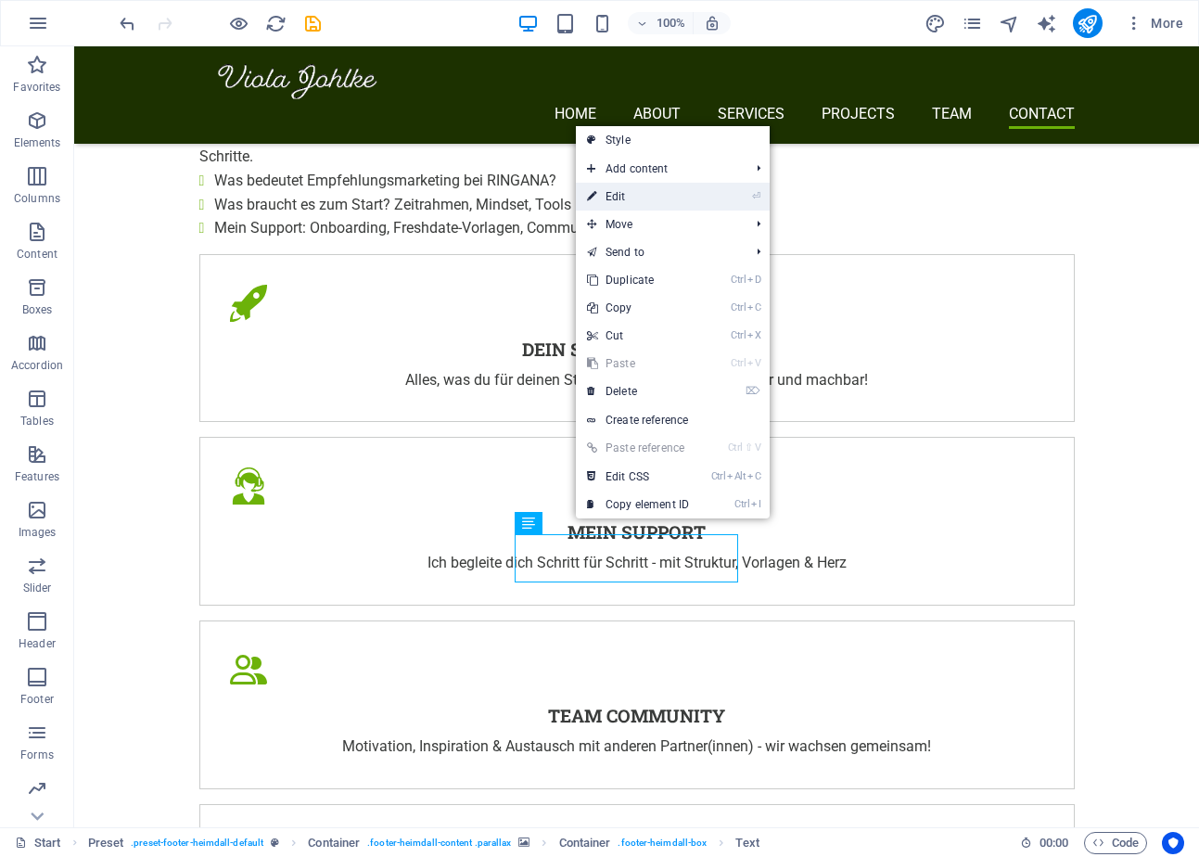
click at [660, 198] on link "⏎ Edit" at bounding box center [638, 197] width 124 height 28
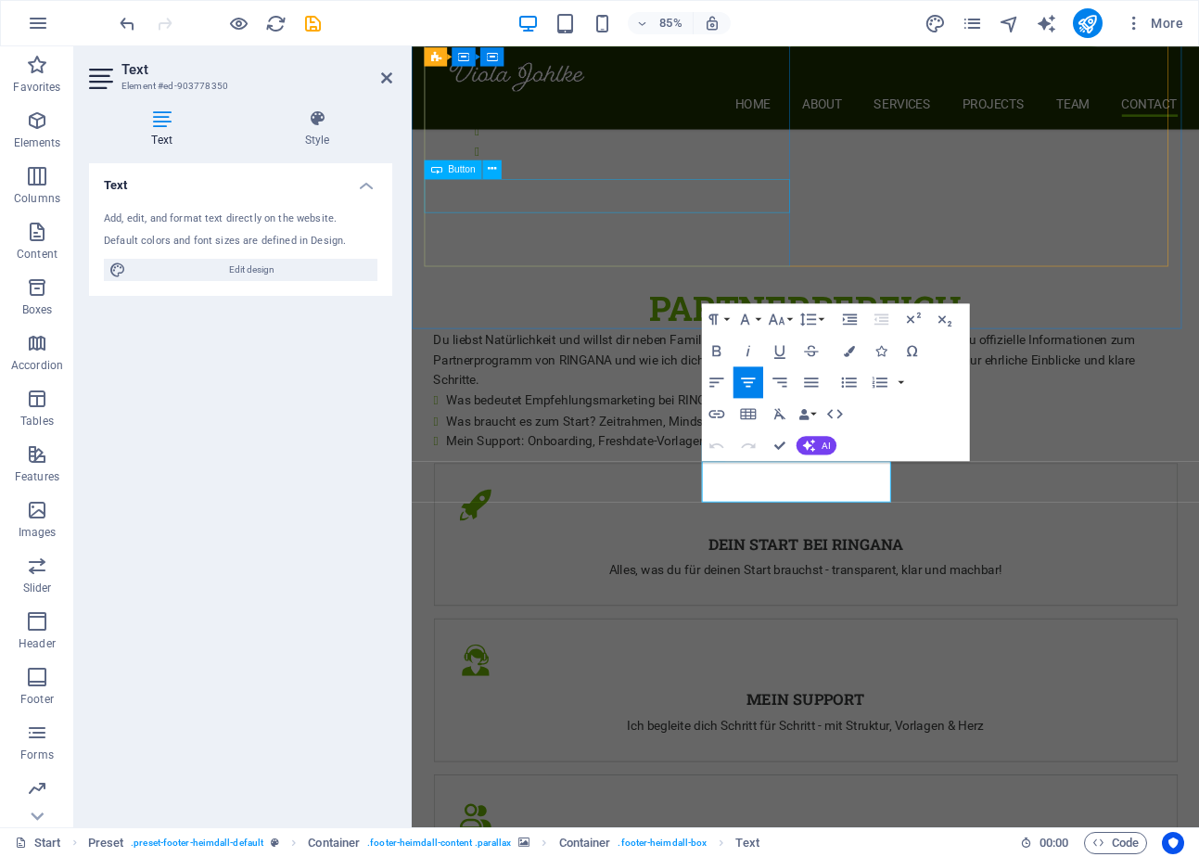
scroll to position [4199, 0]
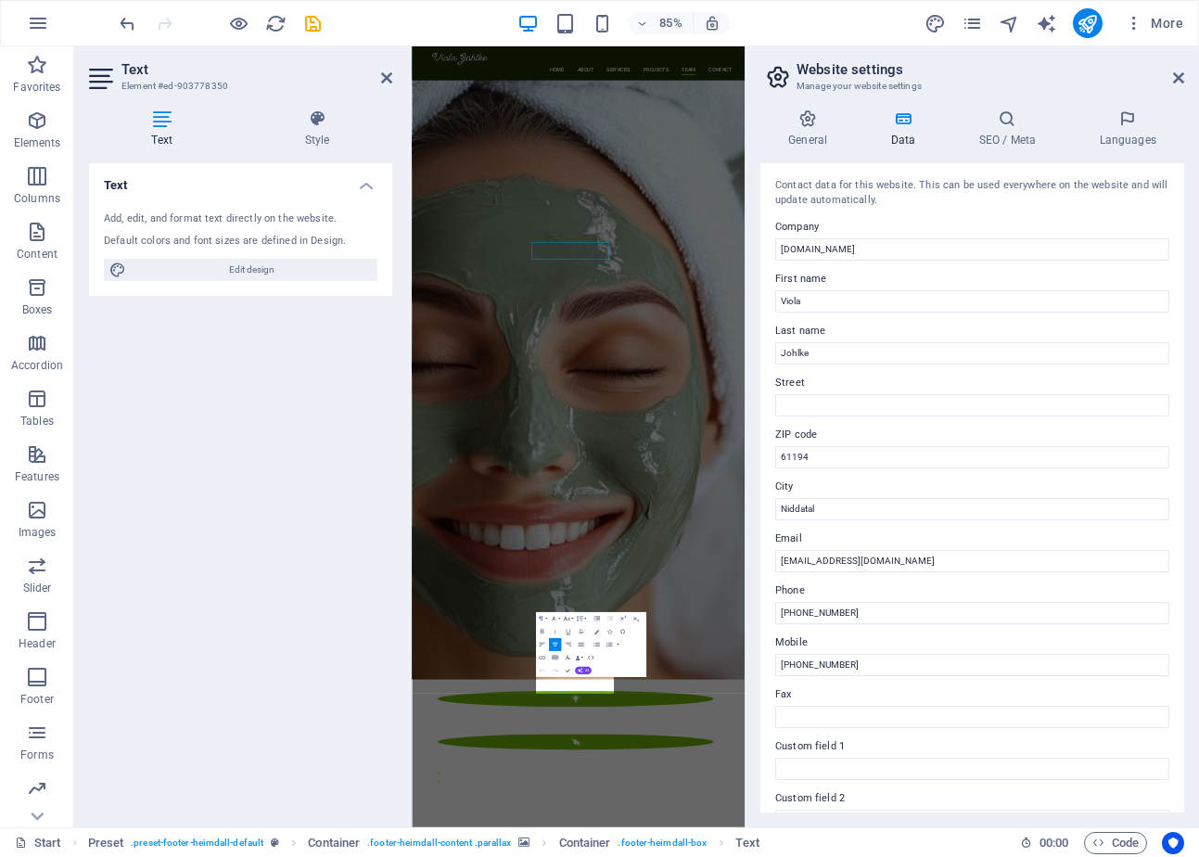
scroll to position [4127, 0]
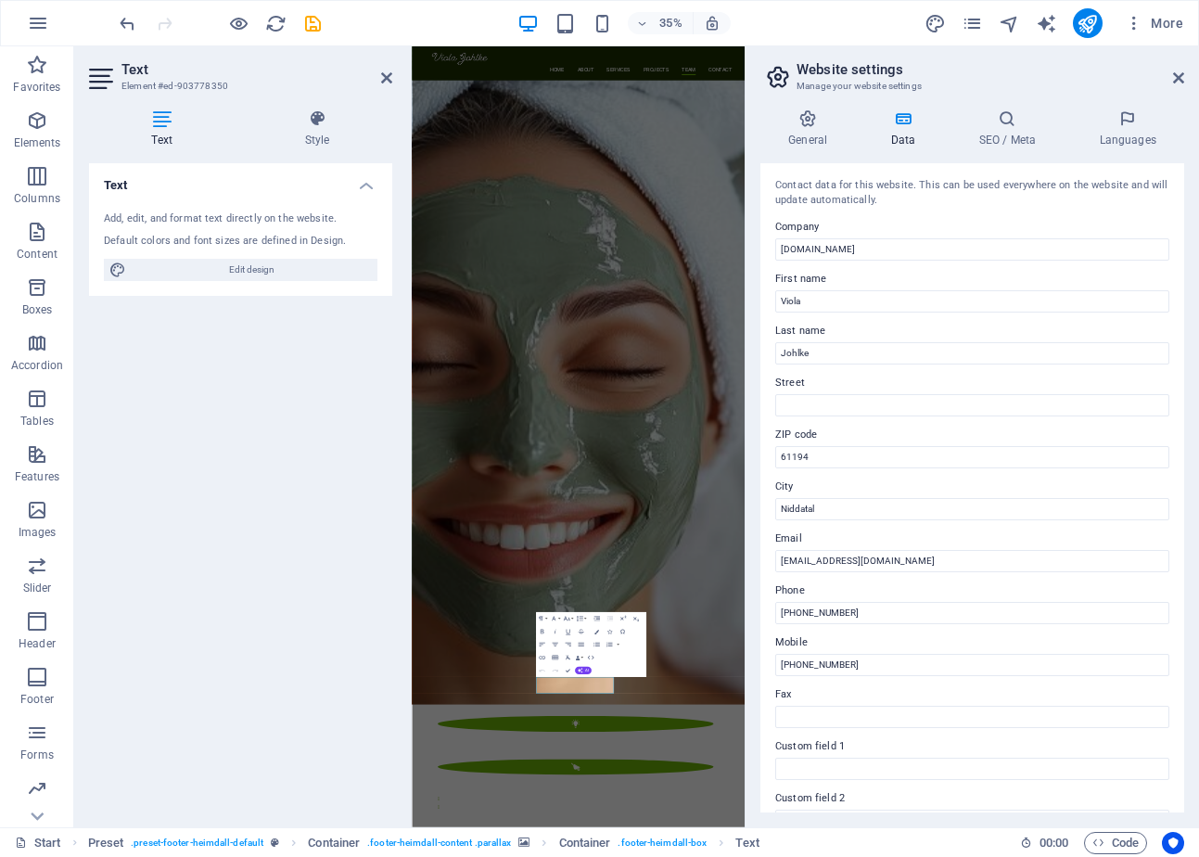
drag, startPoint x: 893, startPoint y: 615, endPoint x: 752, endPoint y: 612, distance: 141.0
click at [752, 612] on div "General Data SEO / Meta Languages Website name violajohlke.de Logo Drag files h…" at bounding box center [972, 461] width 453 height 733
click at [905, 709] on input "Fax" at bounding box center [972, 717] width 394 height 22
drag, startPoint x: 866, startPoint y: 698, endPoint x: 805, endPoint y: 755, distance: 83.3
drag, startPoint x: 805, startPoint y: 755, endPoint x: 259, endPoint y: 535, distance: 588.8
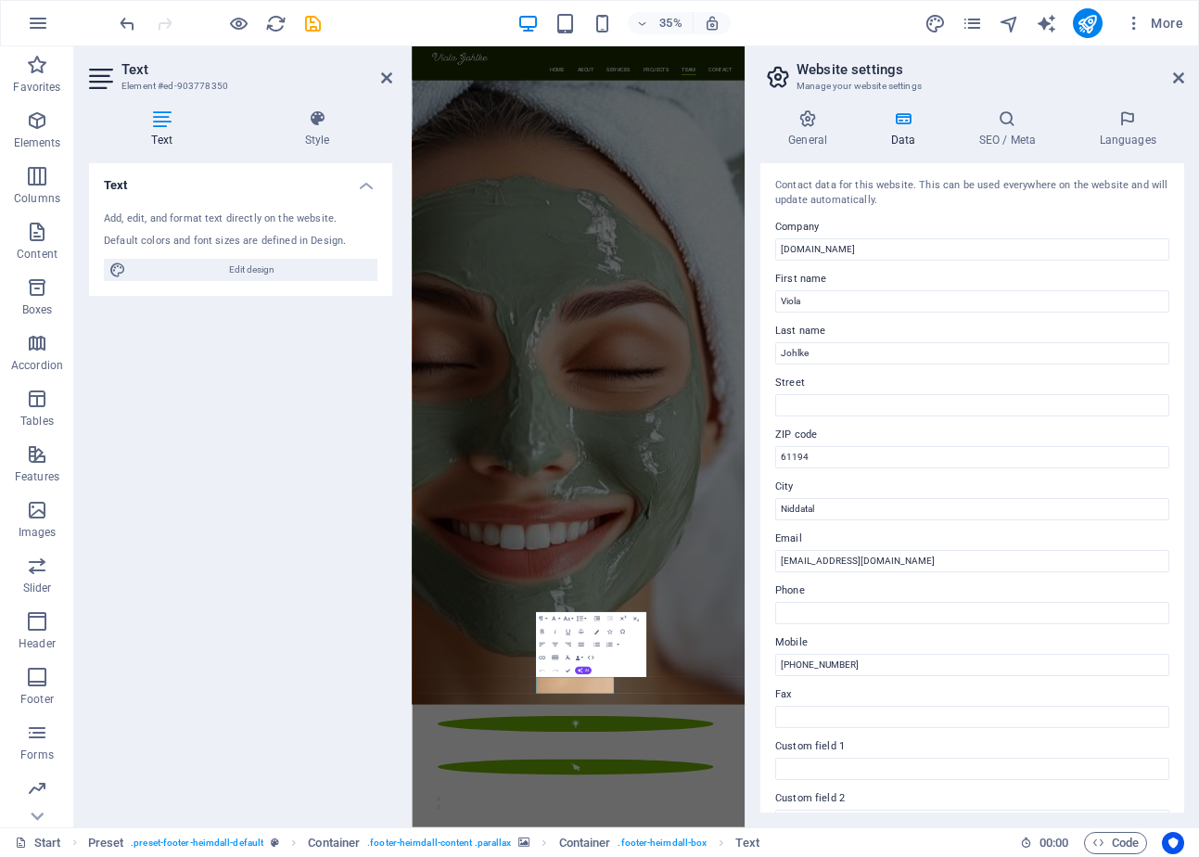
click at [259, 535] on div "Text Add, edit, and format text directly on the website. Default colors and fon…" at bounding box center [240, 487] width 303 height 649
click at [306, 580] on div "Text Add, edit, and format text directly on the website. Default colors and fon…" at bounding box center [240, 487] width 303 height 649
click at [1183, 83] on icon at bounding box center [1178, 77] width 11 height 15
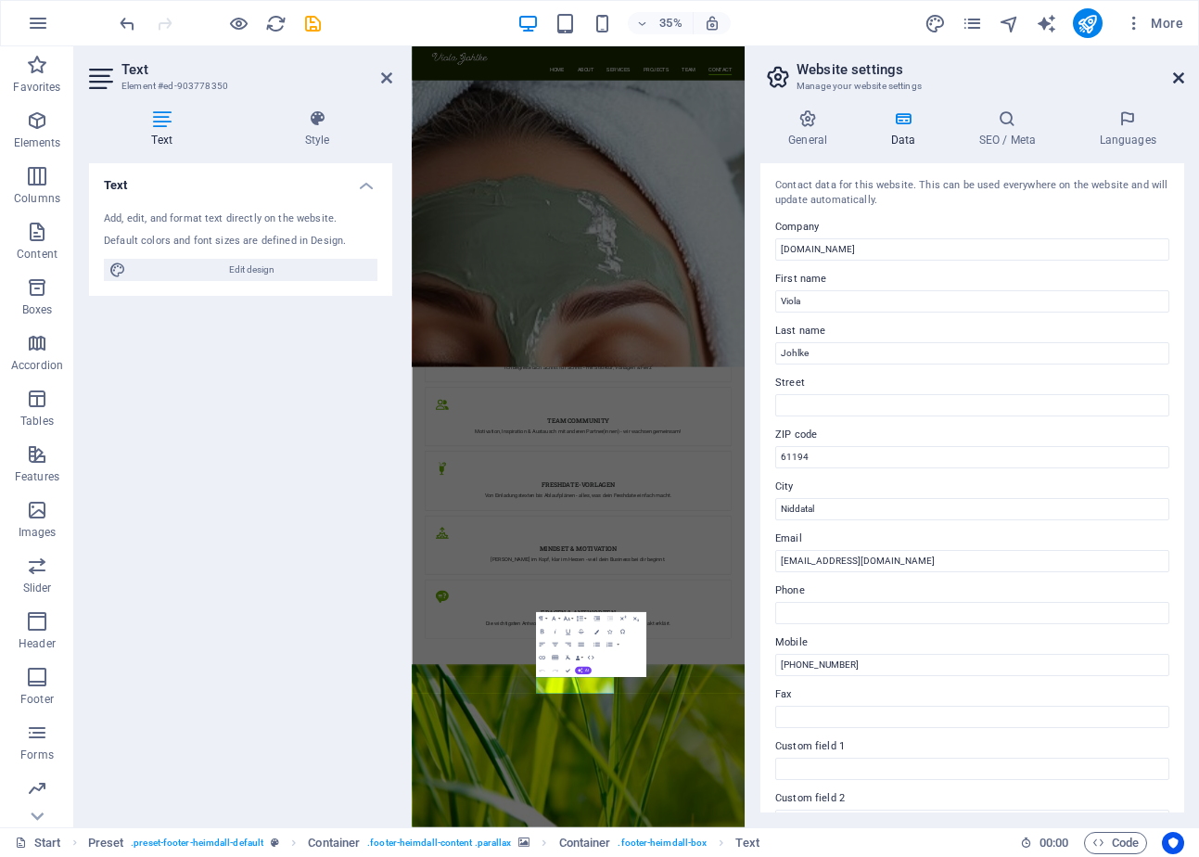
scroll to position [4199, 0]
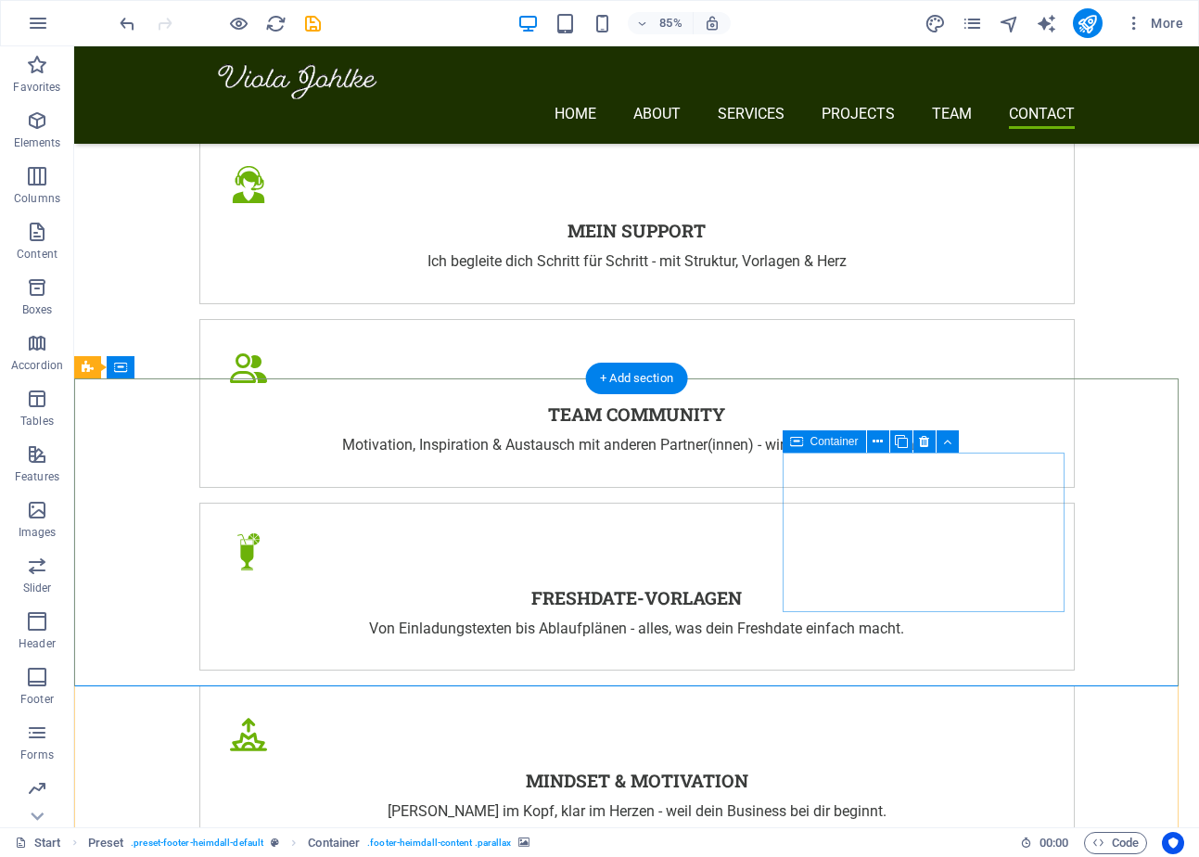
scroll to position [3898, 0]
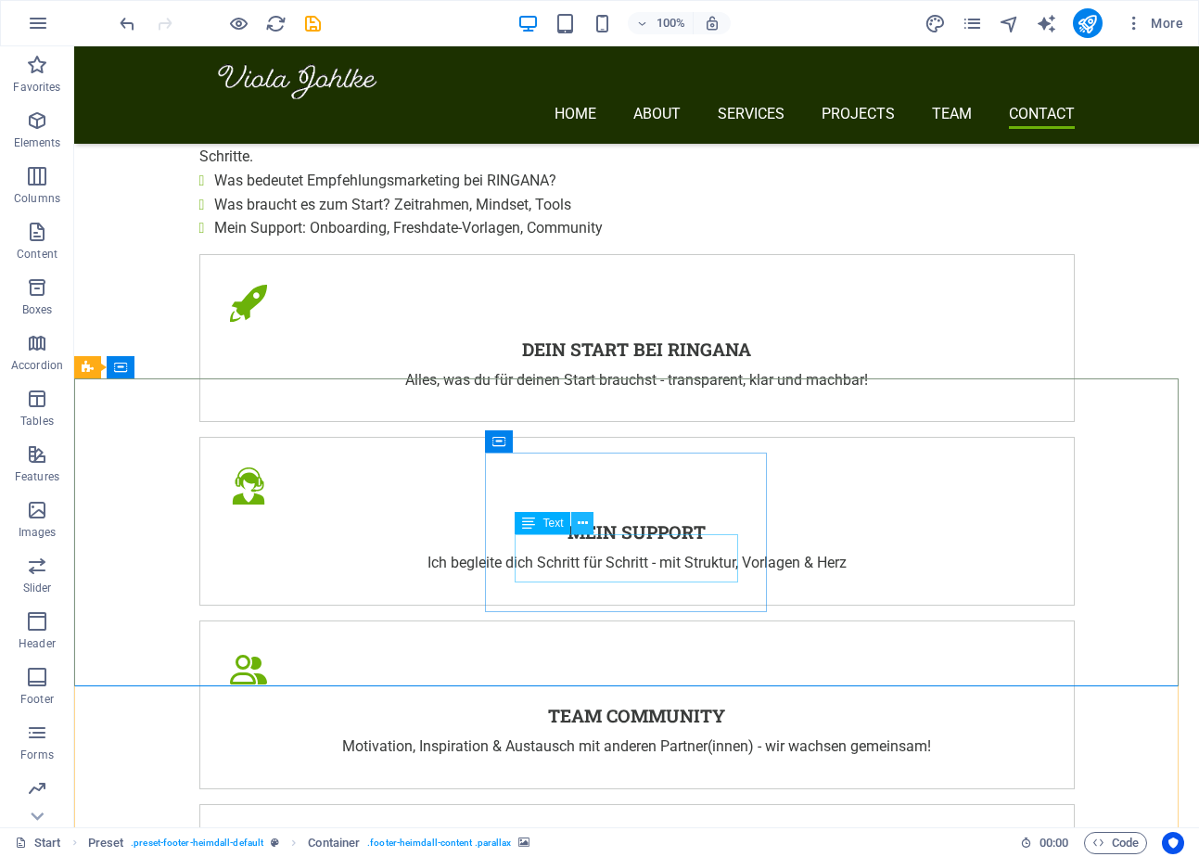
click at [580, 523] on icon at bounding box center [583, 523] width 10 height 19
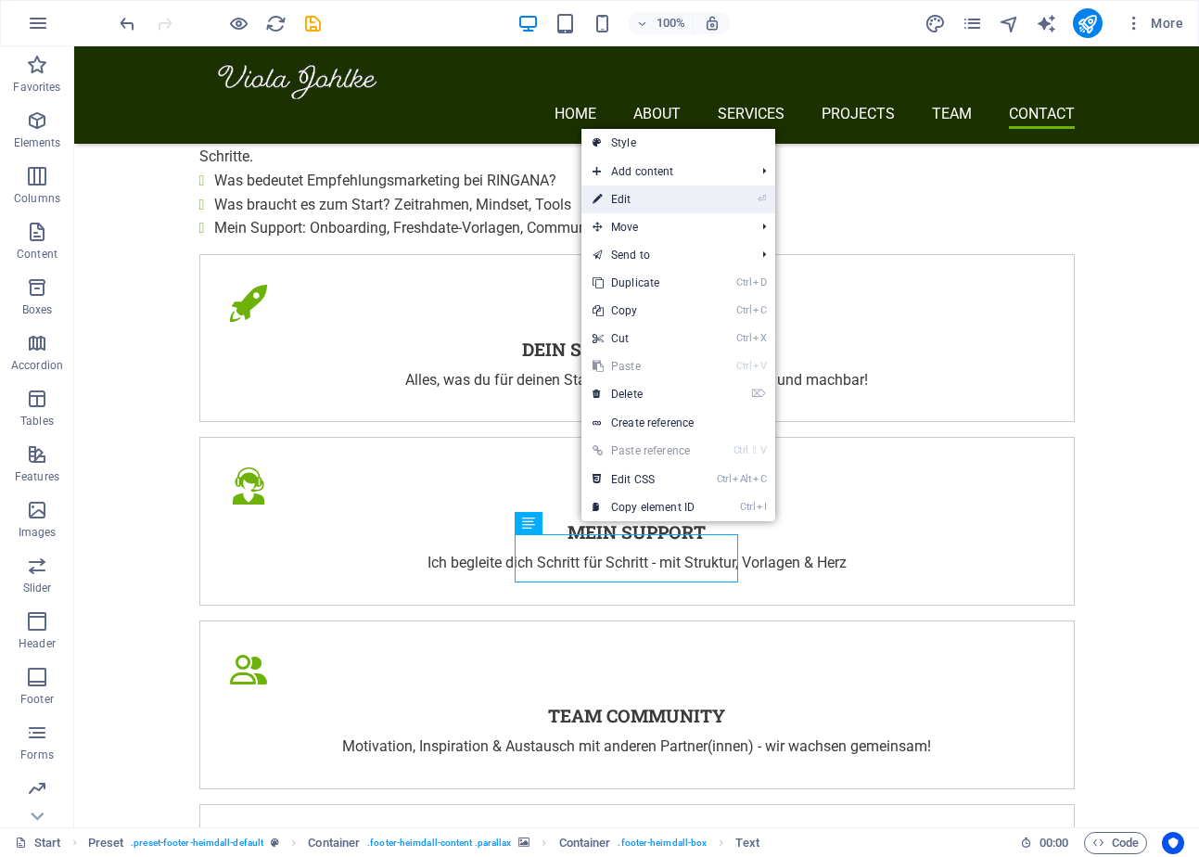
click at [671, 204] on link "⏎ Edit" at bounding box center [643, 199] width 124 height 28
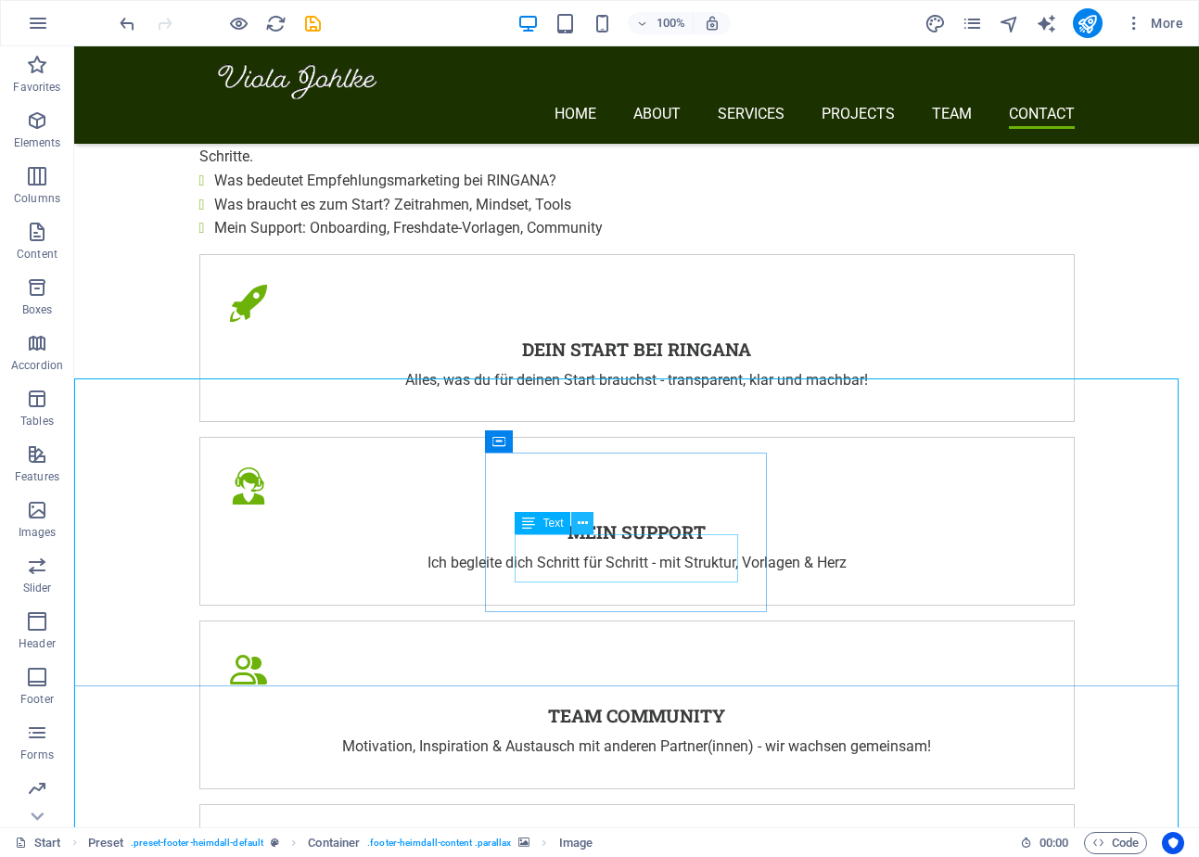
click at [582, 526] on icon at bounding box center [583, 523] width 10 height 19
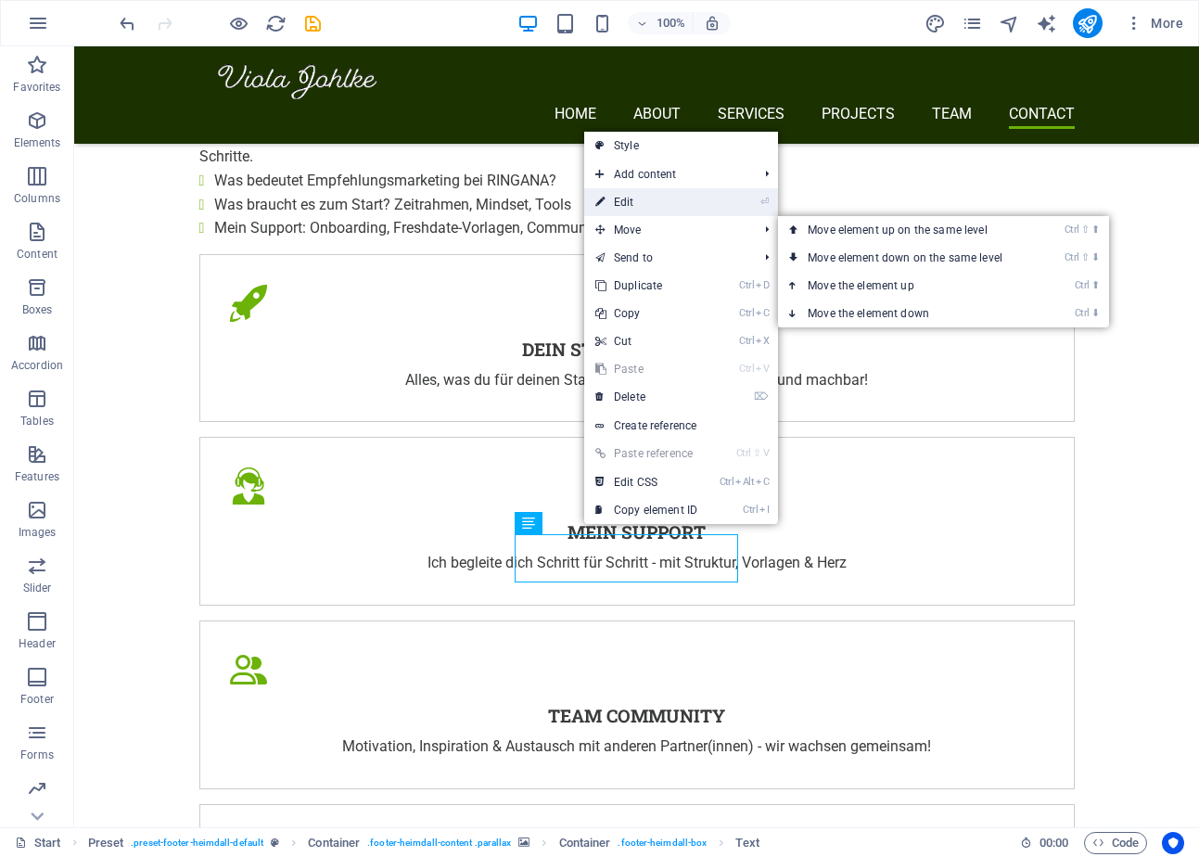
click at [648, 204] on link "⏎ Edit" at bounding box center [646, 202] width 124 height 28
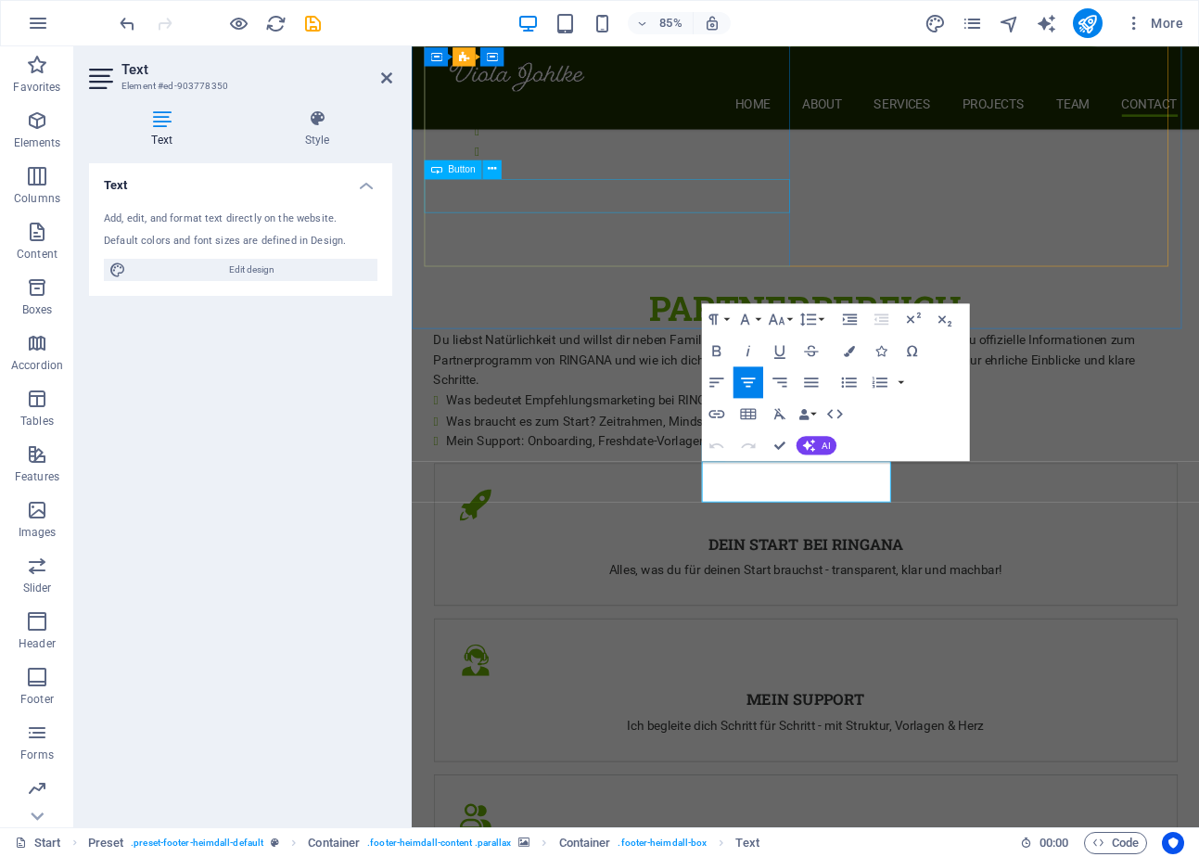
scroll to position [4199, 0]
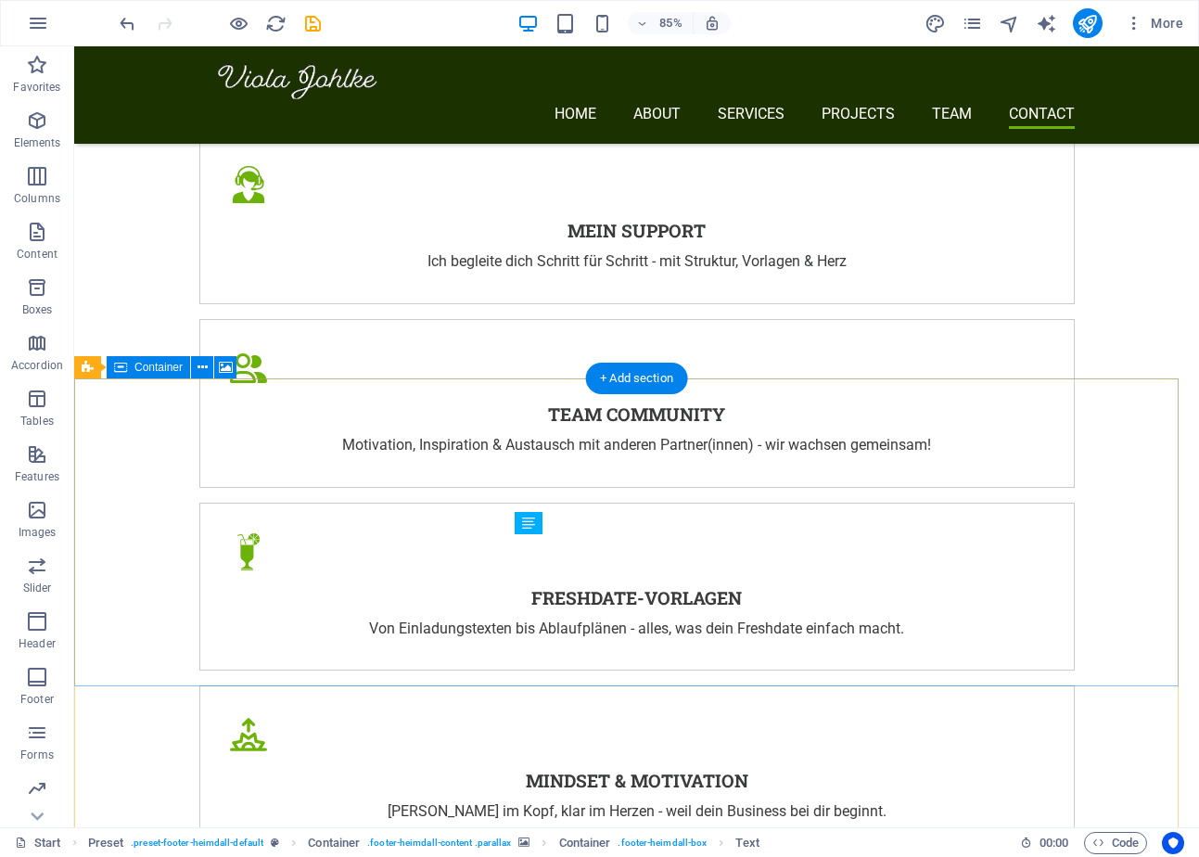
scroll to position [3898, 0]
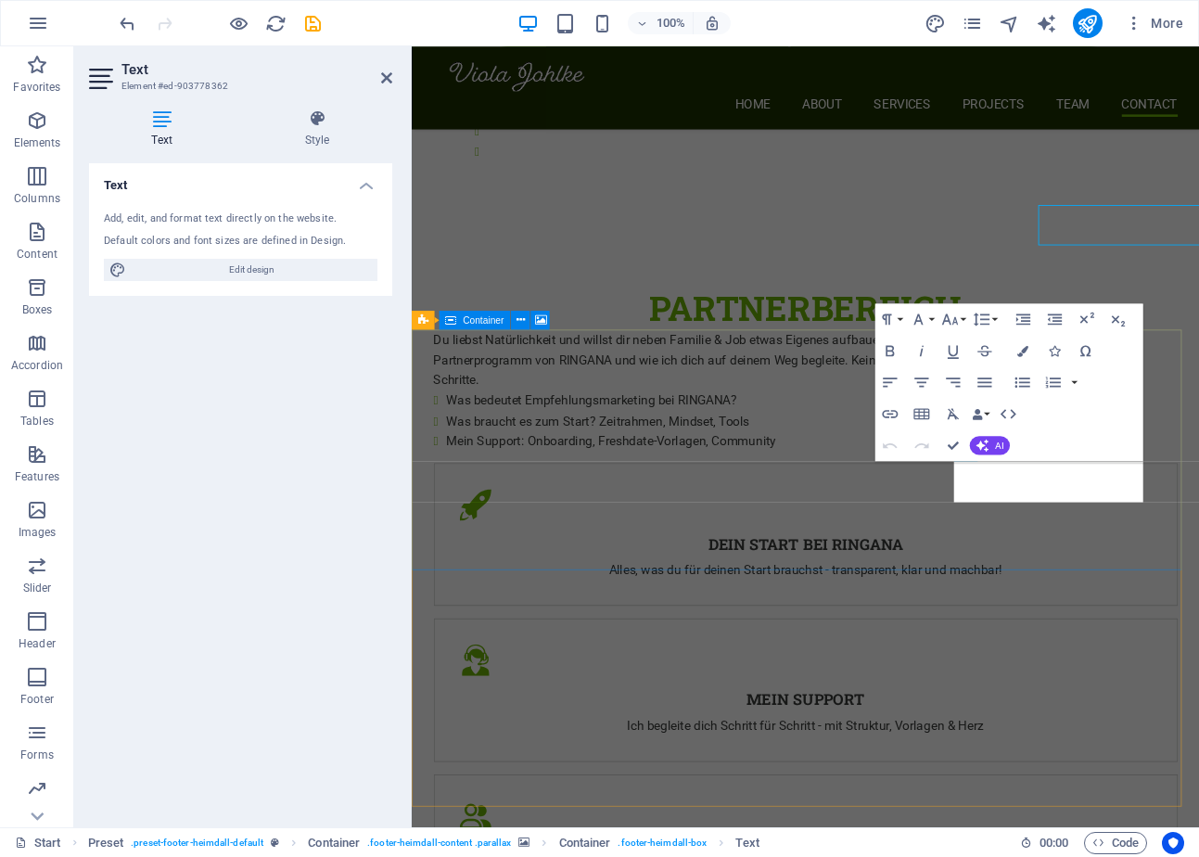
scroll to position [4199, 0]
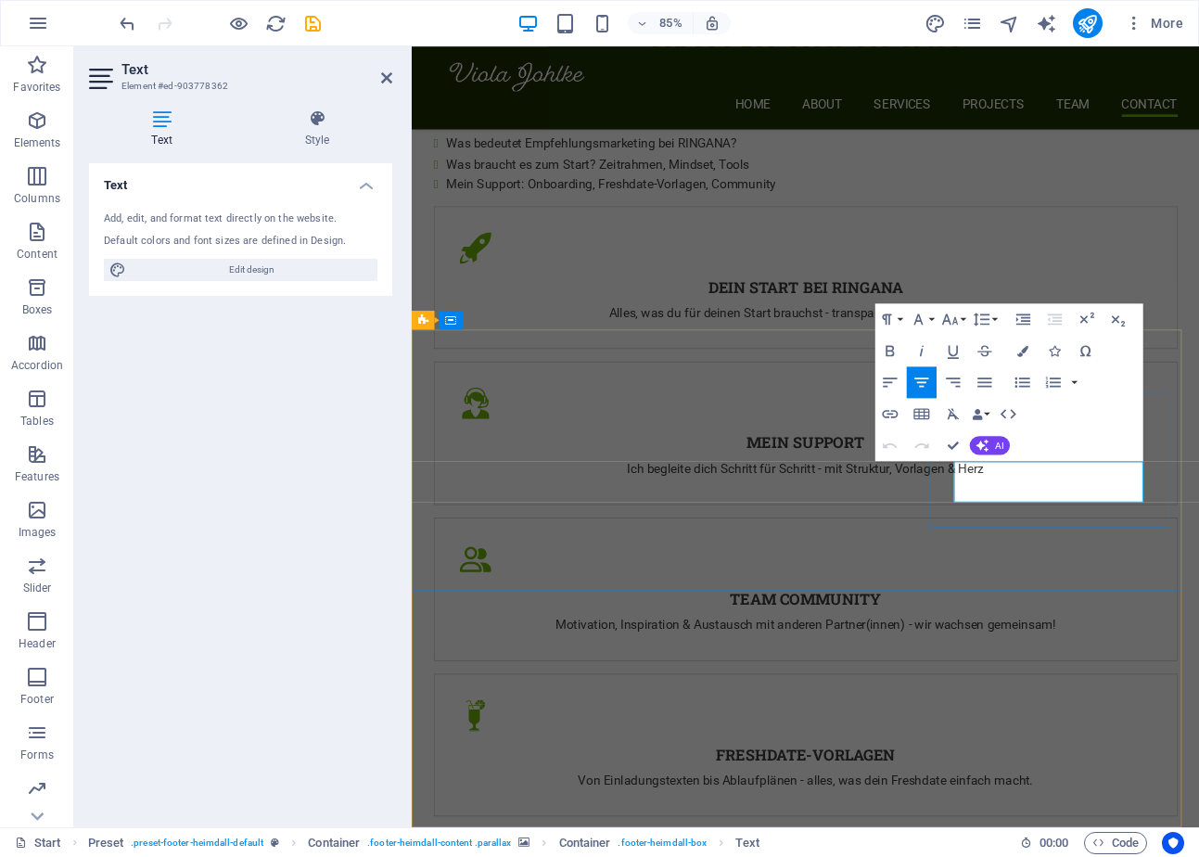
drag, startPoint x: 1087, startPoint y: 566, endPoint x: 1251, endPoint y: 582, distance: 165.0
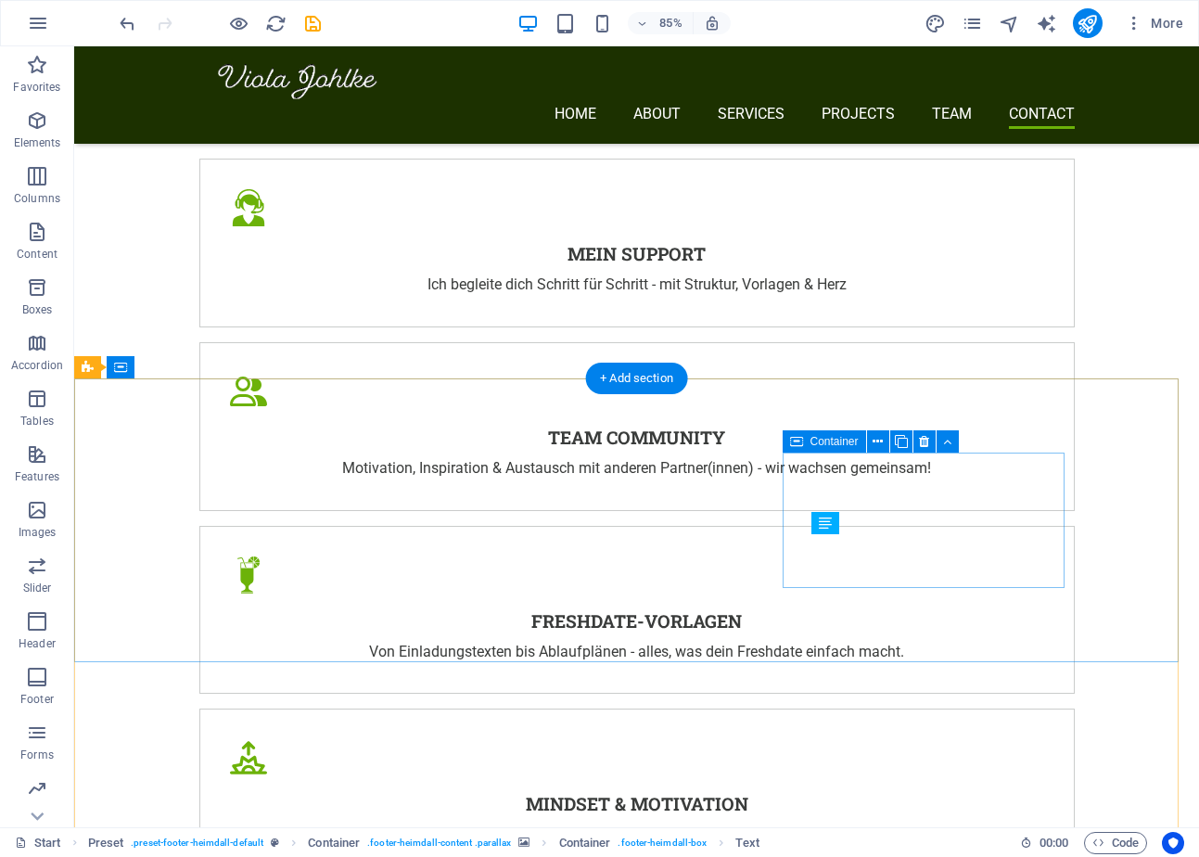
scroll to position [3898, 0]
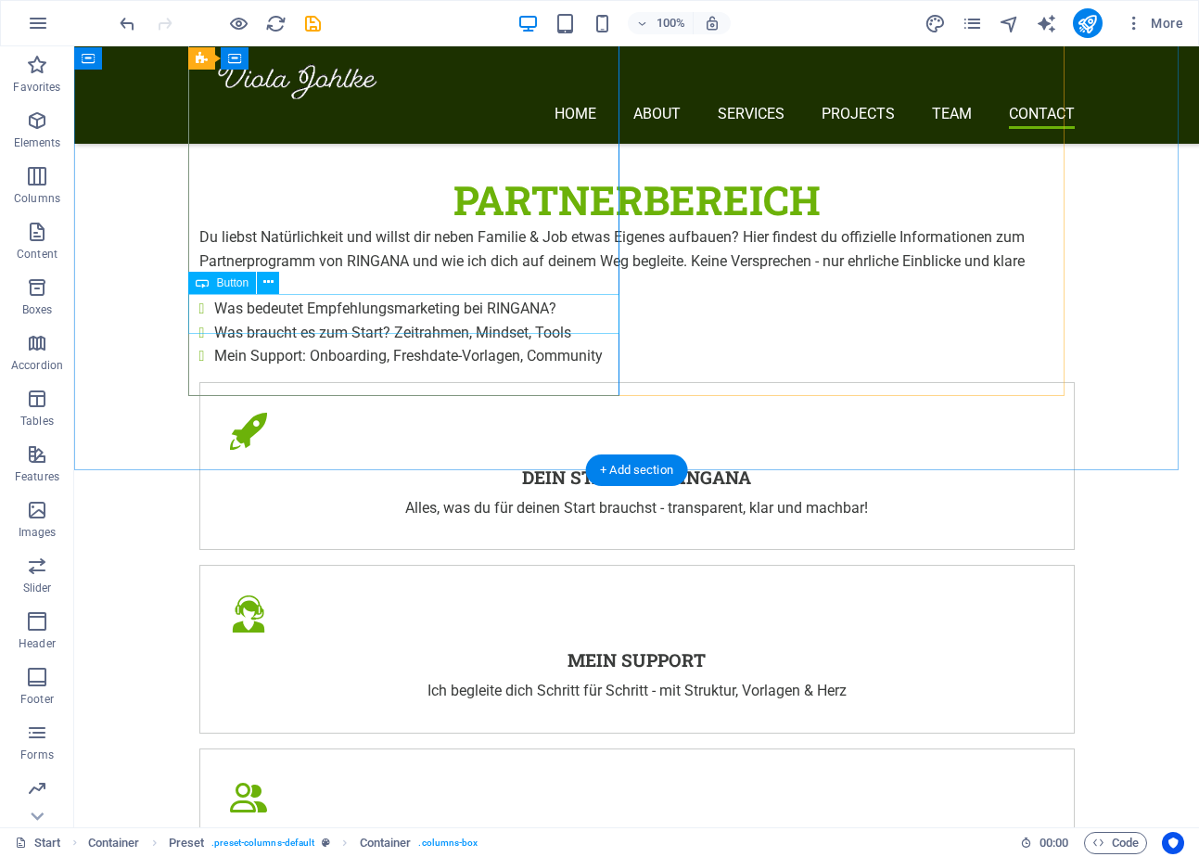
scroll to position [3619, 0]
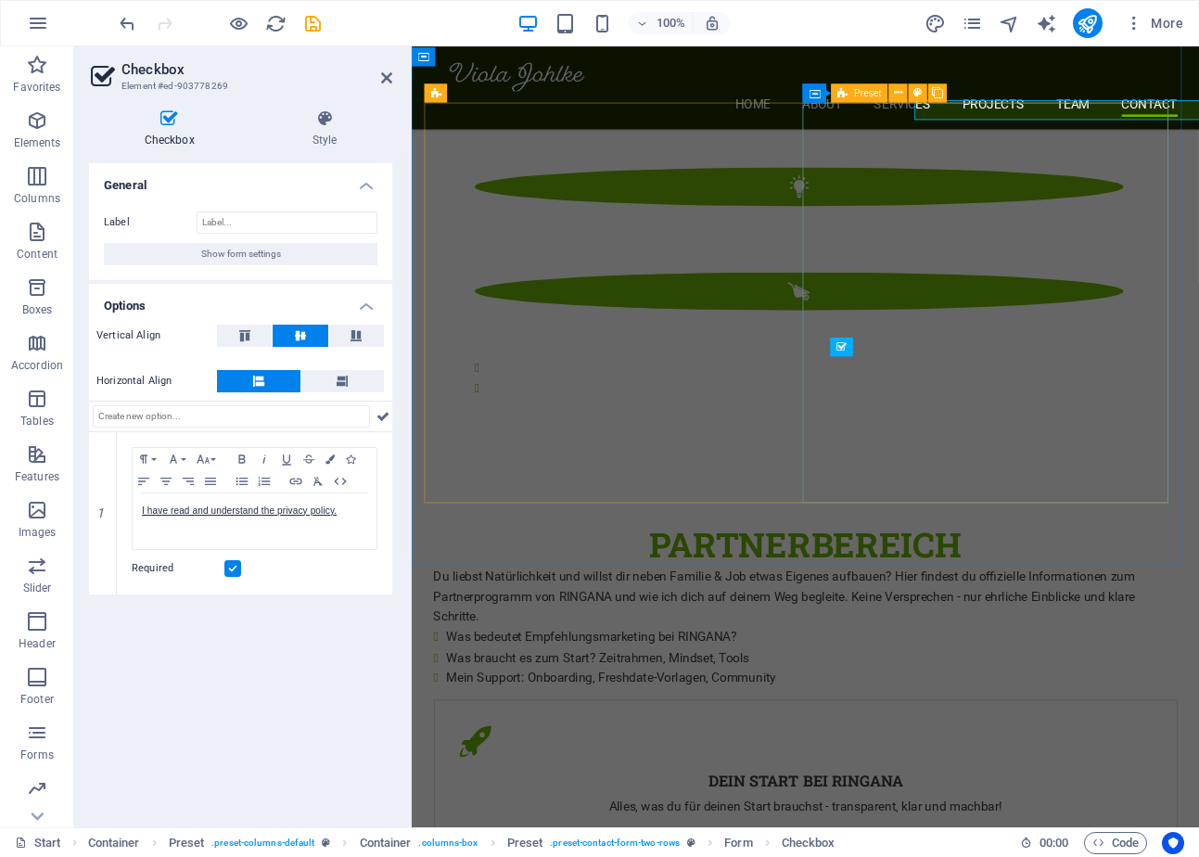
scroll to position [3921, 0]
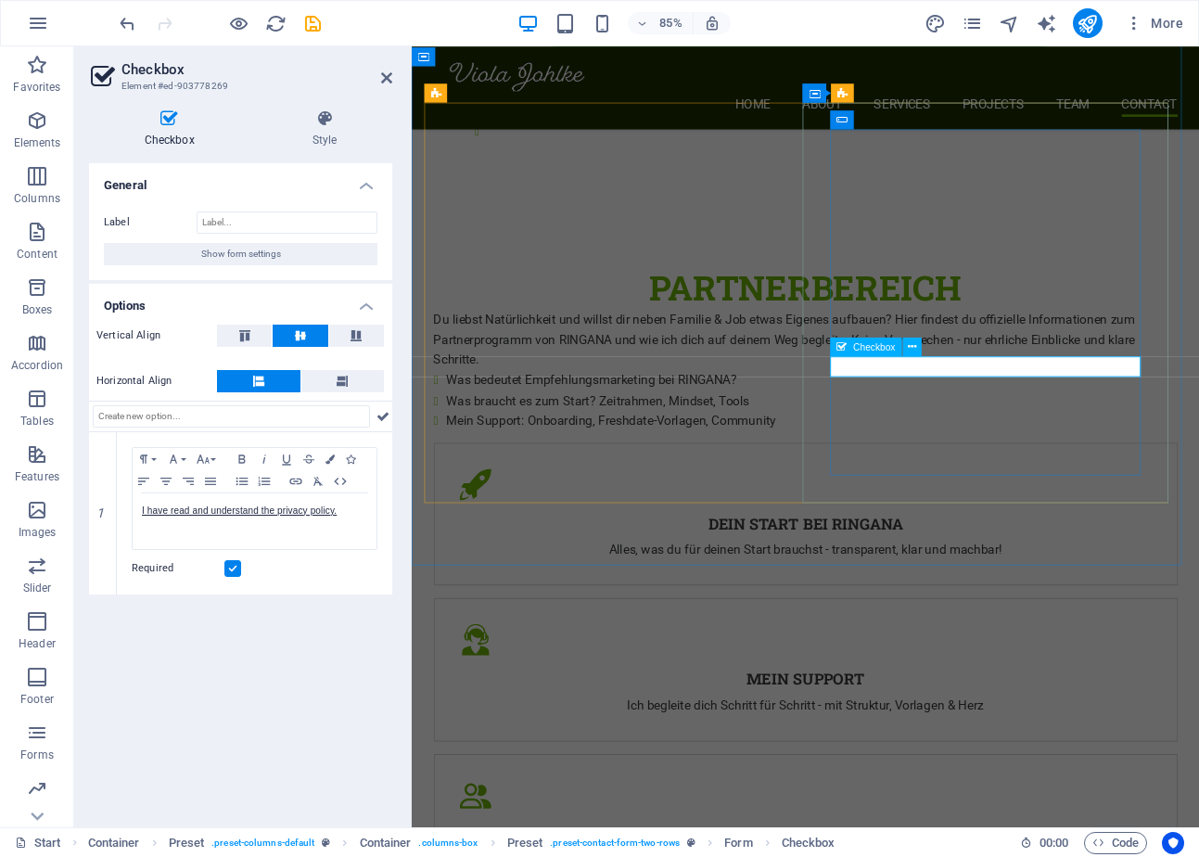
click at [918, 342] on button at bounding box center [911, 347] width 19 height 19
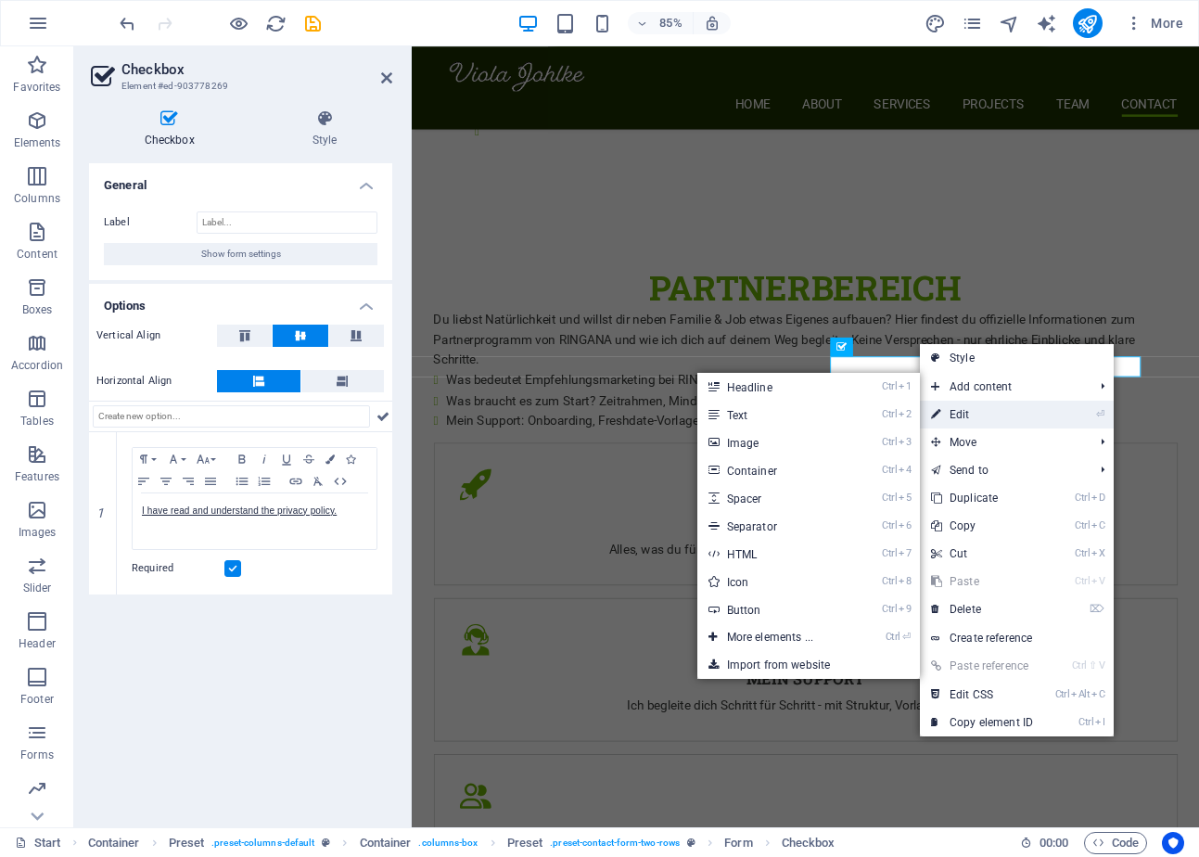
click at [963, 409] on link "⏎ Edit" at bounding box center [982, 415] width 124 height 28
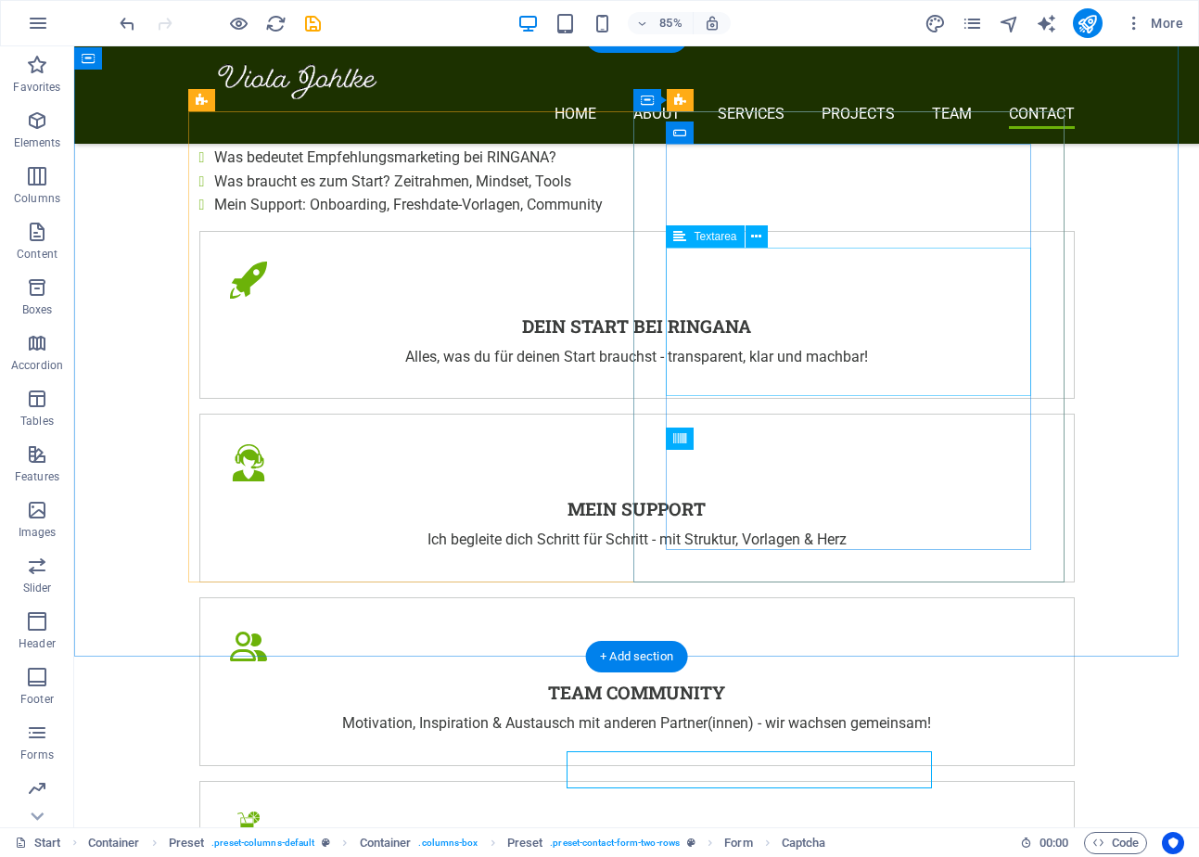
scroll to position [3619, 0]
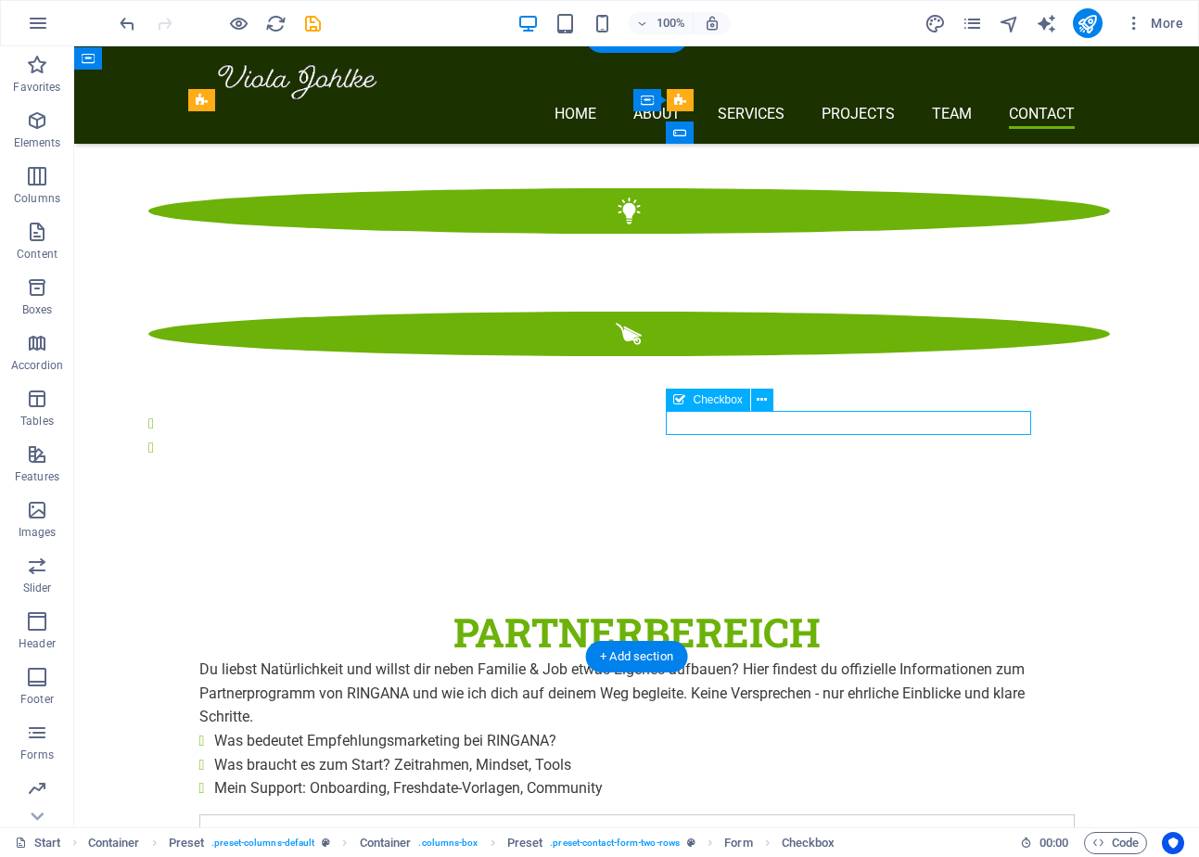
scroll to position [3921, 0]
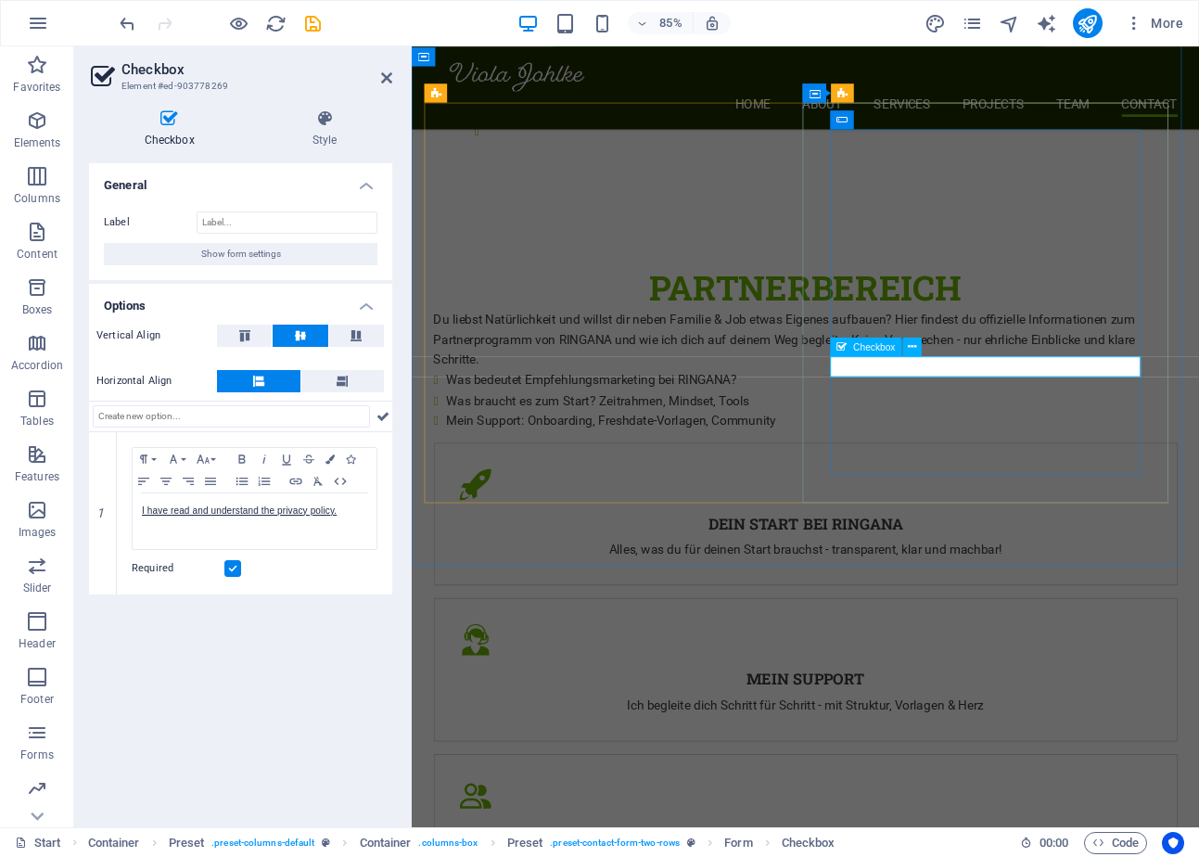
click at [908, 345] on icon at bounding box center [912, 346] width 8 height 17
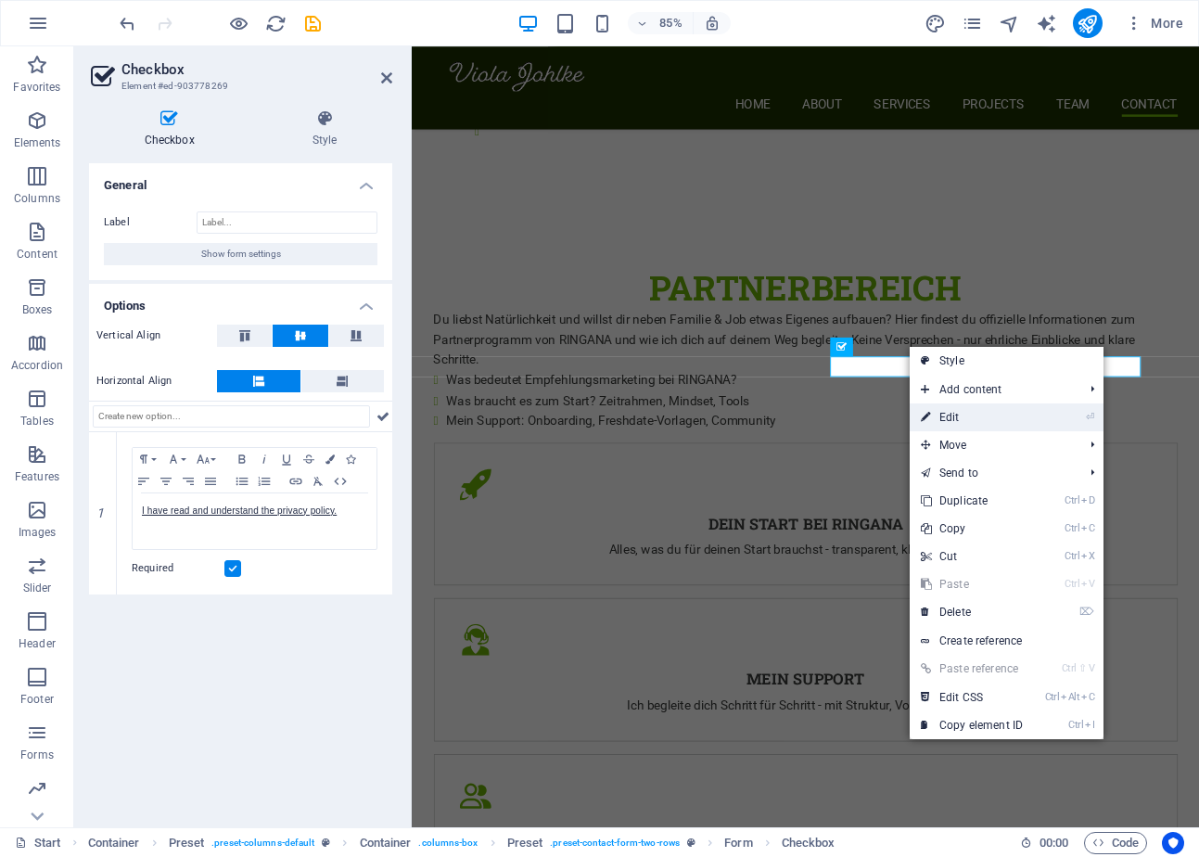
click at [949, 417] on link "⏎ Edit" at bounding box center [972, 417] width 124 height 28
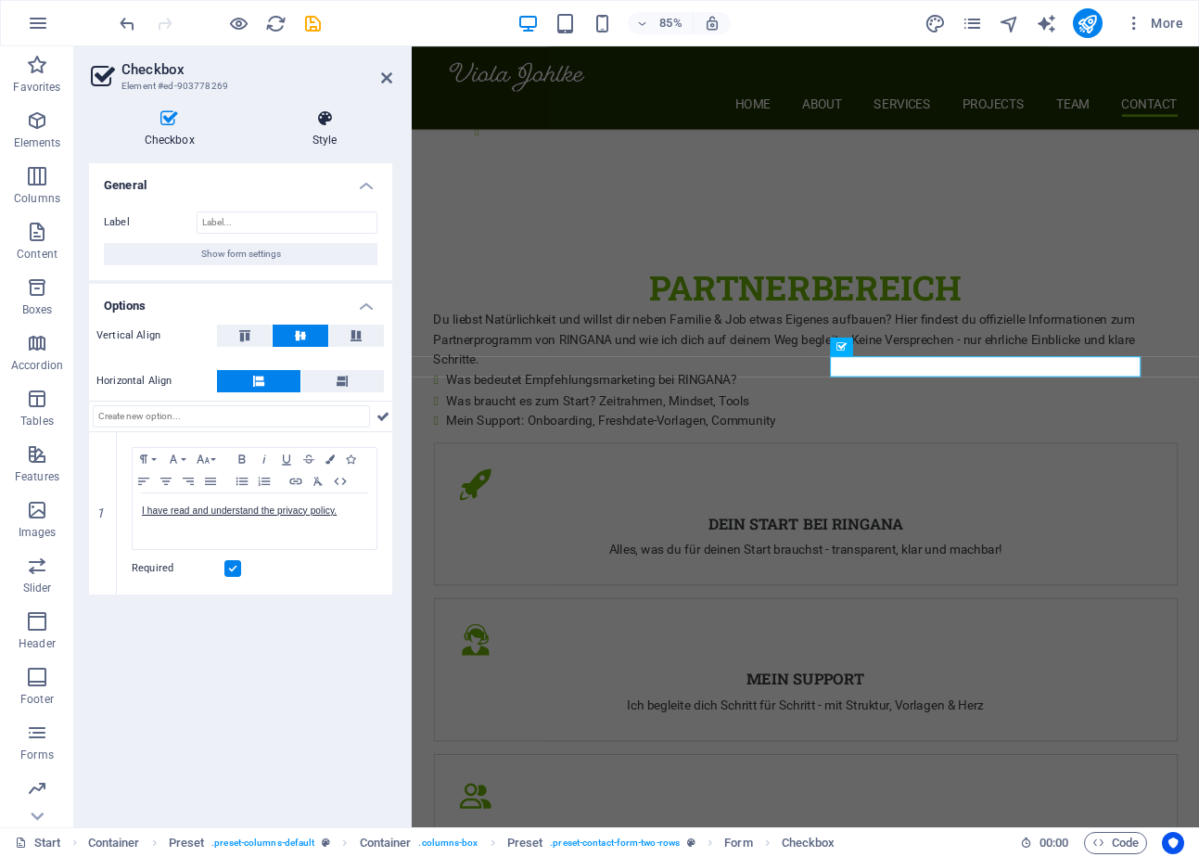
click at [325, 120] on icon at bounding box center [324, 118] width 135 height 19
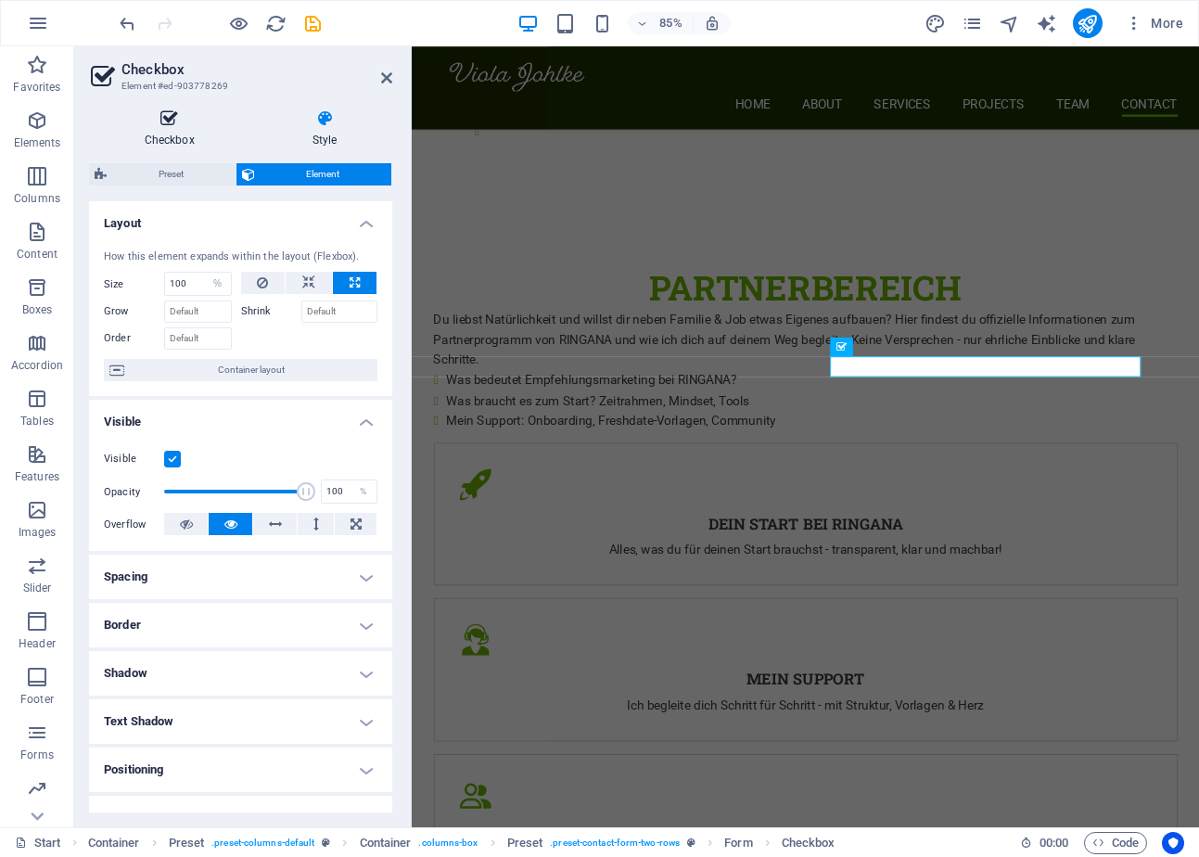
click at [182, 132] on h4 "Checkbox" at bounding box center [173, 128] width 168 height 39
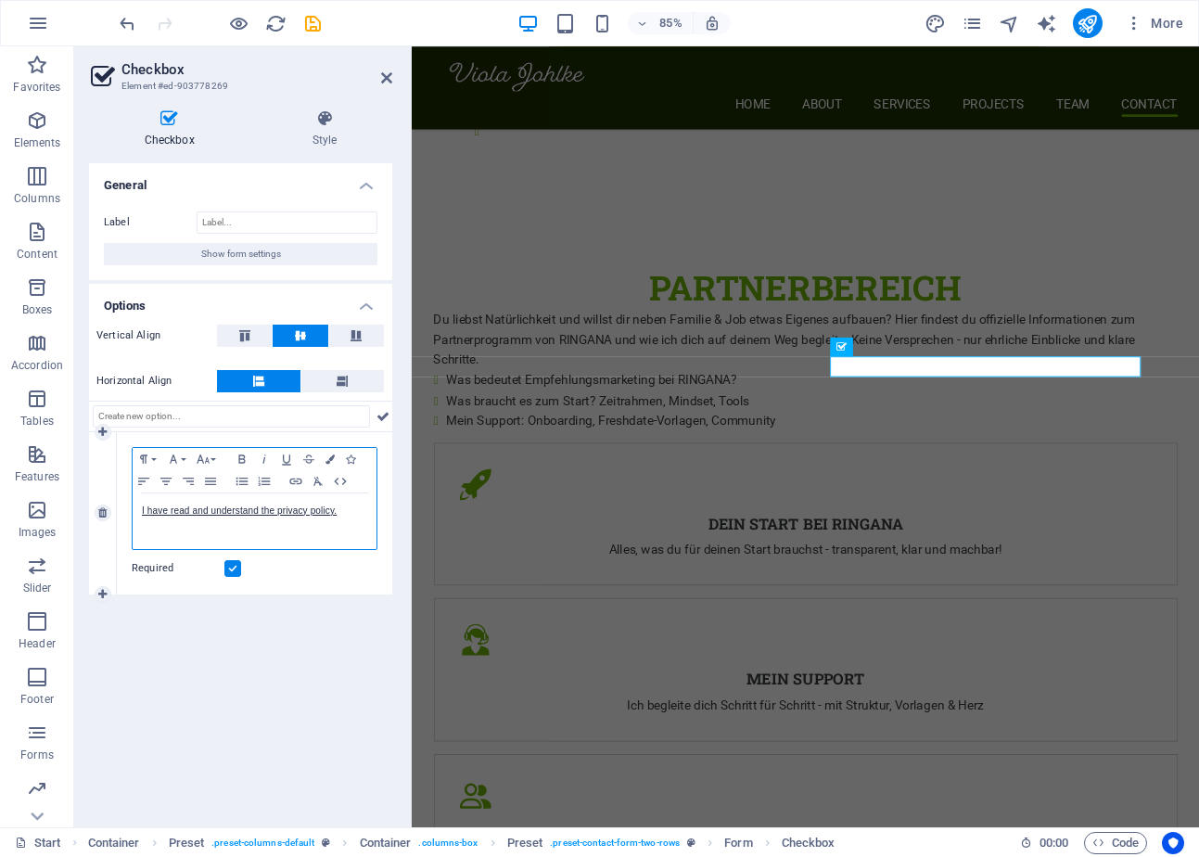
click at [357, 518] on p "I have read and understand the privacy policy." at bounding box center [254, 511] width 225 height 17
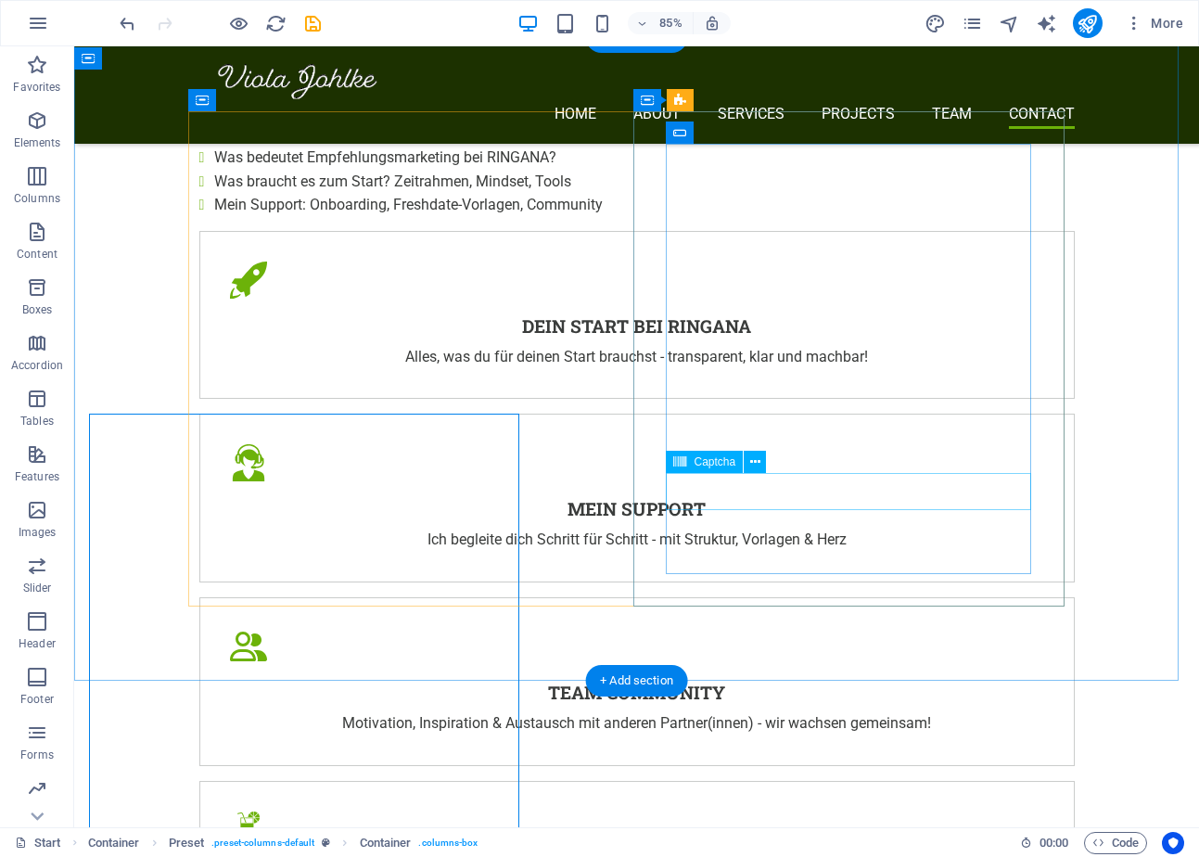
scroll to position [3619, 0]
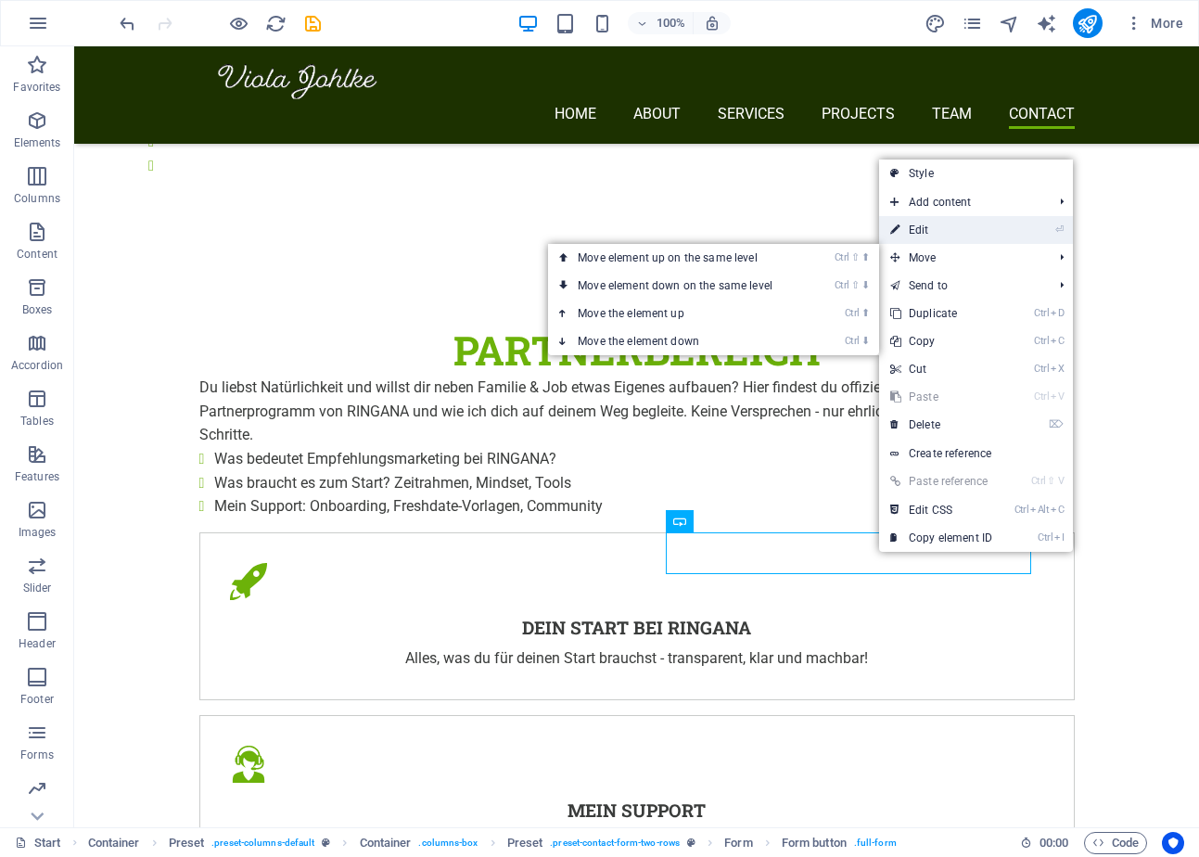
click at [944, 225] on link "⏎ Edit" at bounding box center [941, 230] width 124 height 28
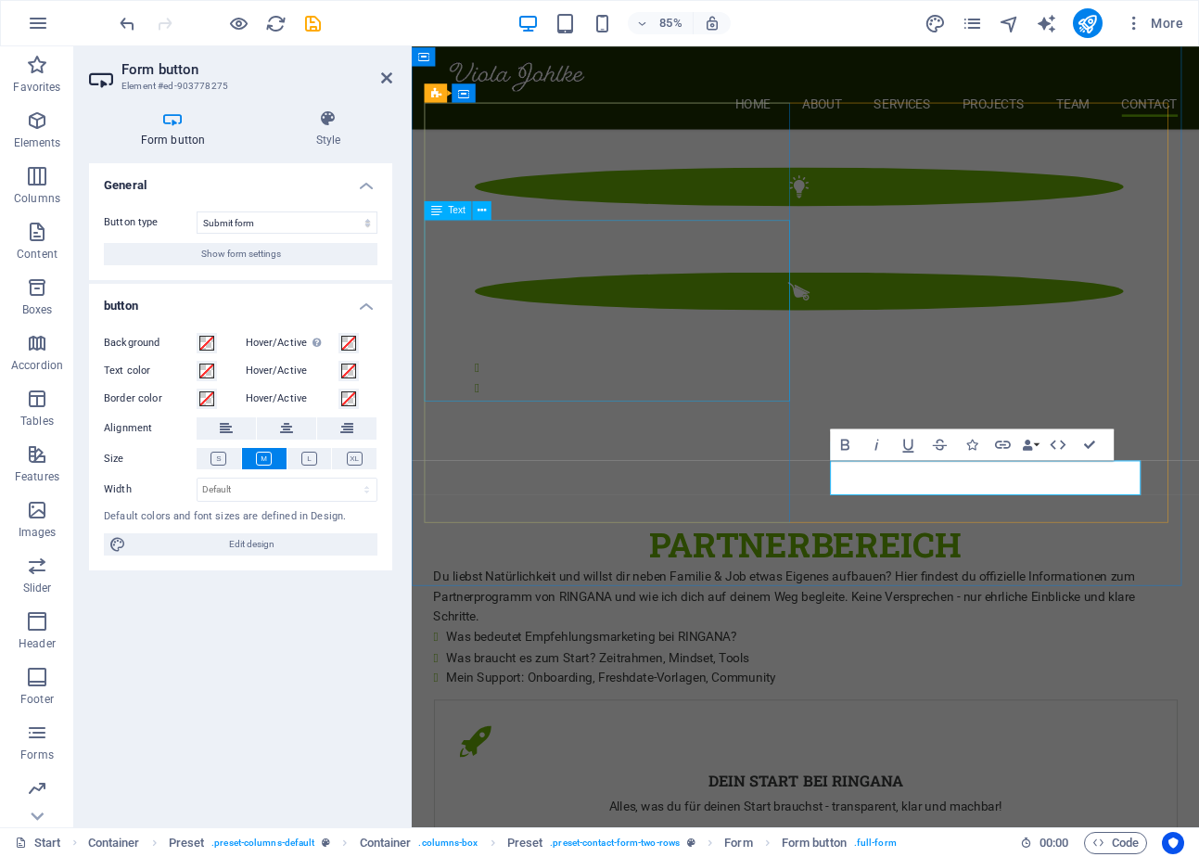
scroll to position [3921, 0]
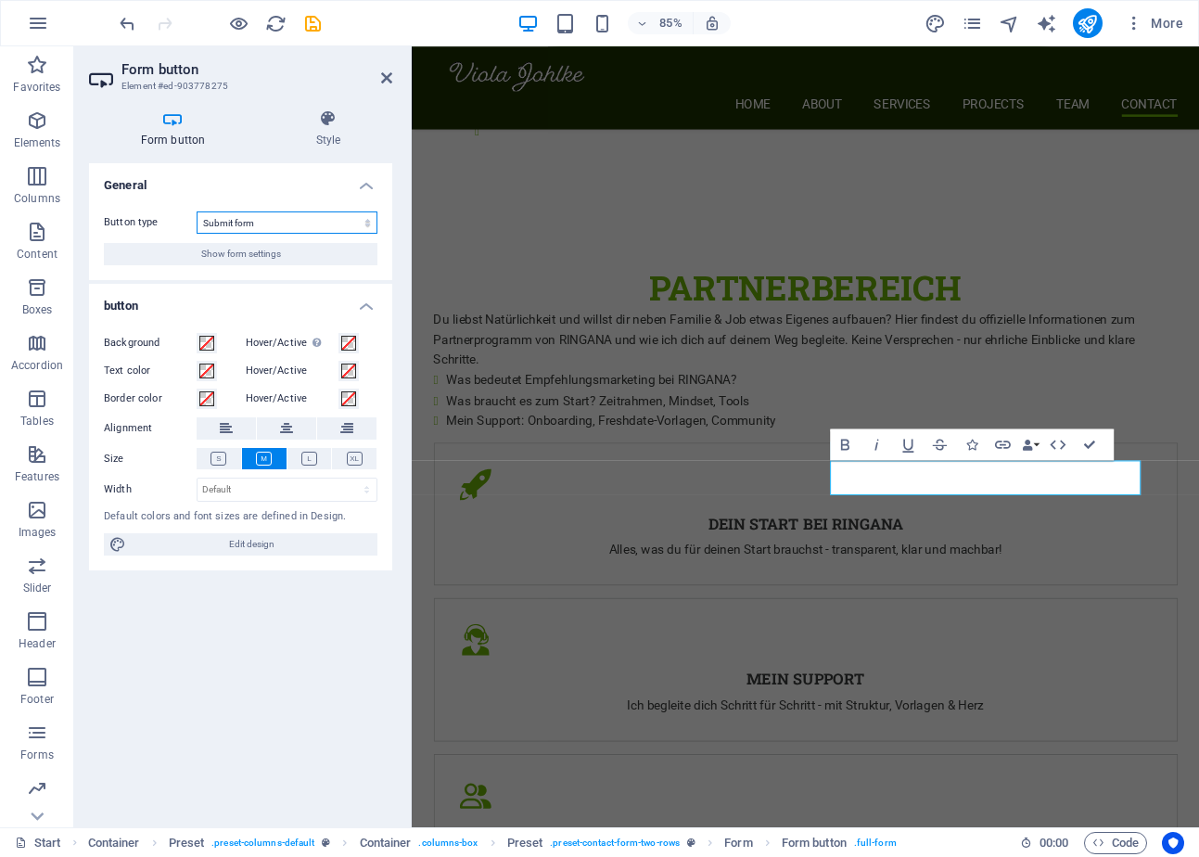
drag, startPoint x: 293, startPoint y: 223, endPoint x: 215, endPoint y: 221, distance: 77.9
click at [215, 221] on select "Submit form Reset form No action" at bounding box center [287, 222] width 181 height 22
click at [217, 221] on select "Submit form Reset form No action" at bounding box center [287, 222] width 181 height 22
click at [285, 211] on select "Submit form Reset form No action" at bounding box center [287, 222] width 181 height 22
select select "submit"
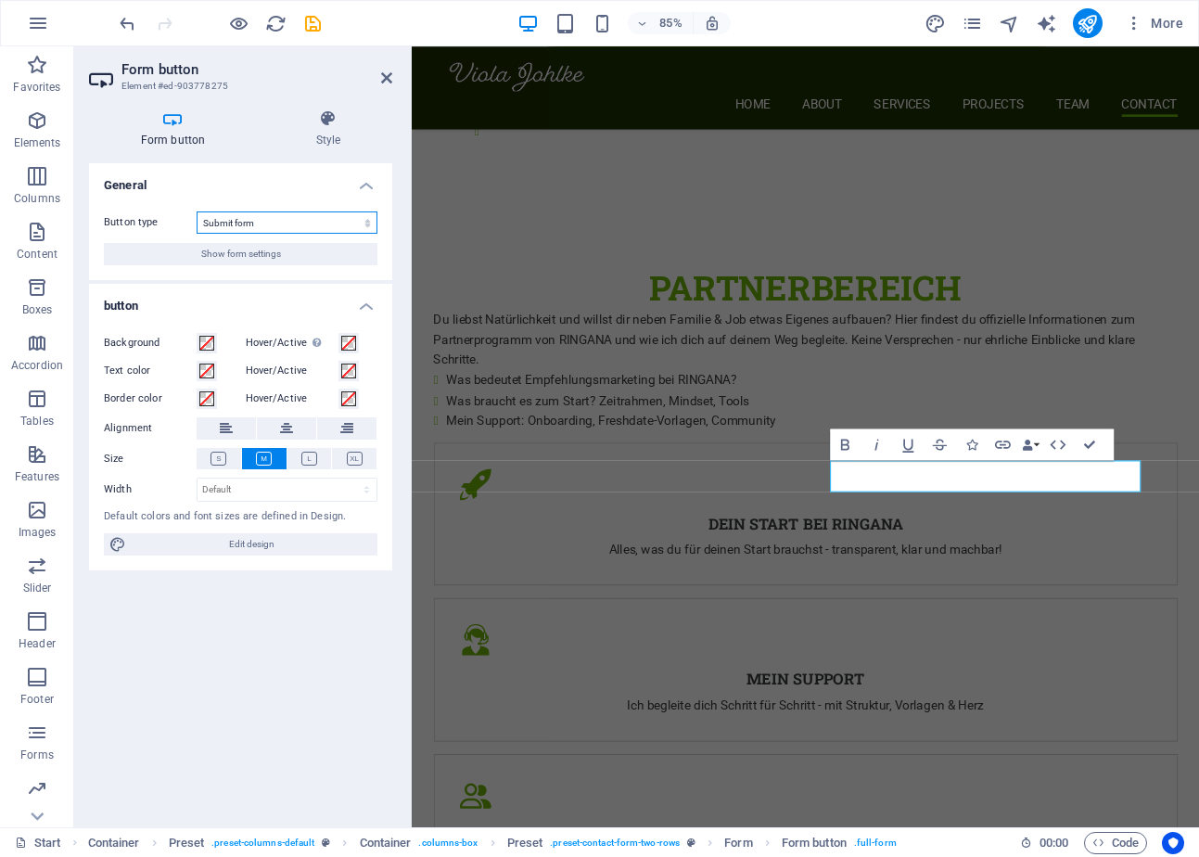
click at [197, 211] on select "Submit form Reset form No action" at bounding box center [287, 222] width 181 height 22
click at [282, 221] on select "Submit form Reset form No action" at bounding box center [287, 222] width 181 height 22
click at [282, 223] on select "Submit form Reset form No action" at bounding box center [287, 222] width 181 height 22
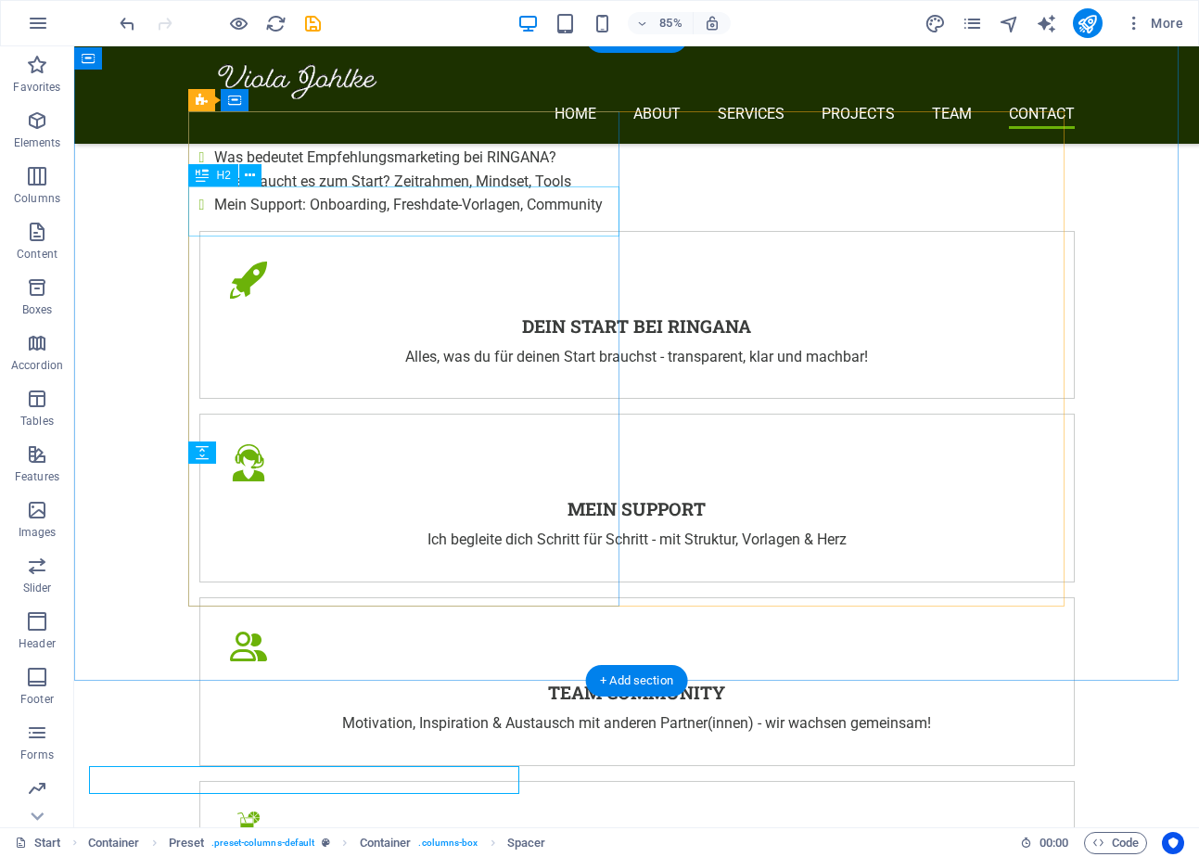
scroll to position [3619, 0]
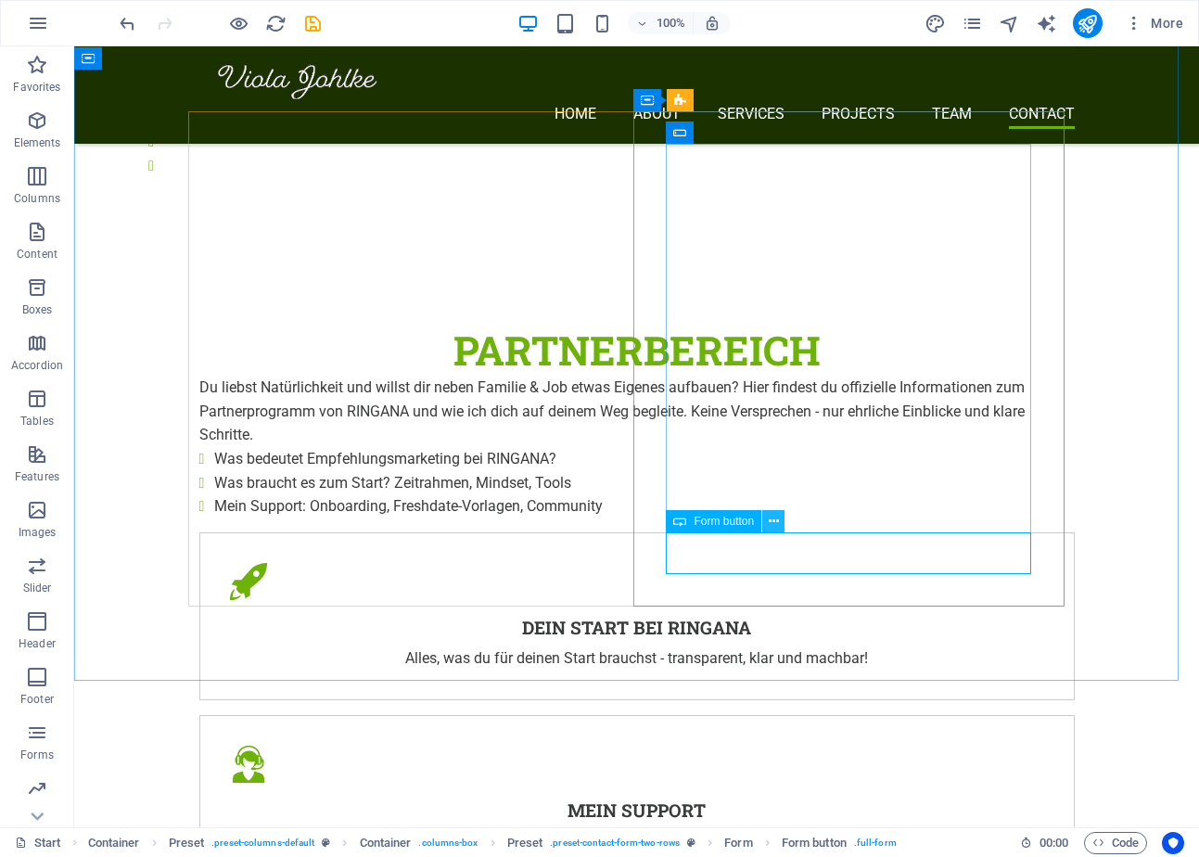
click at [769, 516] on icon at bounding box center [774, 521] width 10 height 19
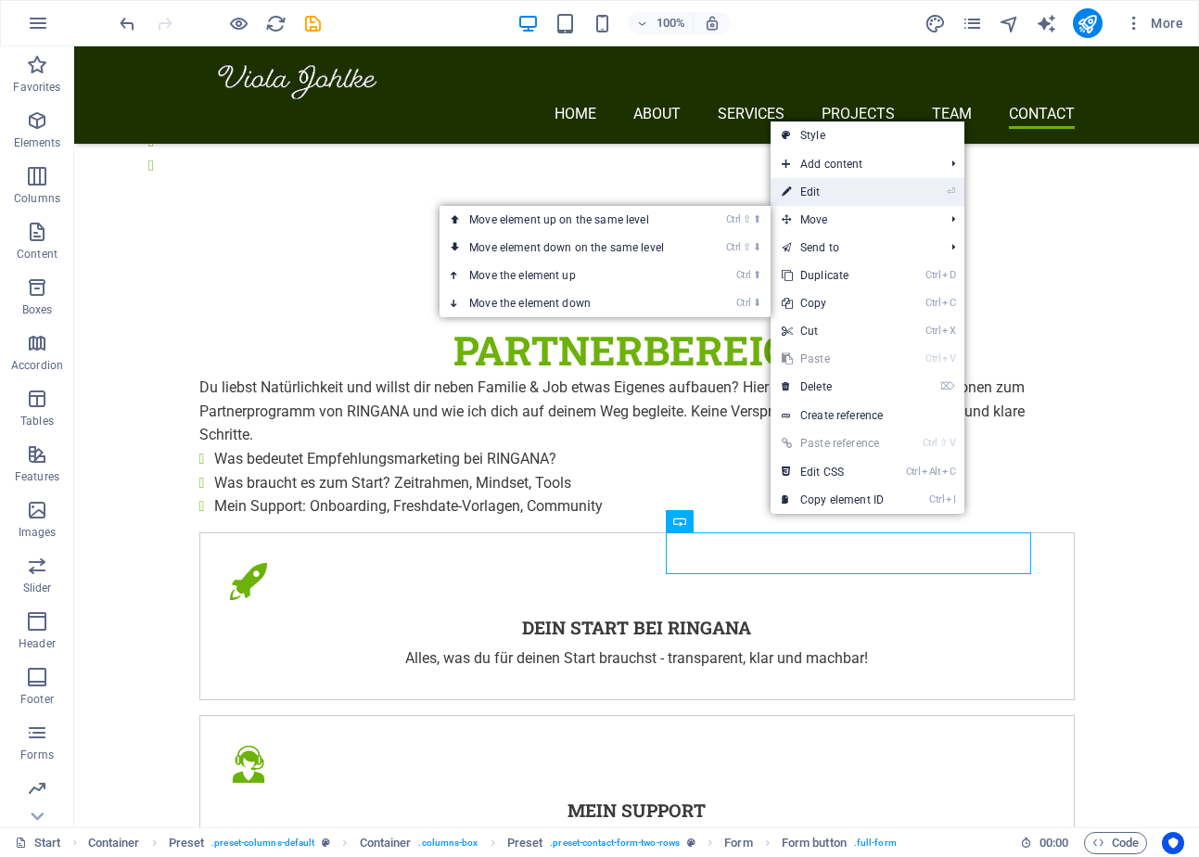
click at [847, 198] on link "⏎ Edit" at bounding box center [833, 192] width 124 height 28
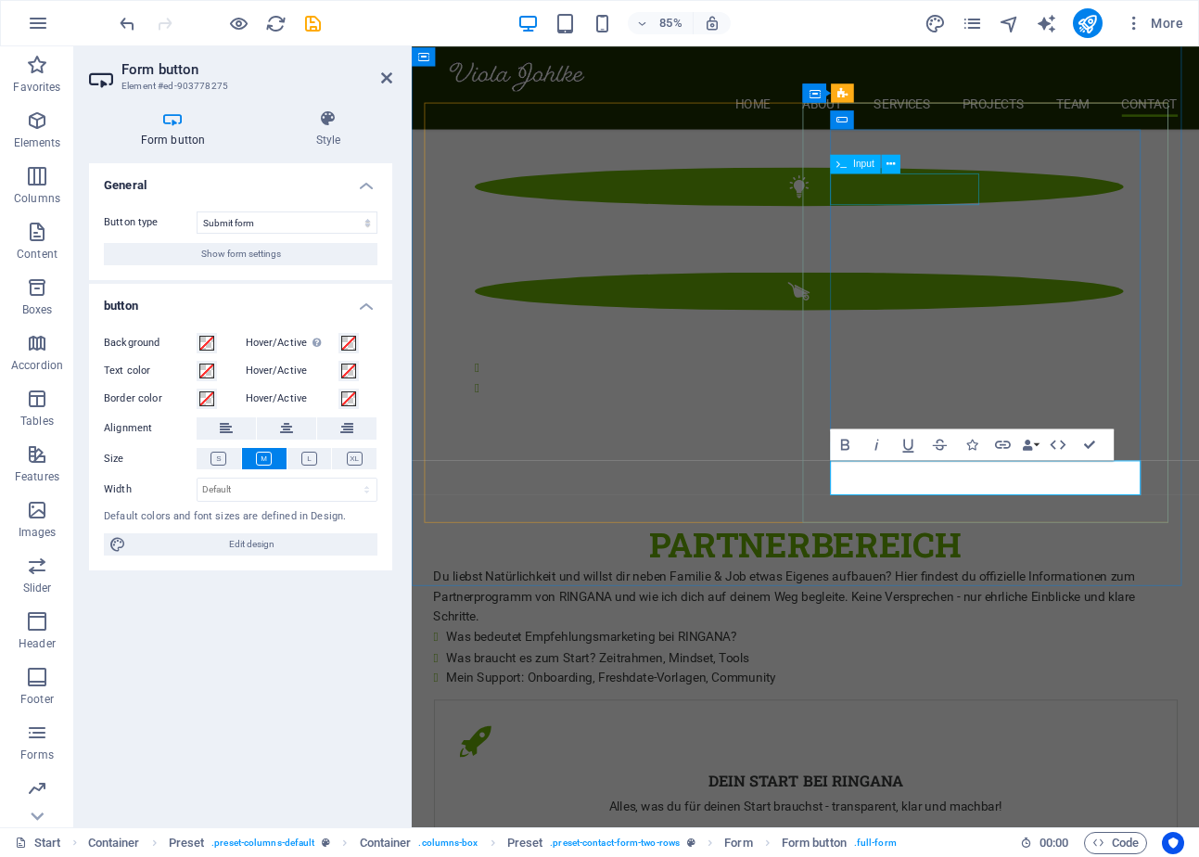
scroll to position [3921, 0]
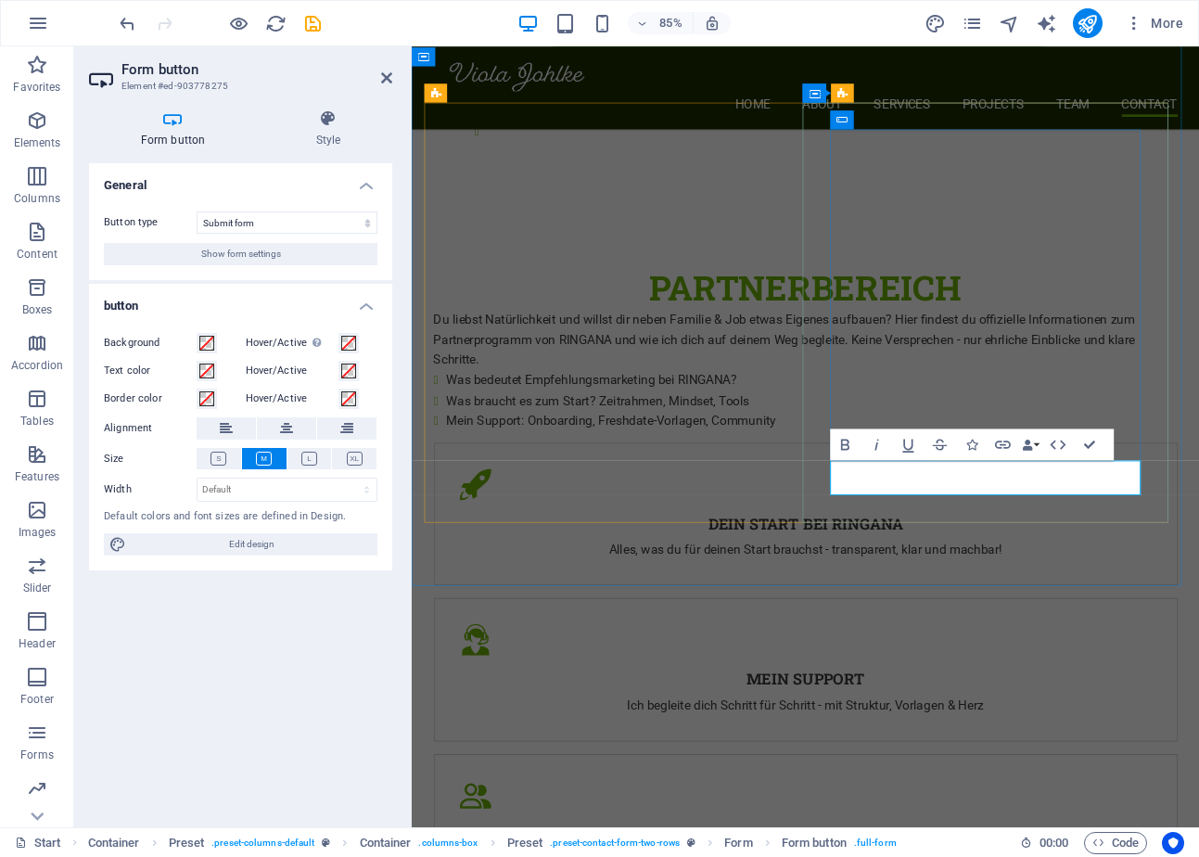
type button "Submit"
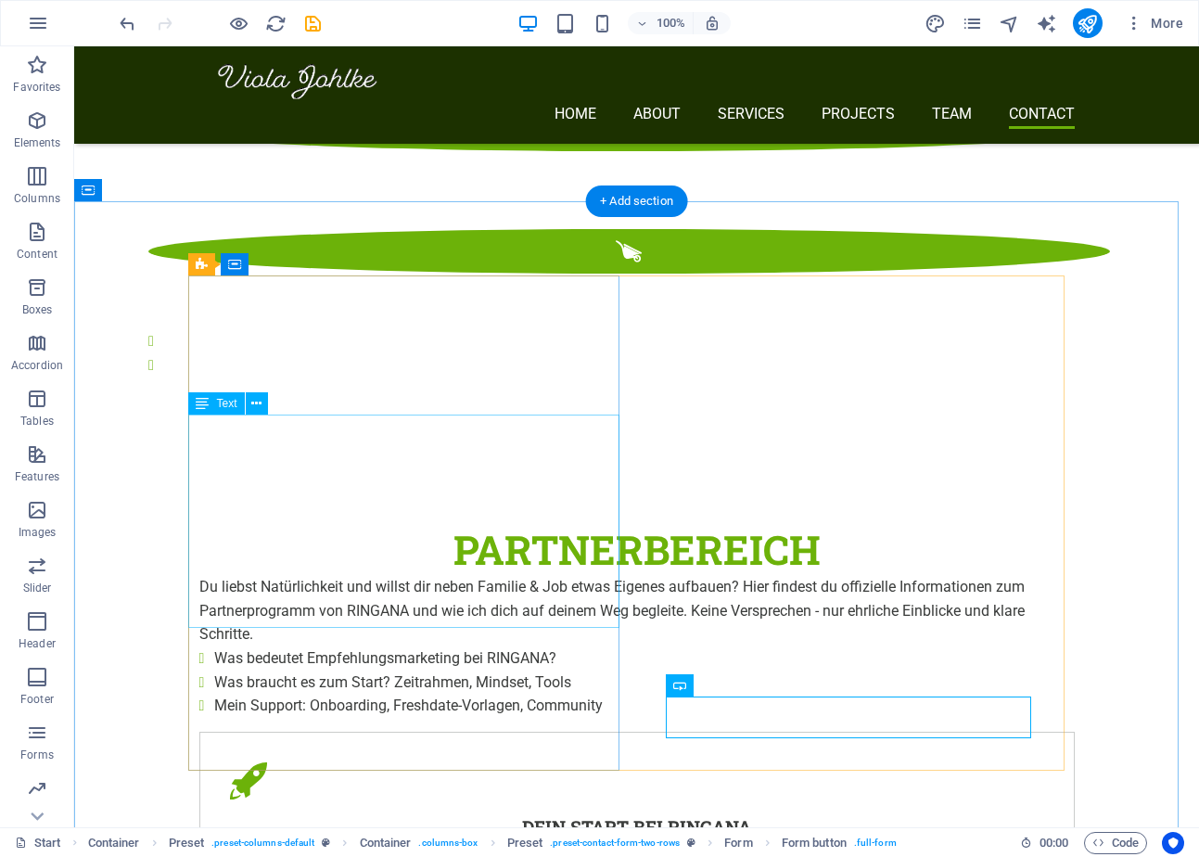
scroll to position [3341, 0]
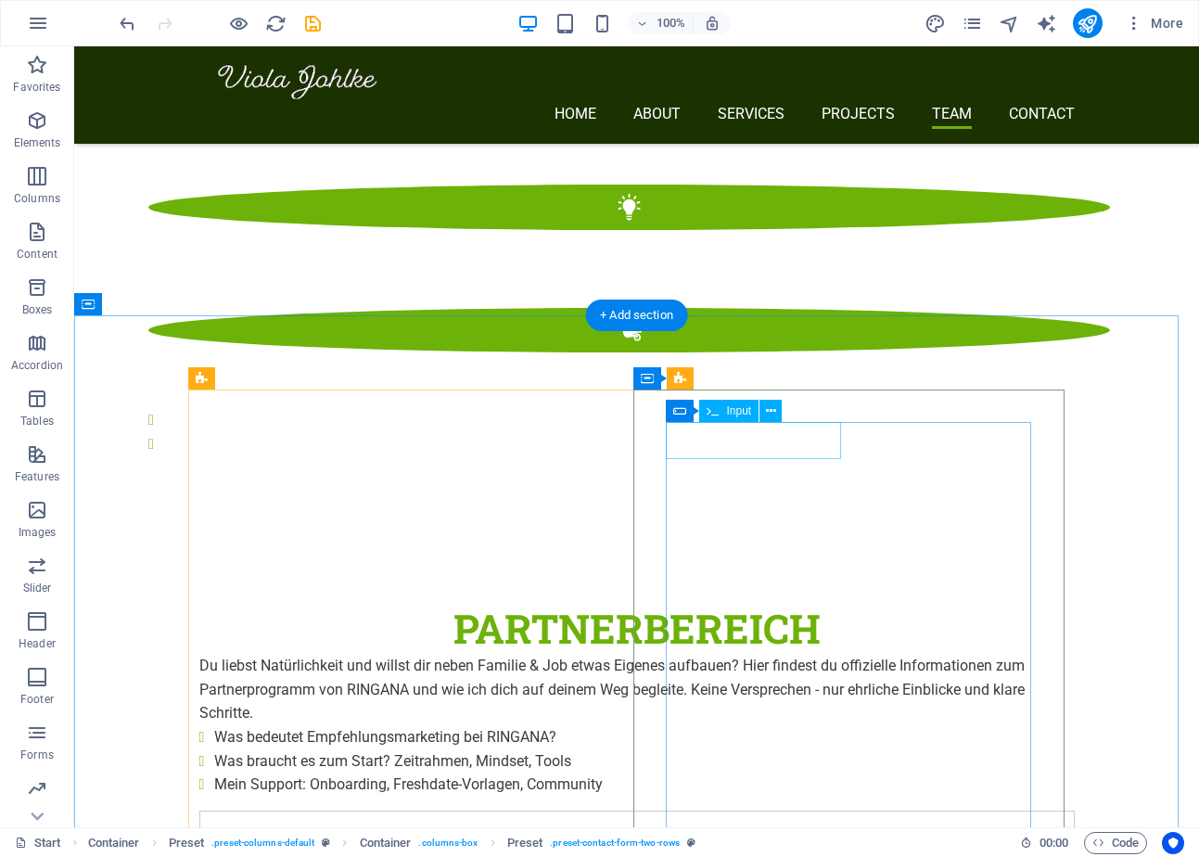
click at [773, 409] on icon at bounding box center [771, 411] width 10 height 19
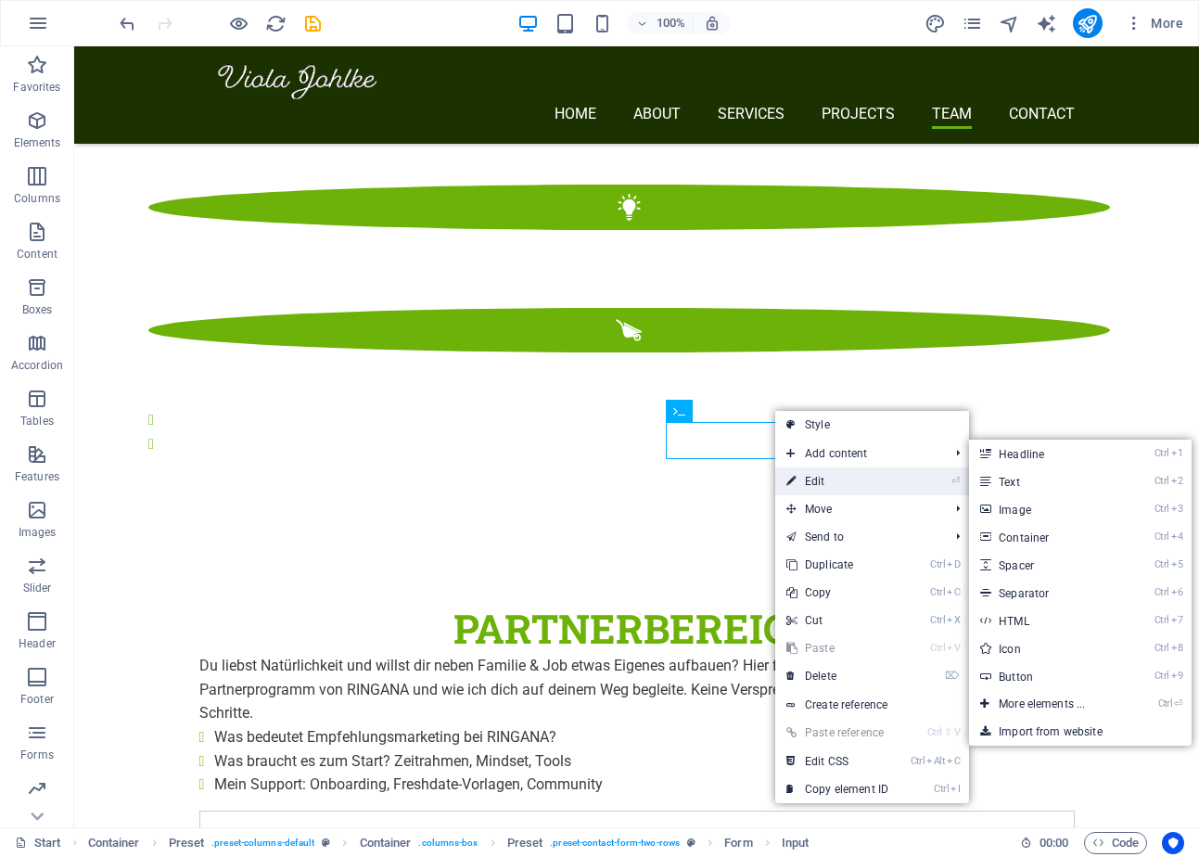
click at [810, 482] on link "⏎ Edit" at bounding box center [837, 481] width 124 height 28
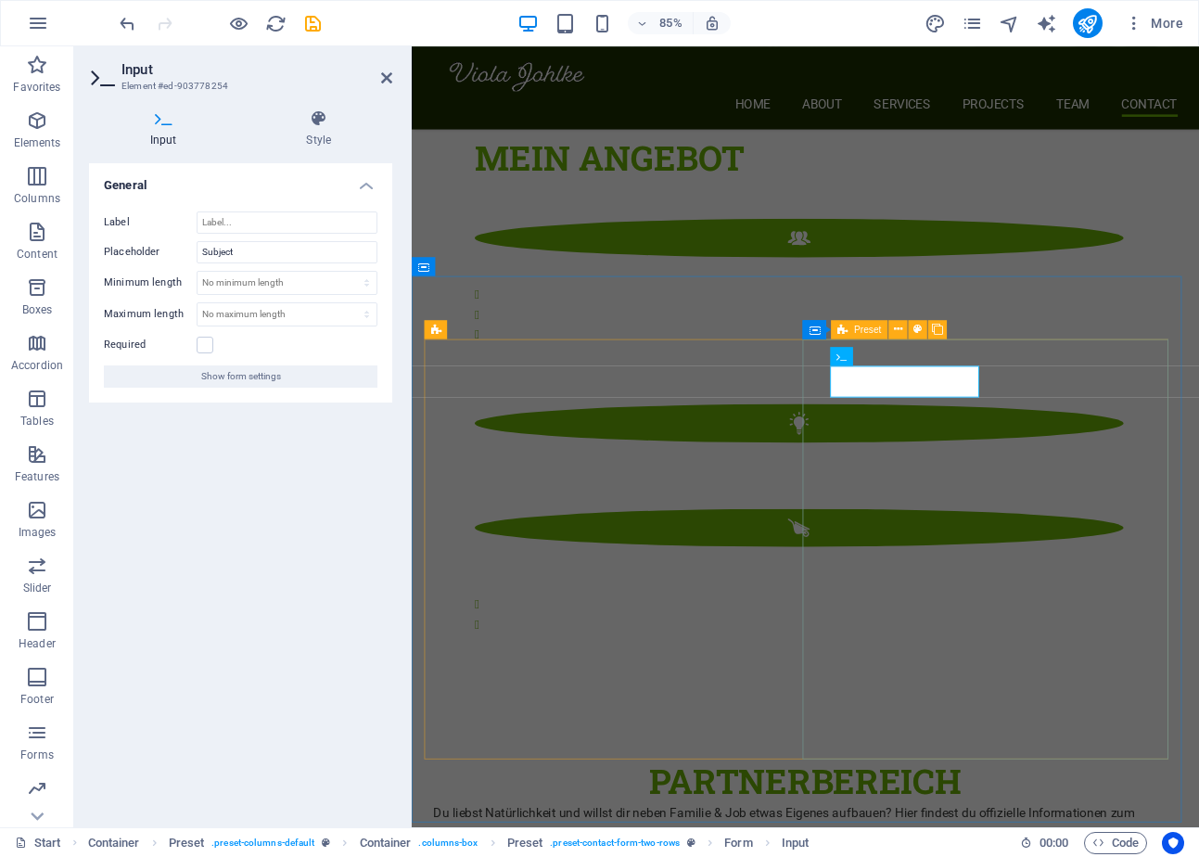
scroll to position [3643, 0]
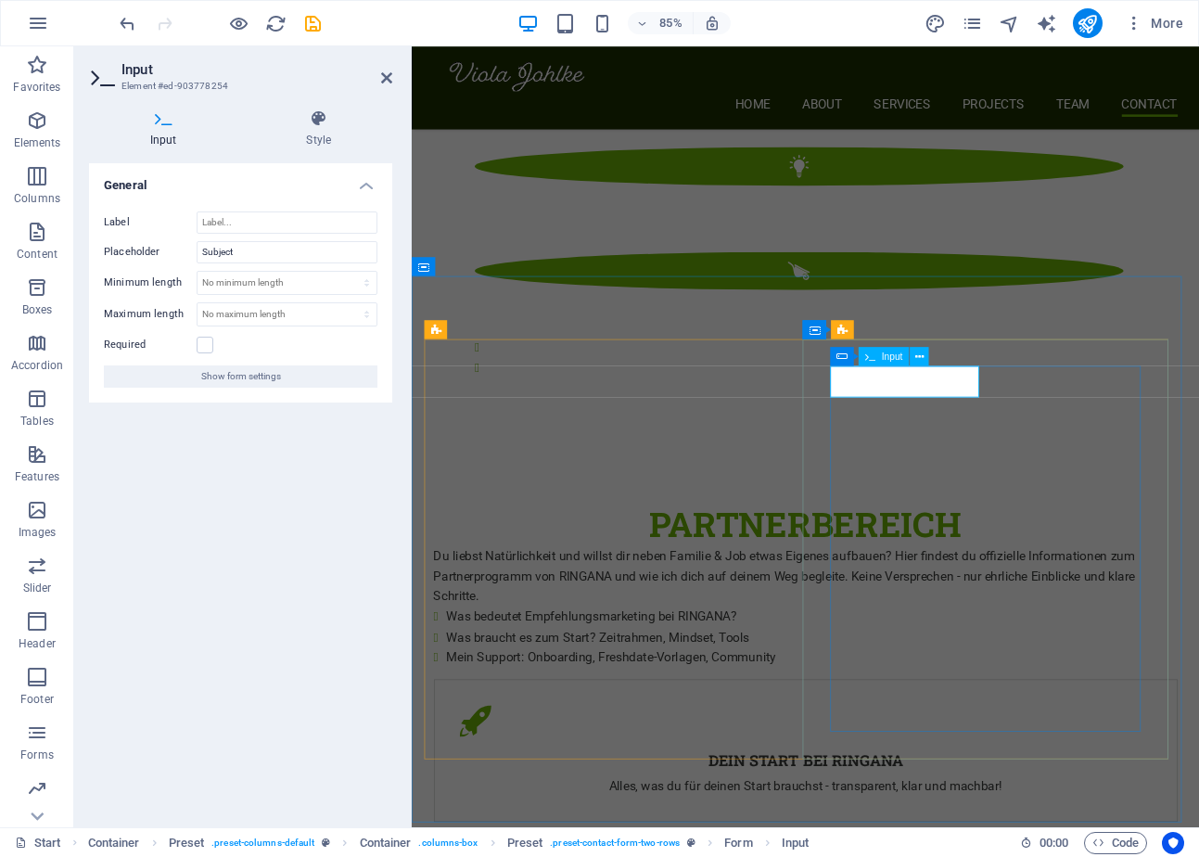
type input "Vorname"
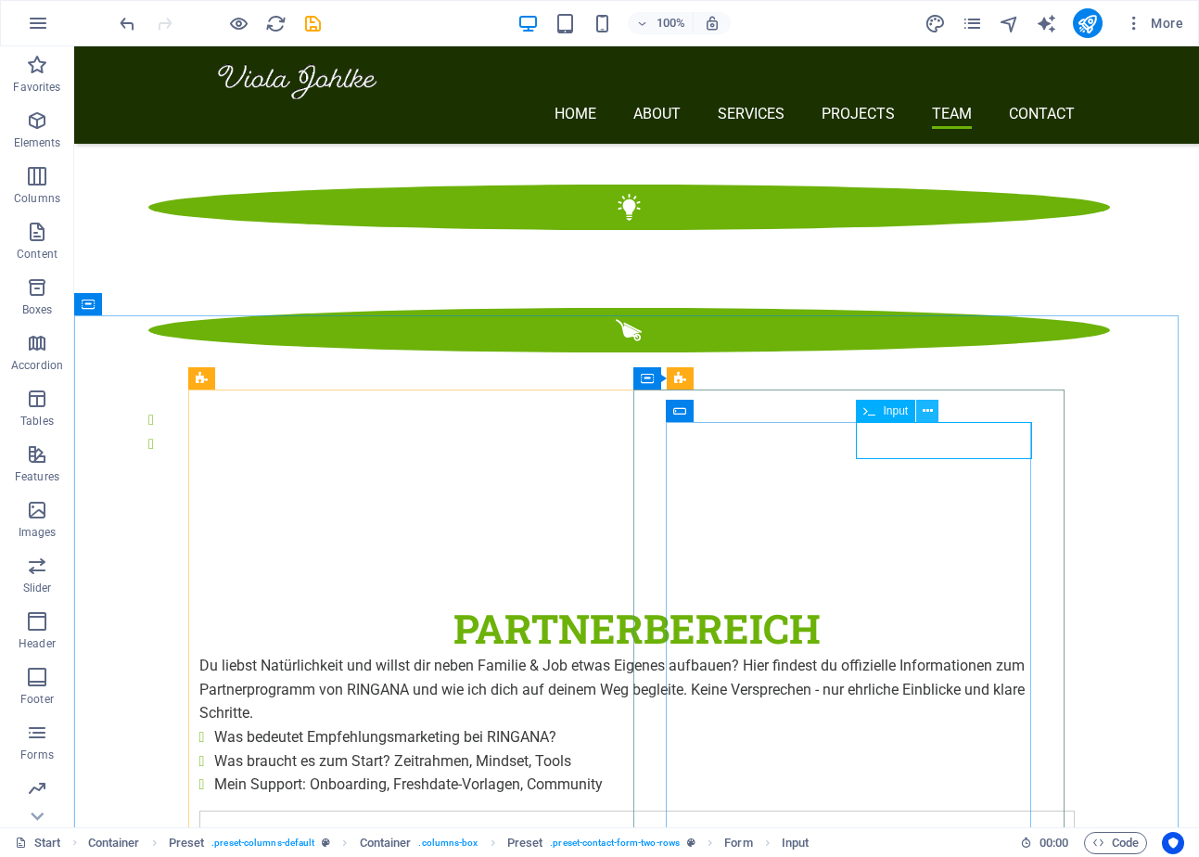
click at [925, 402] on icon at bounding box center [928, 411] width 10 height 19
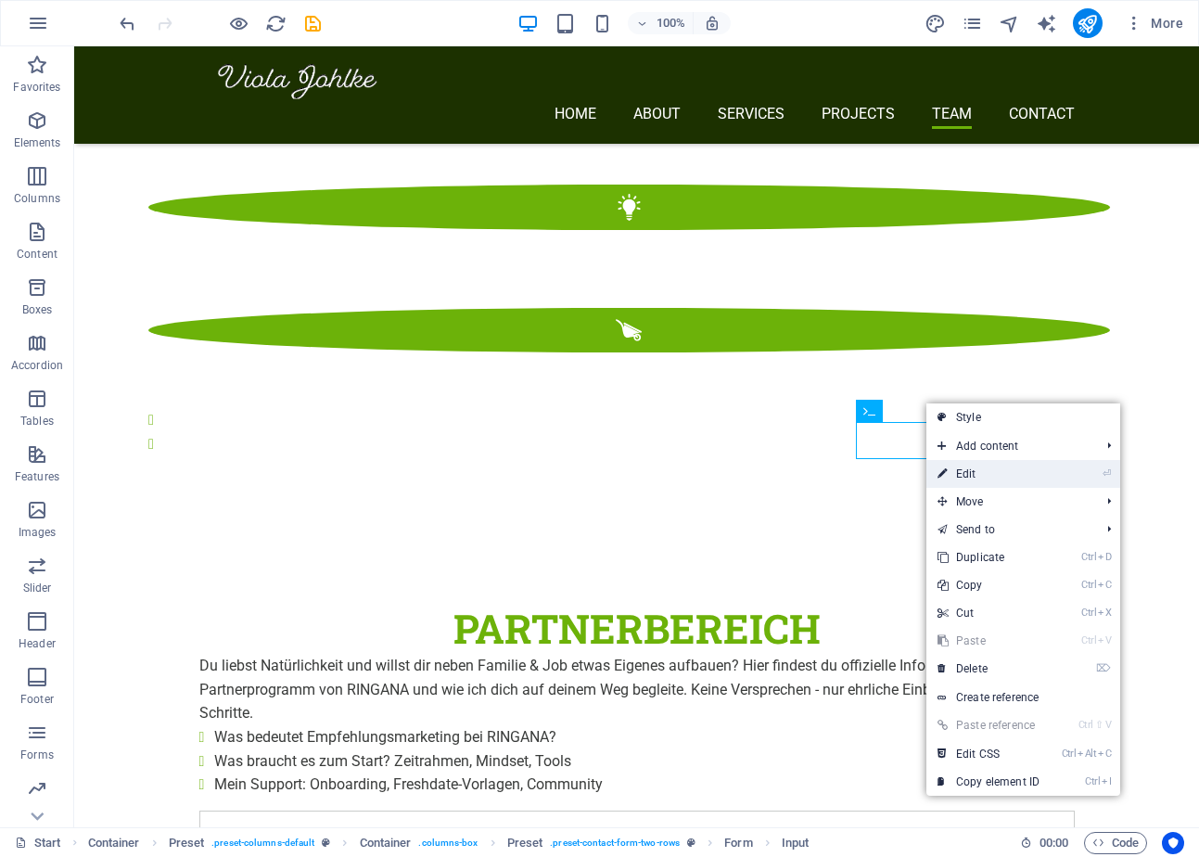
click at [965, 470] on link "⏎ Edit" at bounding box center [988, 474] width 124 height 28
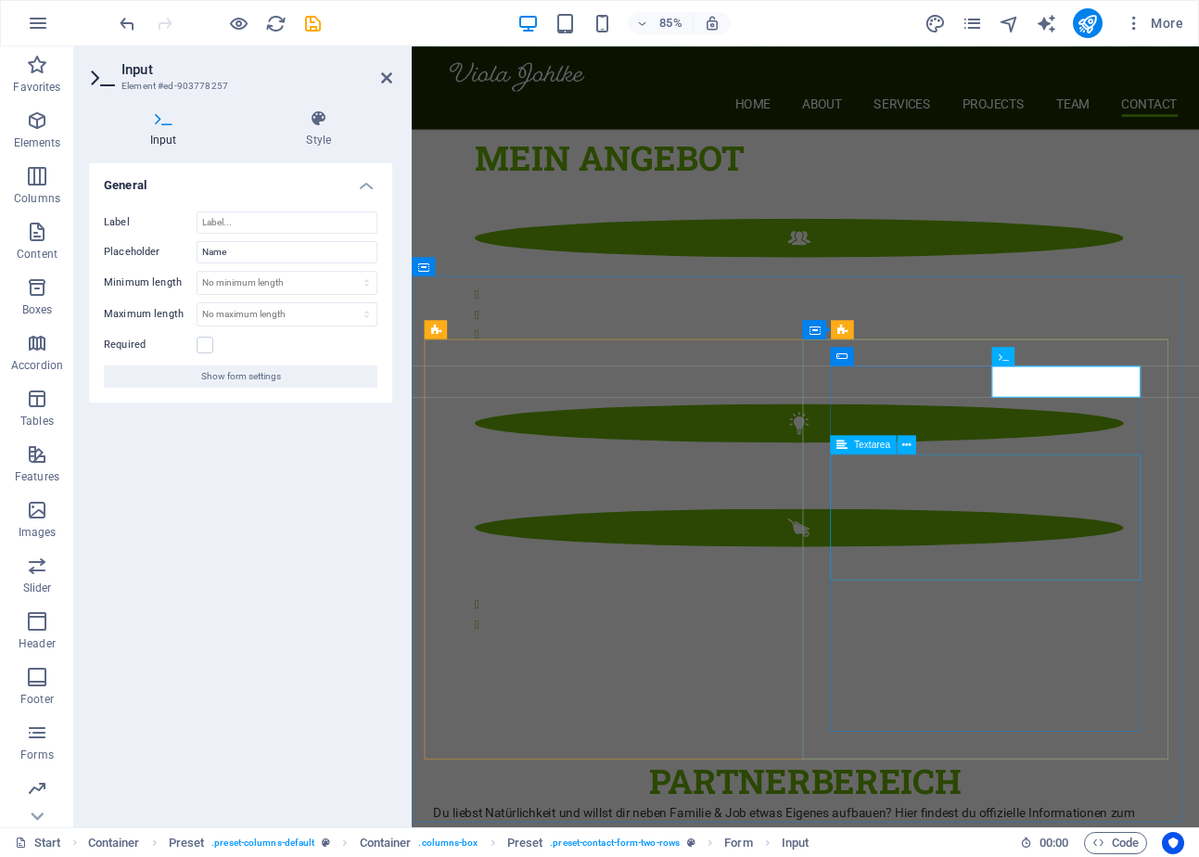
scroll to position [3643, 0]
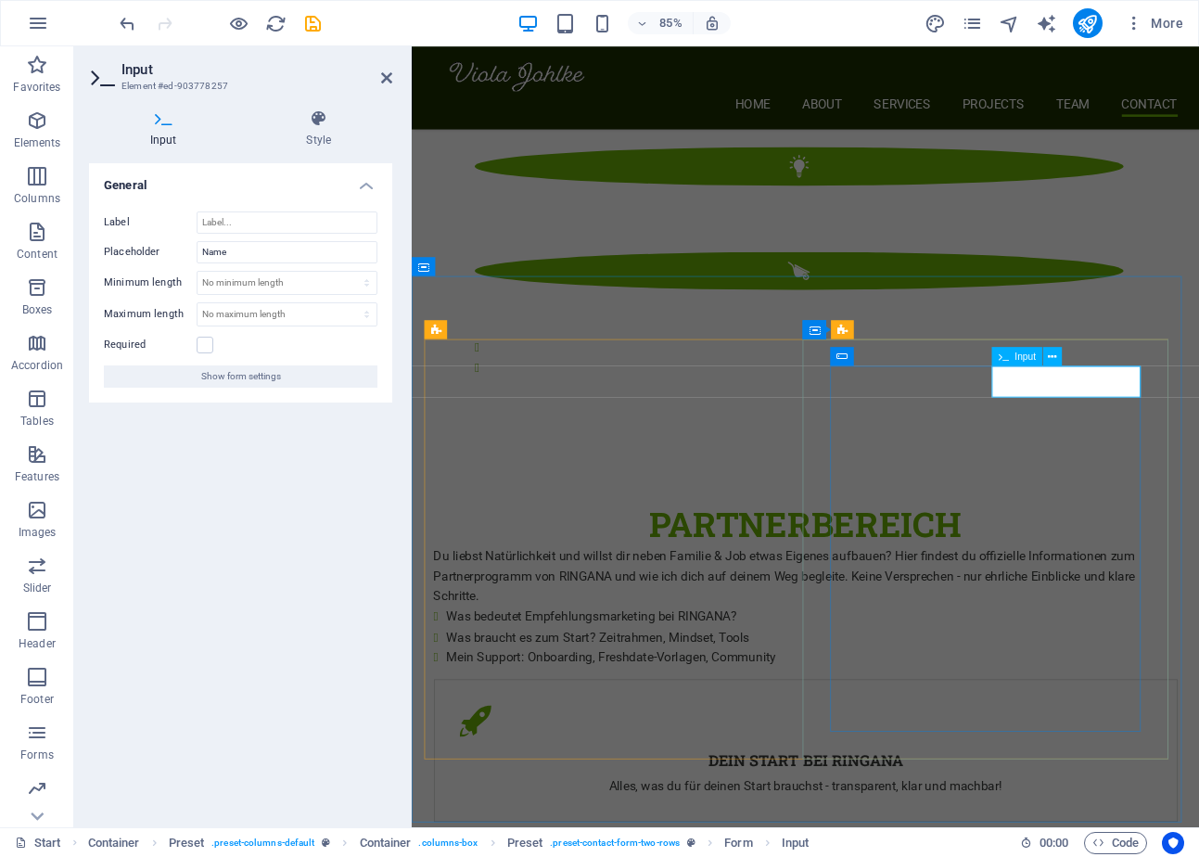
type input "Johlke"
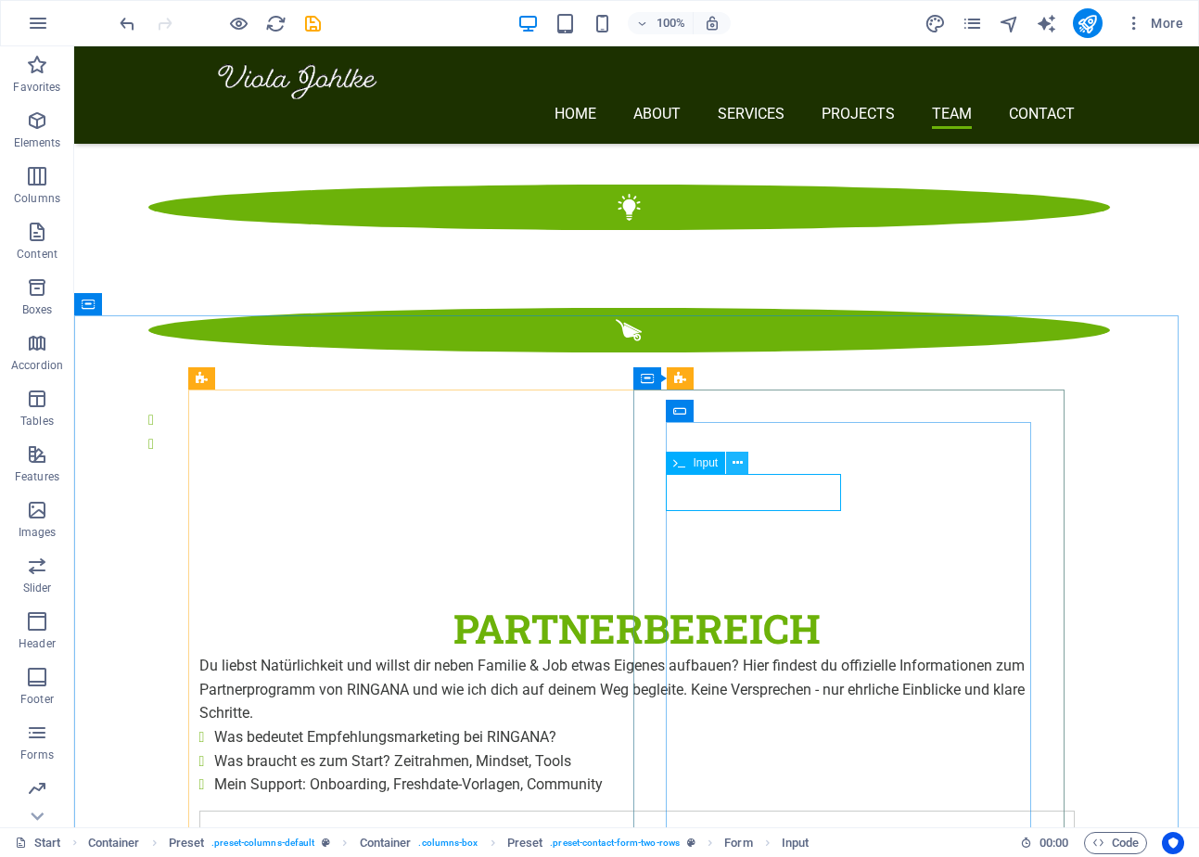
click at [735, 463] on icon at bounding box center [738, 462] width 10 height 19
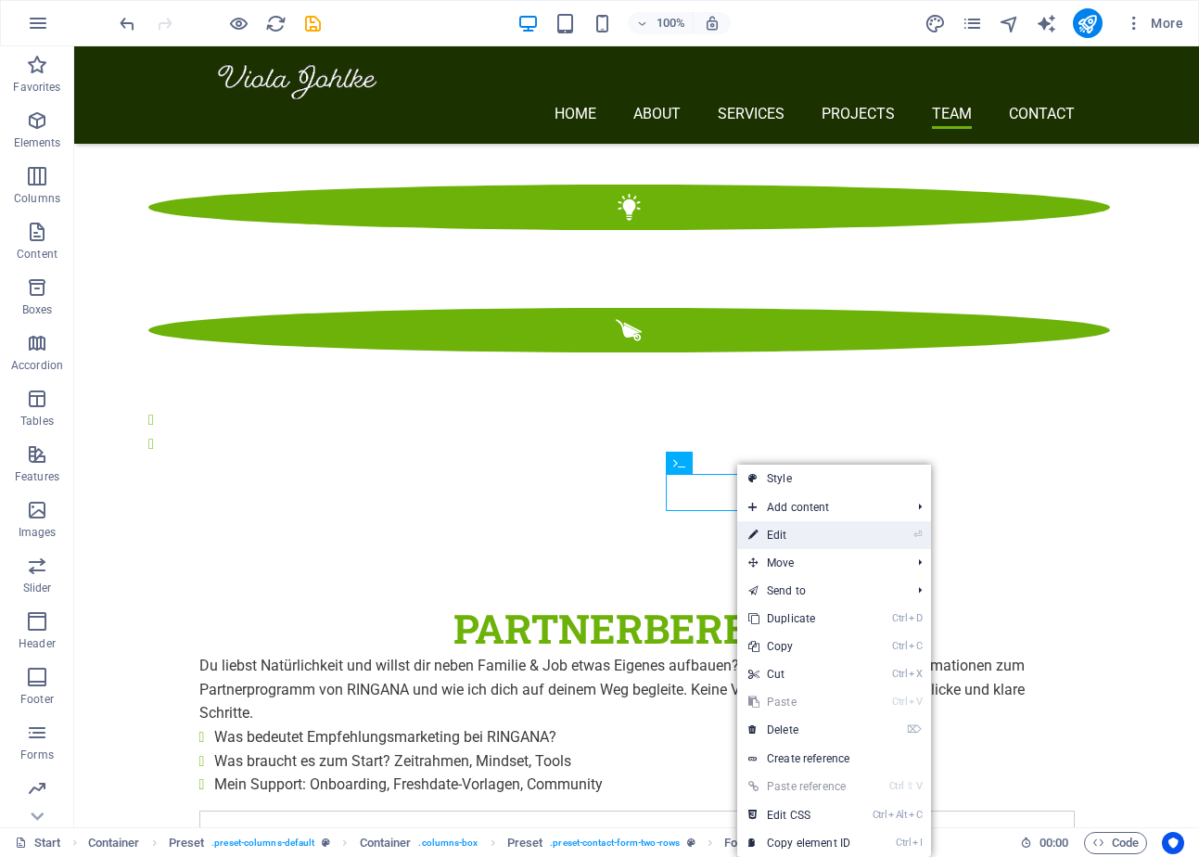
click at [779, 531] on link "⏎ Edit" at bounding box center [799, 535] width 124 height 28
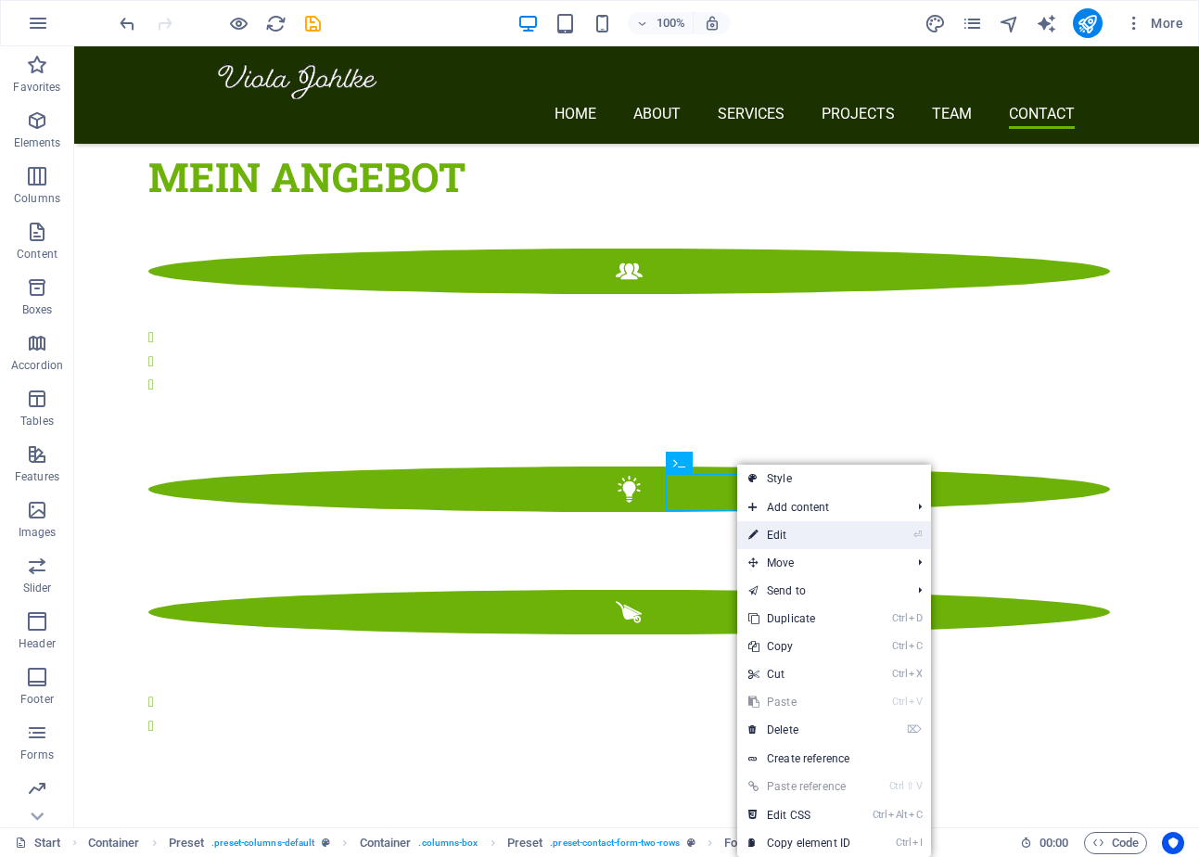
scroll to position [3643, 0]
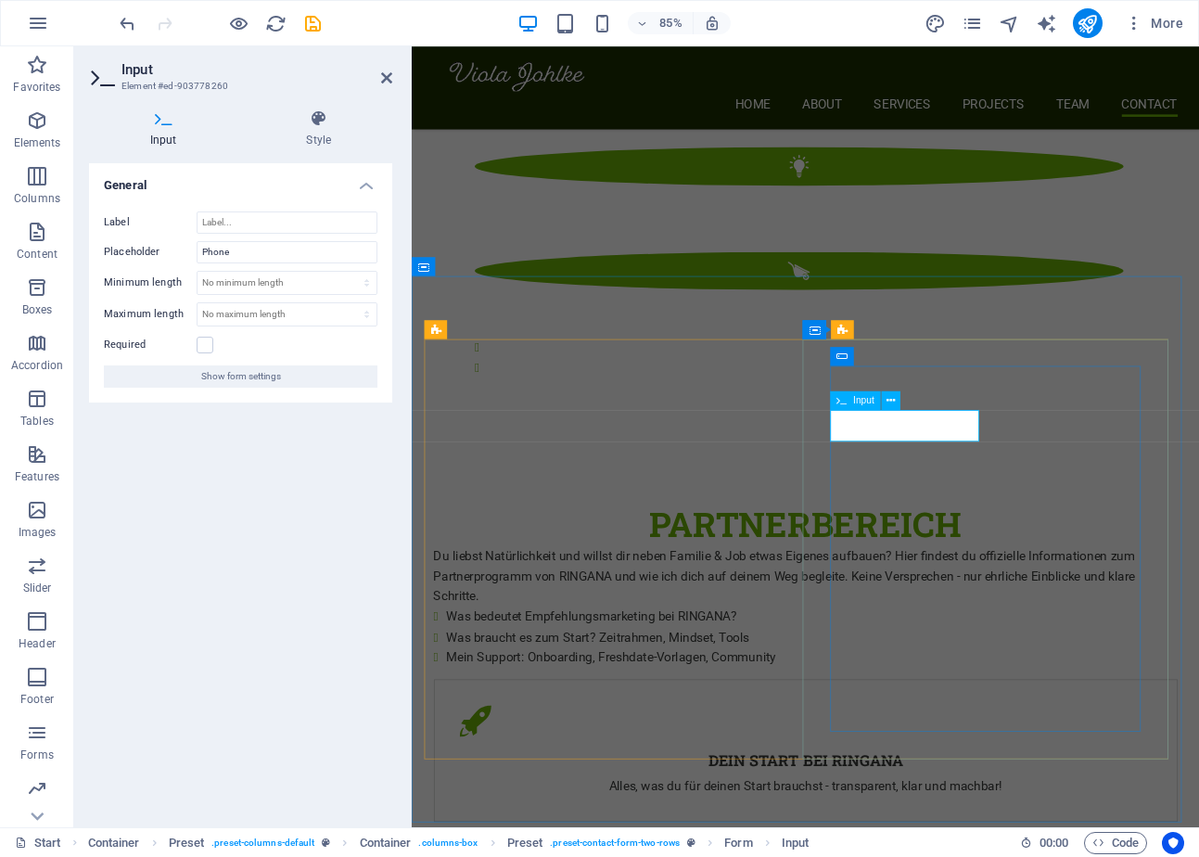
drag, startPoint x: 1003, startPoint y: 487, endPoint x: 919, endPoint y: 491, distance: 84.5
type input "Phone"
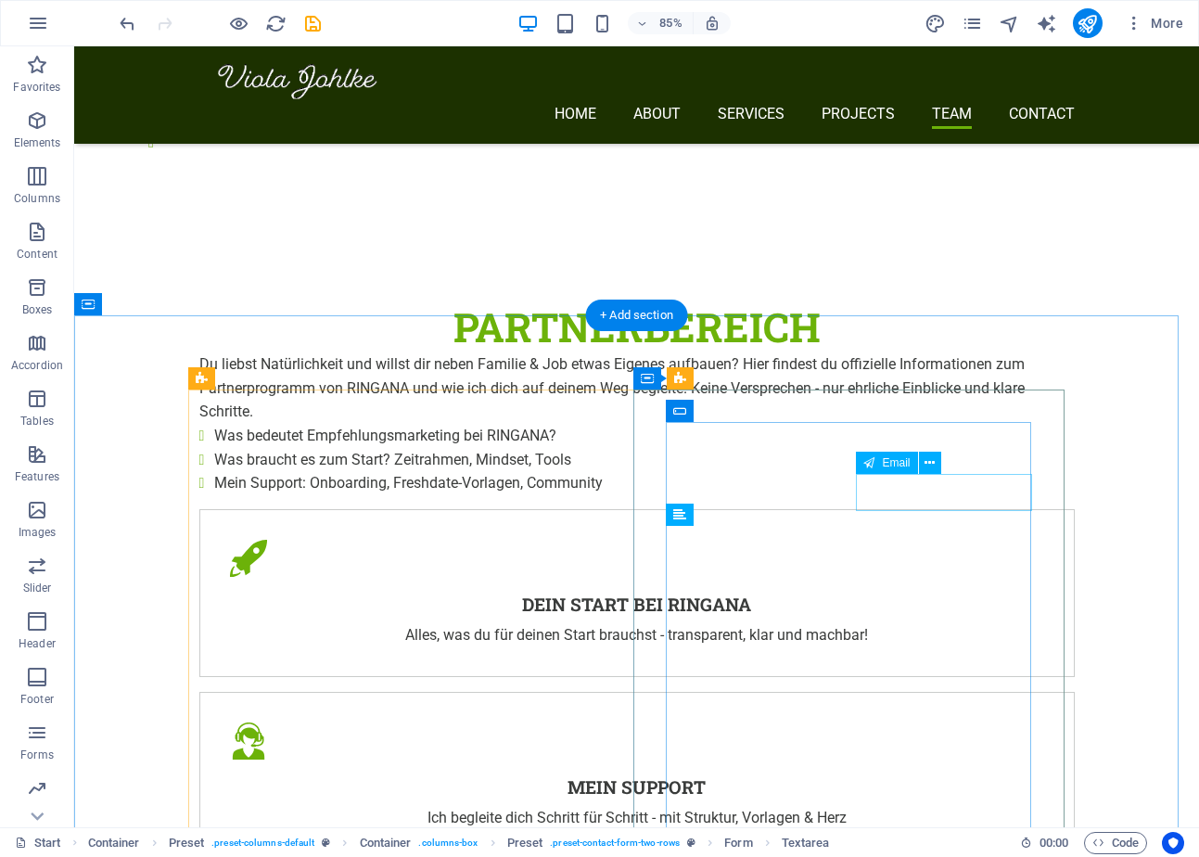
scroll to position [3341, 0]
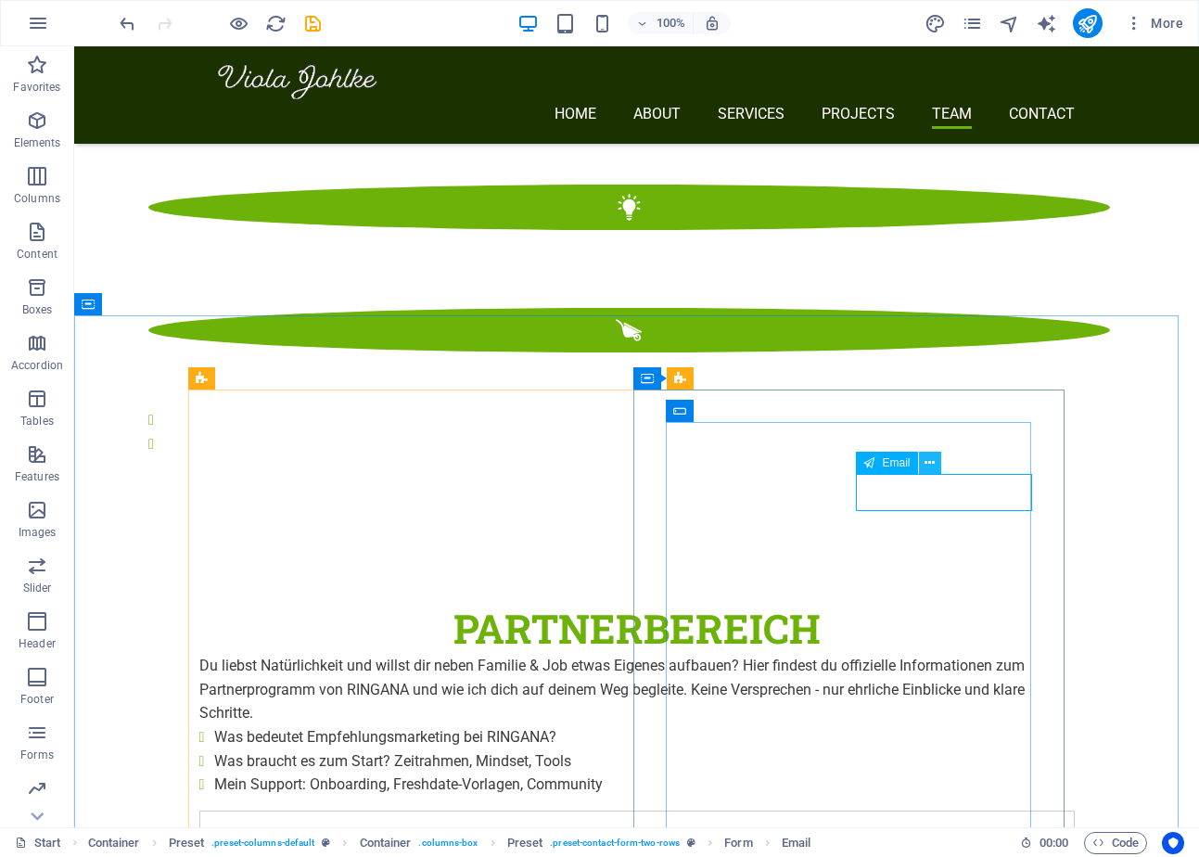
click at [926, 456] on icon at bounding box center [930, 462] width 10 height 19
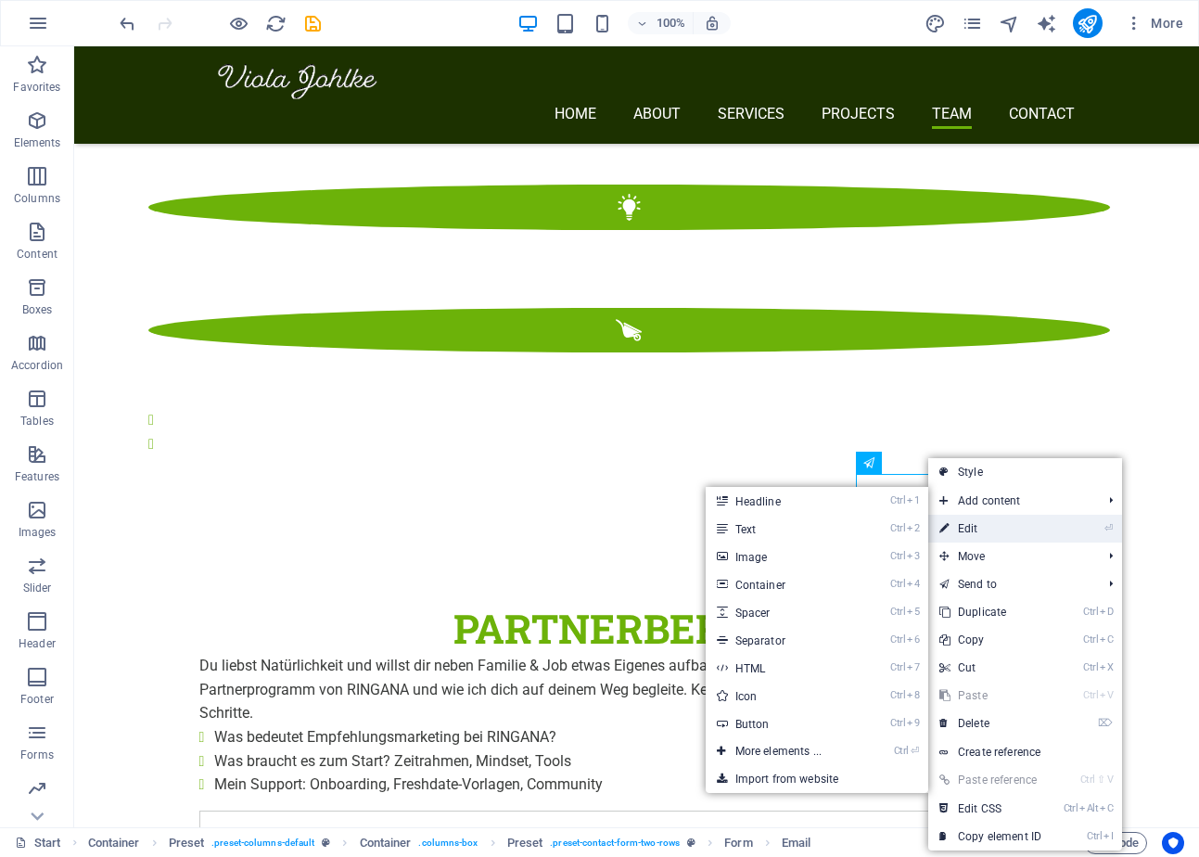
click at [971, 520] on link "⏎ Edit" at bounding box center [990, 529] width 124 height 28
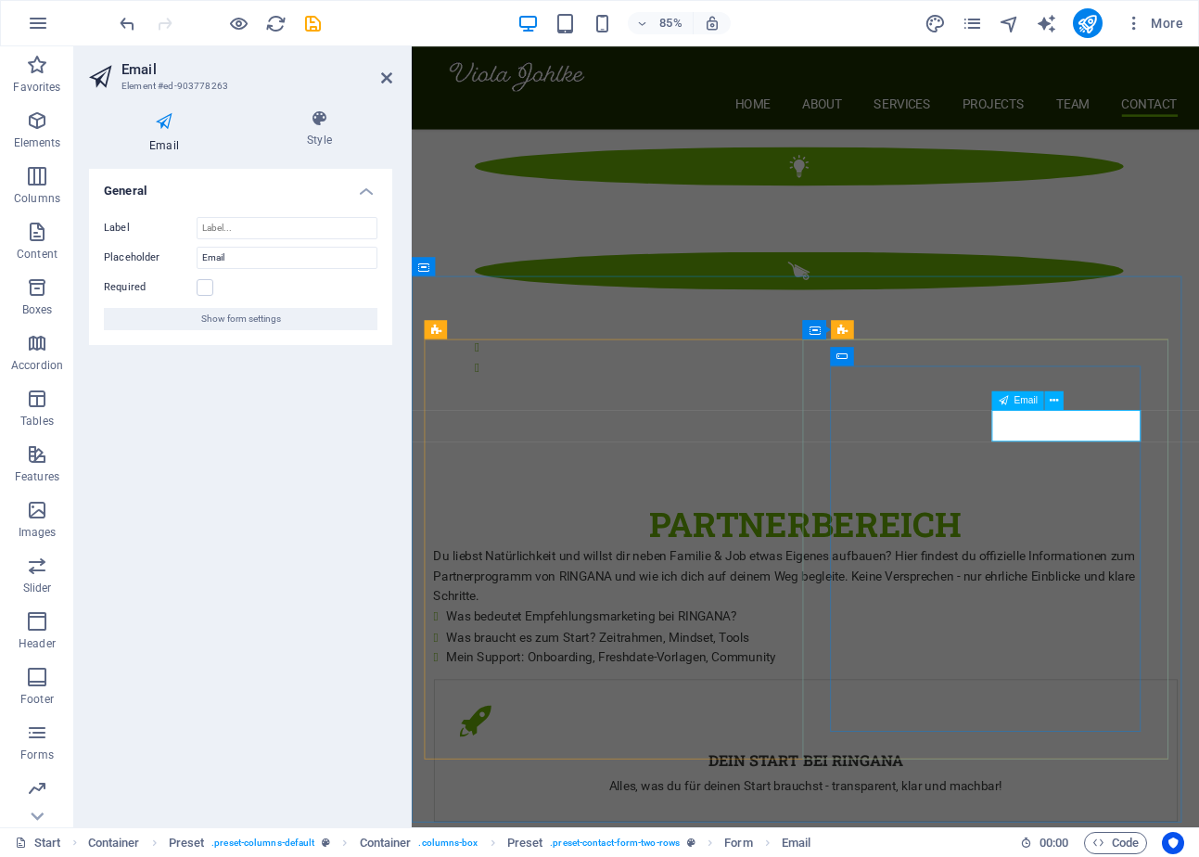
type input "[PERSON_NAME][EMAIL_ADDRESS][PERSON_NAME][DOMAIN_NAME]"
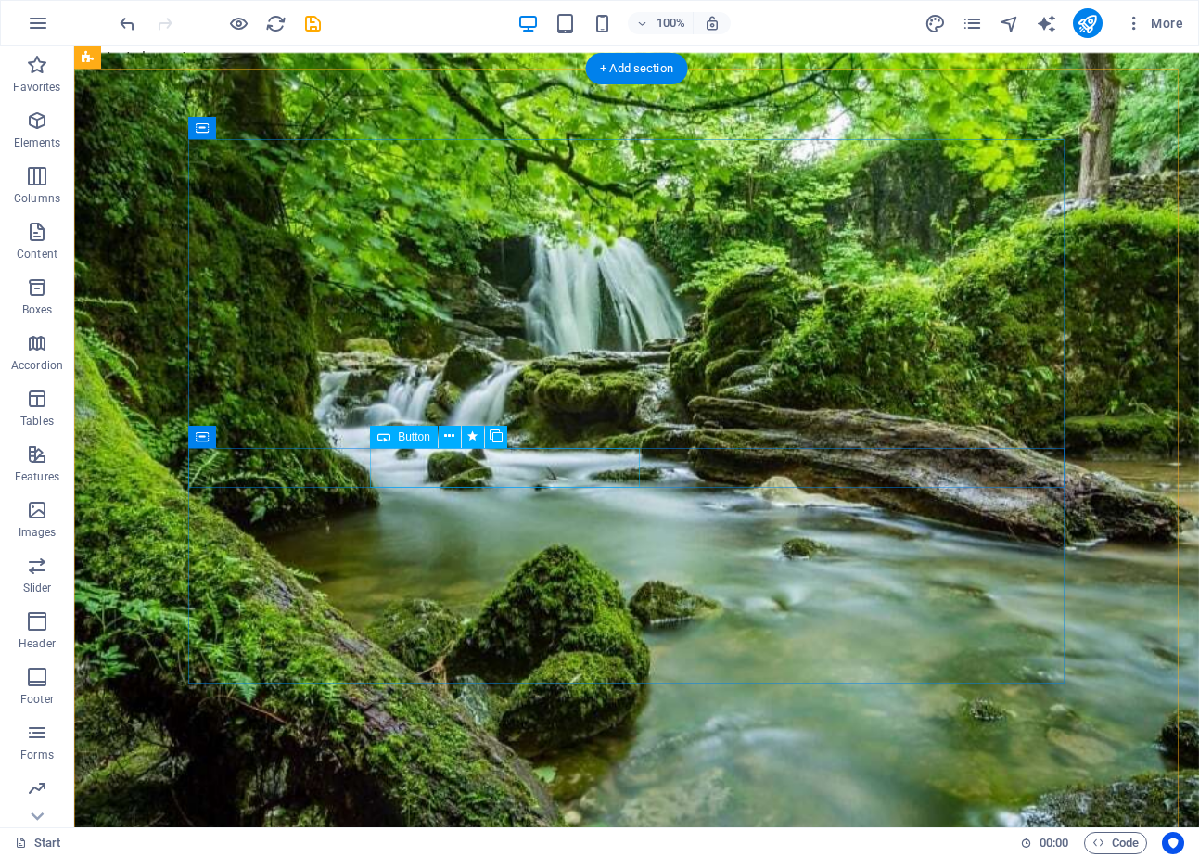
scroll to position [0, 0]
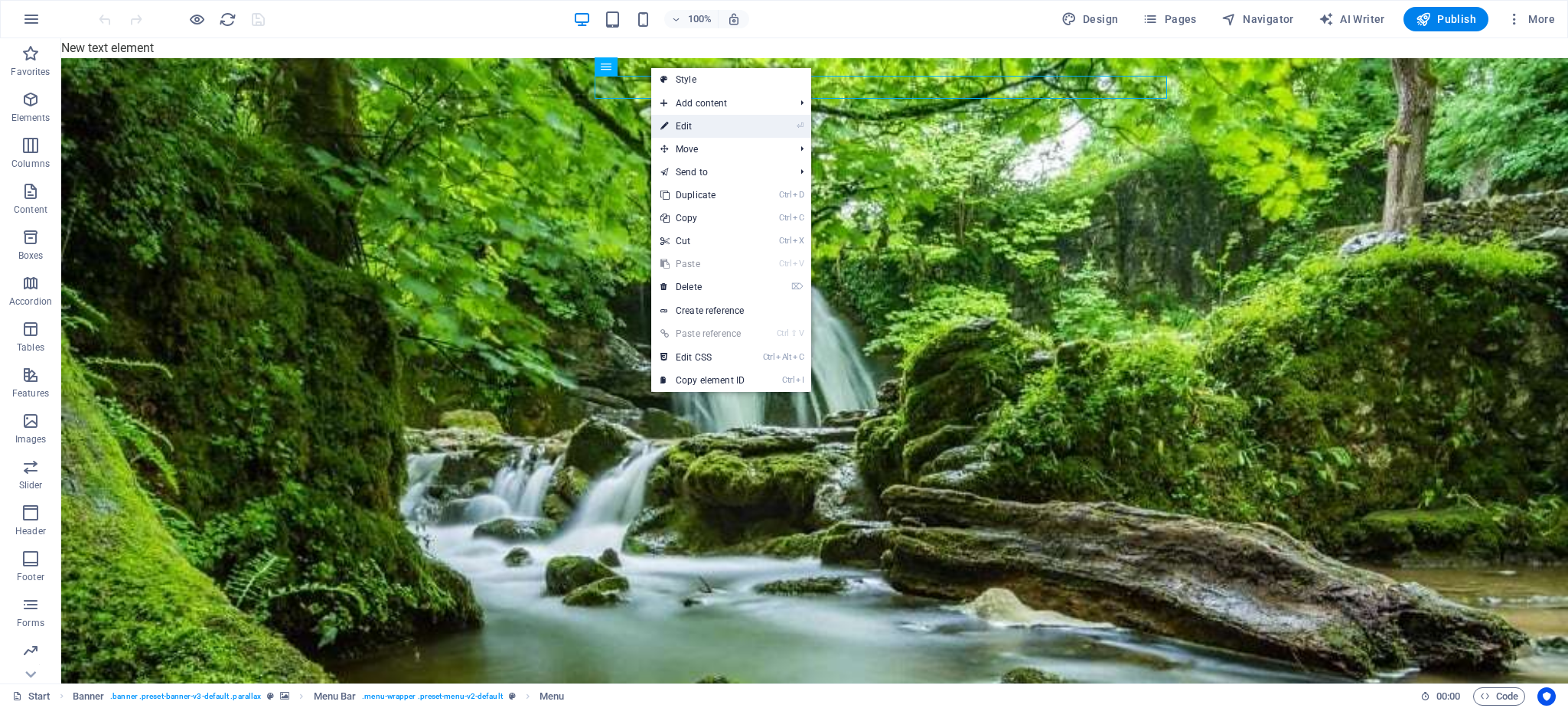
drag, startPoint x: 702, startPoint y: 120, endPoint x: 173, endPoint y: 263, distance: 548.0
click at [702, 120] on link "⏎ Edit" at bounding box center [702, 126] width 102 height 23
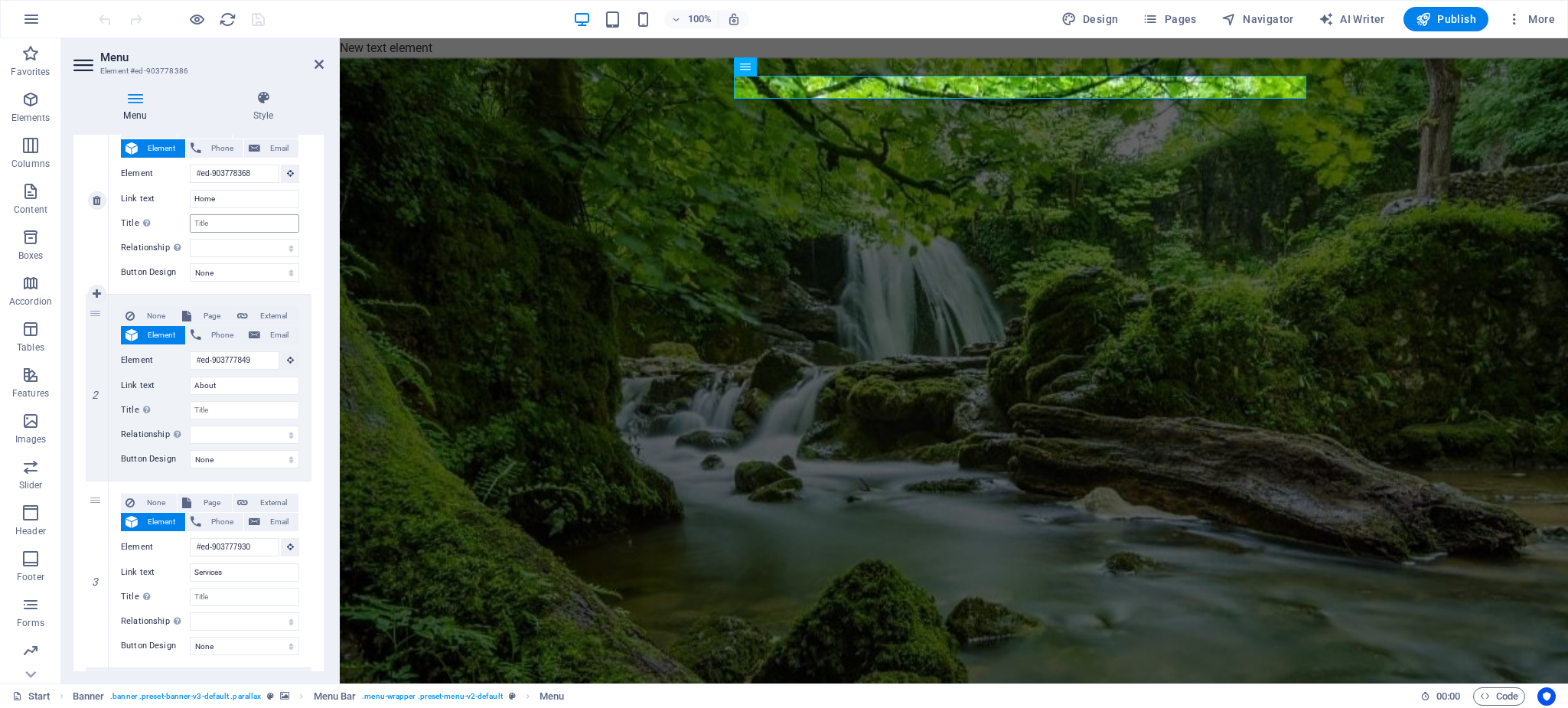
scroll to position [229, 0]
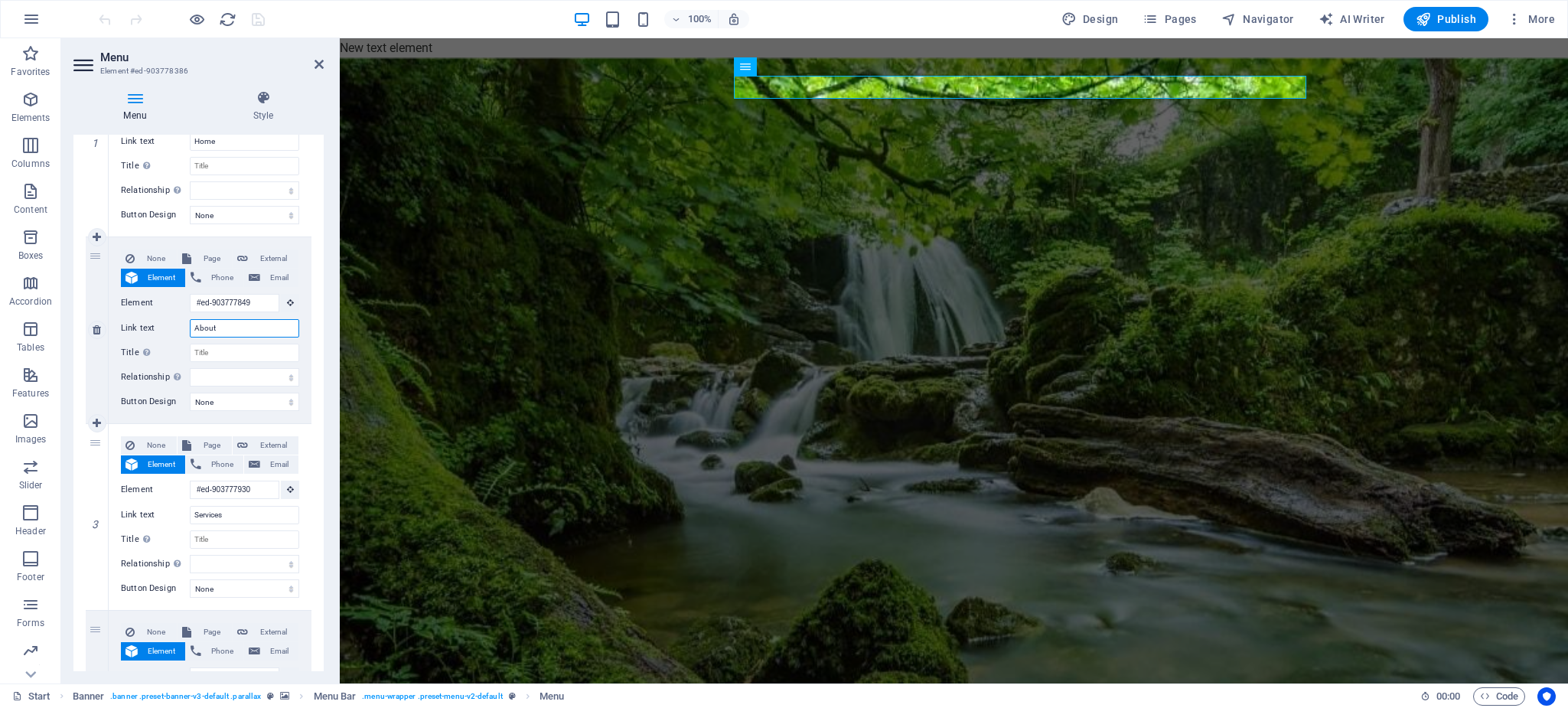
drag, startPoint x: 237, startPoint y: 332, endPoint x: 162, endPoint y: 321, distance: 75.8
click at [162, 321] on div "Link text About" at bounding box center [210, 328] width 178 height 18
type input "Ich bin"
select select
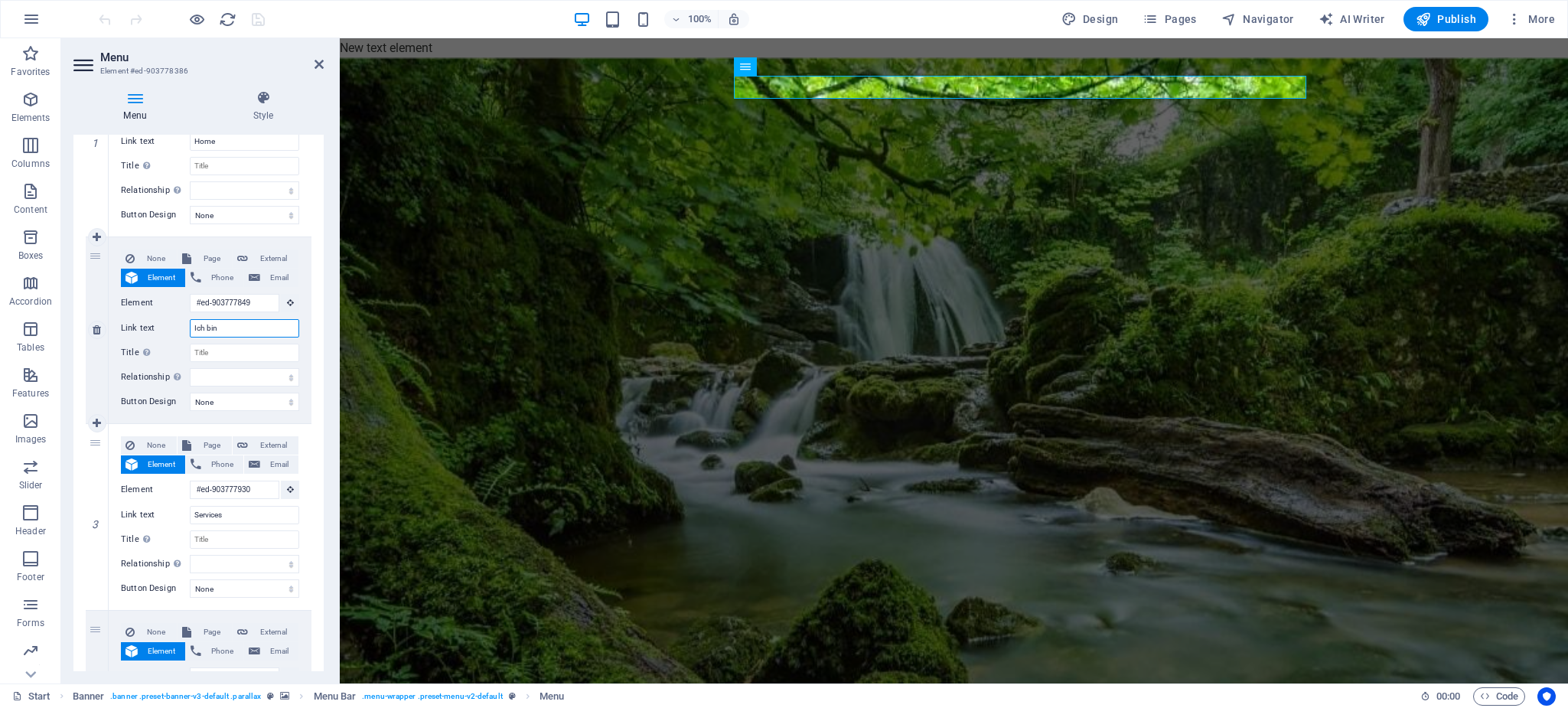
select select
type input "Ich bin's"
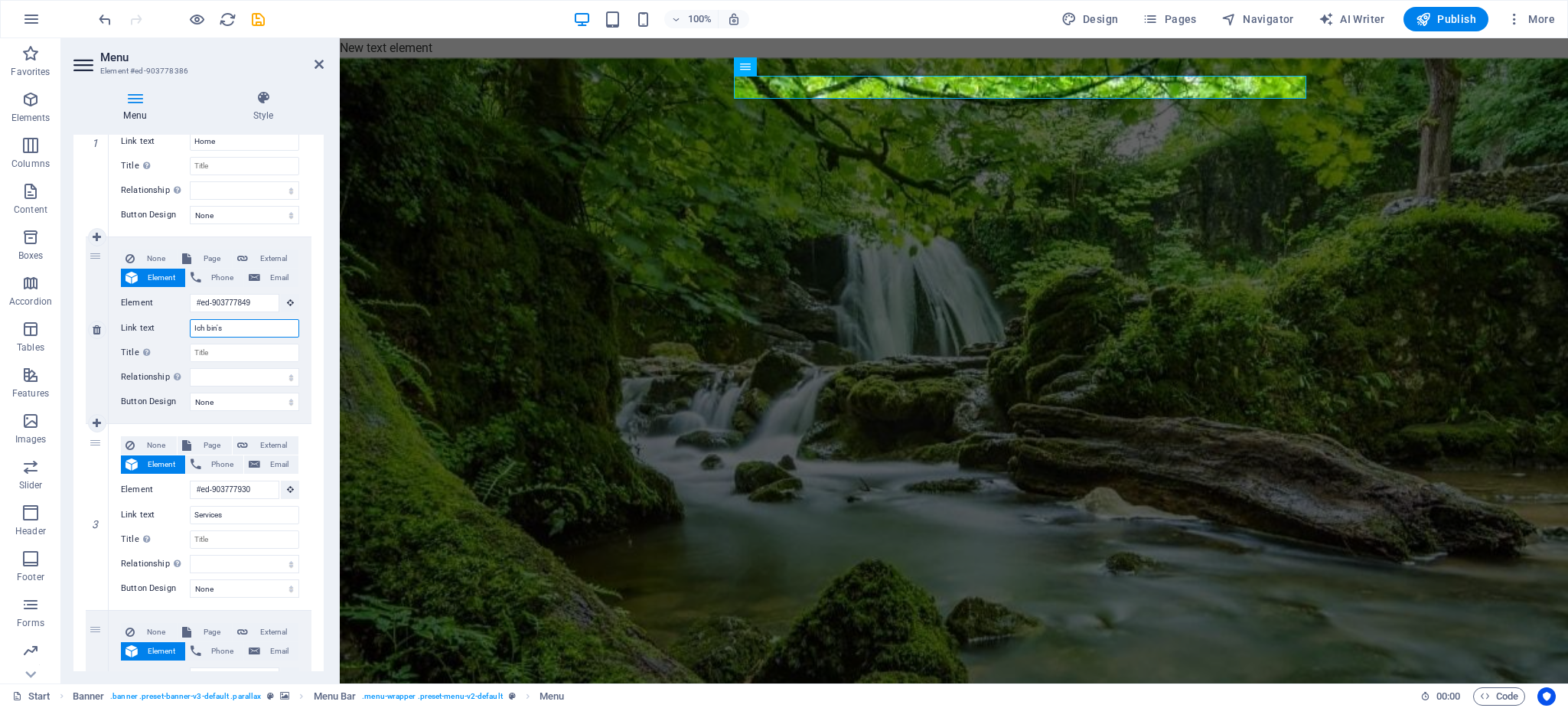
select select
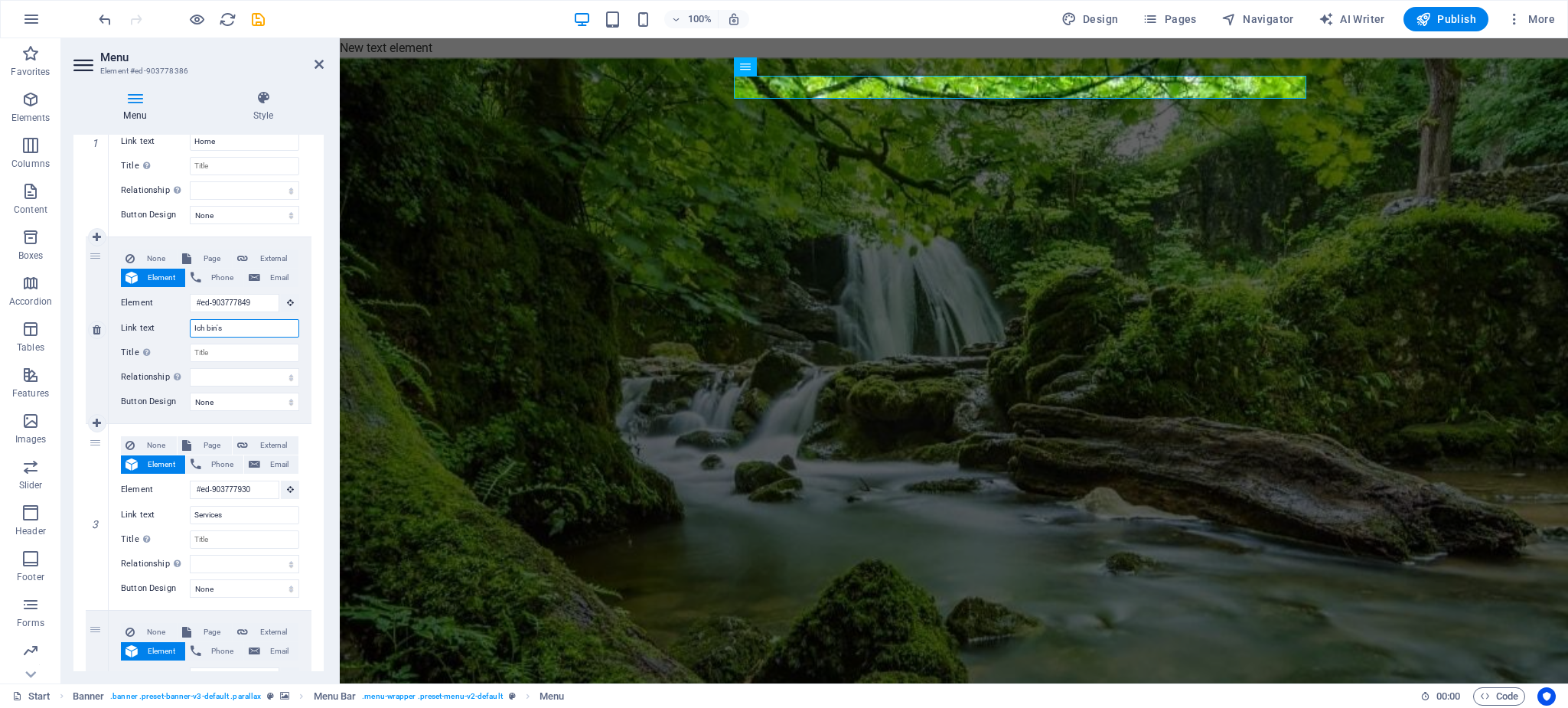
select select
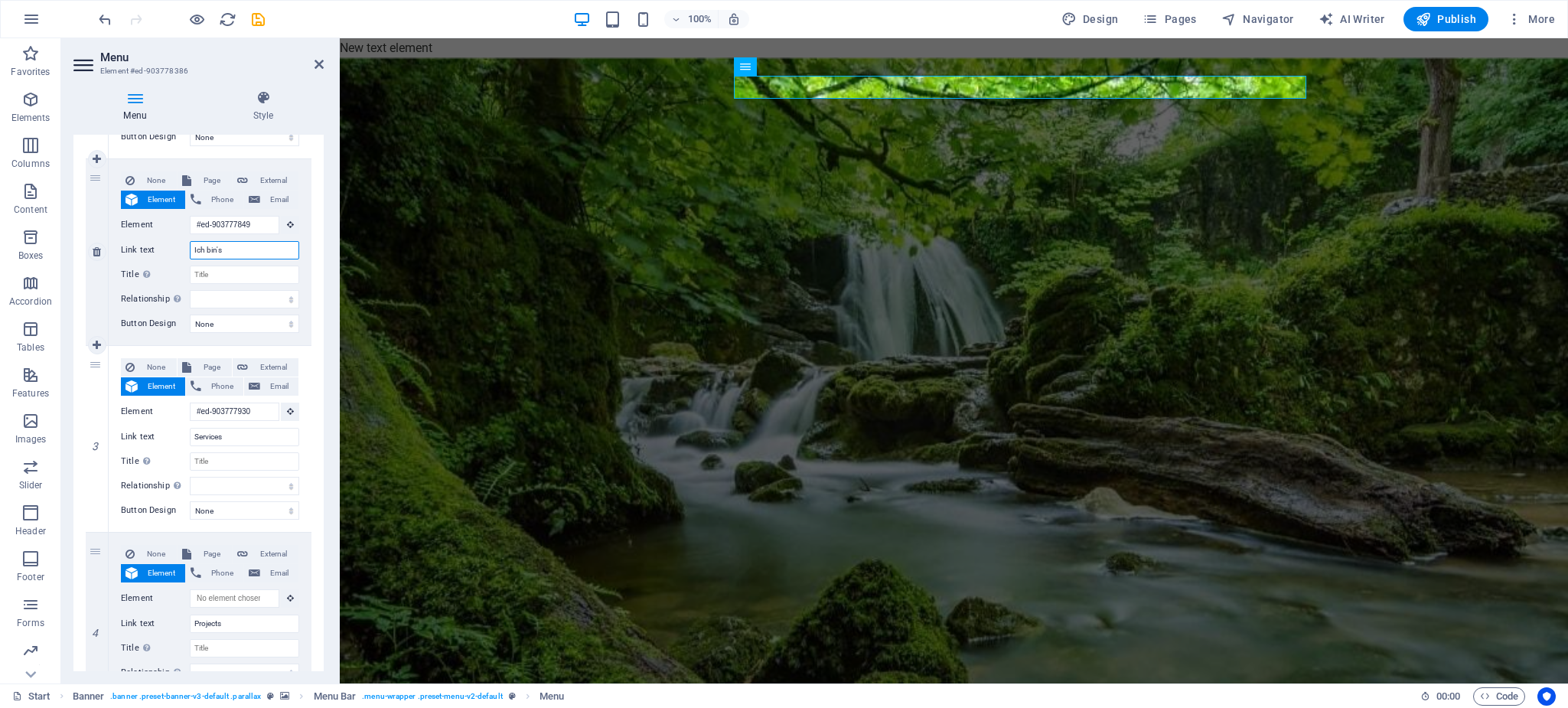
scroll to position [459, 0]
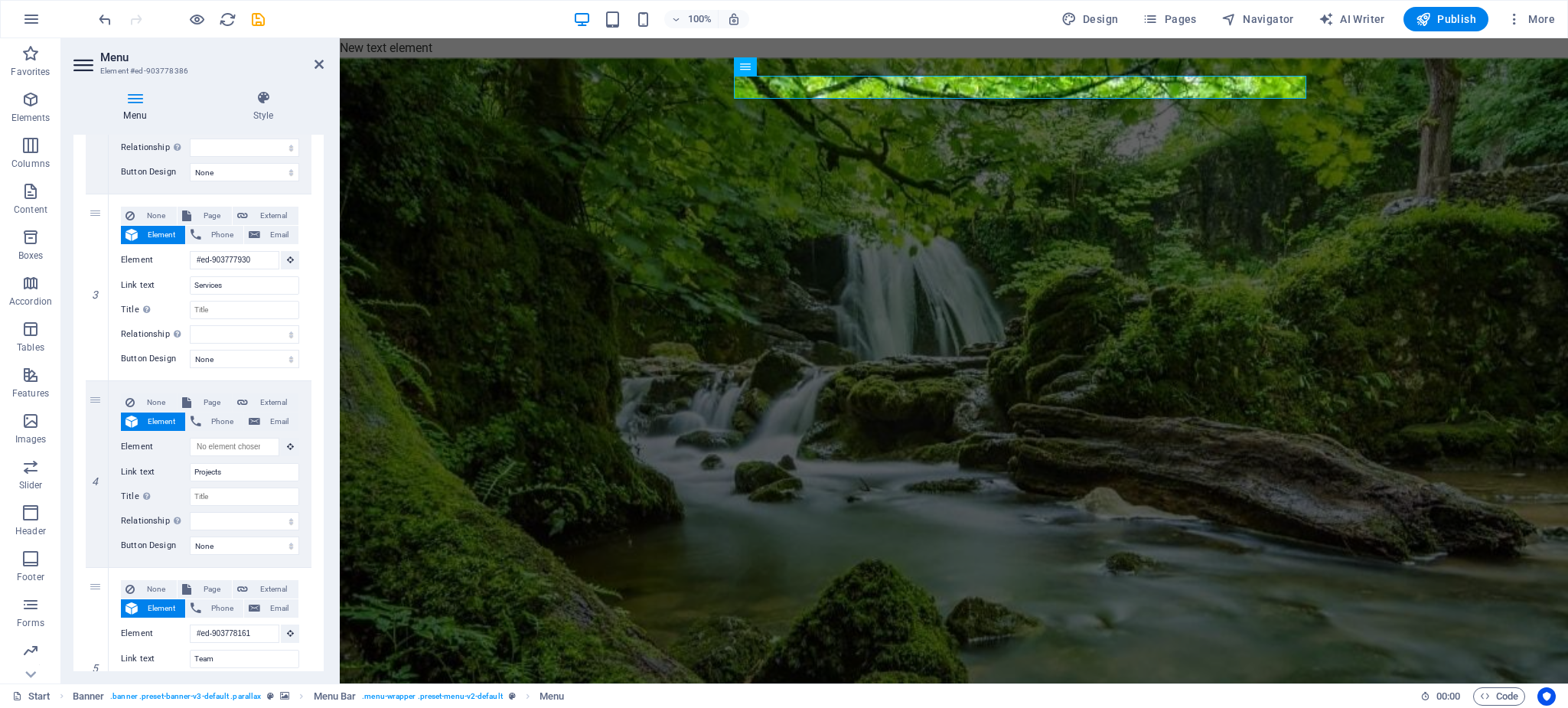
type input "Ich bin's"
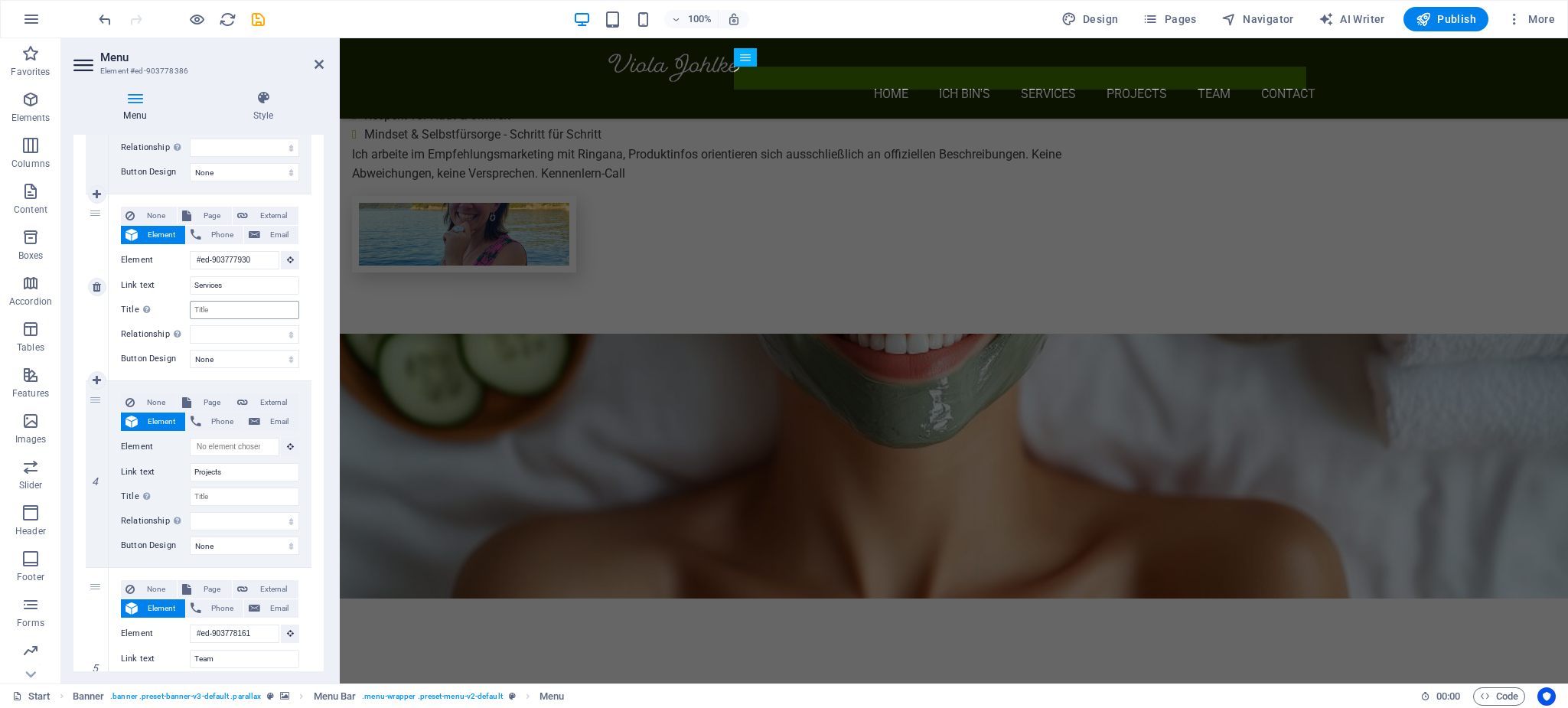
scroll to position [1605, 0]
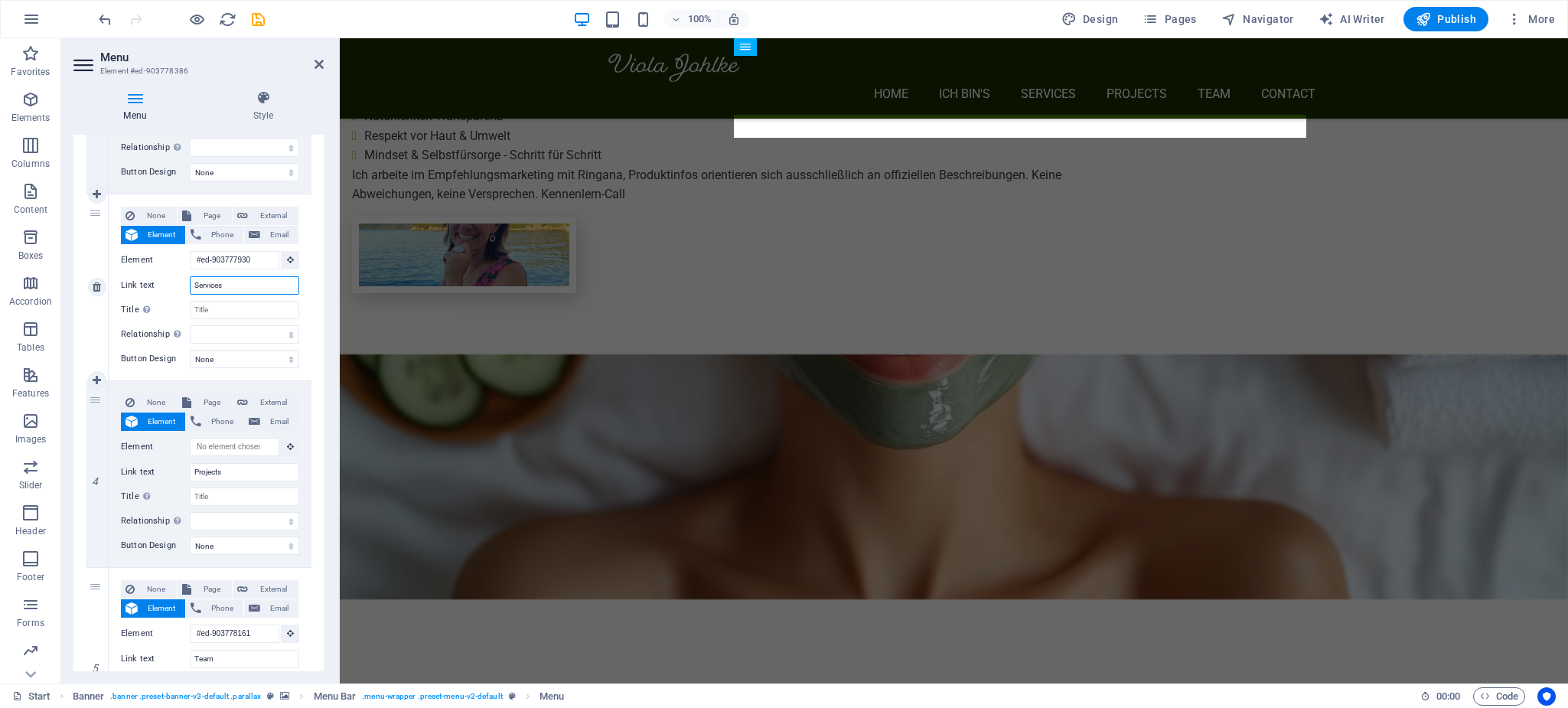
drag, startPoint x: 237, startPoint y: 282, endPoint x: 157, endPoint y: 282, distance: 80.0
click at [157, 282] on div "Link text Services" at bounding box center [210, 286] width 178 height 18
type input "Partnerprogram"
select select
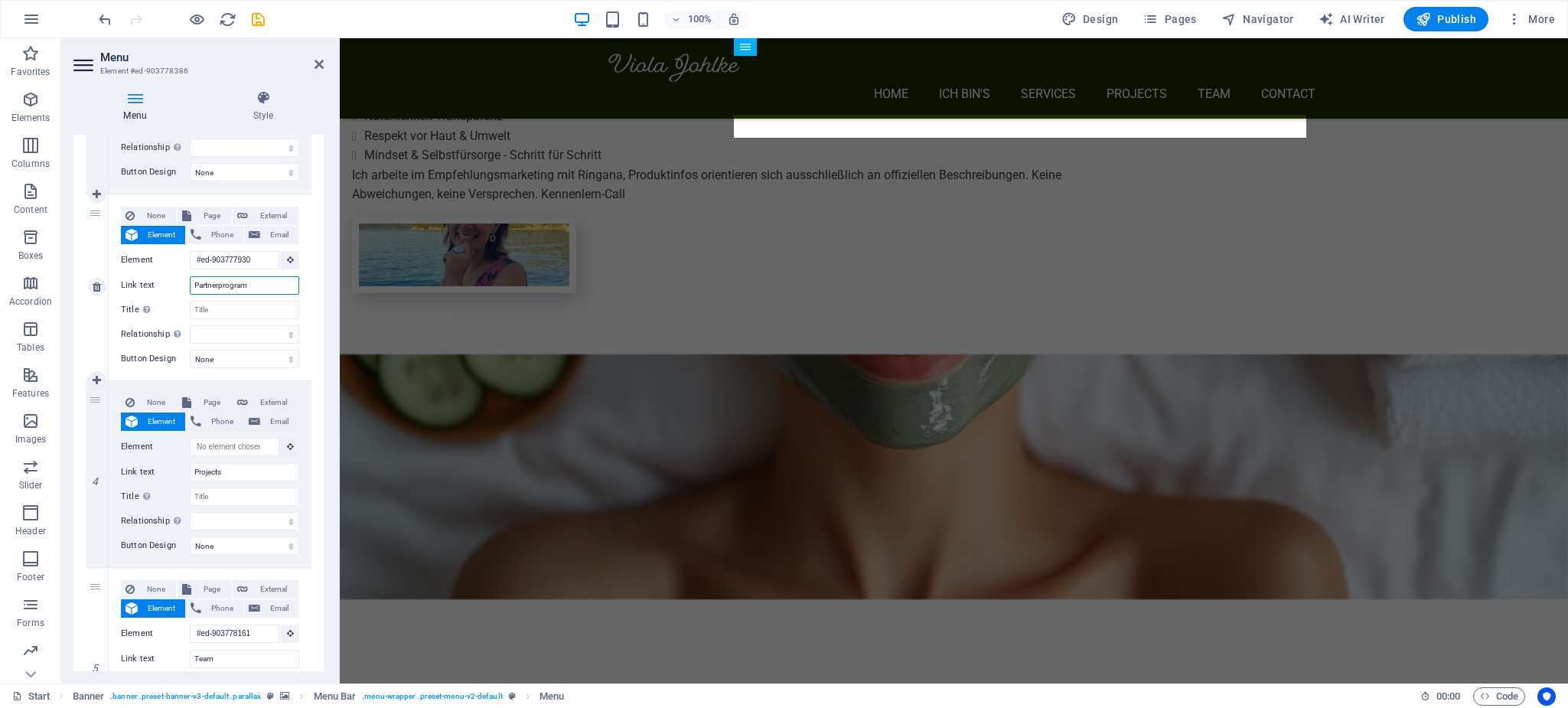
select select
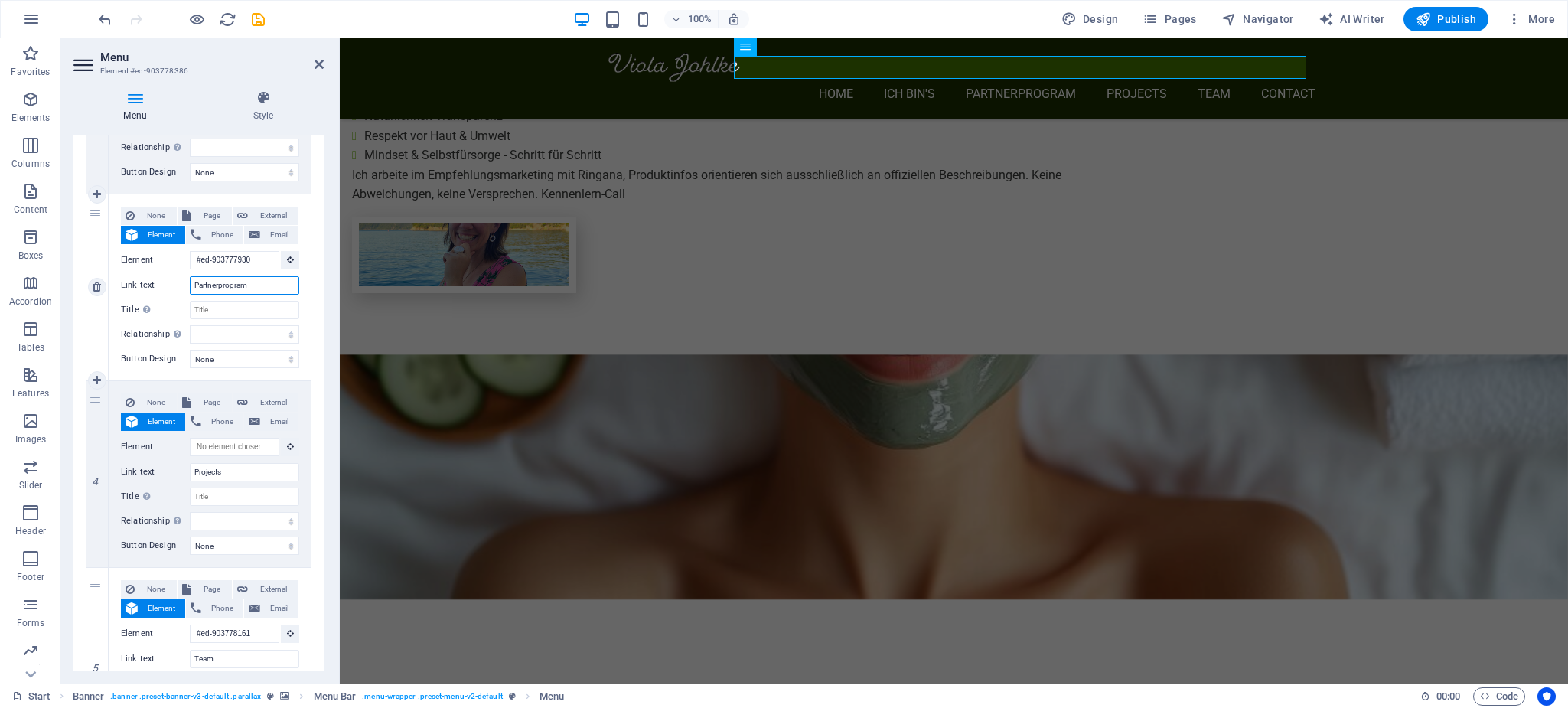
click at [278, 290] on input "Partnerprogram" at bounding box center [244, 286] width 110 height 18
type input "Partner werden ..."
select select
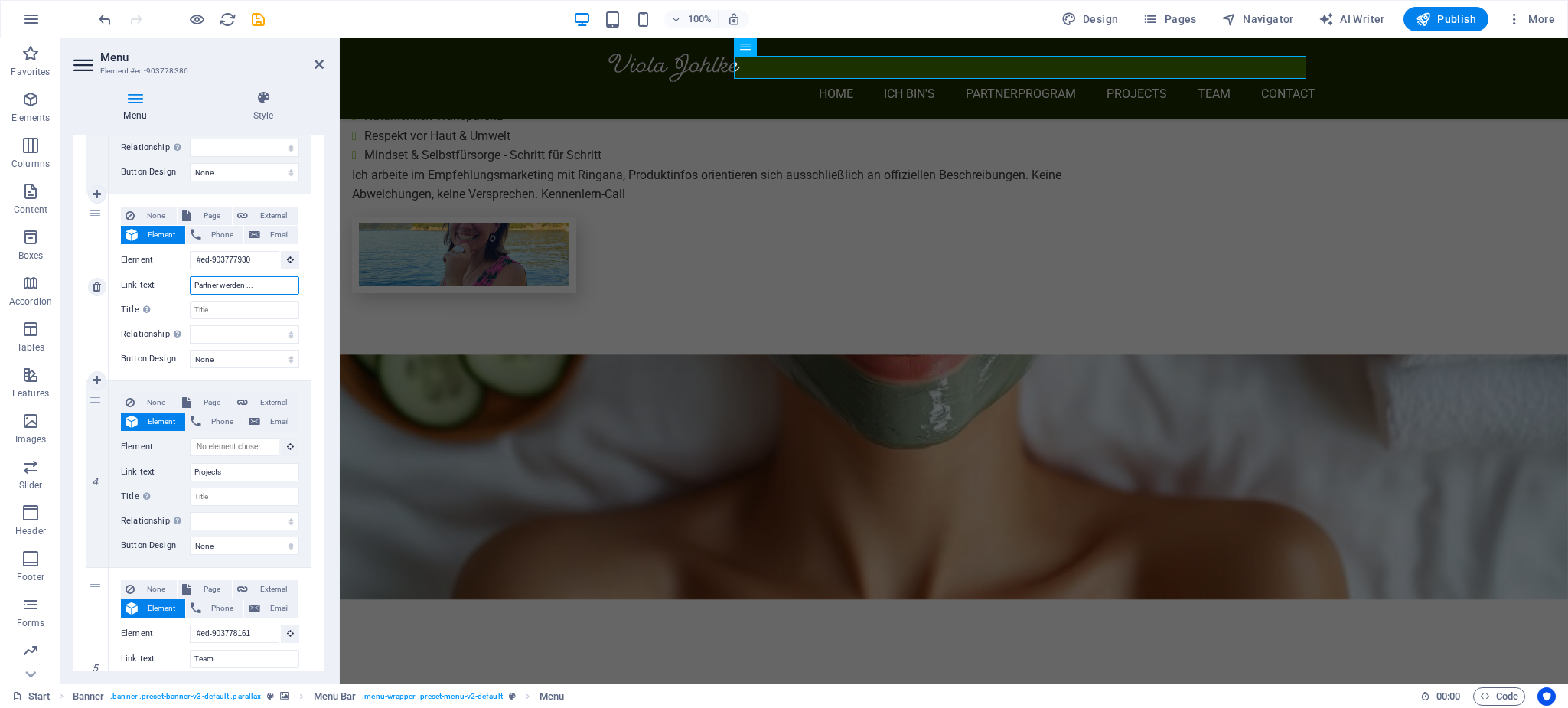
select select
type input "Partner werden ..."
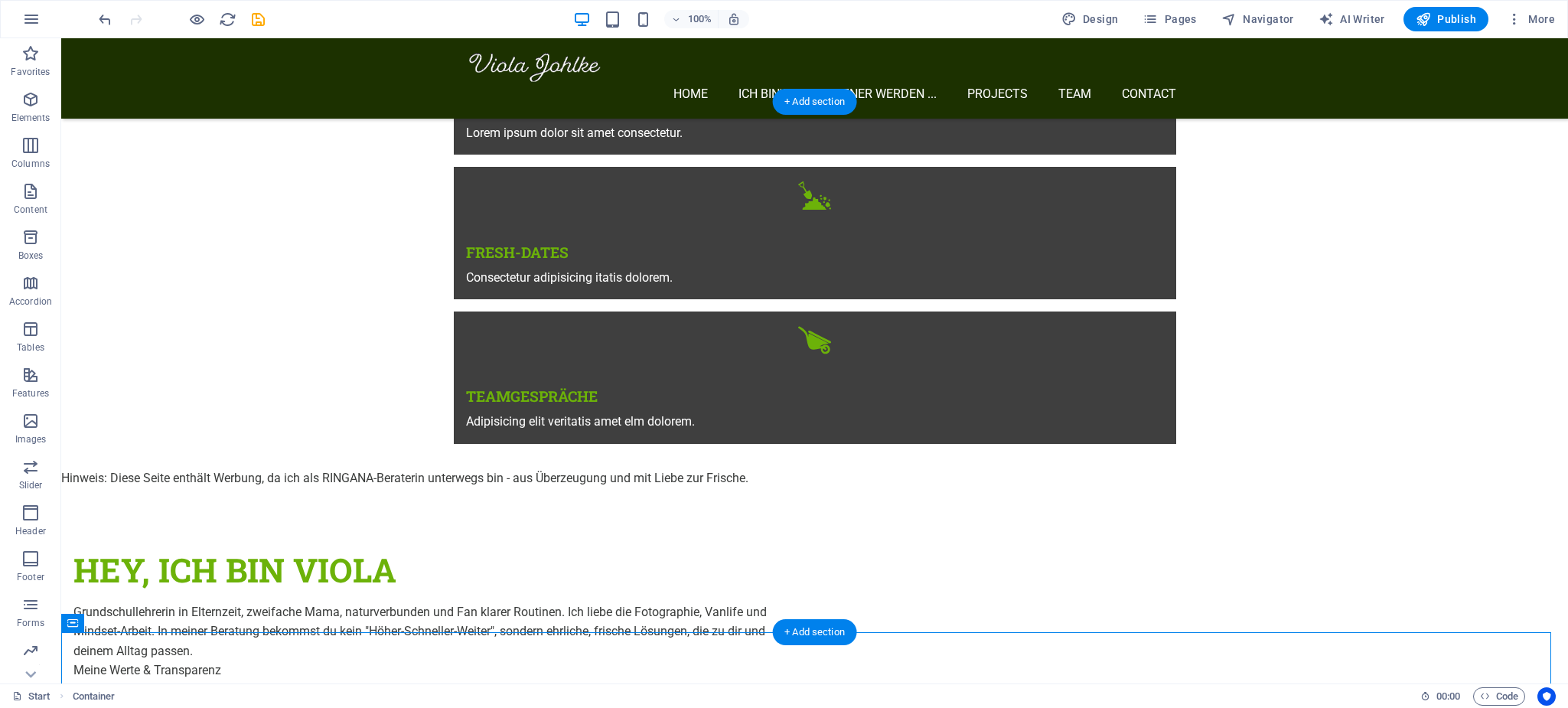
scroll to position [916, 0]
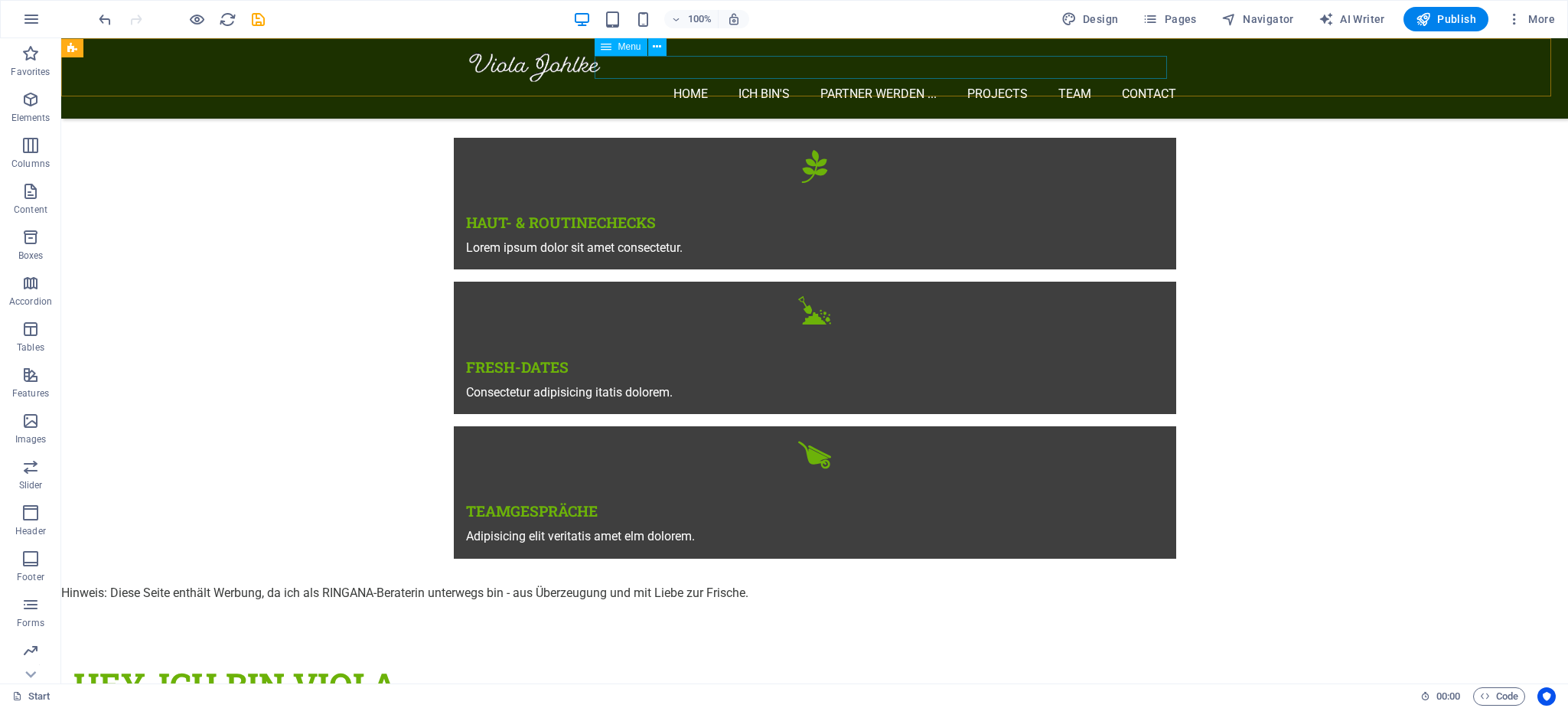
click at [981, 84] on nav "Home Ich bin's Partner werden ... Projects Team Contact" at bounding box center [821, 95] width 711 height 22
click at [1001, 84] on nav "Home Ich bin's Partner werden ... Projects Team Contact" at bounding box center [821, 95] width 711 height 22
click at [1078, 84] on nav "Home Ich bin's Partner werden ... Projects Team Contact" at bounding box center [821, 95] width 711 height 22
click at [910, 84] on nav "Home Ich bin's Partner werden ... Projects Team Contact" at bounding box center [821, 95] width 711 height 22
click at [755, 84] on nav "Home Ich bin's Partner werden ... Projects Team Contact" at bounding box center [821, 95] width 711 height 22
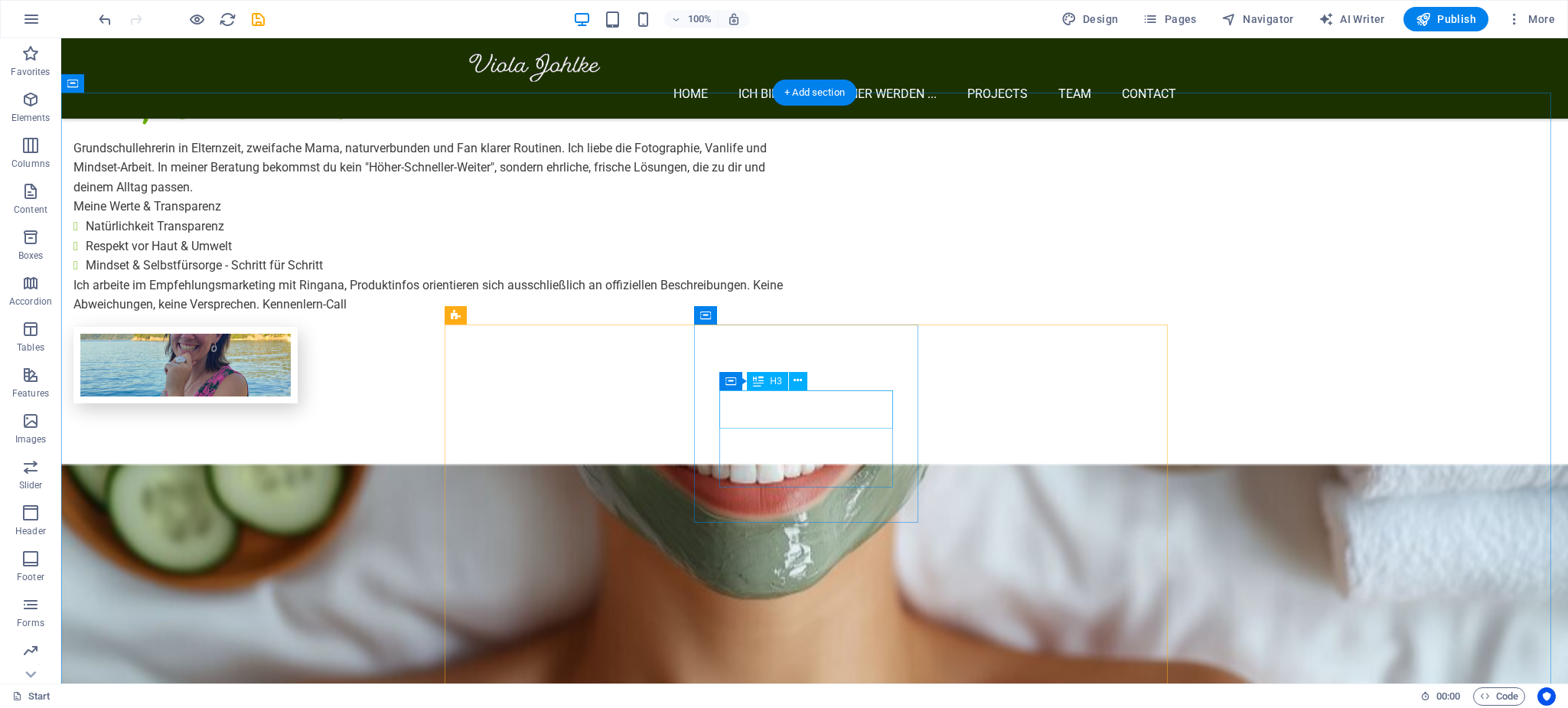
scroll to position [1492, 0]
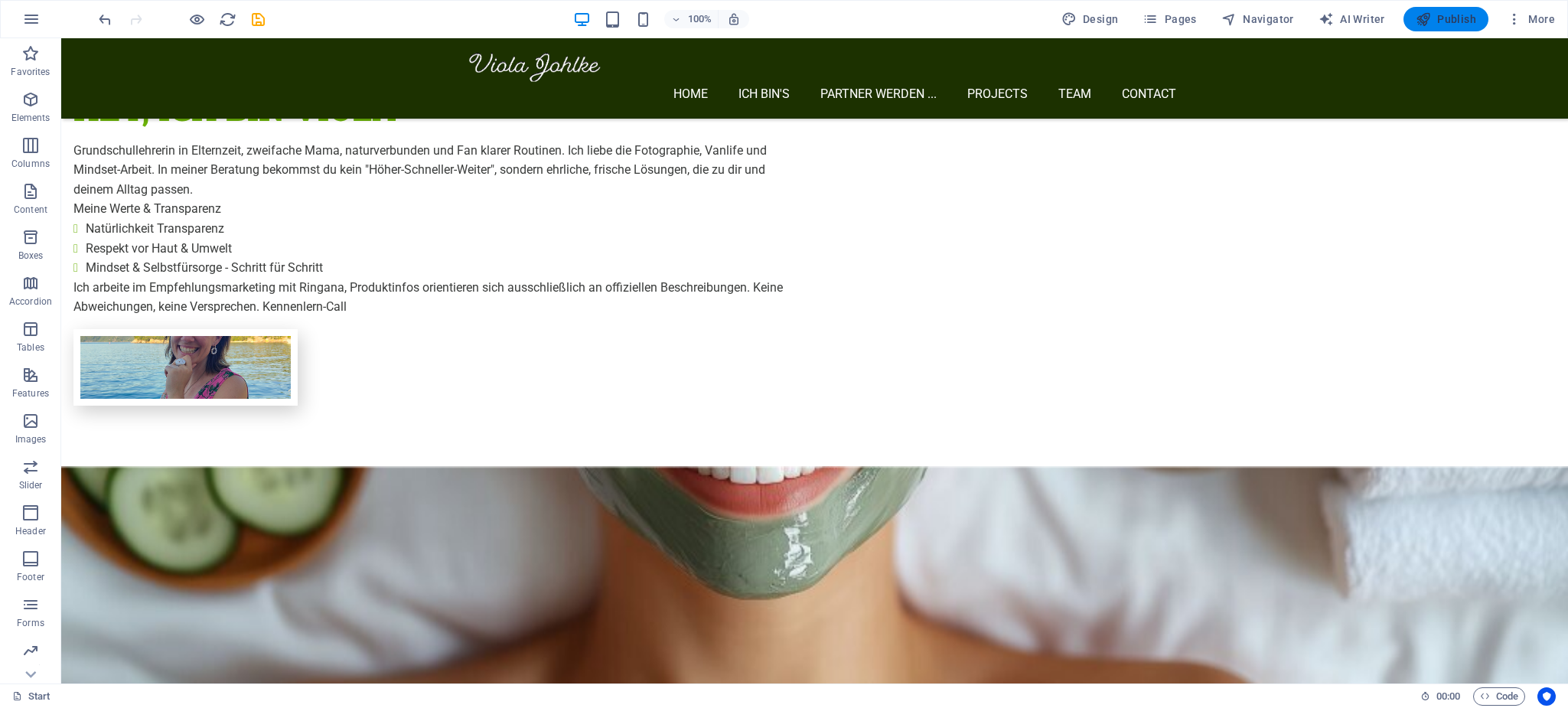
click at [1447, 15] on span "Publish" at bounding box center [1446, 19] width 60 height 16
